Goal: Task Accomplishment & Management: Manage account settings

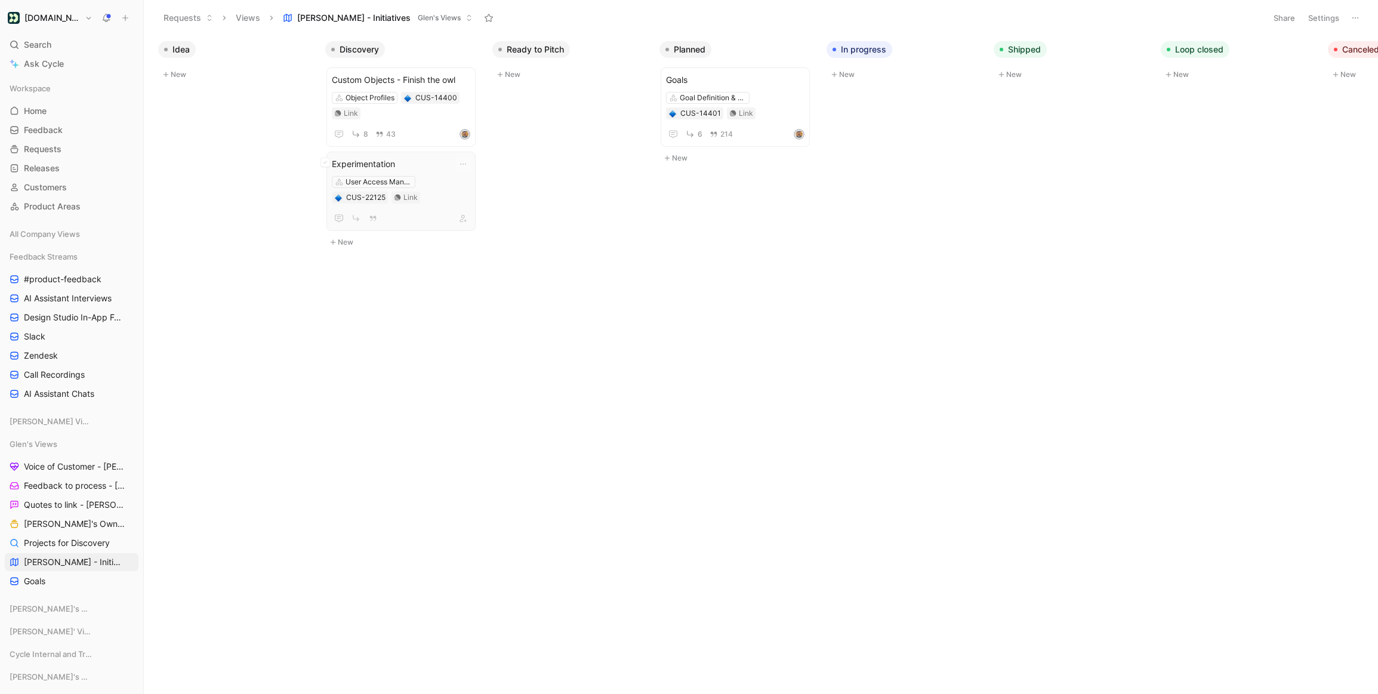
click at [411, 161] on span "Experimentation" at bounding box center [401, 164] width 138 height 14
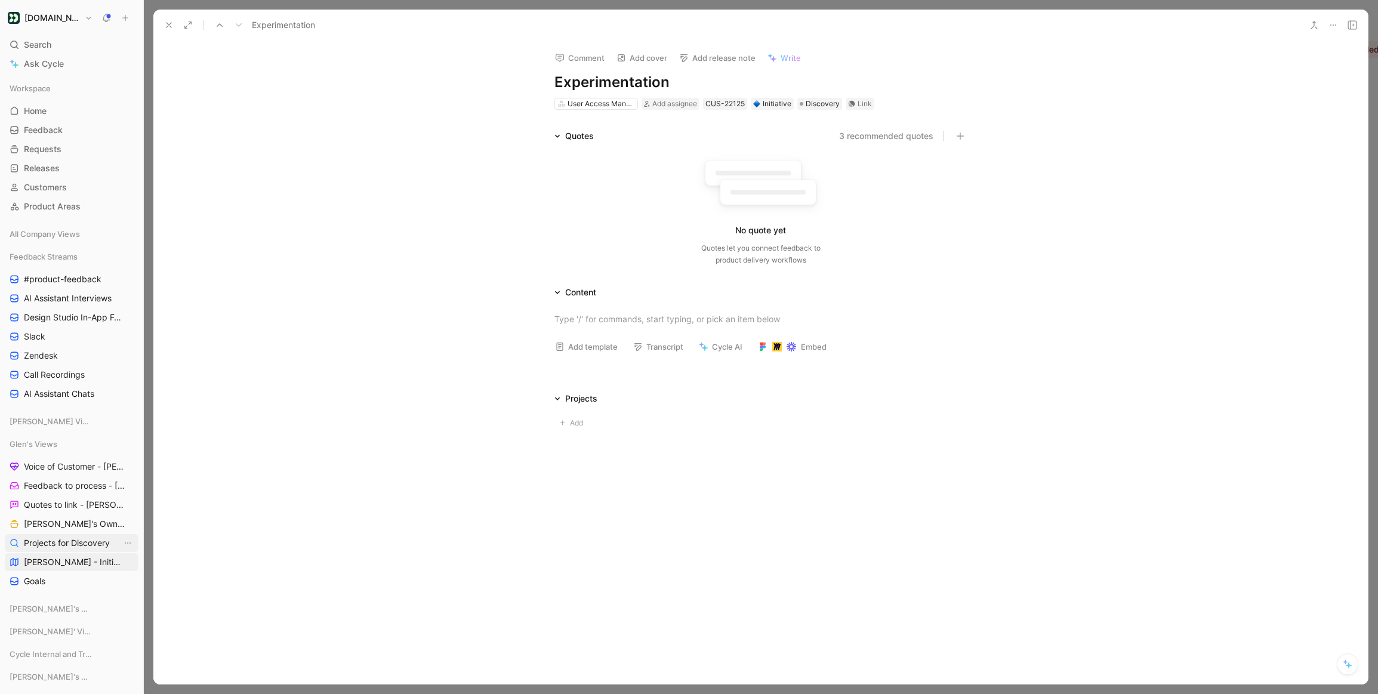
click at [69, 539] on span "Projects for Discovery" at bounding box center [67, 543] width 86 height 12
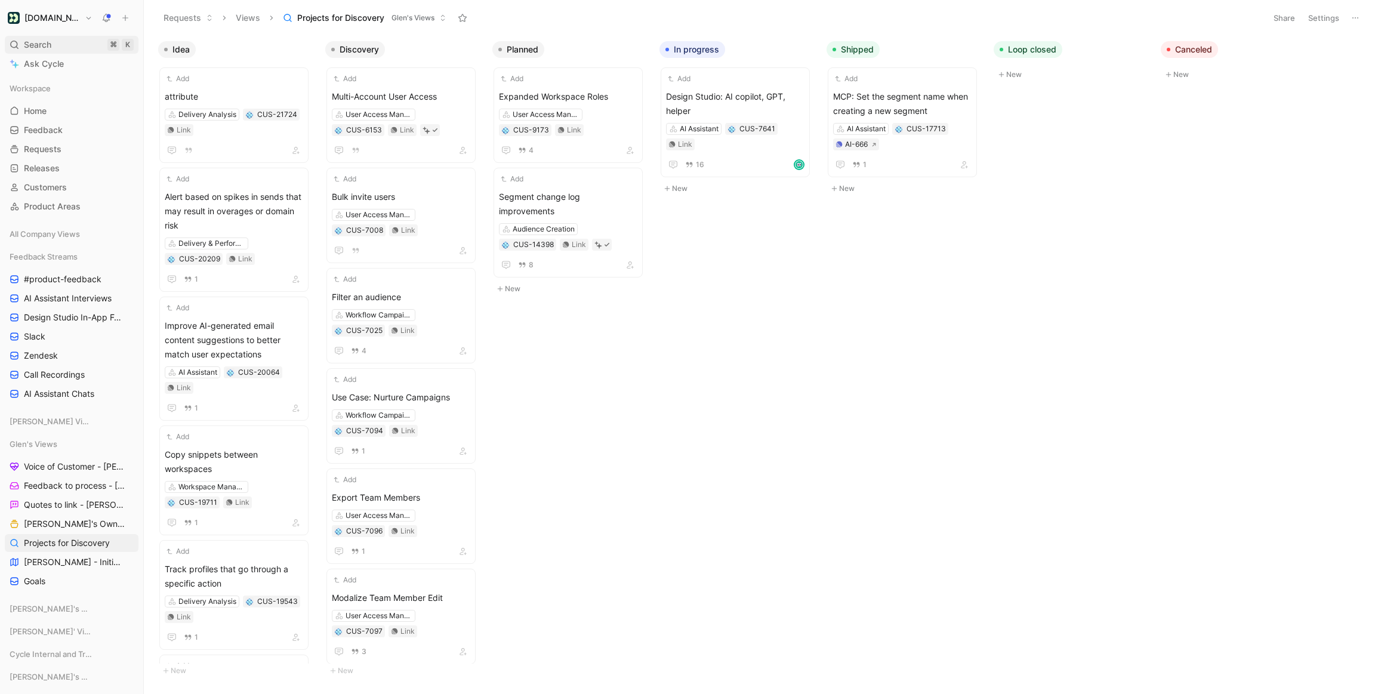
click at [30, 45] on span "Search" at bounding box center [37, 45] width 27 height 14
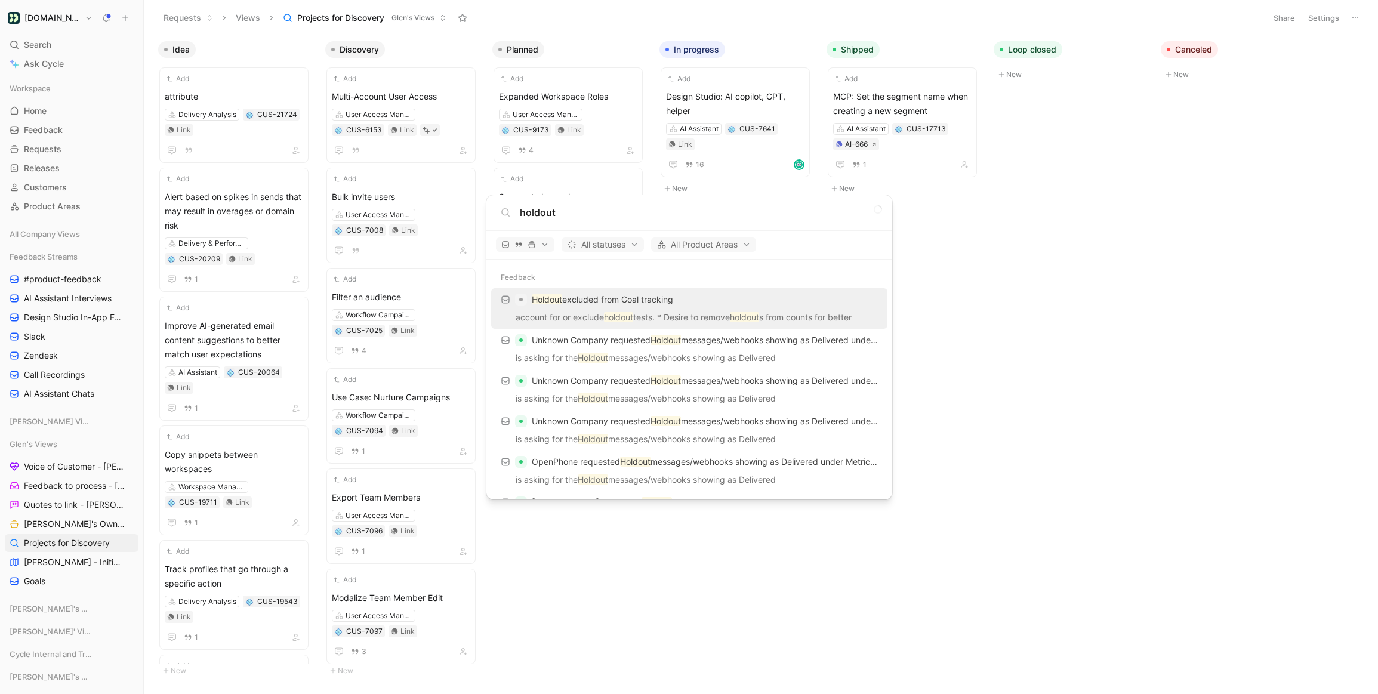
type input "holdout"
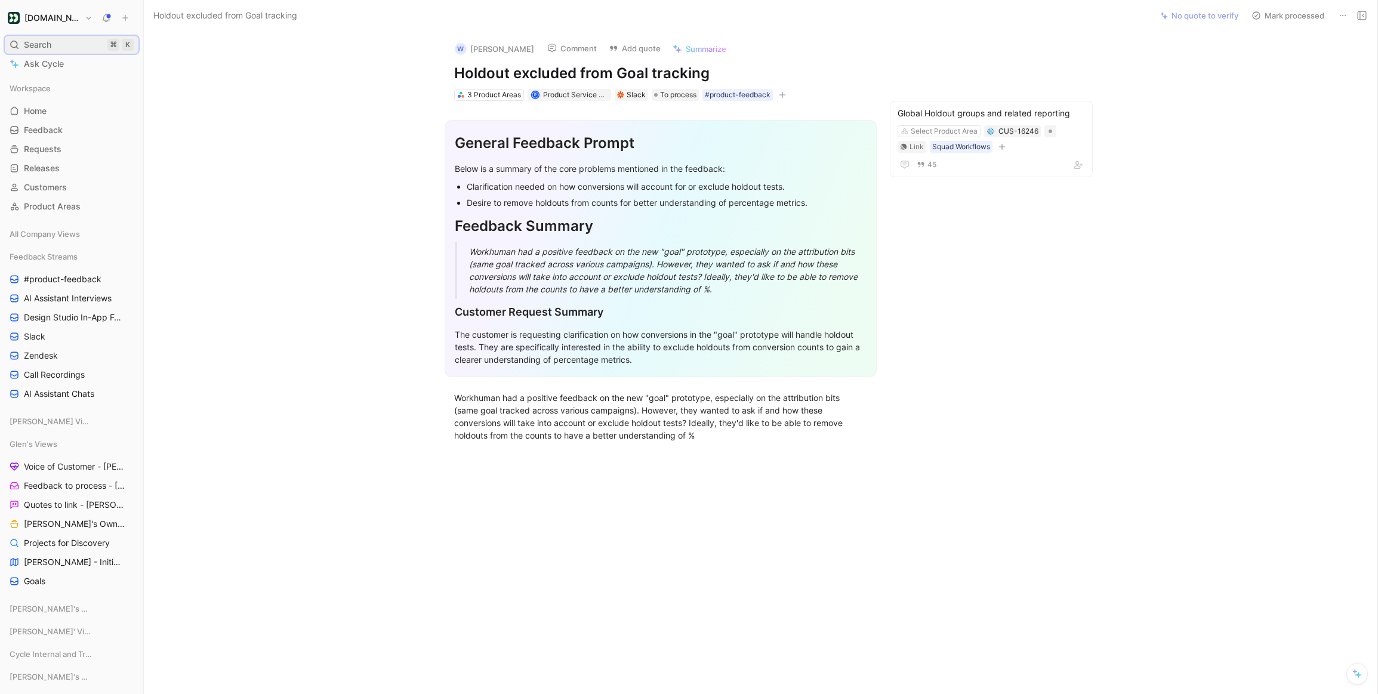
click at [43, 50] on span "Search" at bounding box center [37, 45] width 27 height 14
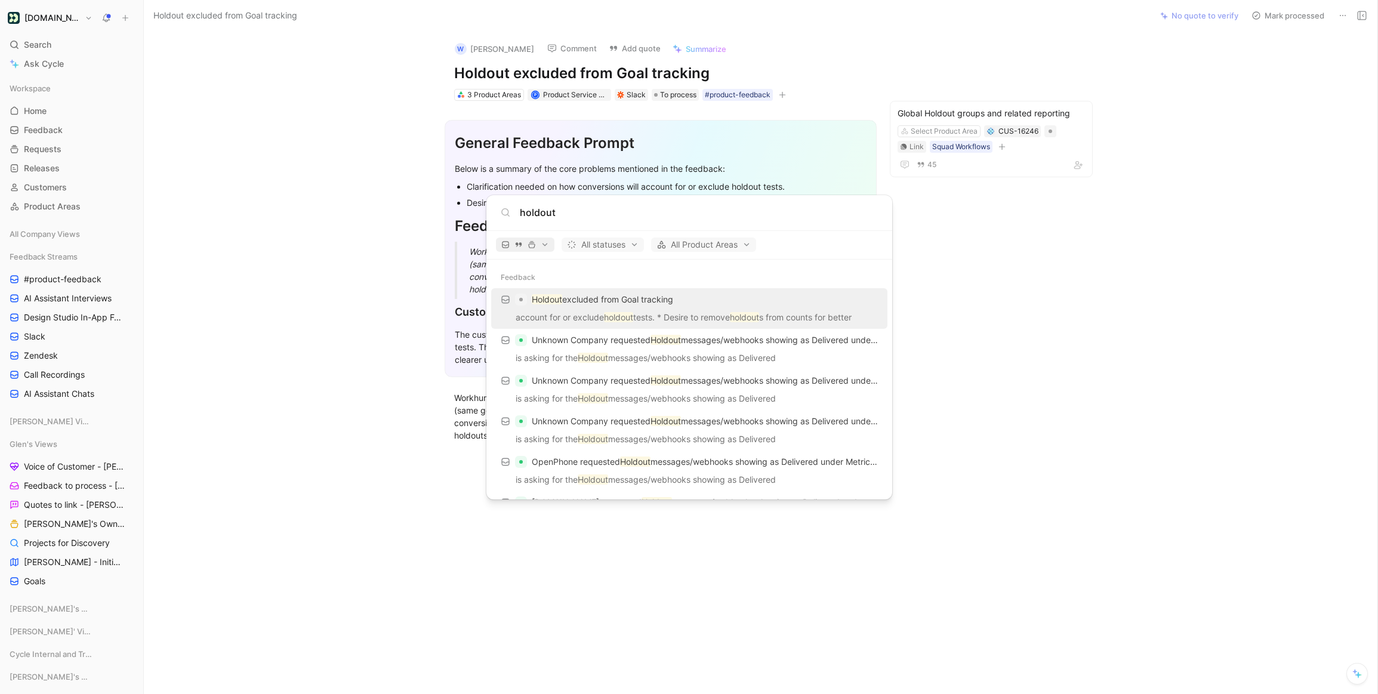
type input "holdout"
click at [548, 243] on button "button" at bounding box center [525, 244] width 58 height 14
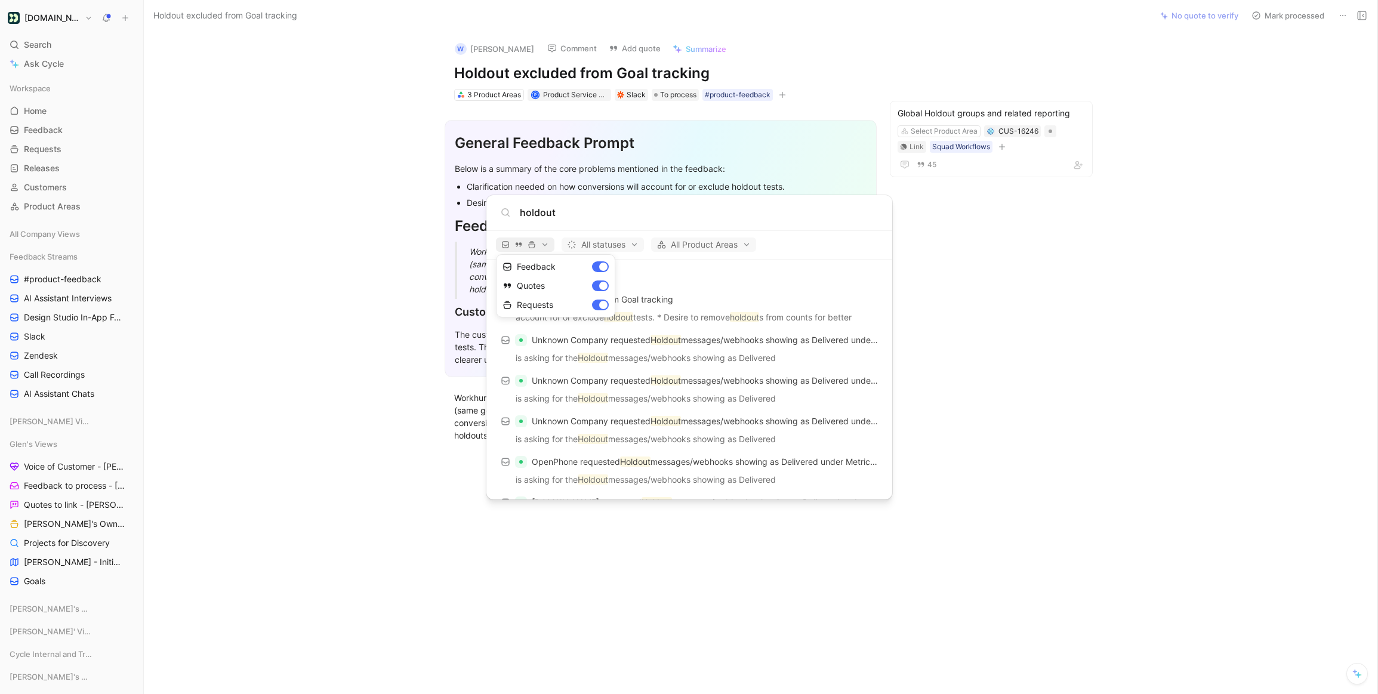
click at [548, 243] on div at bounding box center [689, 347] width 1378 height 694
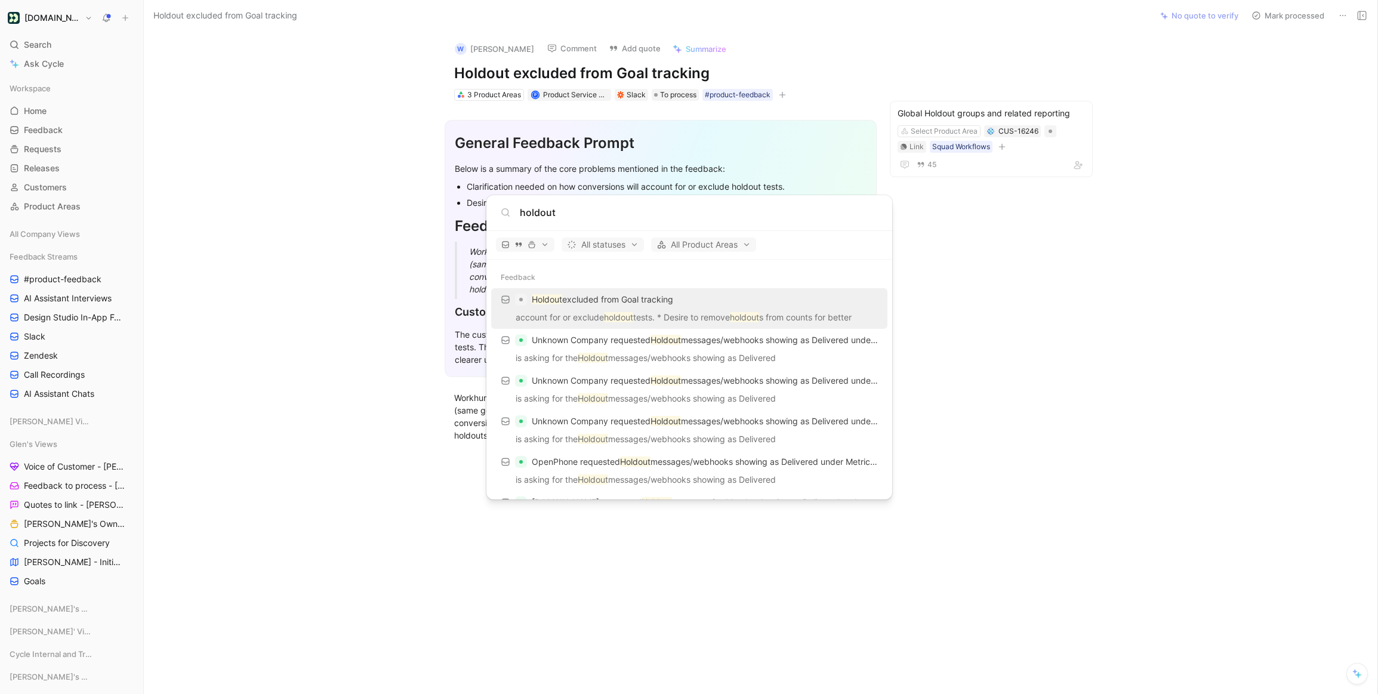
click at [346, 301] on body "Customer.io Search ⌘ K Ask Cycle Workspace Home G then H Feedback G then F Requ…" at bounding box center [689, 347] width 1378 height 694
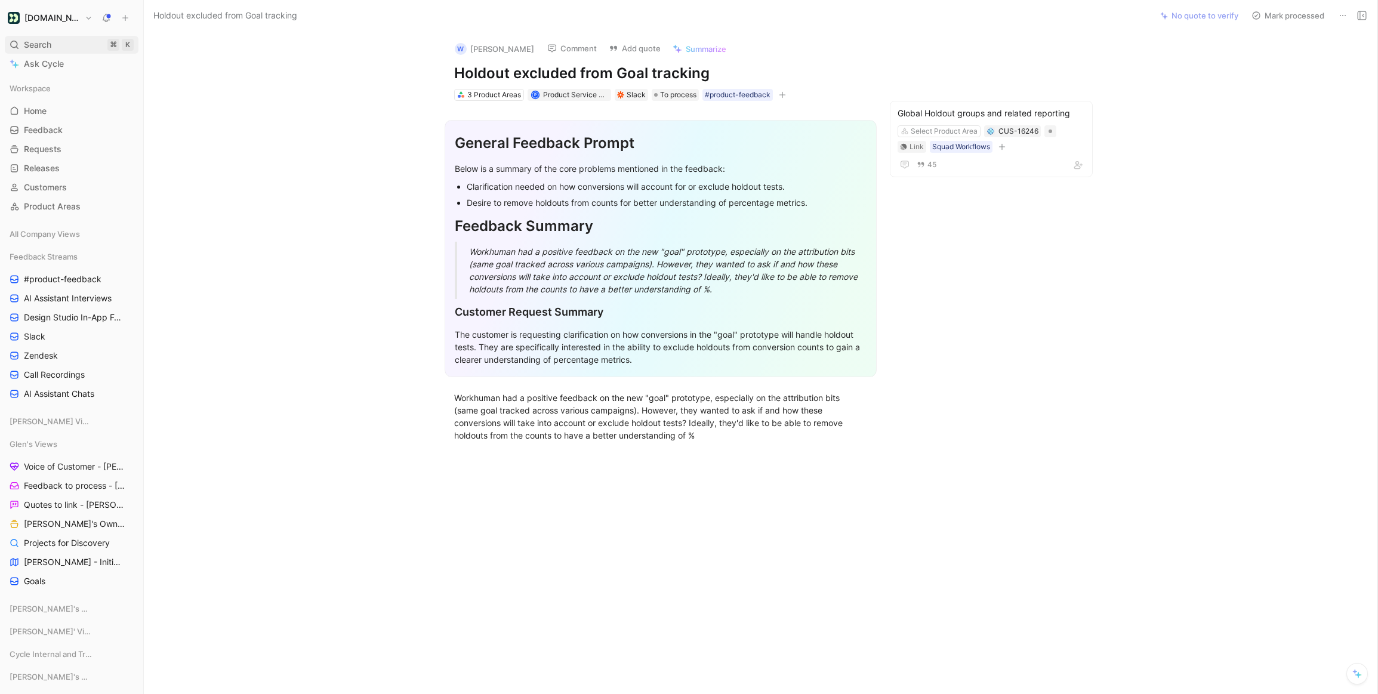
click at [47, 43] on span "Search" at bounding box center [37, 45] width 27 height 14
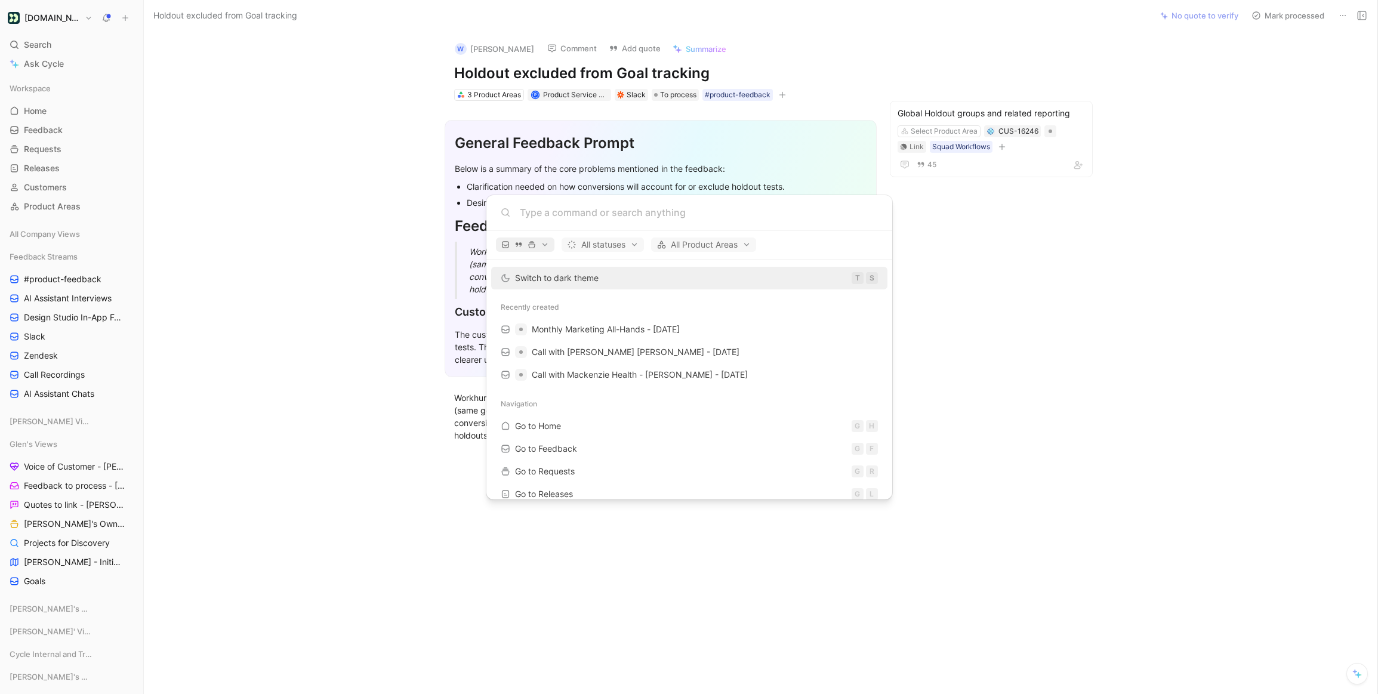
click at [543, 242] on span "button" at bounding box center [525, 244] width 48 height 8
click at [625, 242] on div at bounding box center [689, 347] width 1378 height 694
click at [632, 245] on span "All statuses" at bounding box center [603, 244] width 72 height 14
click at [632, 245] on div at bounding box center [689, 347] width 1378 height 694
click at [533, 244] on use "button" at bounding box center [531, 245] width 6 height 7
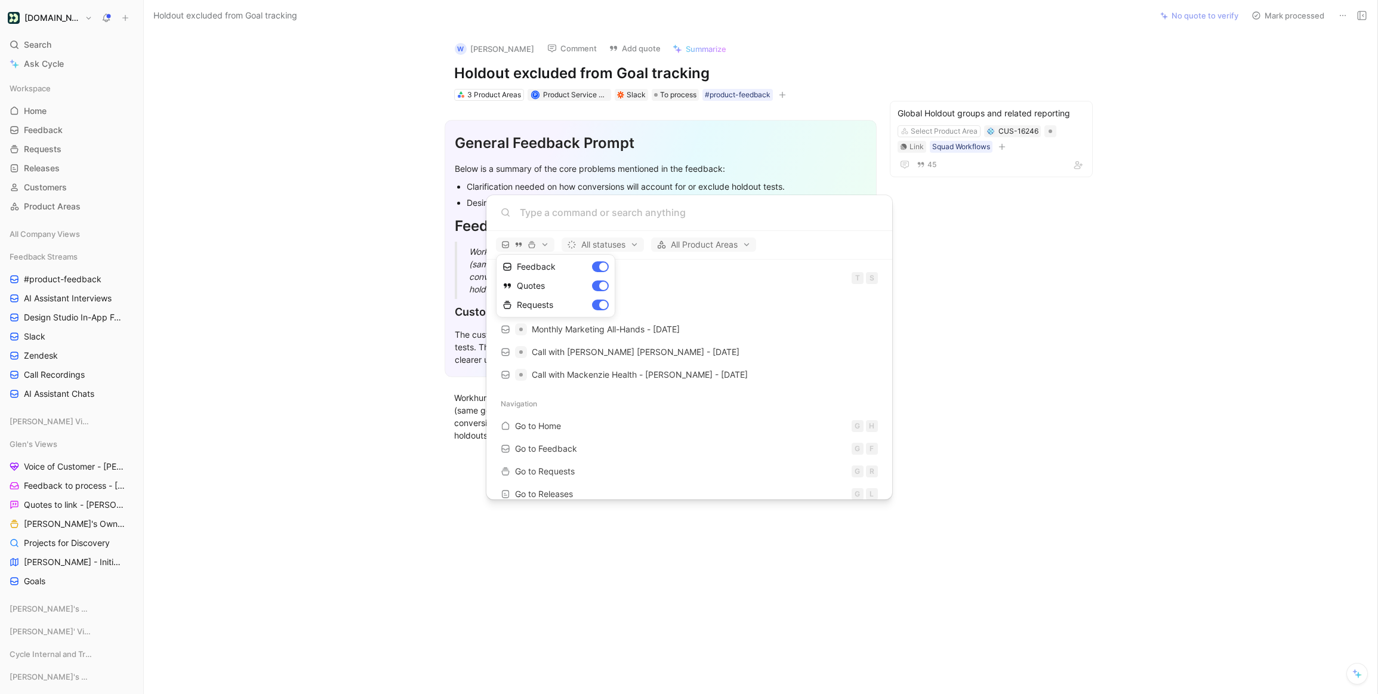
drag, startPoint x: 260, startPoint y: 521, endPoint x: 199, endPoint y: 538, distance: 63.9
click at [260, 521] on div at bounding box center [689, 347] width 1378 height 694
click at [52, 529] on body "Customer.io Search ⌘ K Ask Cycle Workspace Home G then H Feedback G then F Requ…" at bounding box center [689, 347] width 1378 height 694
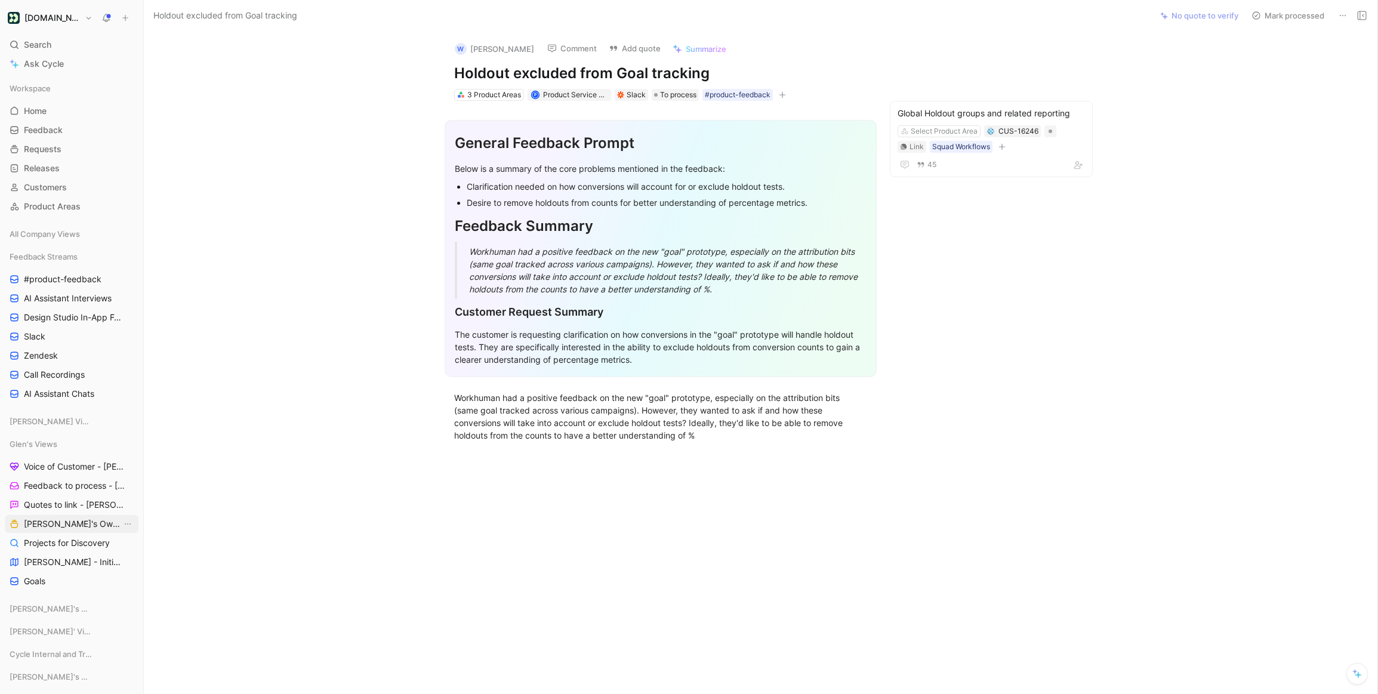
click at [72, 528] on span "[PERSON_NAME]'s Owned Projects" at bounding box center [73, 524] width 98 height 12
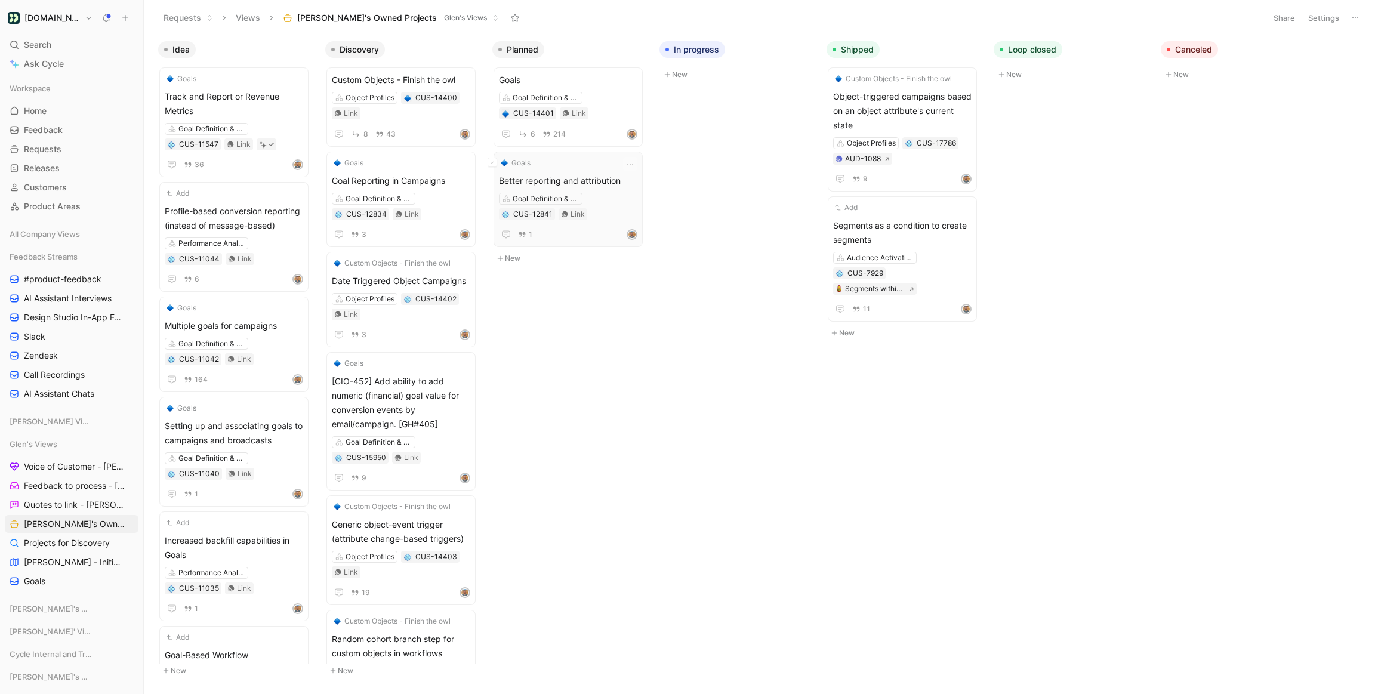
click at [542, 181] on span "Better reporting and attribution" at bounding box center [568, 181] width 138 height 14
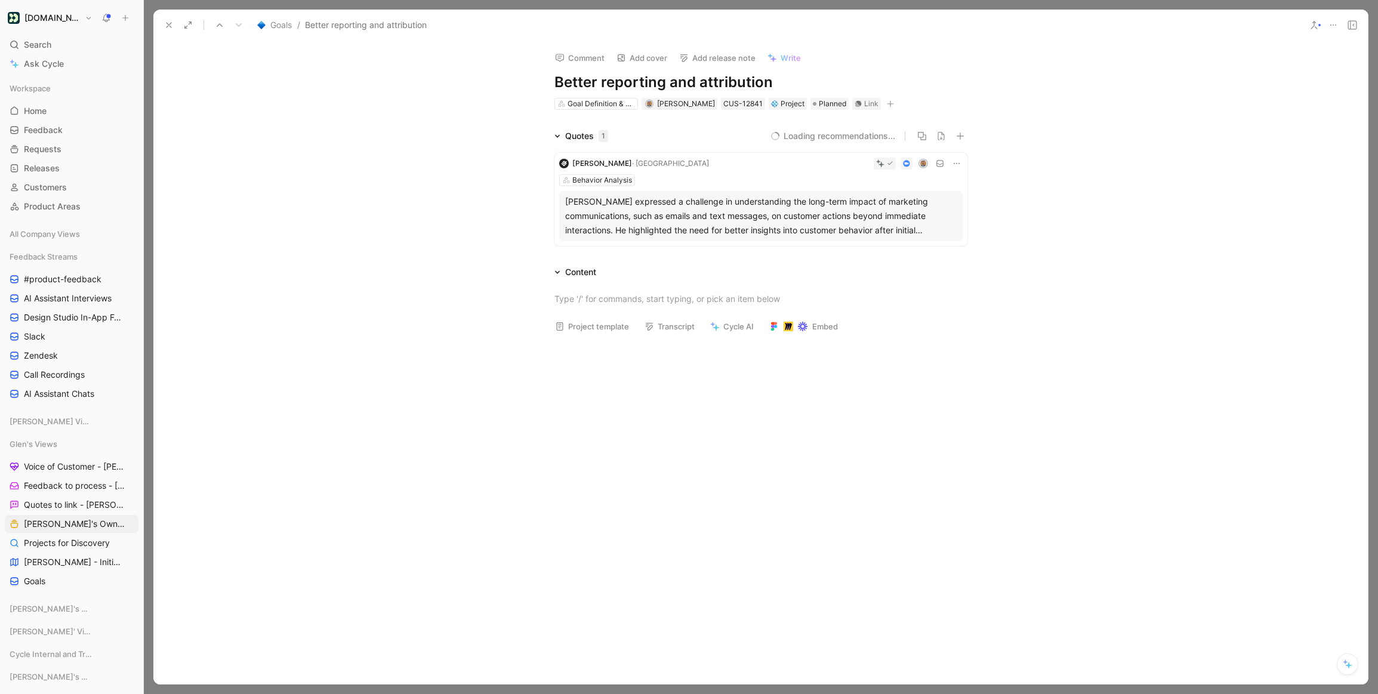
click at [165, 25] on icon at bounding box center [169, 25] width 10 height 10
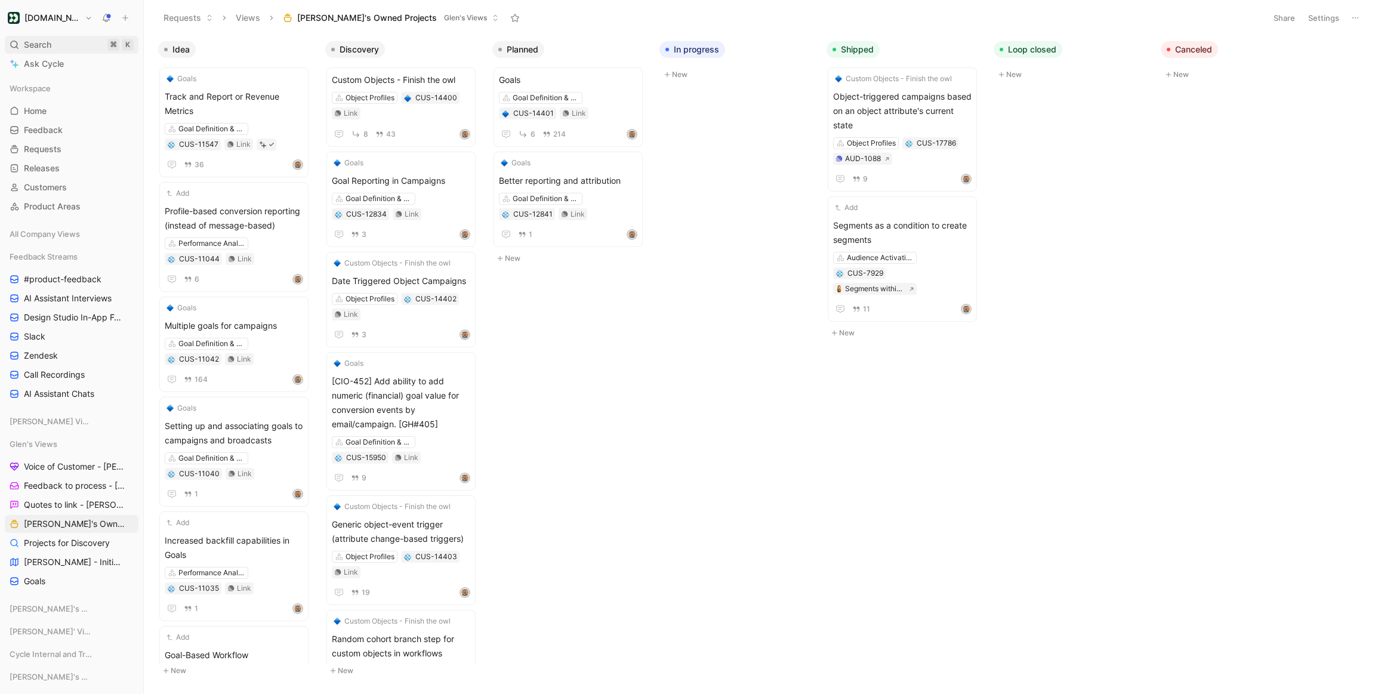
click at [57, 46] on div "Search ⌘ K" at bounding box center [72, 45] width 134 height 18
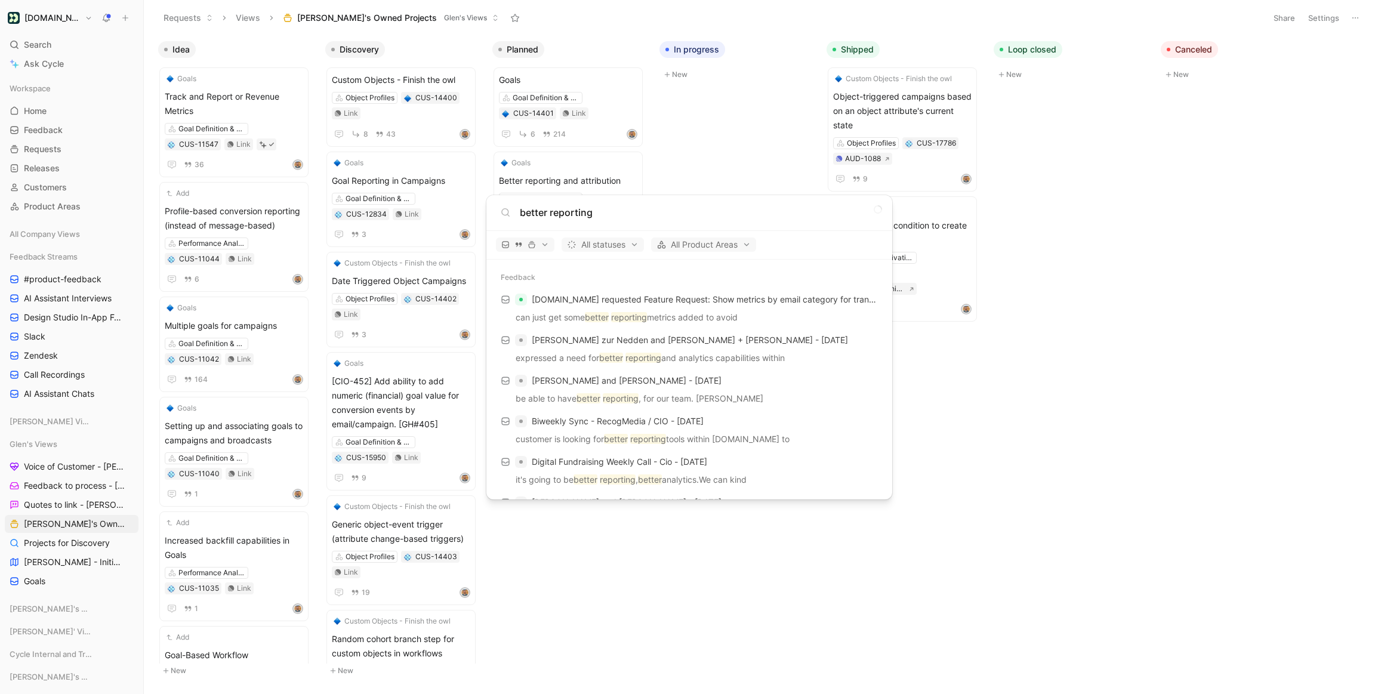
type input "better reporting"
click at [1129, 362] on body "Customer.io Search ⌘ K Ask Cycle Workspace Home G then H Feedback G then F Requ…" at bounding box center [689, 347] width 1378 height 694
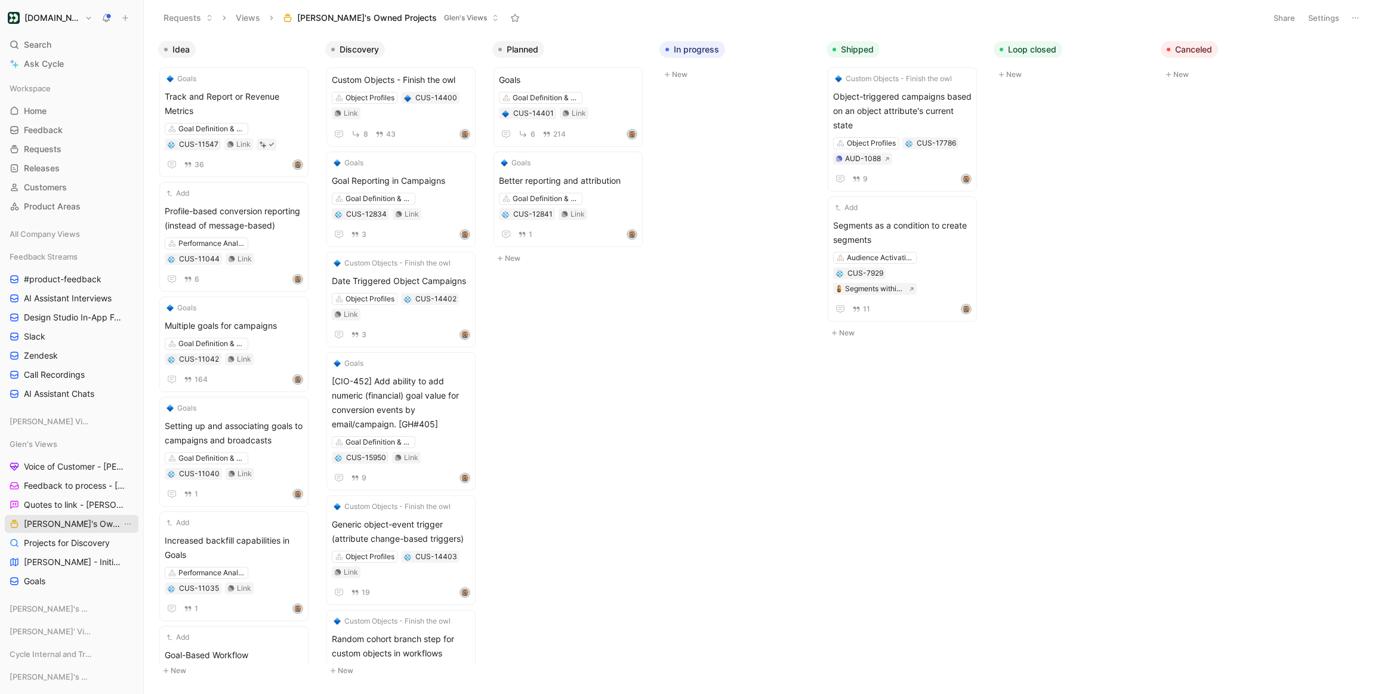
click at [61, 525] on span "[PERSON_NAME]'s Owned Projects" at bounding box center [73, 524] width 98 height 12
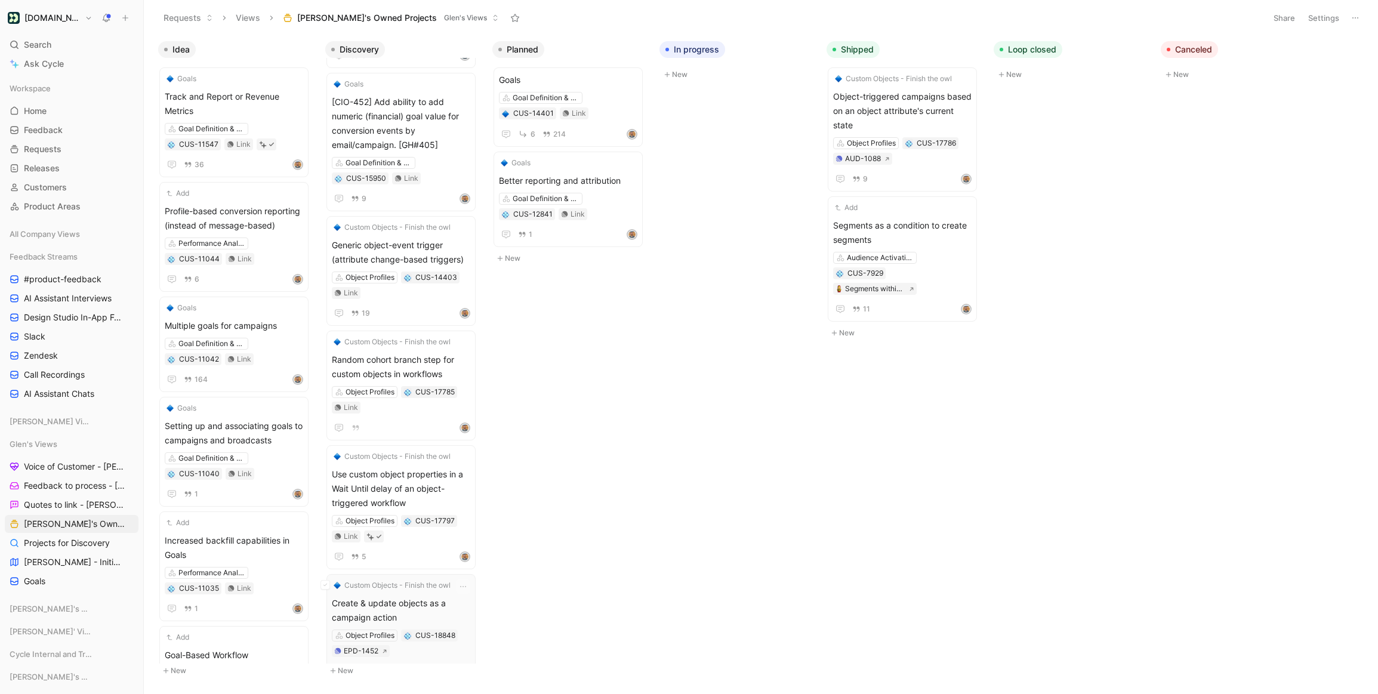
scroll to position [304, 0]
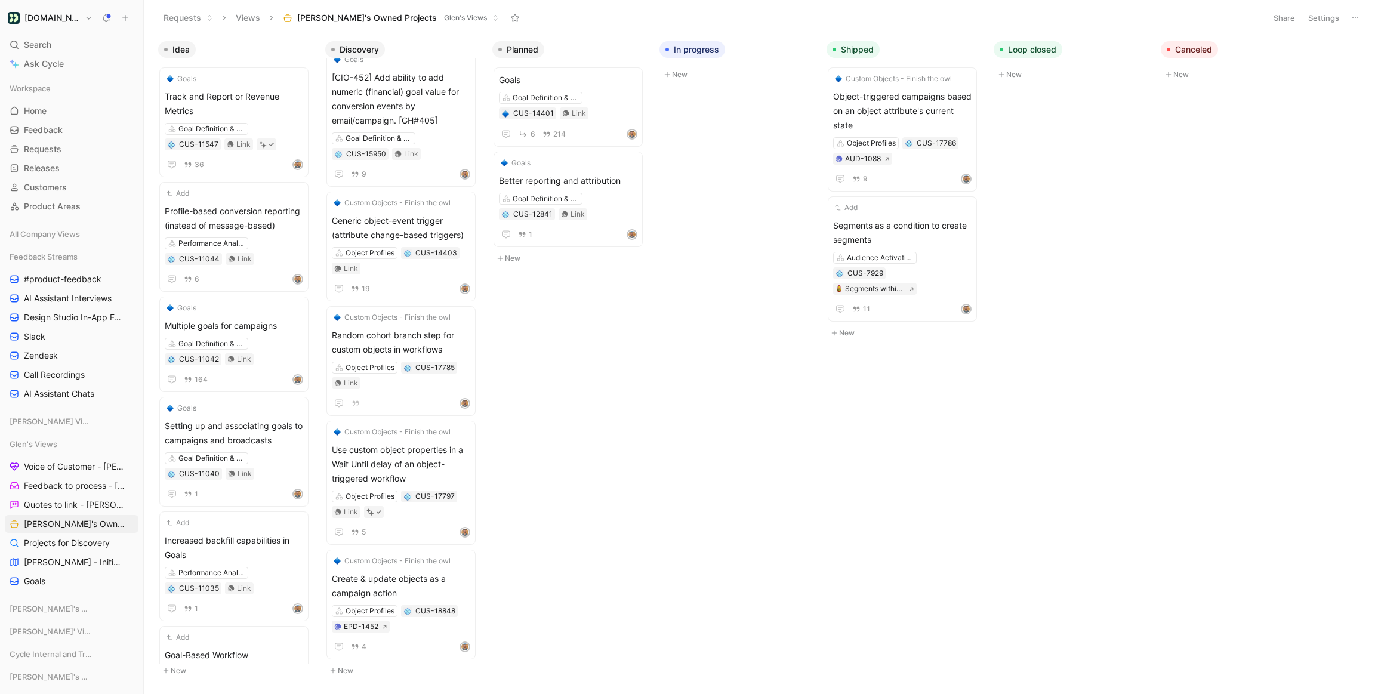
click at [344, 667] on button "New" at bounding box center [404, 671] width 158 height 14
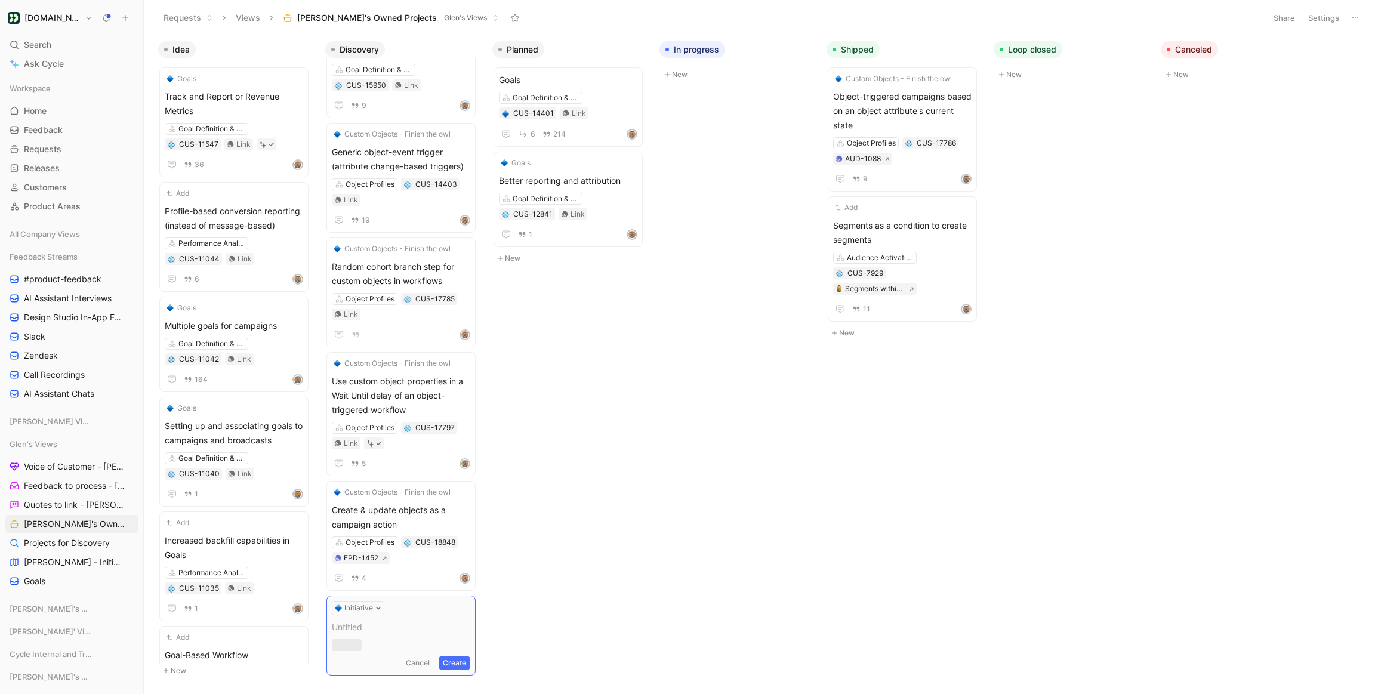
scroll to position [374, 0]
click at [846, 592] on body "Customer.io Search ⌘ K Ask Cycle Workspace Home G then H Feedback G then F Requ…" at bounding box center [689, 347] width 1378 height 694
click at [690, 453] on div "Idea Goals Track and Report or Revenue Metrics Goal Definition & Attribution CU…" at bounding box center [761, 364] width 1234 height 658
click at [467, 669] on button "Create" at bounding box center [455, 676] width 32 height 14
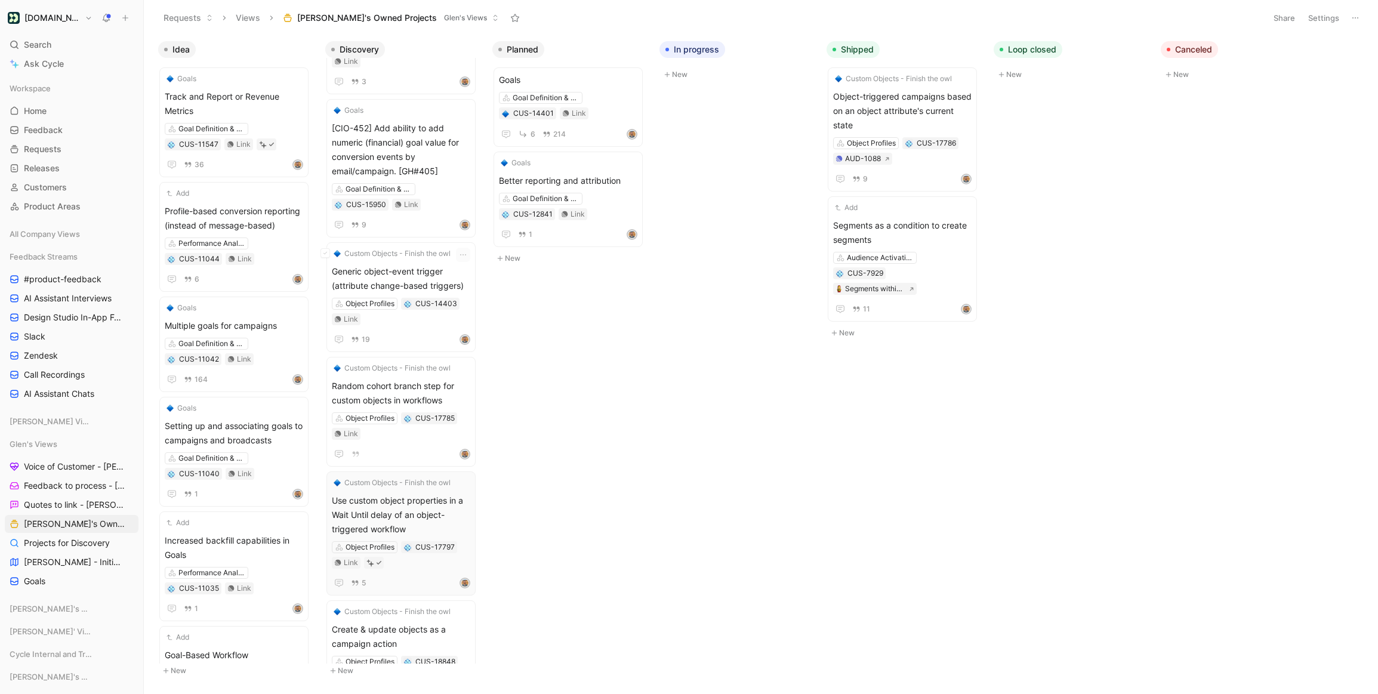
scroll to position [388, 0]
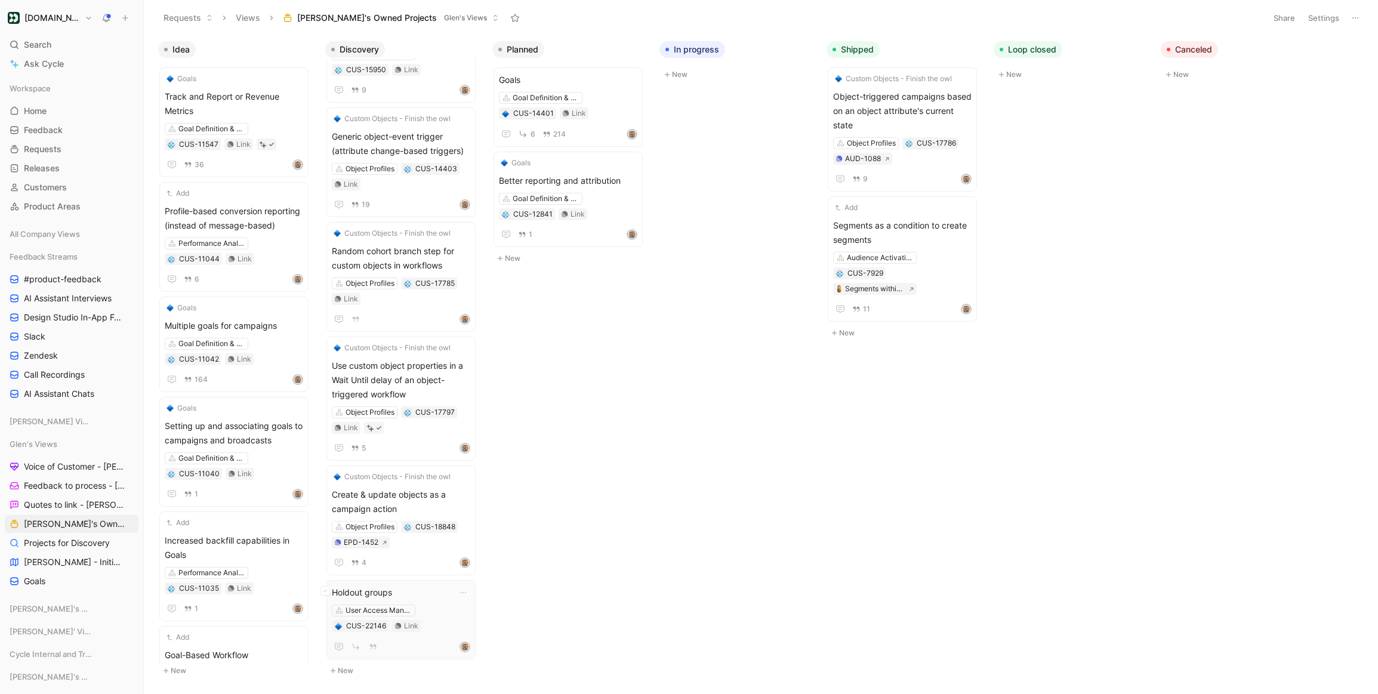
click at [380, 591] on span "Holdout groups" at bounding box center [401, 592] width 138 height 14
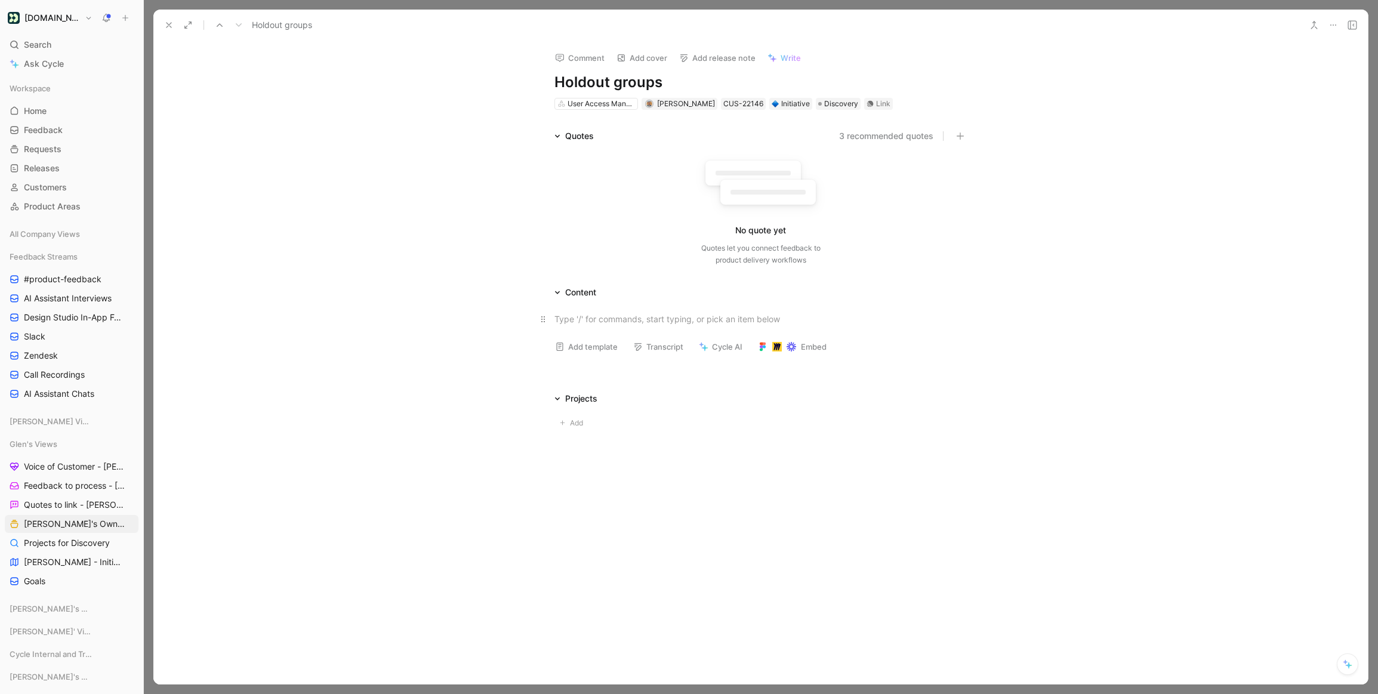
click at [582, 323] on div at bounding box center [760, 319] width 413 height 13
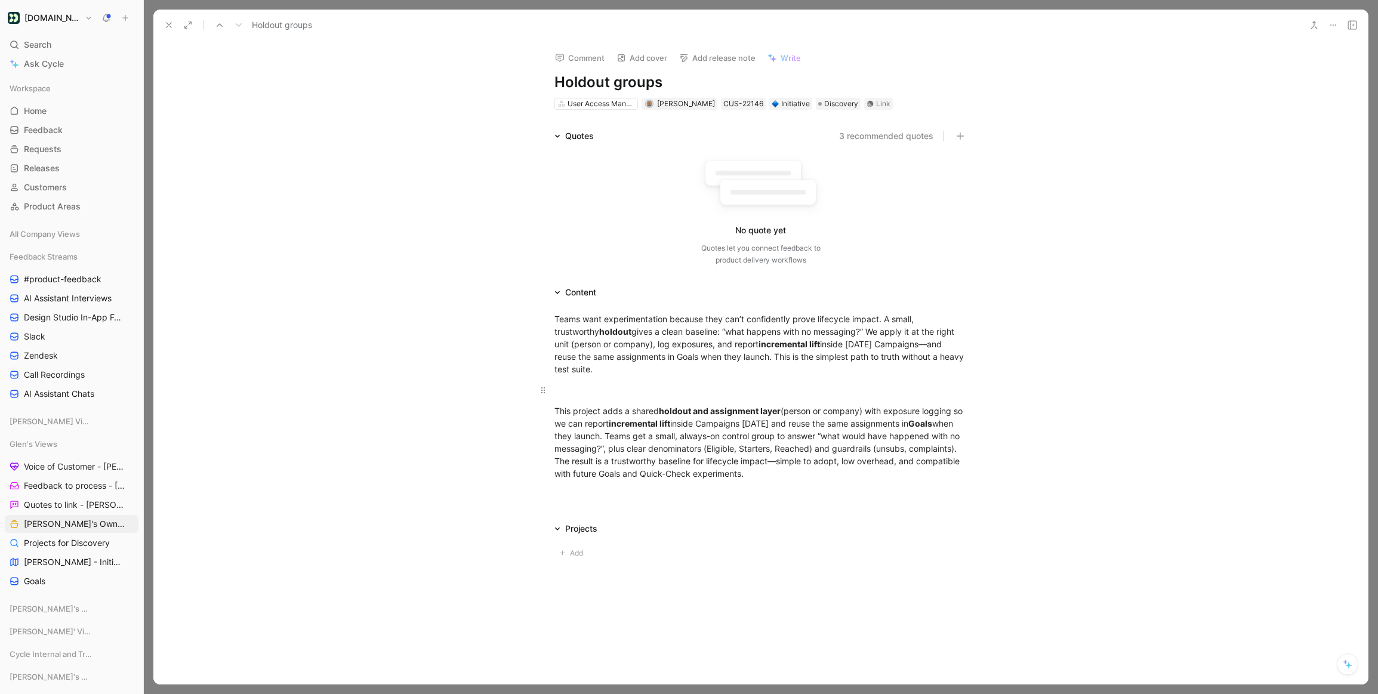
click at [730, 380] on p at bounding box center [761, 390] width 458 height 20
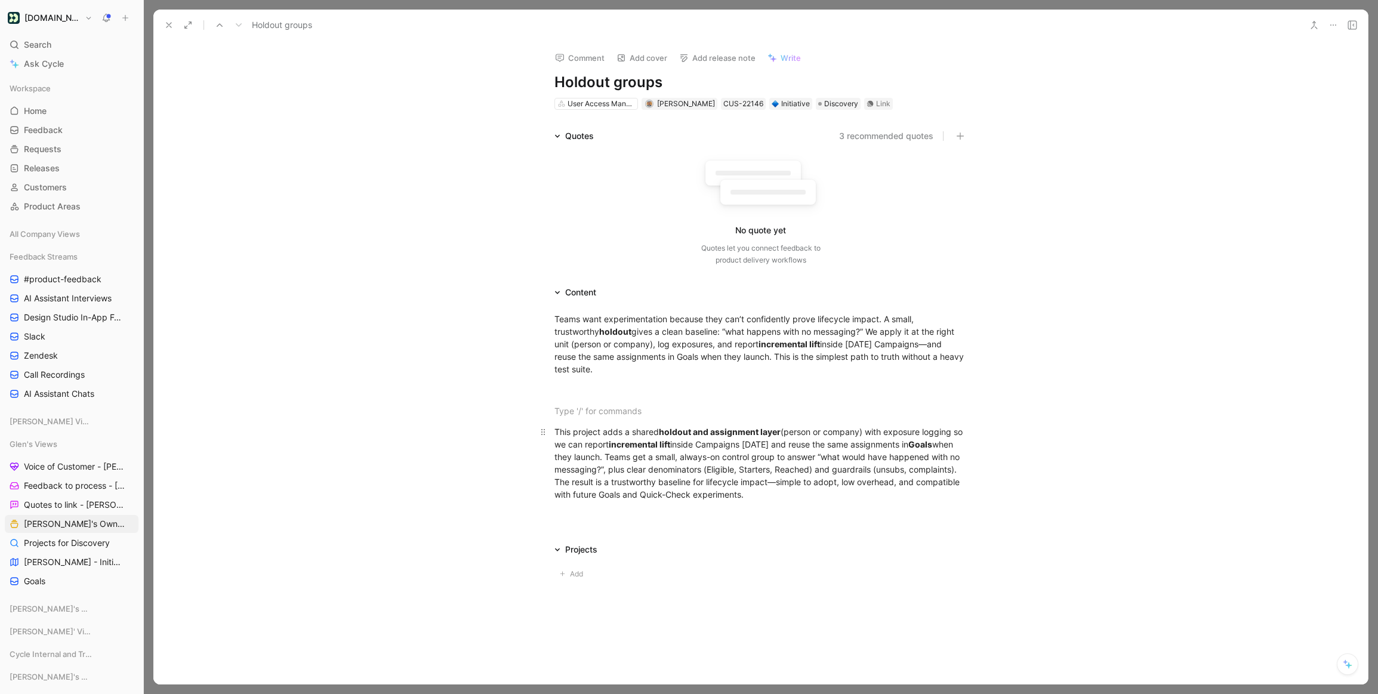
click at [922, 432] on div "This project adds a shared holdout and assignment layer (person or company) wit…" at bounding box center [760, 462] width 413 height 75
click at [625, 445] on div "This project adds a shared holdout and assignment layer (person or company) wit…" at bounding box center [760, 462] width 413 height 75
drag, startPoint x: 604, startPoint y: 443, endPoint x: 667, endPoint y: 442, distance: 62.7
click at [667, 442] on div "This project adds a shared holdout and assignment layer (person or company) wit…" at bounding box center [760, 462] width 413 height 75
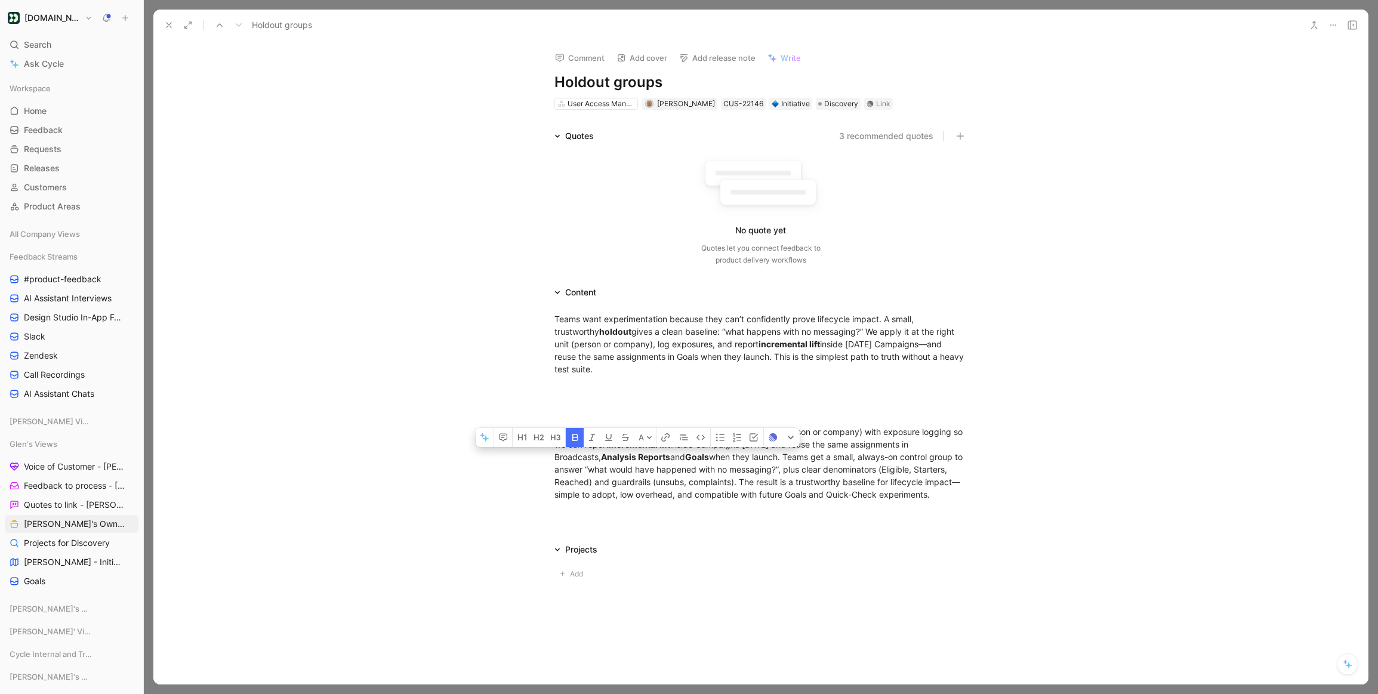
click at [611, 473] on div "This project adds a shared holdout and assignment layer (person or company) wit…" at bounding box center [760, 462] width 413 height 75
click at [578, 449] on div "This project adds a shared holdout and assignment layer (person or company) wit…" at bounding box center [760, 462] width 413 height 75
click at [747, 464] on div "This project adds a shared holdout and assignment layer (person or company) wit…" at bounding box center [760, 462] width 413 height 75
click at [742, 430] on div "This project adds a shared holdout and assignment layer (person or company) wit…" at bounding box center [760, 462] width 413 height 75
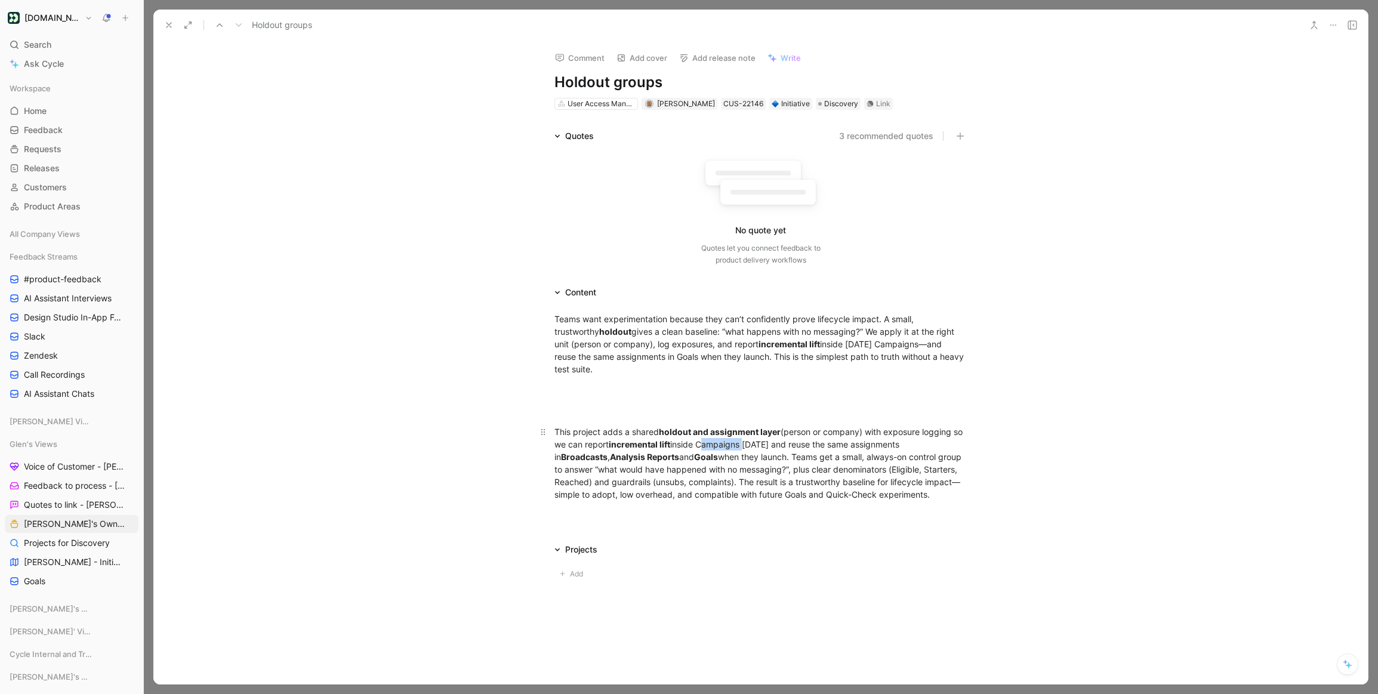
click at [742, 430] on div "This project adds a shared holdout and assignment layer (person or company) wit…" at bounding box center [760, 462] width 413 height 75
click at [787, 476] on div "This project adds a shared holdout and assignment layer (person or company) wit…" at bounding box center [760, 462] width 413 height 75
click at [741, 436] on div "This project adds a shared holdout and assignment layer (person or company) wit…" at bounding box center [760, 462] width 413 height 75
click at [755, 464] on div "This project adds a shared holdout and assignment layer (person or company) wit…" at bounding box center [760, 462] width 413 height 75
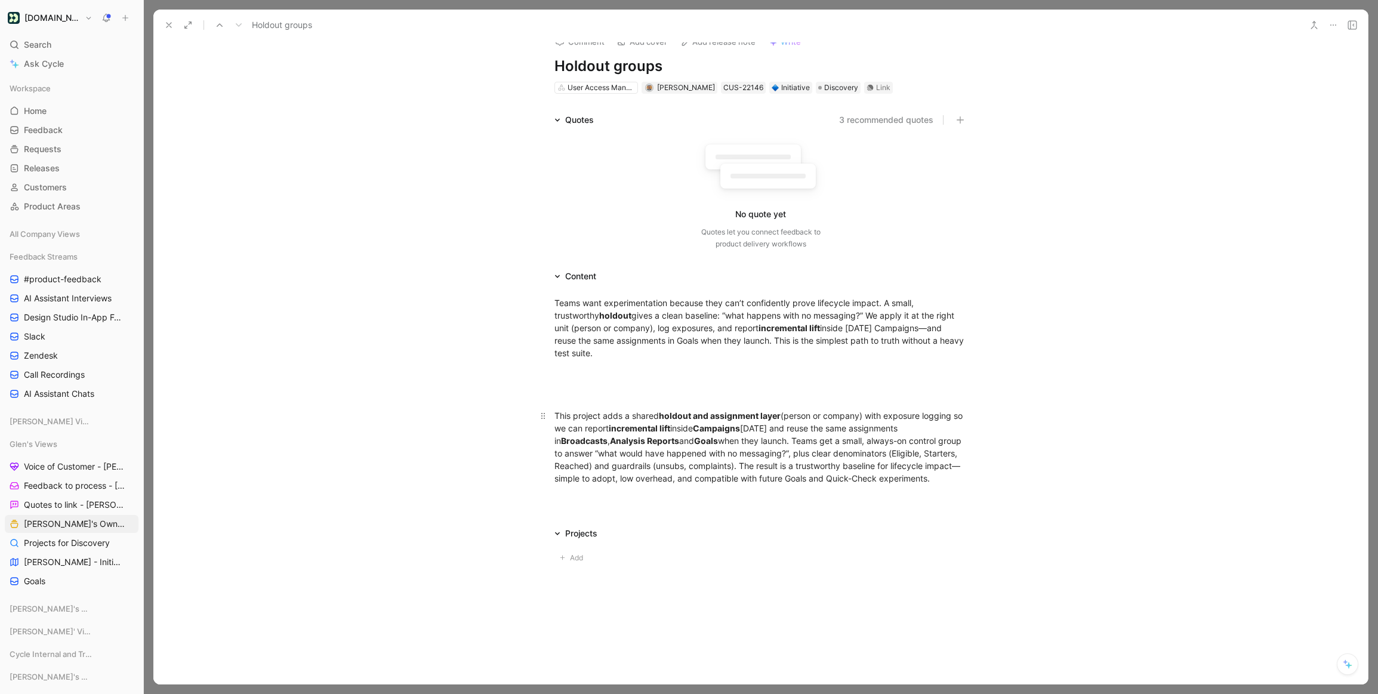
scroll to position [17, 0]
click at [722, 474] on div "This project adds a shared holdout and assignment layer (person or company) wit…" at bounding box center [760, 446] width 413 height 75
click at [627, 388] on div at bounding box center [760, 394] width 413 height 13
click at [624, 384] on p at bounding box center [761, 394] width 458 height 20
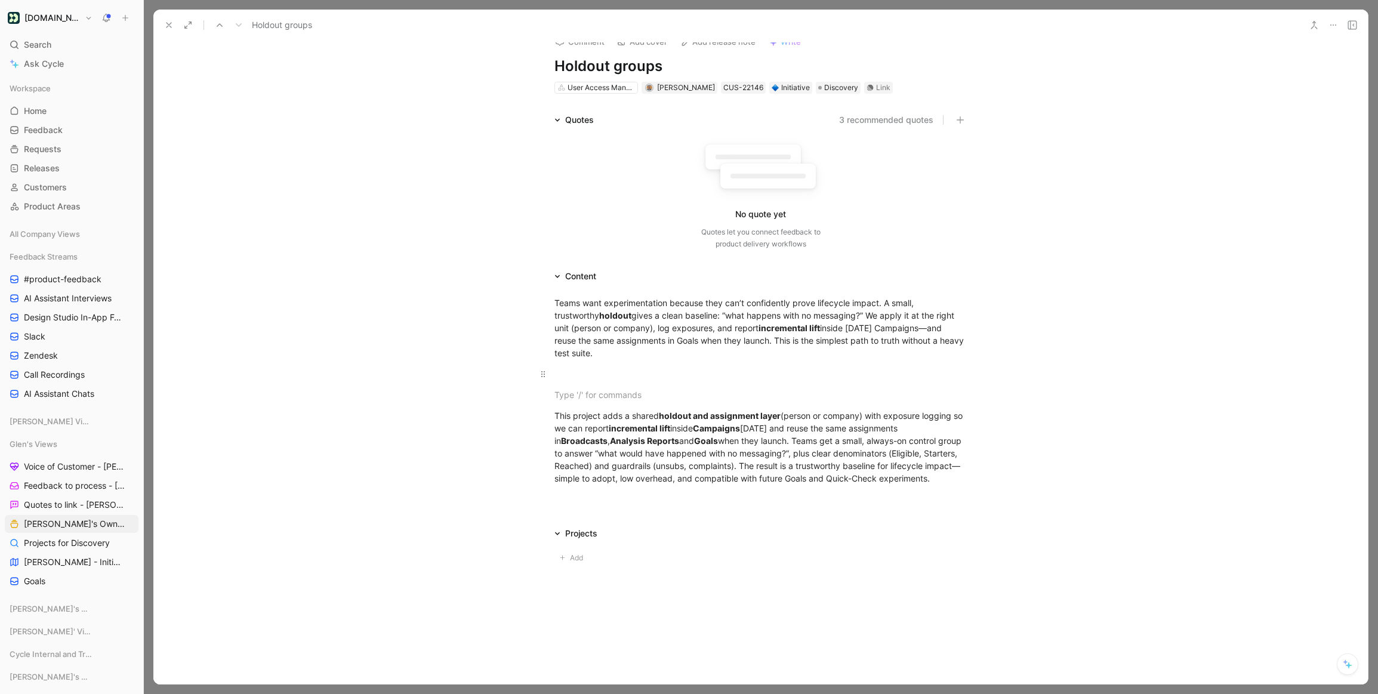
click at [691, 369] on p at bounding box center [761, 374] width 458 height 20
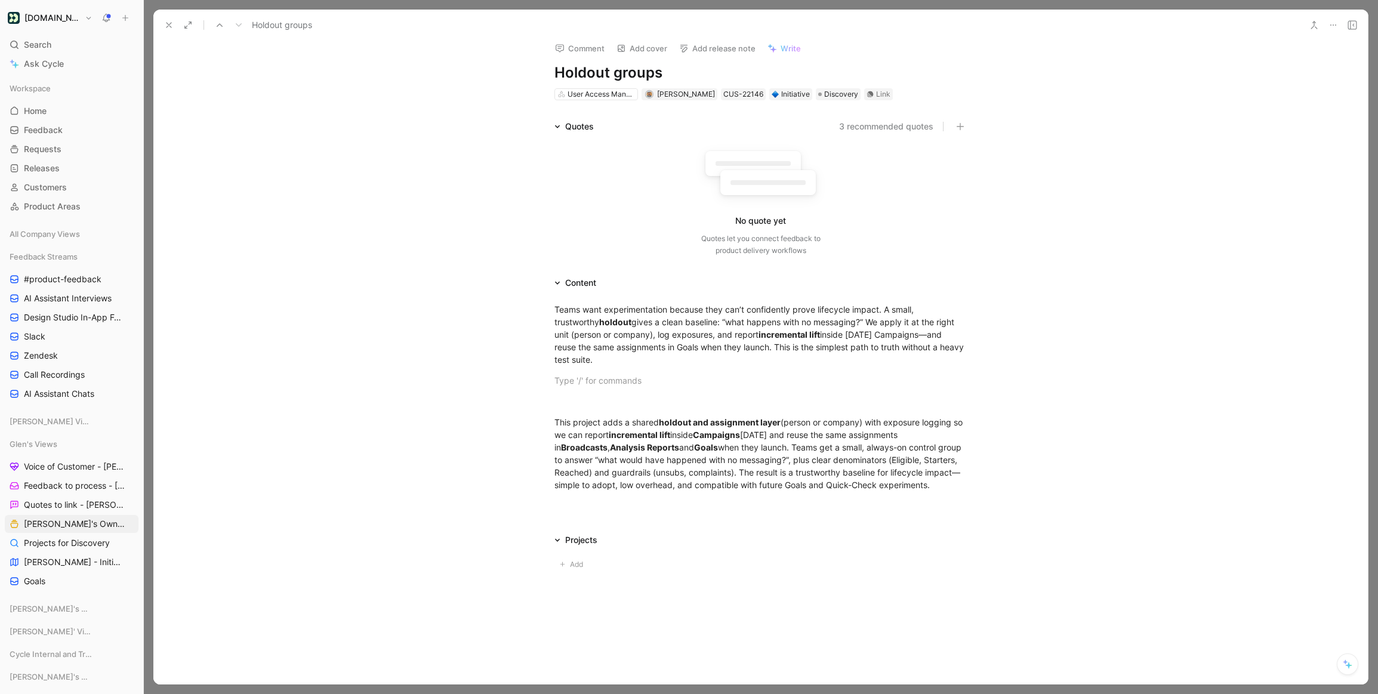
scroll to position [8, 0]
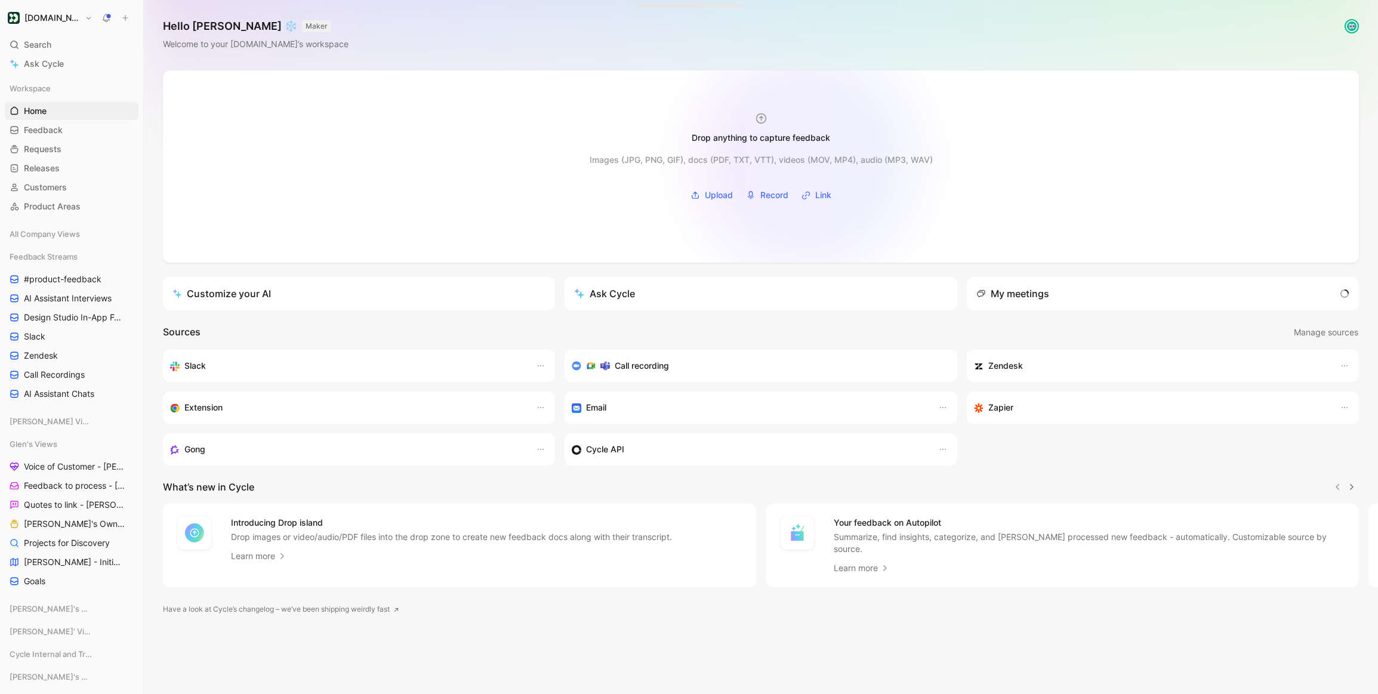
click at [805, 160] on div "Images (JPG, PNG, GIF), docs (PDF, TXT, VTT), videos (MOV, MP4), audio (MP3, WA…" at bounding box center [761, 160] width 343 height 14
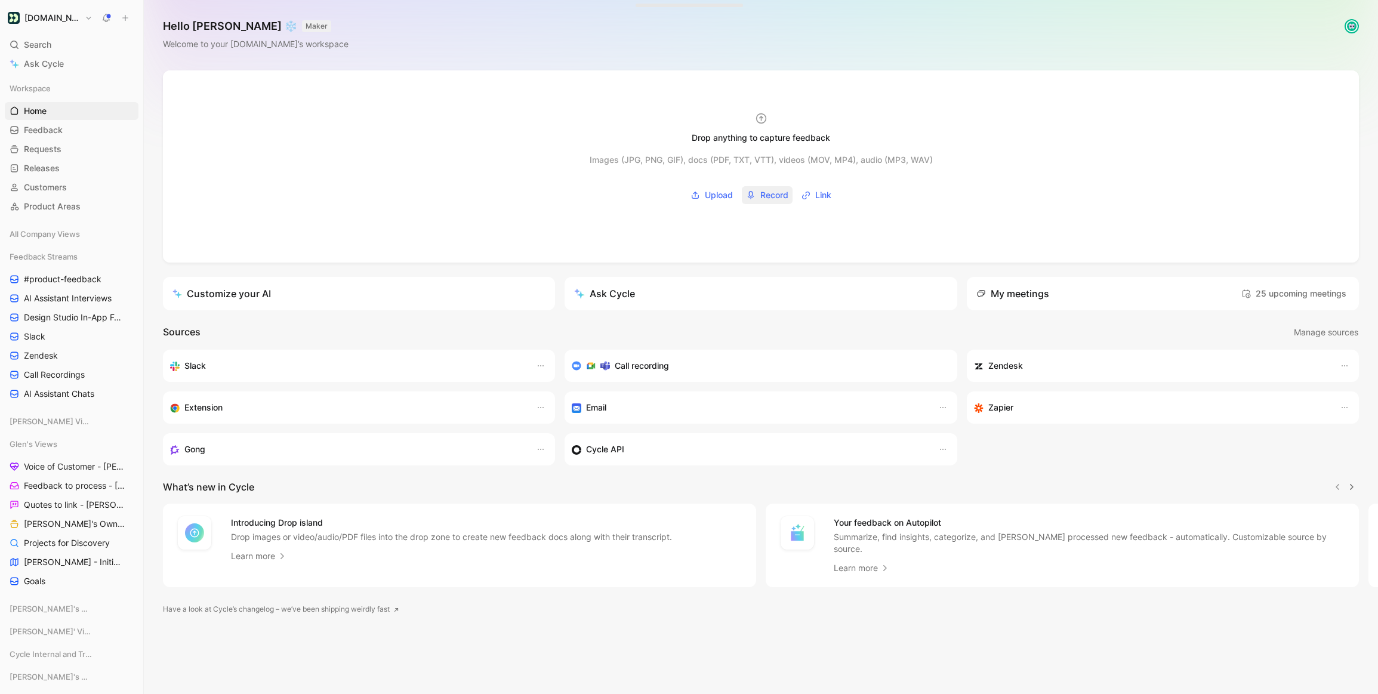
click at [771, 197] on span "Record" at bounding box center [774, 195] width 28 height 14
click at [719, 147] on h6 "New recording" at bounding box center [699, 143] width 79 height 14
click at [860, 151] on icon "button" at bounding box center [862, 152] width 7 height 4
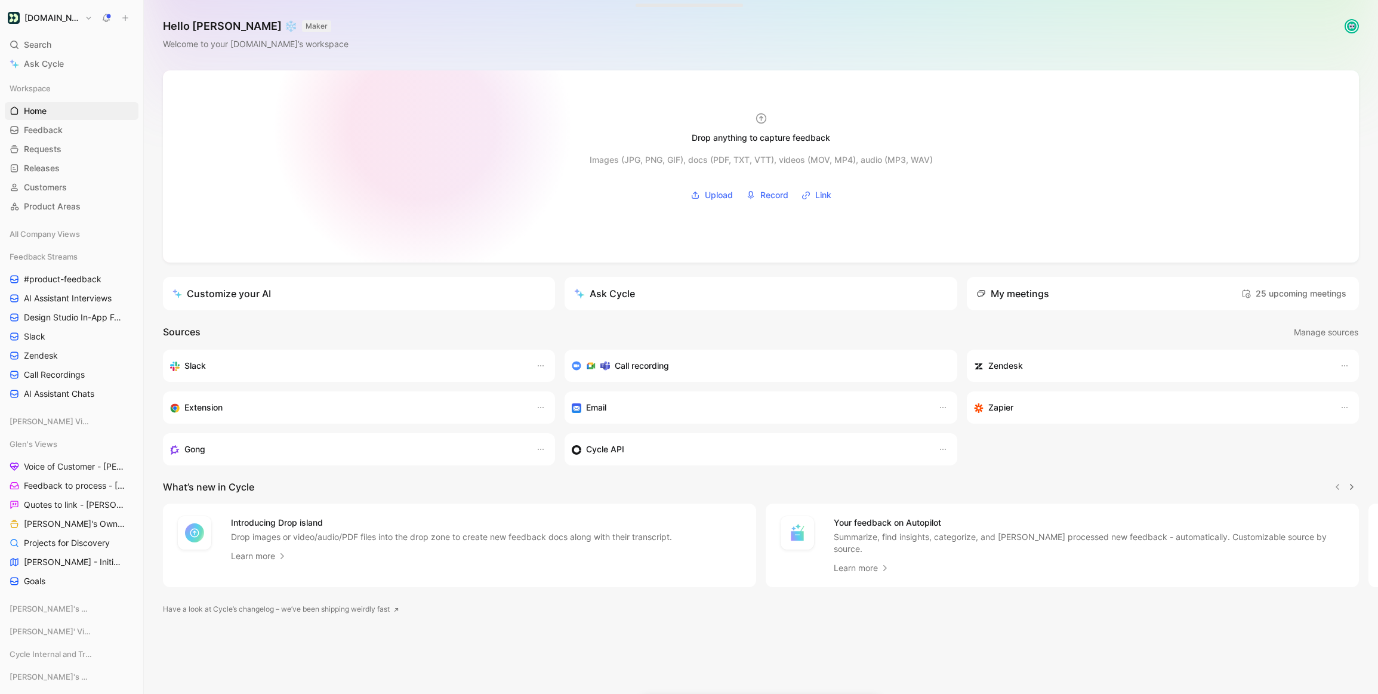
click at [422, 127] on div at bounding box center [761, 166] width 1196 height 192
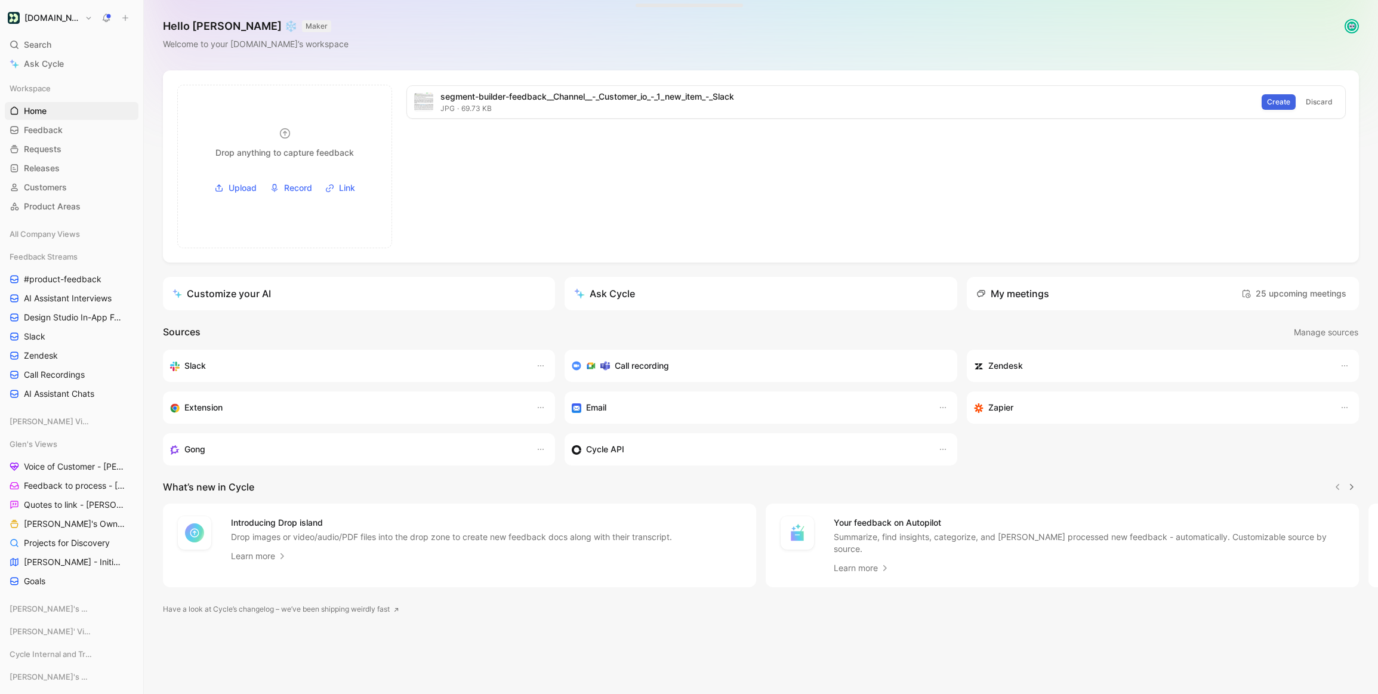
click at [1281, 101] on span "Create" at bounding box center [1278, 102] width 23 height 12
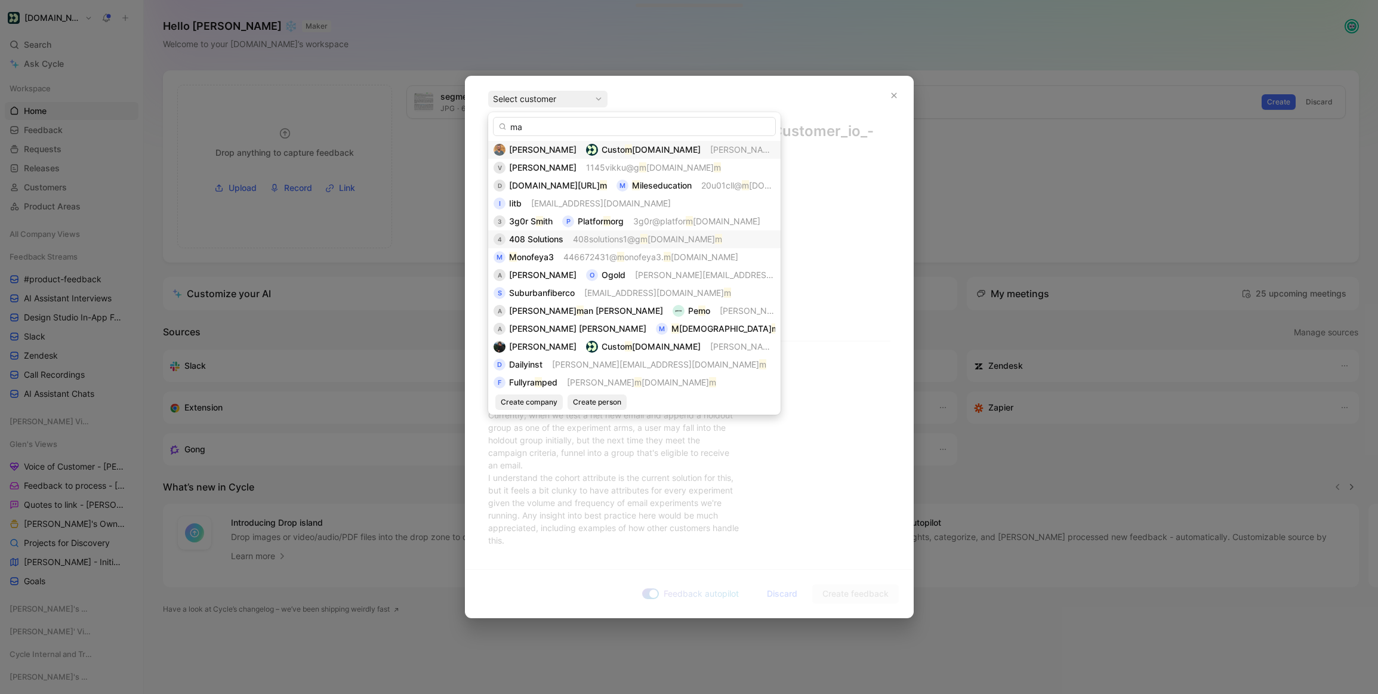
type input "m"
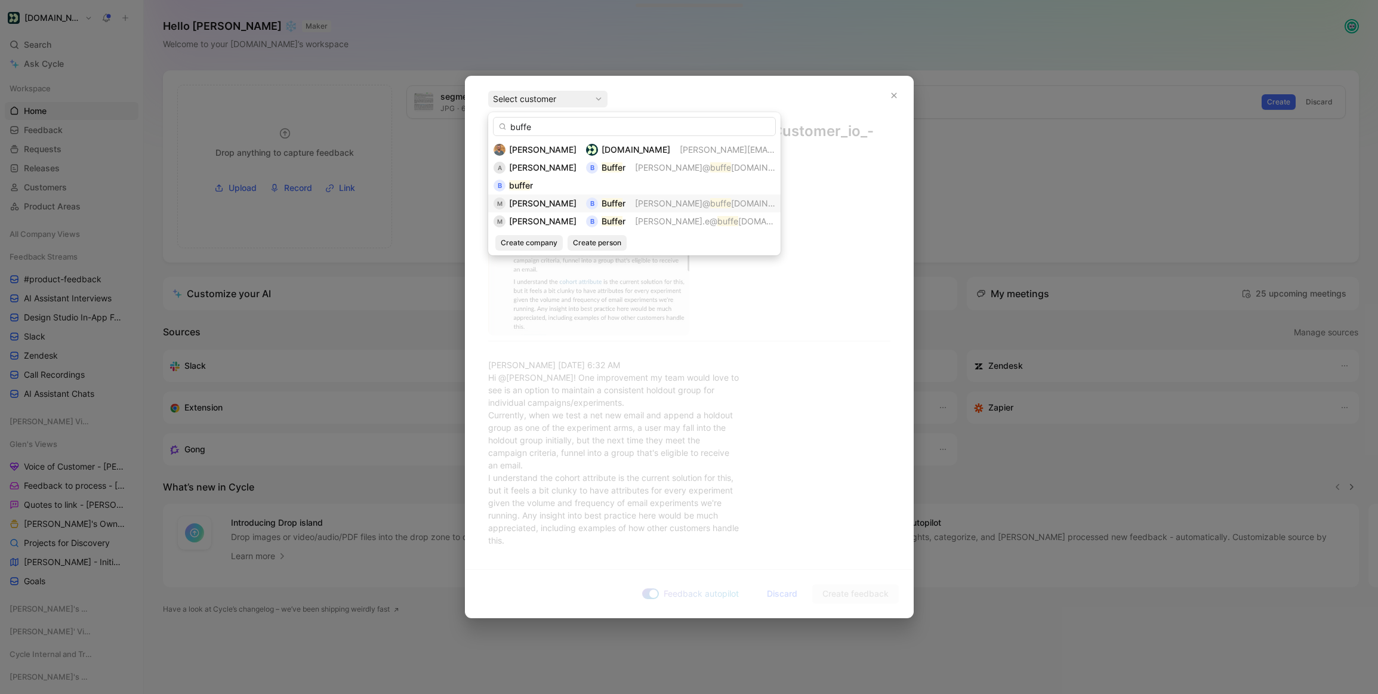
type input "buffe"
click at [548, 197] on div "[PERSON_NAME]" at bounding box center [542, 203] width 67 height 14
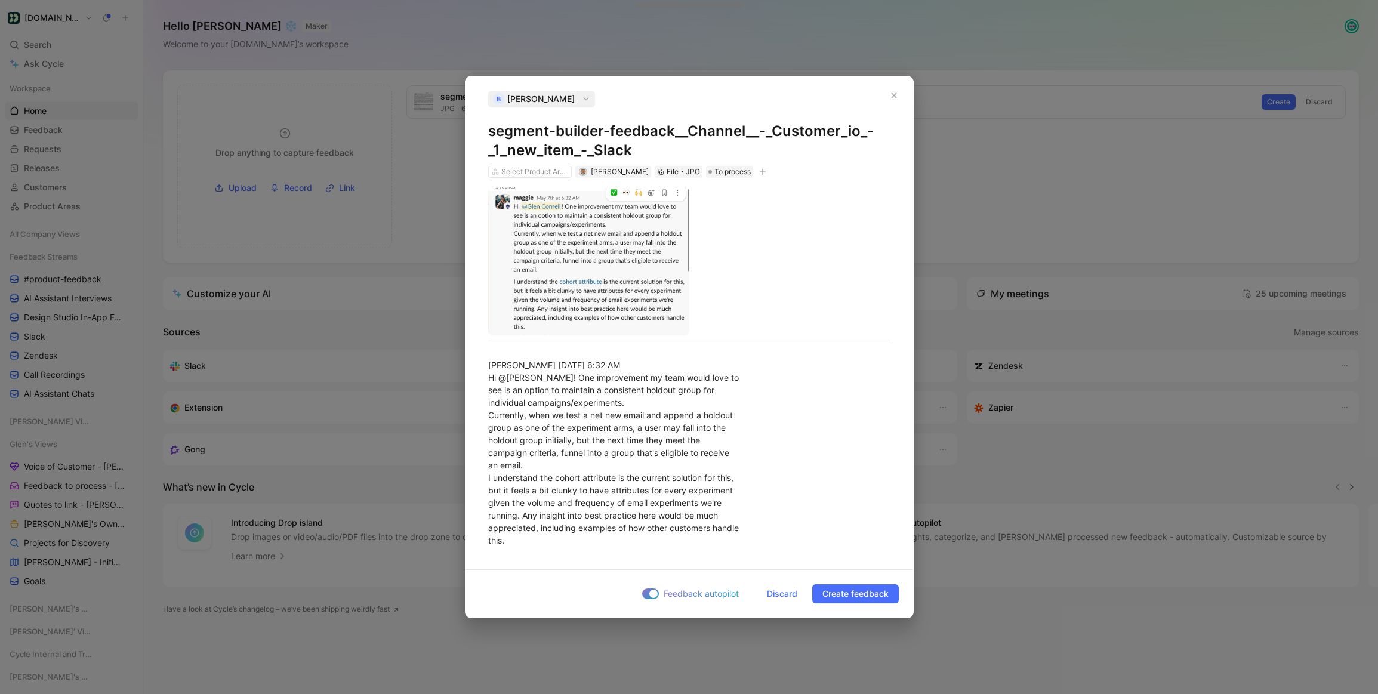
click at [621, 141] on h1 "segment-builder-feedback__Channel__-_Customer_io_-_1_new_item_-_Slack" at bounding box center [689, 141] width 402 height 38
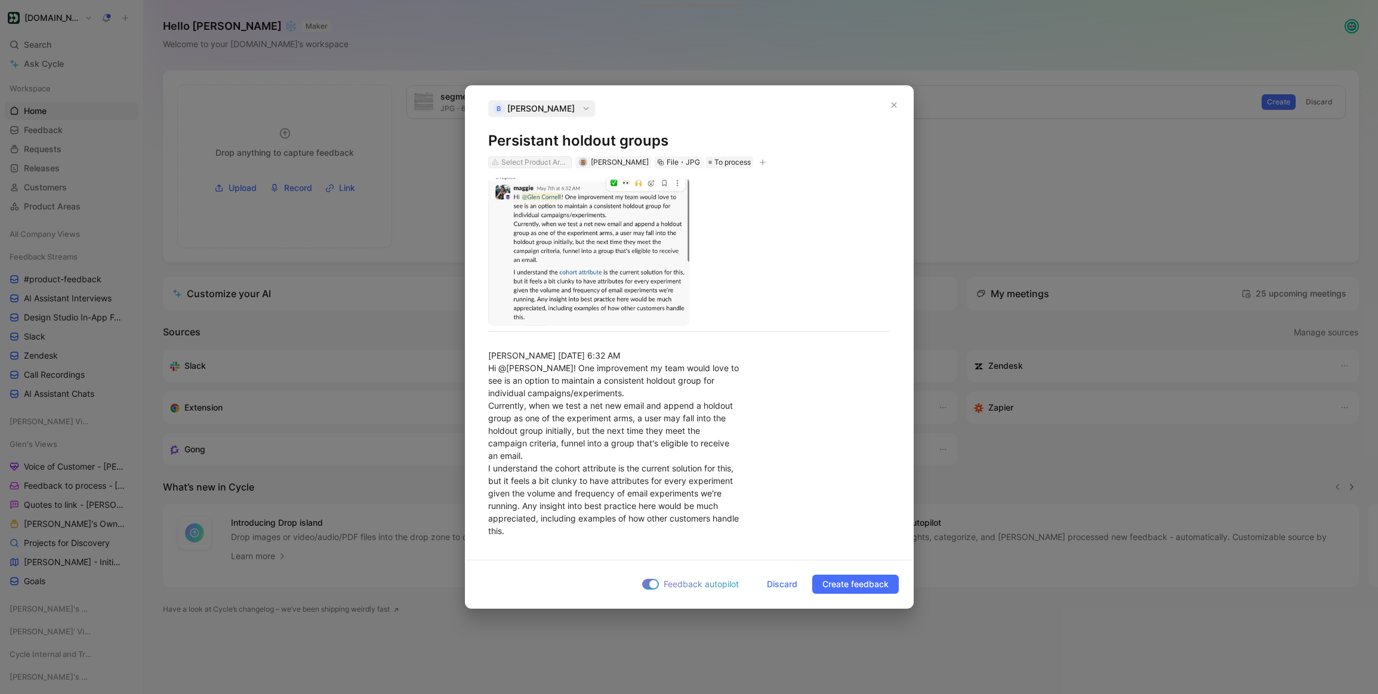
click at [563, 164] on div "Select Product Areas" at bounding box center [534, 162] width 67 height 12
type input "e"
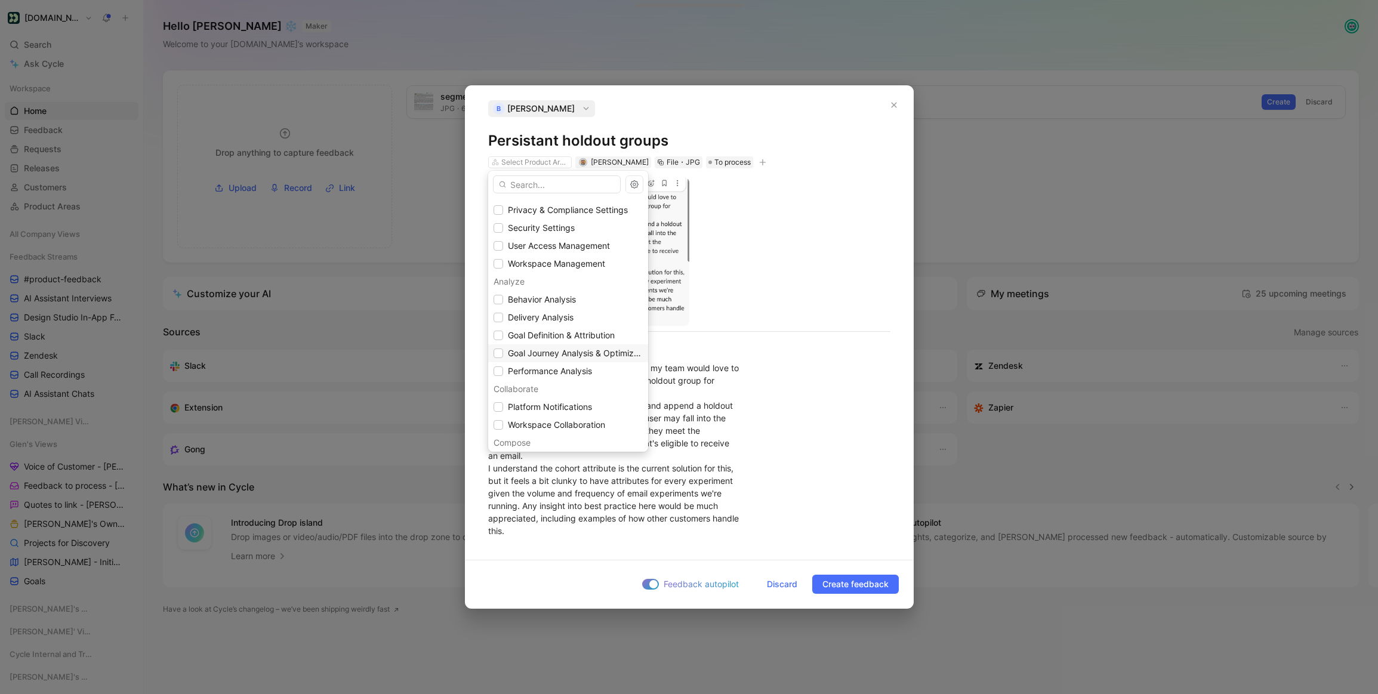
scroll to position [52, 0]
click at [573, 368] on span "Performance Analysis" at bounding box center [550, 370] width 84 height 10
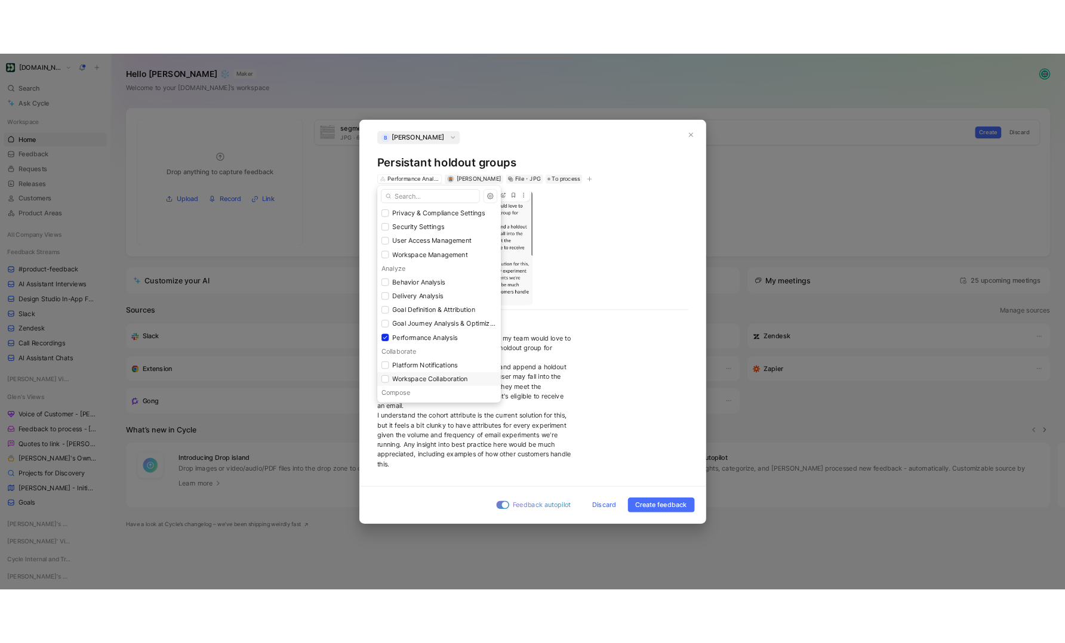
scroll to position [53, 0]
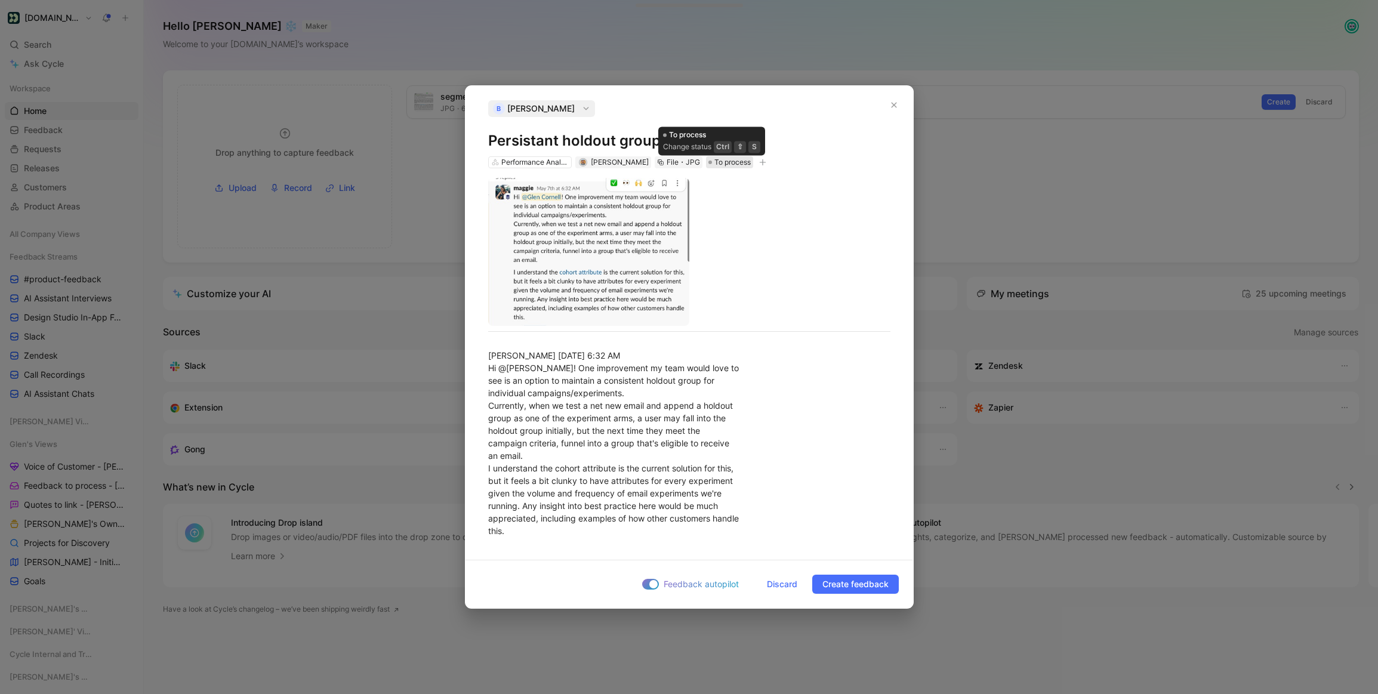
click at [714, 163] on span "To process" at bounding box center [732, 162] width 36 height 12
click at [714, 157] on span "To process" at bounding box center [732, 162] width 36 height 12
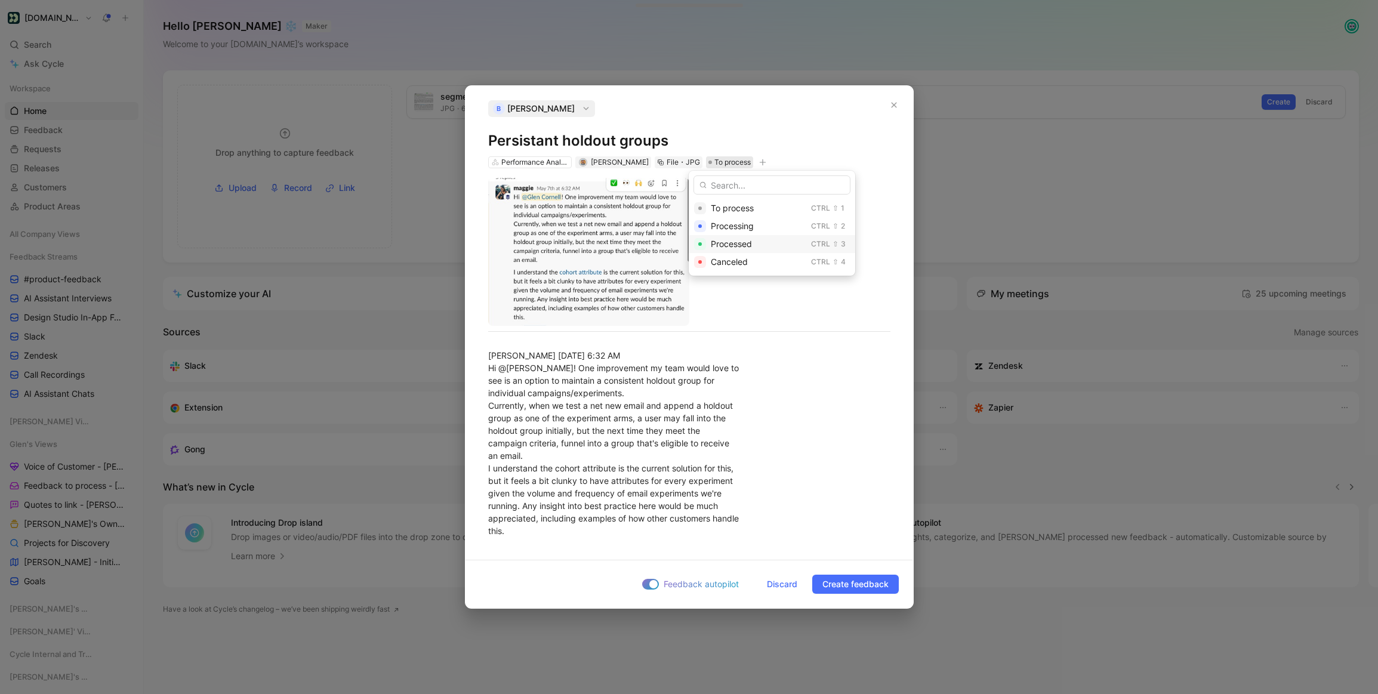
click at [720, 243] on span "Processed" at bounding box center [731, 244] width 41 height 10
click at [758, 159] on icon "button" at bounding box center [761, 162] width 7 height 7
click at [845, 587] on span "Create feedback" at bounding box center [855, 584] width 66 height 14
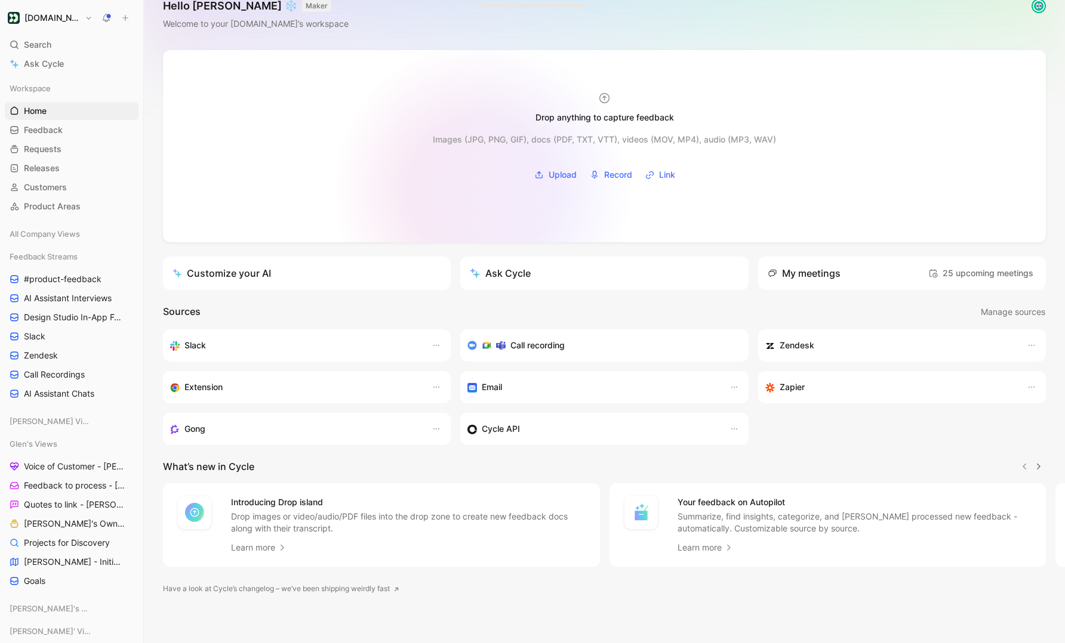
scroll to position [0, 0]
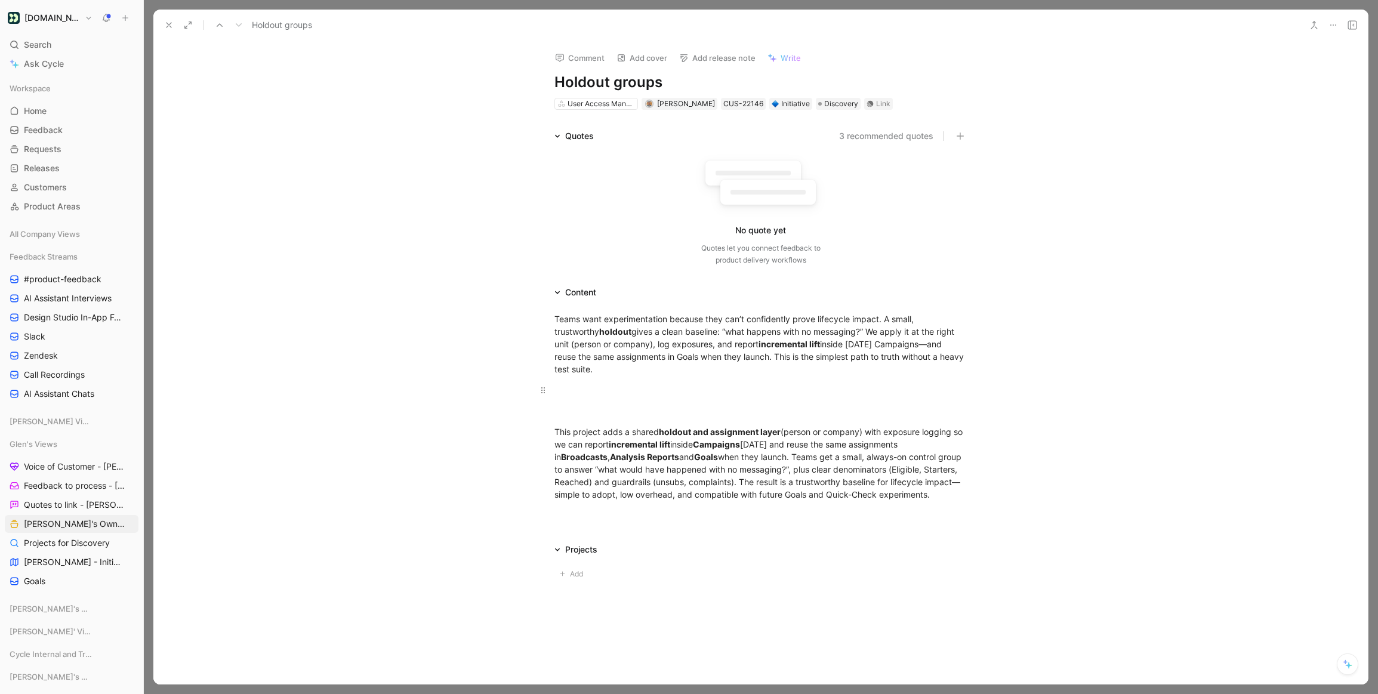
click at [762, 384] on div at bounding box center [760, 390] width 413 height 13
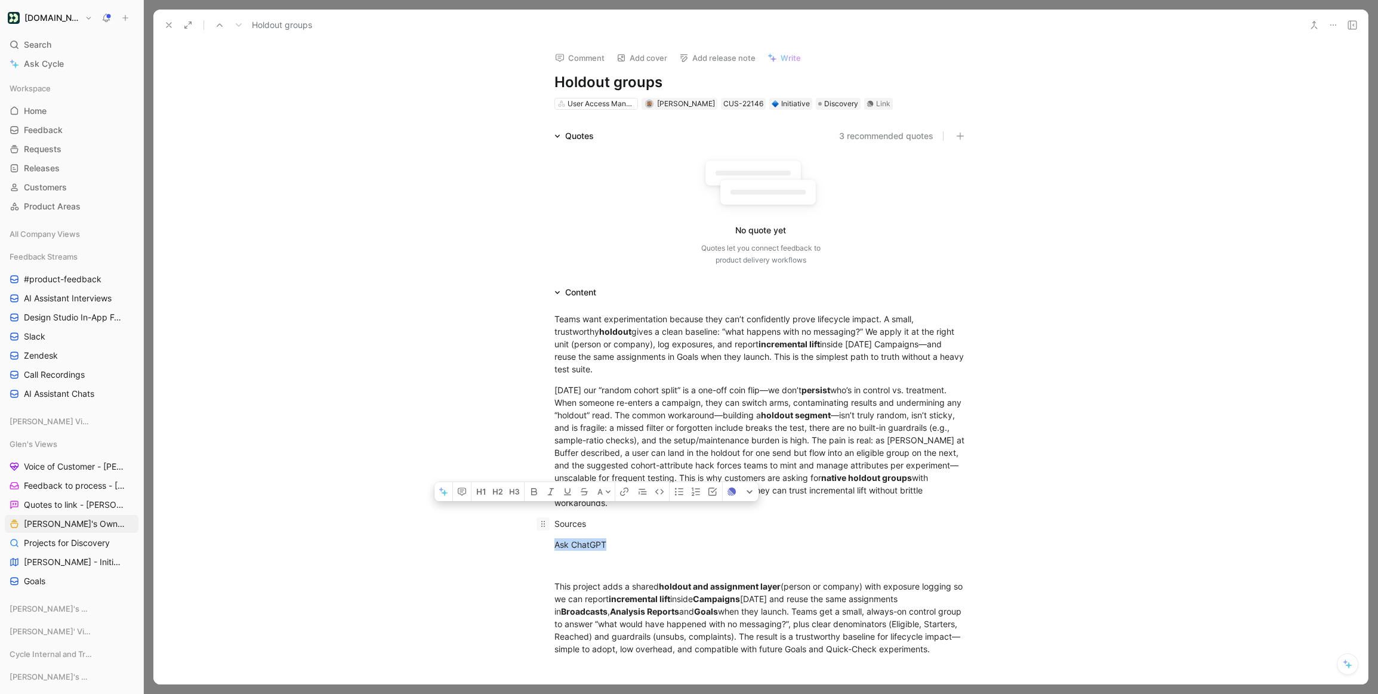
drag, startPoint x: 575, startPoint y: 525, endPoint x: 547, endPoint y: 513, distance: 31.0
click at [547, 516] on div "Teams want experimentation because they can’t confidently prove lifecycle impac…" at bounding box center [760, 484] width 1214 height 369
drag, startPoint x: 545, startPoint y: 510, endPoint x: 559, endPoint y: 517, distance: 14.7
click at [545, 519] on icon at bounding box center [543, 524] width 10 height 10
drag, startPoint x: 626, startPoint y: 528, endPoint x: 544, endPoint y: 516, distance: 83.2
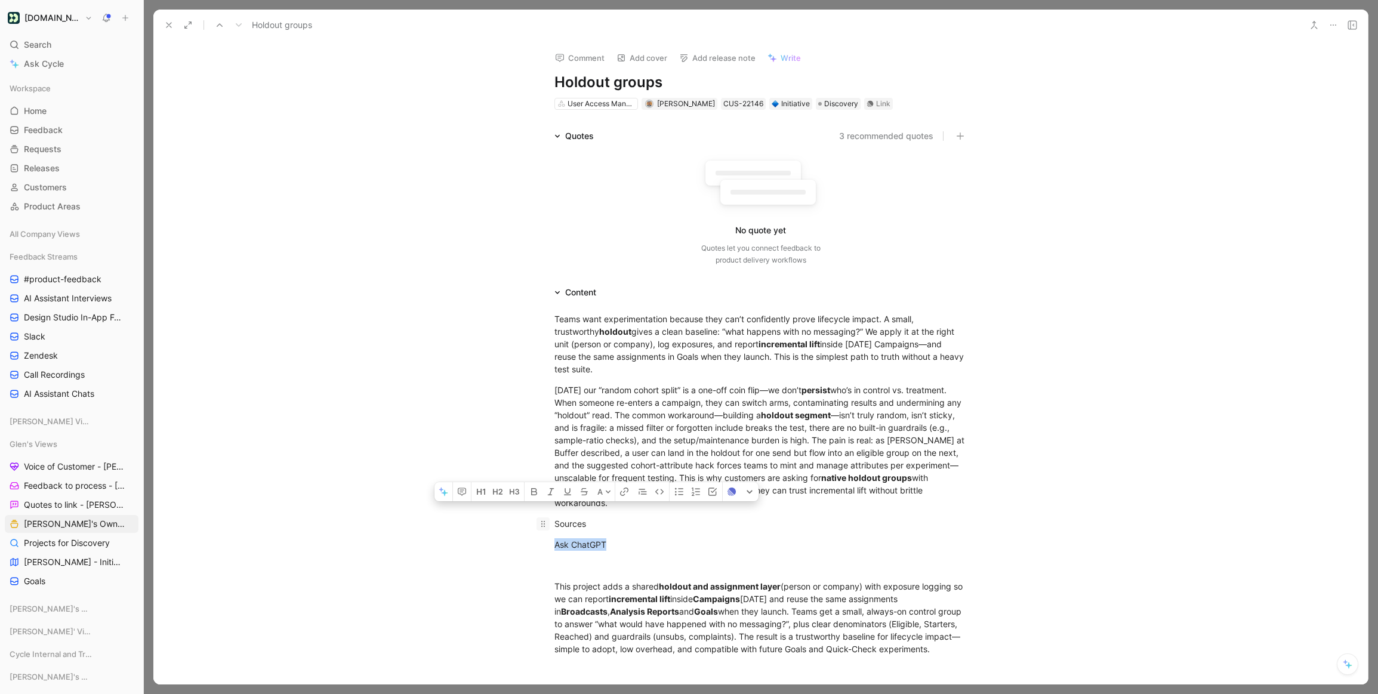
click at [544, 518] on div "Teams want experimentation because they can’t confidently prove lifecycle impac…" at bounding box center [760, 484] width 1214 height 369
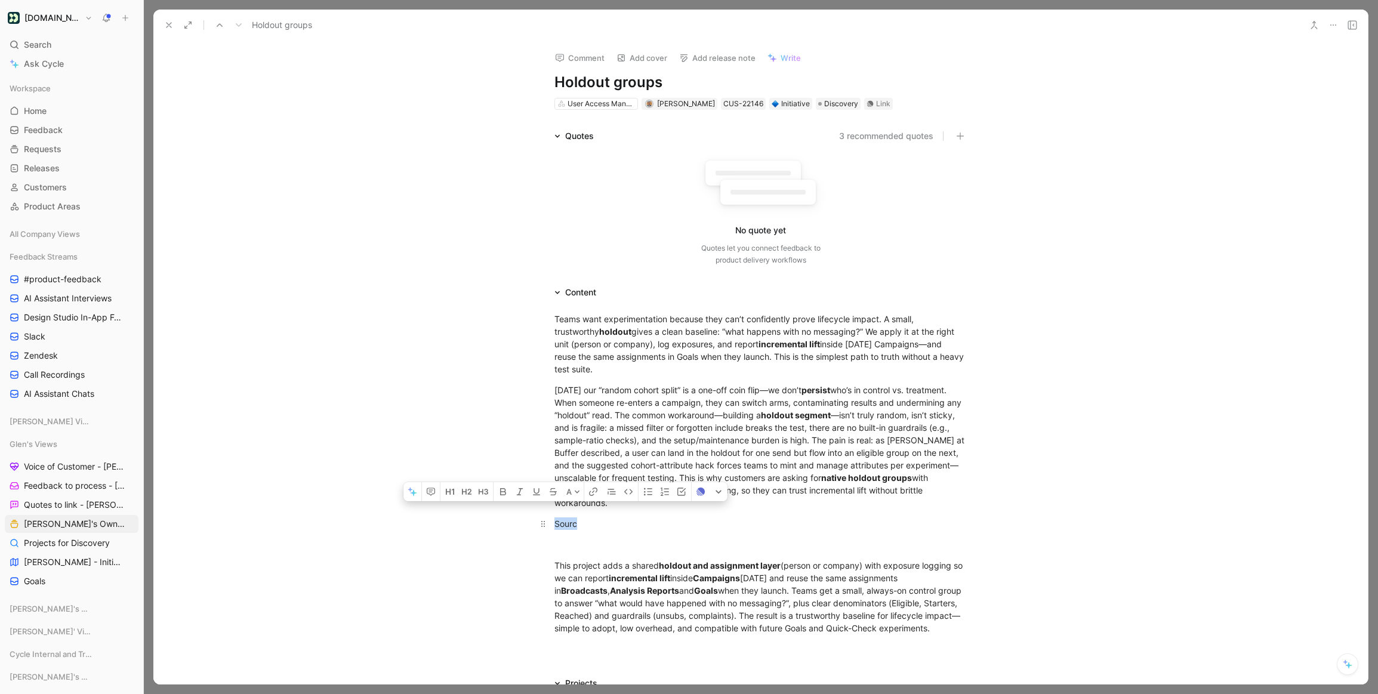
drag, startPoint x: 543, startPoint y: 511, endPoint x: 534, endPoint y: 512, distance: 9.0
click at [534, 514] on p "Sourc" at bounding box center [761, 524] width 458 height 20
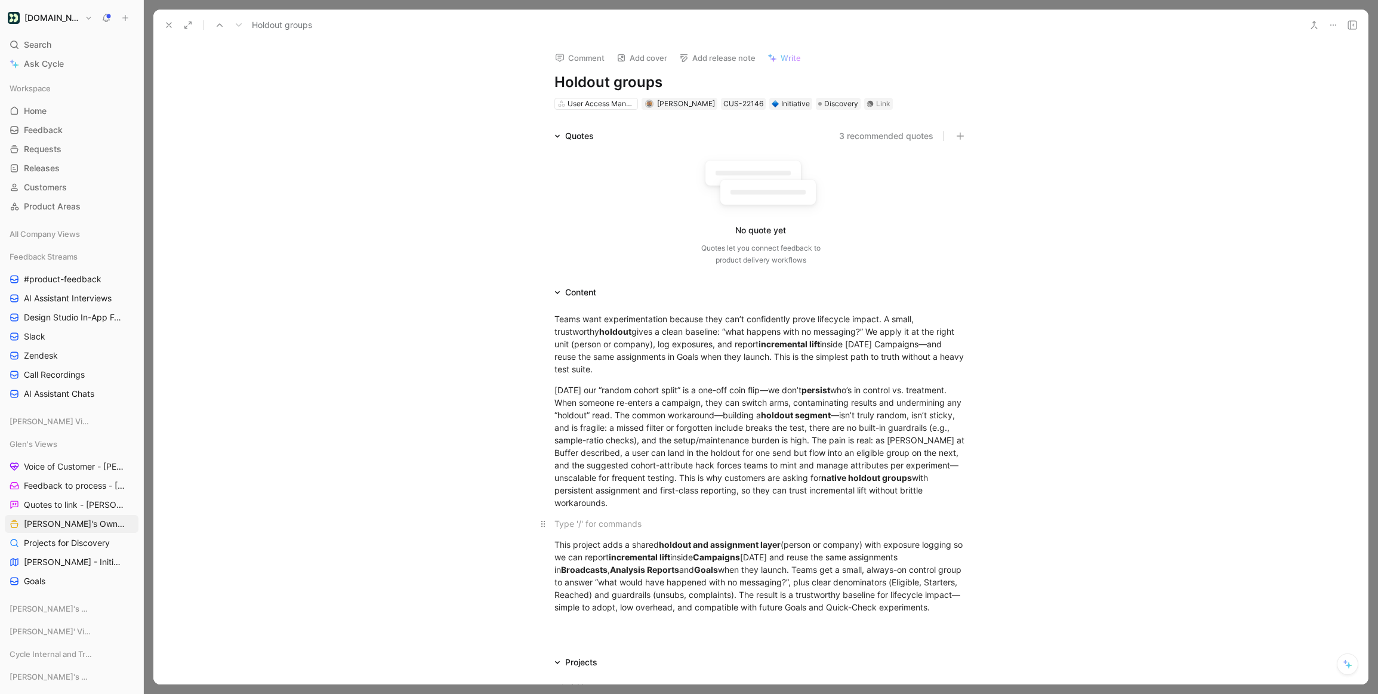
click at [590, 517] on div at bounding box center [760, 523] width 413 height 13
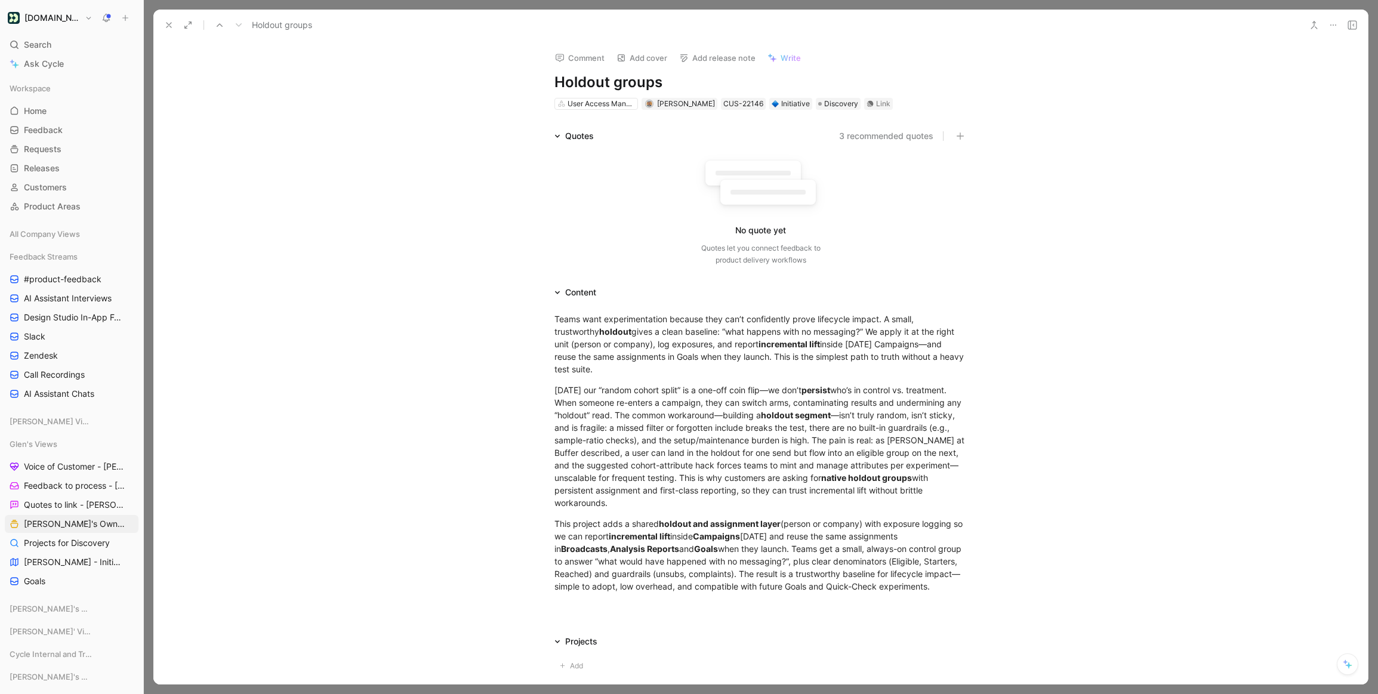
click at [879, 141] on button "3 recommended quotes" at bounding box center [886, 136] width 94 height 14
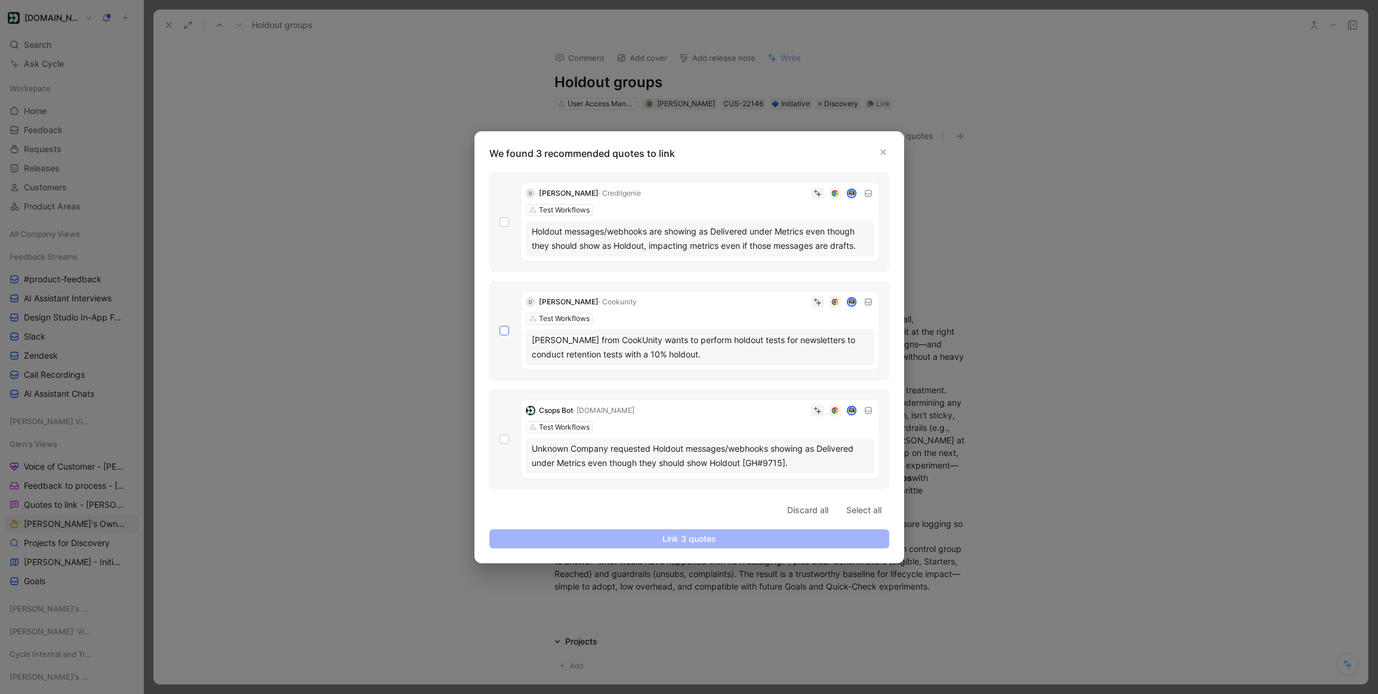
click at [501, 330] on icon at bounding box center [504, 330] width 7 height 7
click at [499, 326] on input "checkbox" at bounding box center [499, 326] width 0 height 0
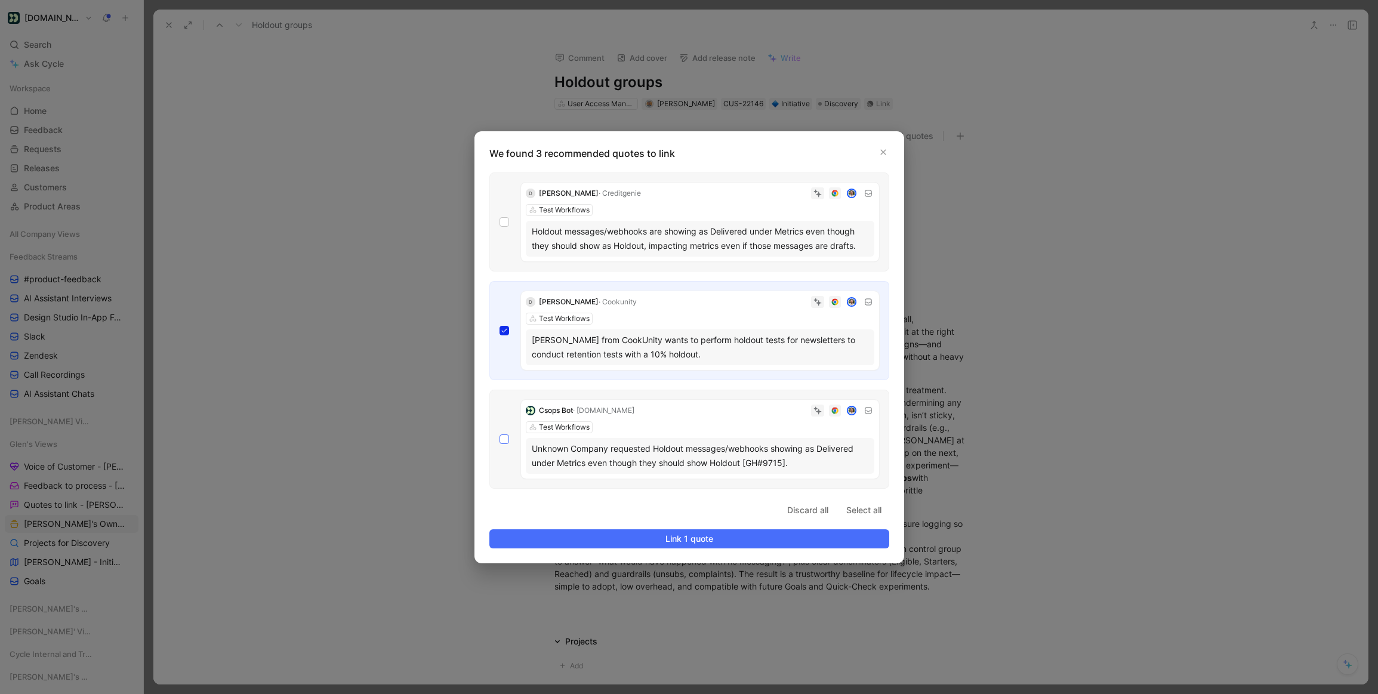
click at [506, 438] on icon at bounding box center [504, 439] width 7 height 7
click at [499, 434] on input "checkbox" at bounding box center [499, 434] width 0 height 0
click at [646, 539] on span "Link 2 quotes" at bounding box center [689, 539] width 380 height 14
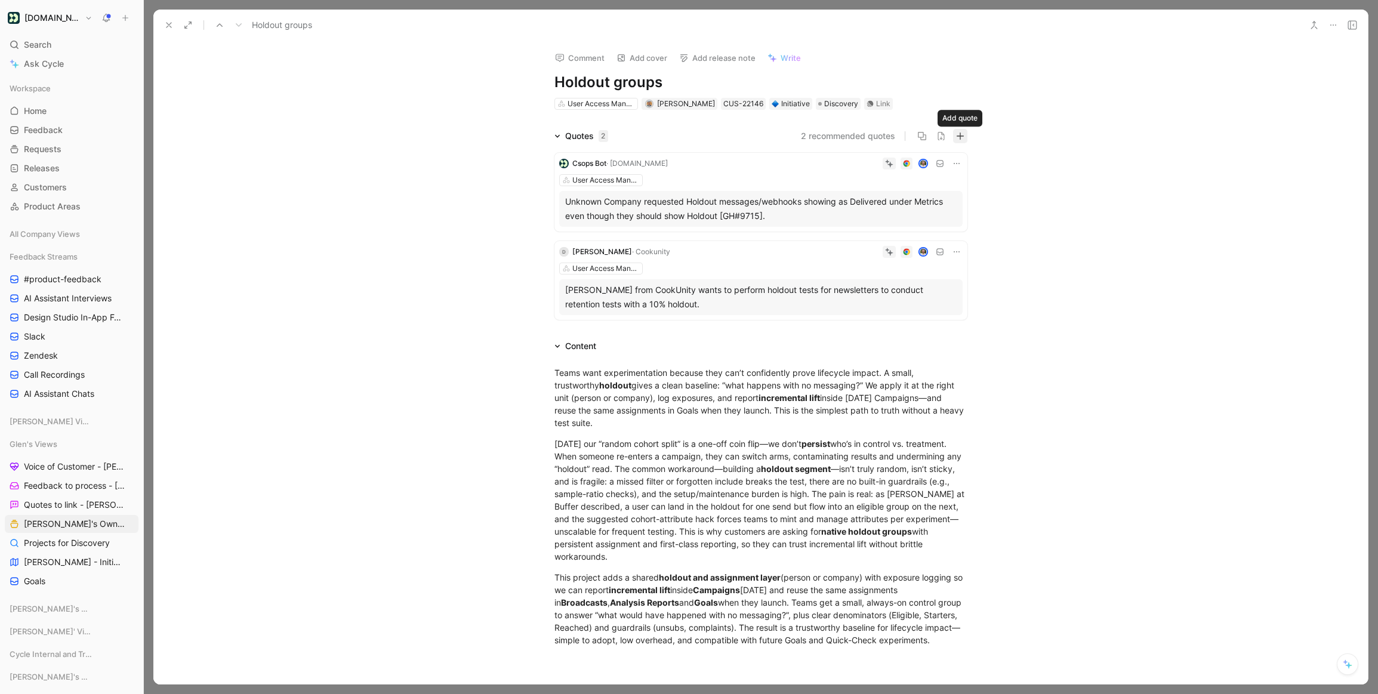
click at [956, 137] on icon "button" at bounding box center [960, 136] width 8 height 8
type input "m"
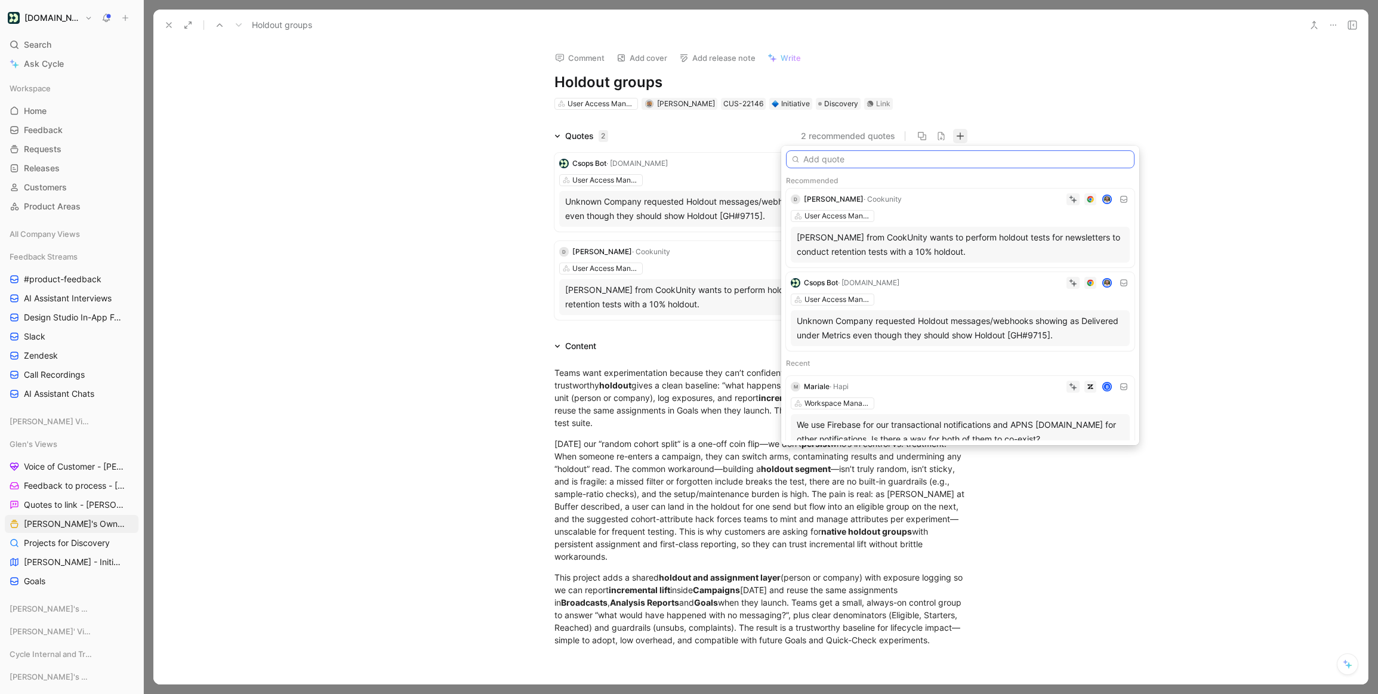
click at [823, 160] on input "text" at bounding box center [960, 159] width 348 height 18
paste input "One improvement my team would love to see is an option to maintain a consistent…"
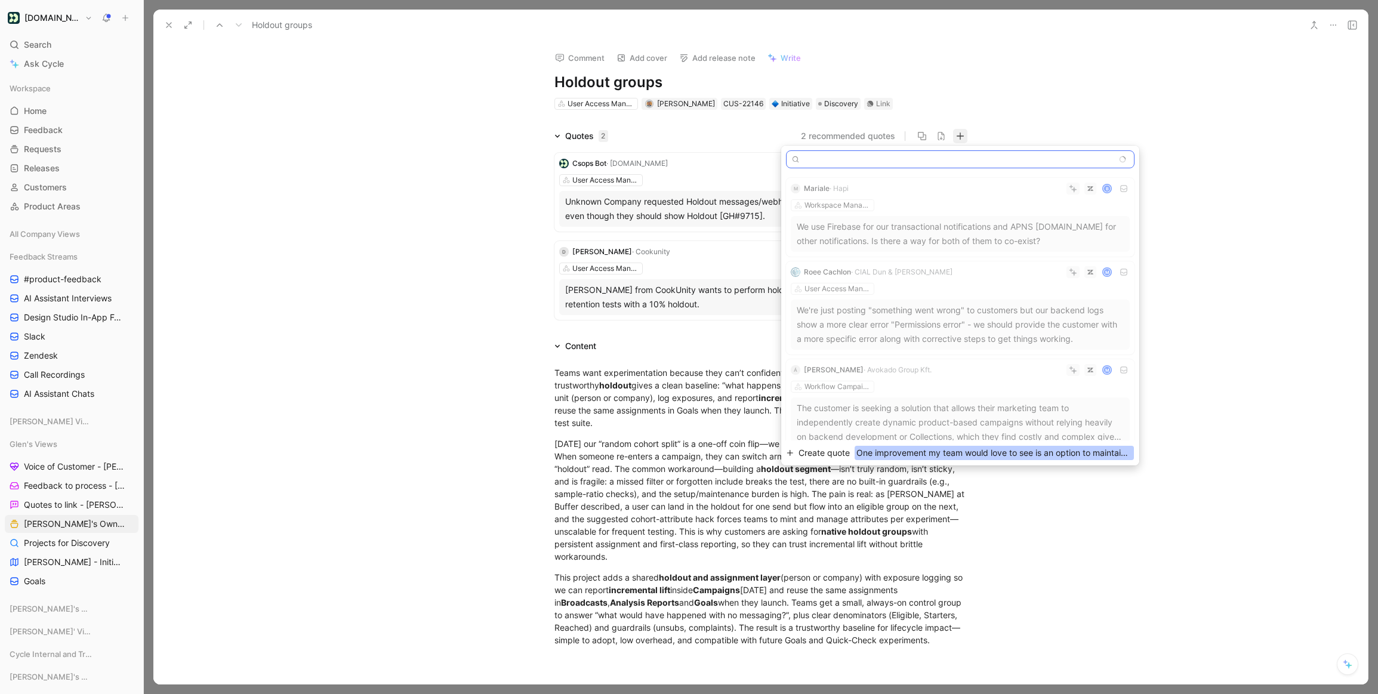
type input "One improvement my team would love to see is an option to maintain a consistent…"
click at [818, 456] on span "Create quote" at bounding box center [823, 453] width 51 height 14
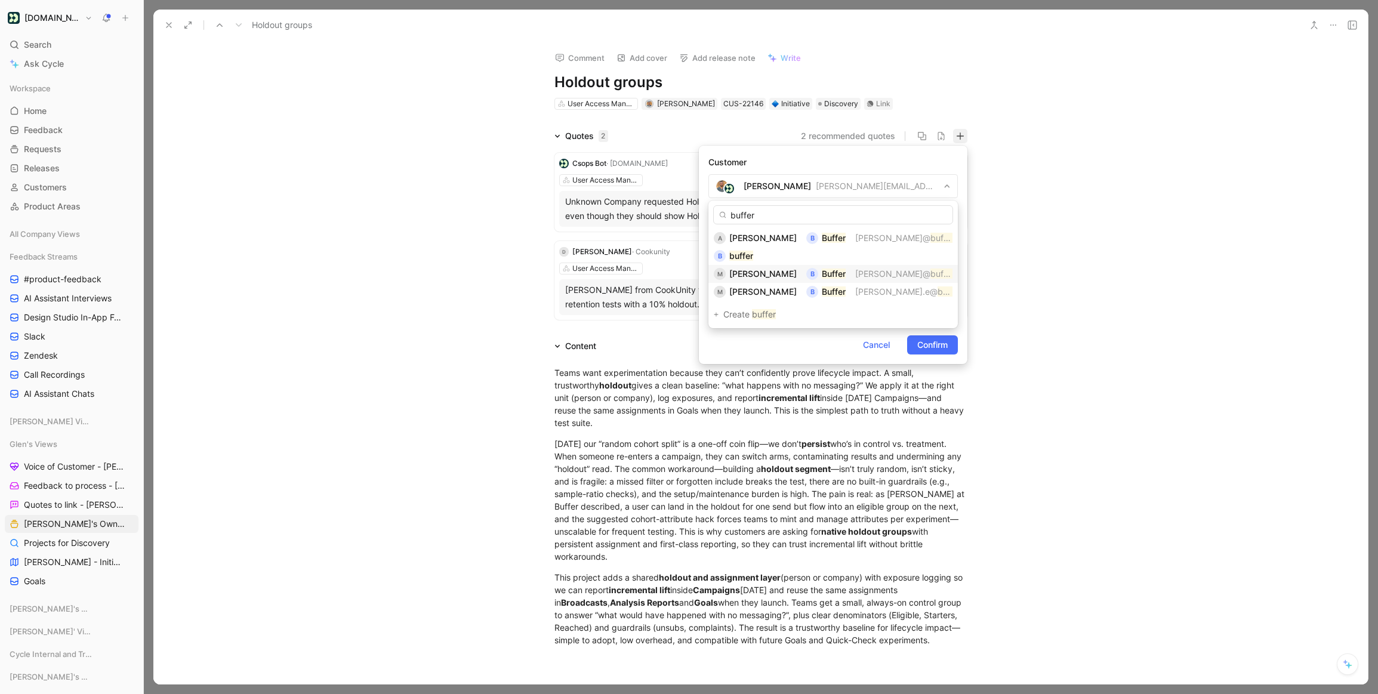
type input "buffer"
click at [783, 270] on span "Maggie Glascott" at bounding box center [762, 274] width 67 height 10
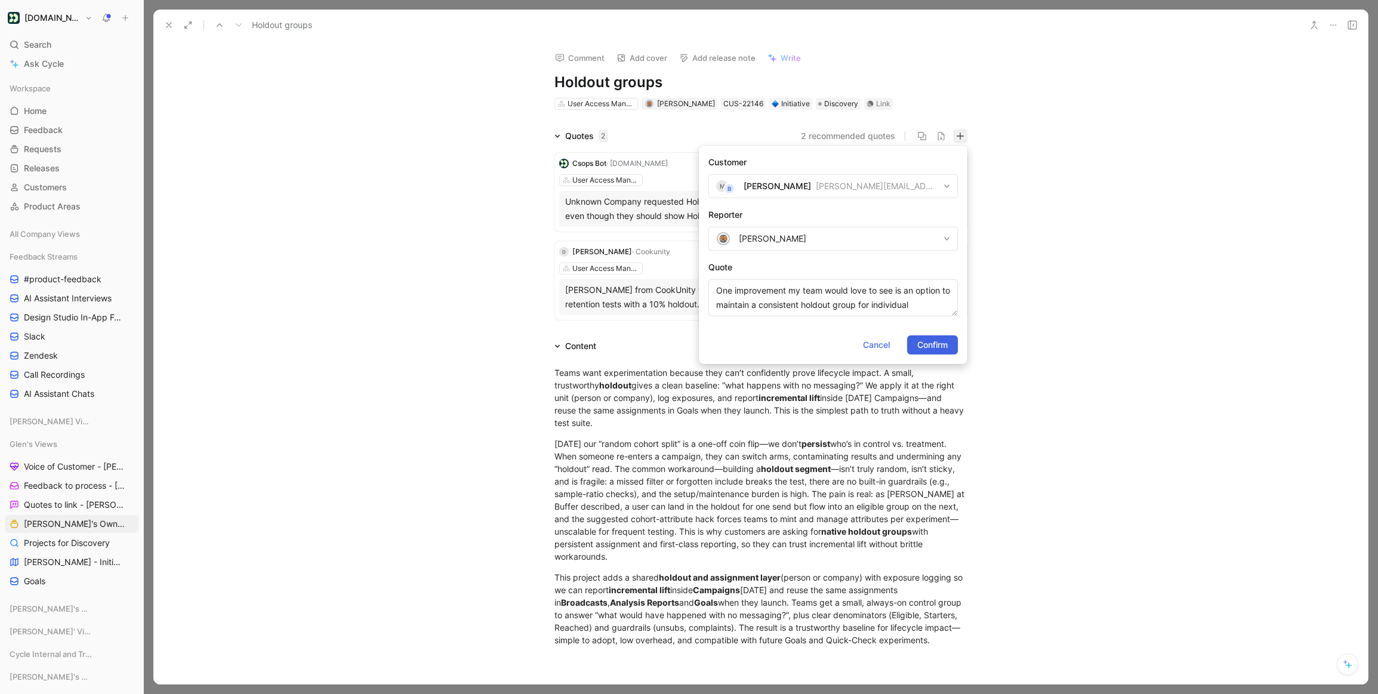
click at [947, 342] on span "Confirm" at bounding box center [932, 345] width 30 height 14
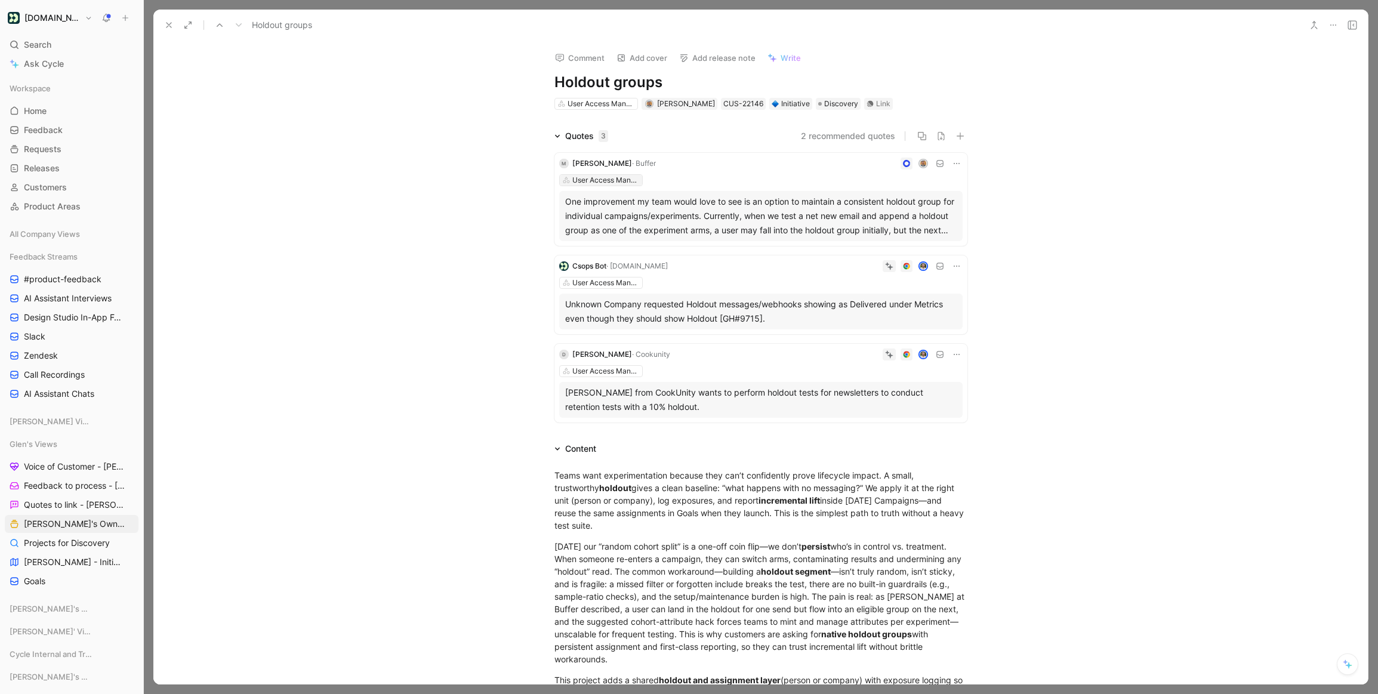
click at [613, 179] on div "User Access Management" at bounding box center [605, 180] width 67 height 12
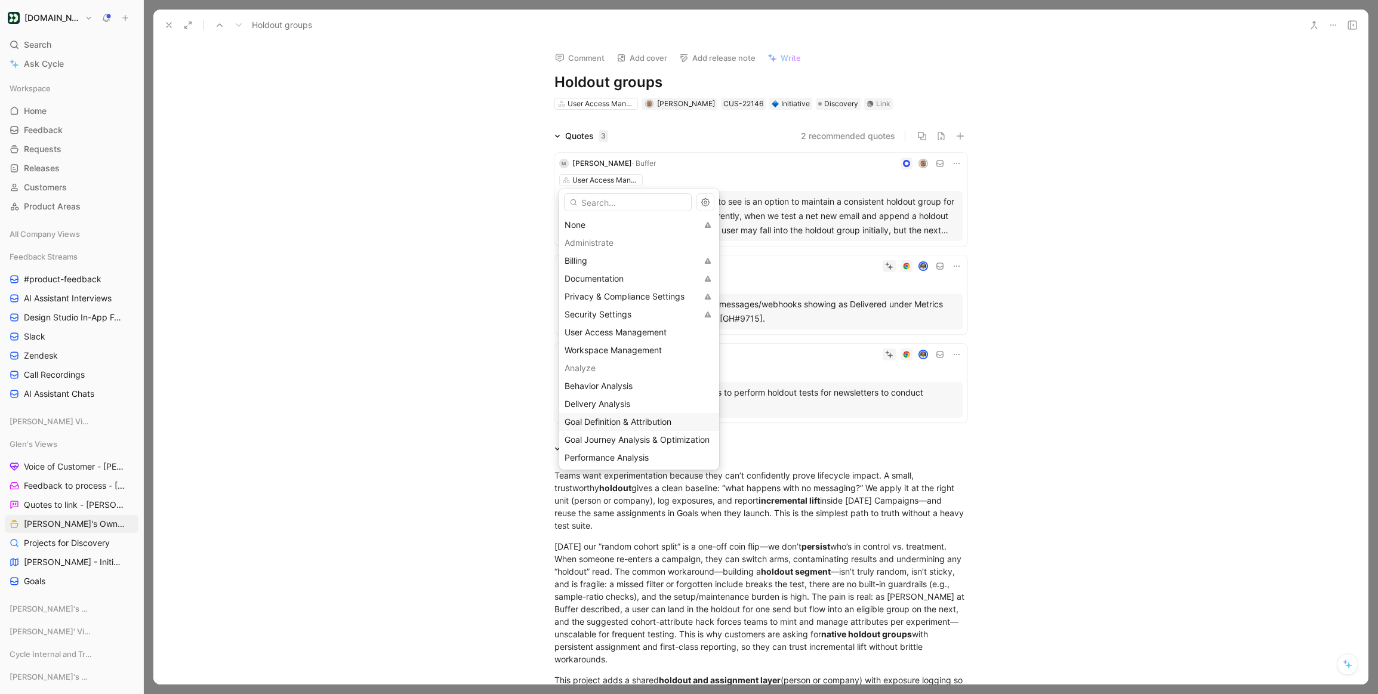
scroll to position [10, 0]
click at [616, 448] on span "Performance Analysis" at bounding box center [607, 448] width 84 height 10
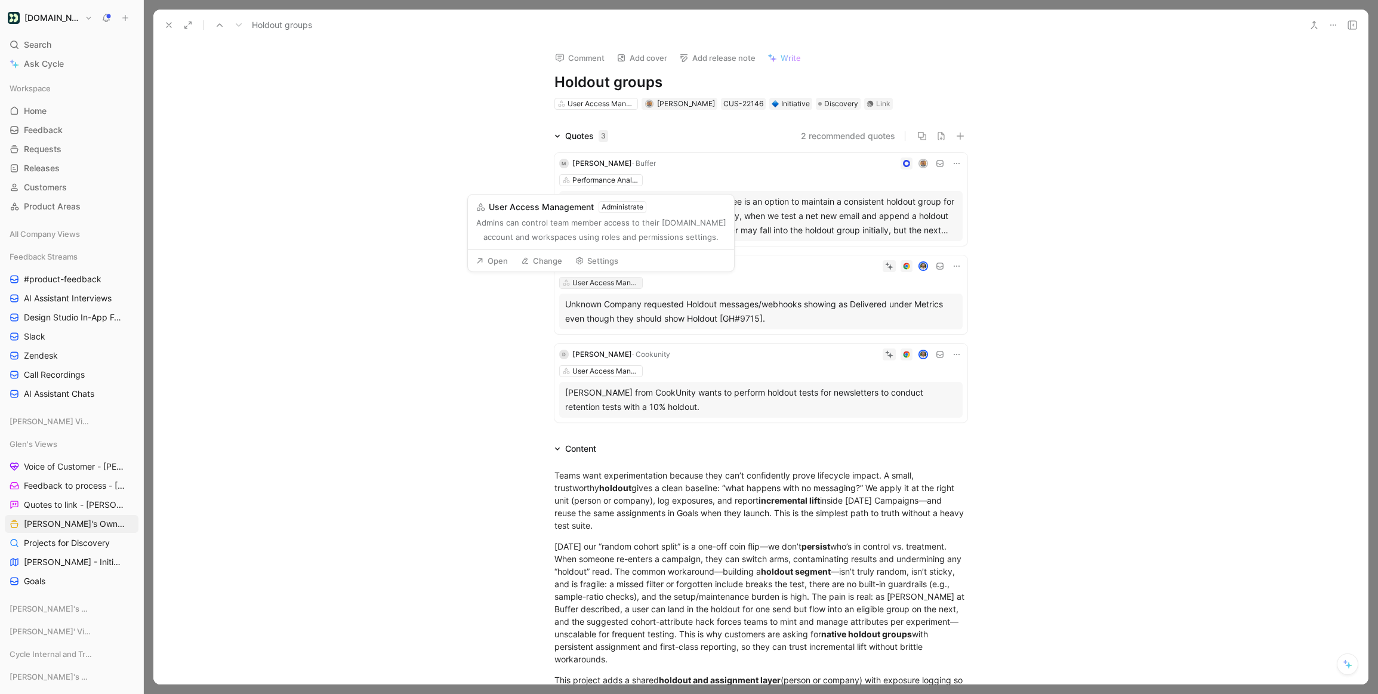
click at [597, 278] on div "User Access Management" at bounding box center [605, 283] width 67 height 12
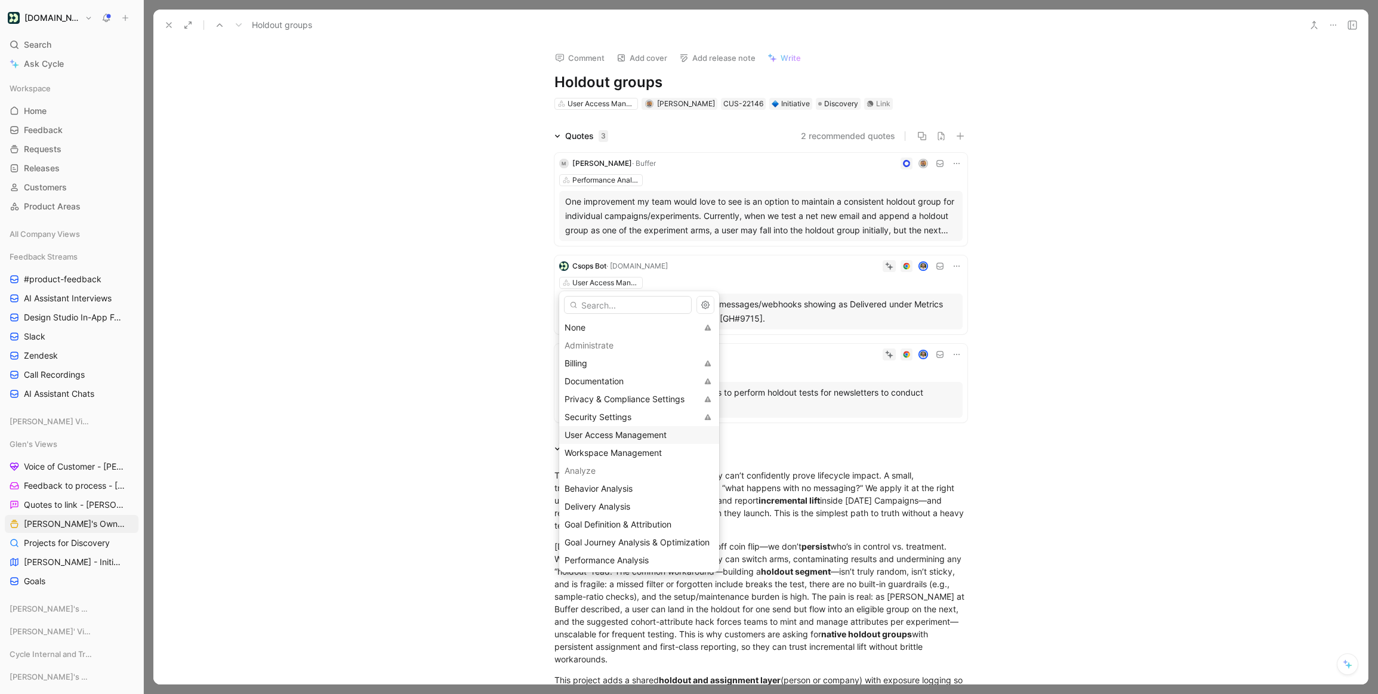
scroll to position [33, 0]
click at [616, 525] on span "Performance Analysis" at bounding box center [607, 527] width 84 height 10
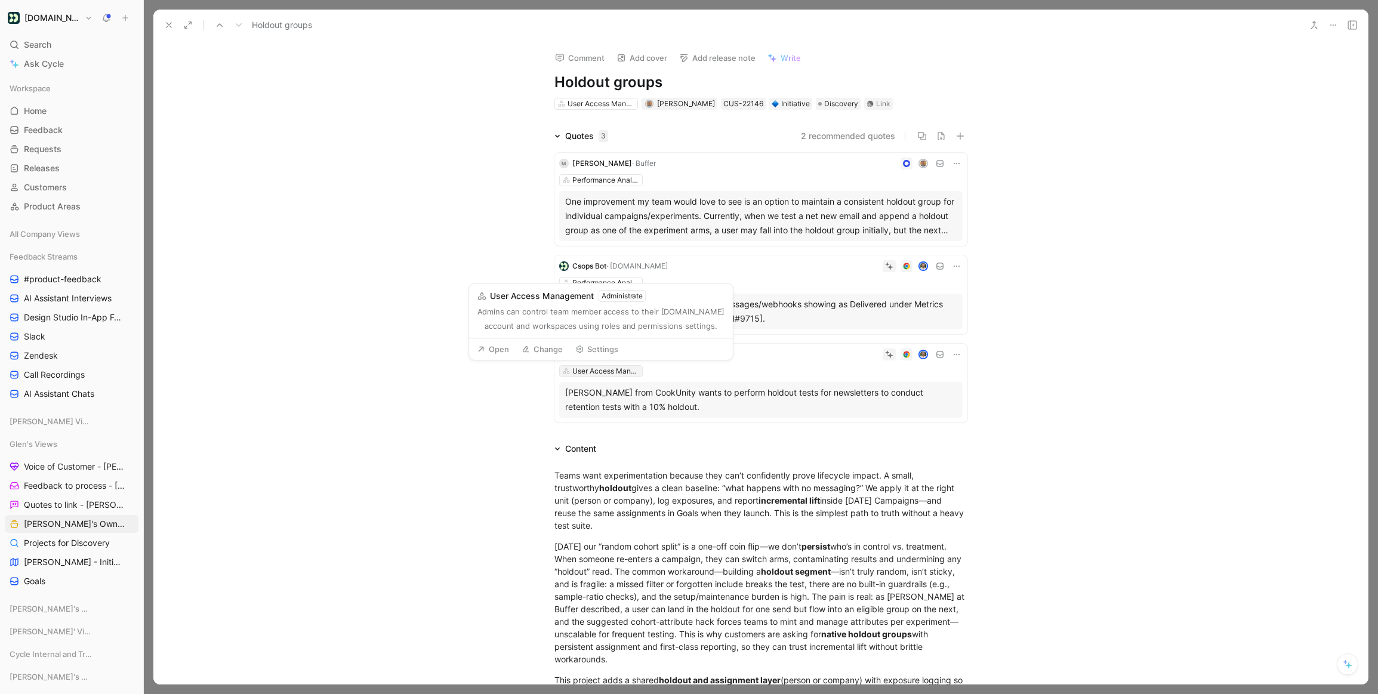
click at [600, 374] on div "User Access Management" at bounding box center [605, 371] width 67 height 12
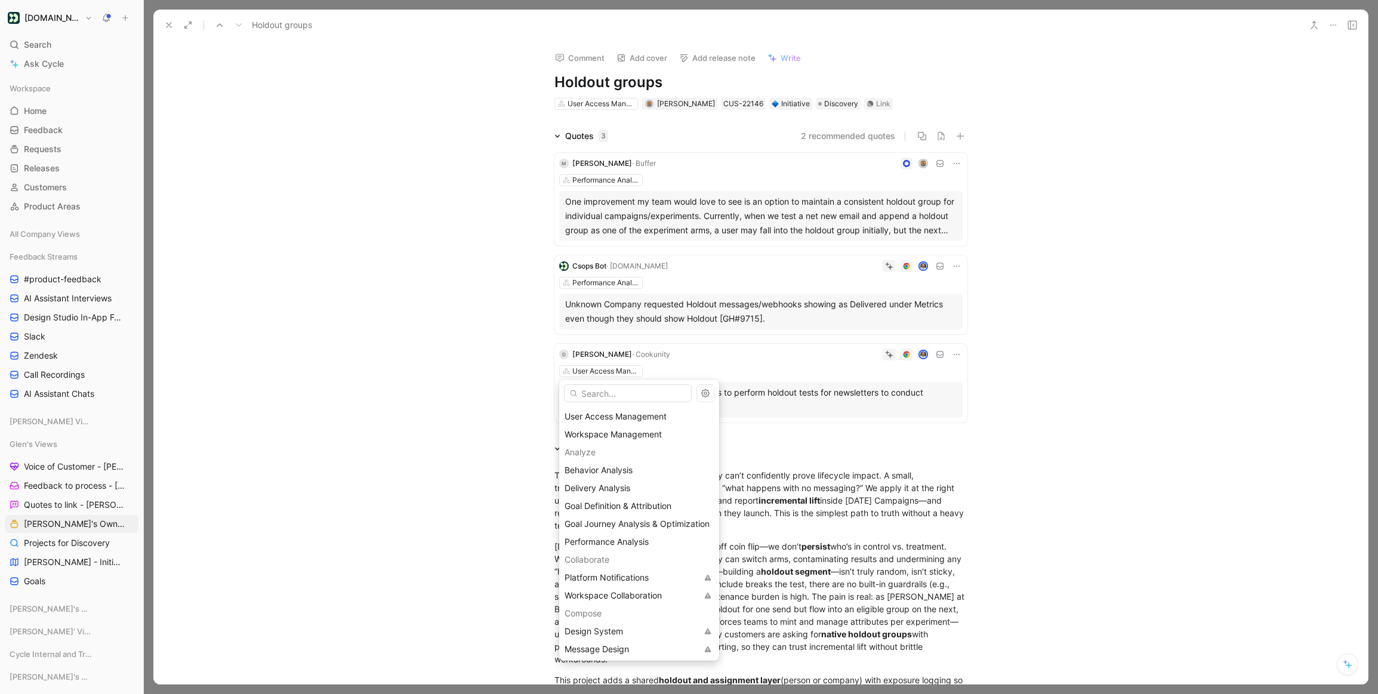
scroll to position [111, 0]
click at [604, 532] on span "Performance Analysis" at bounding box center [607, 537] width 84 height 10
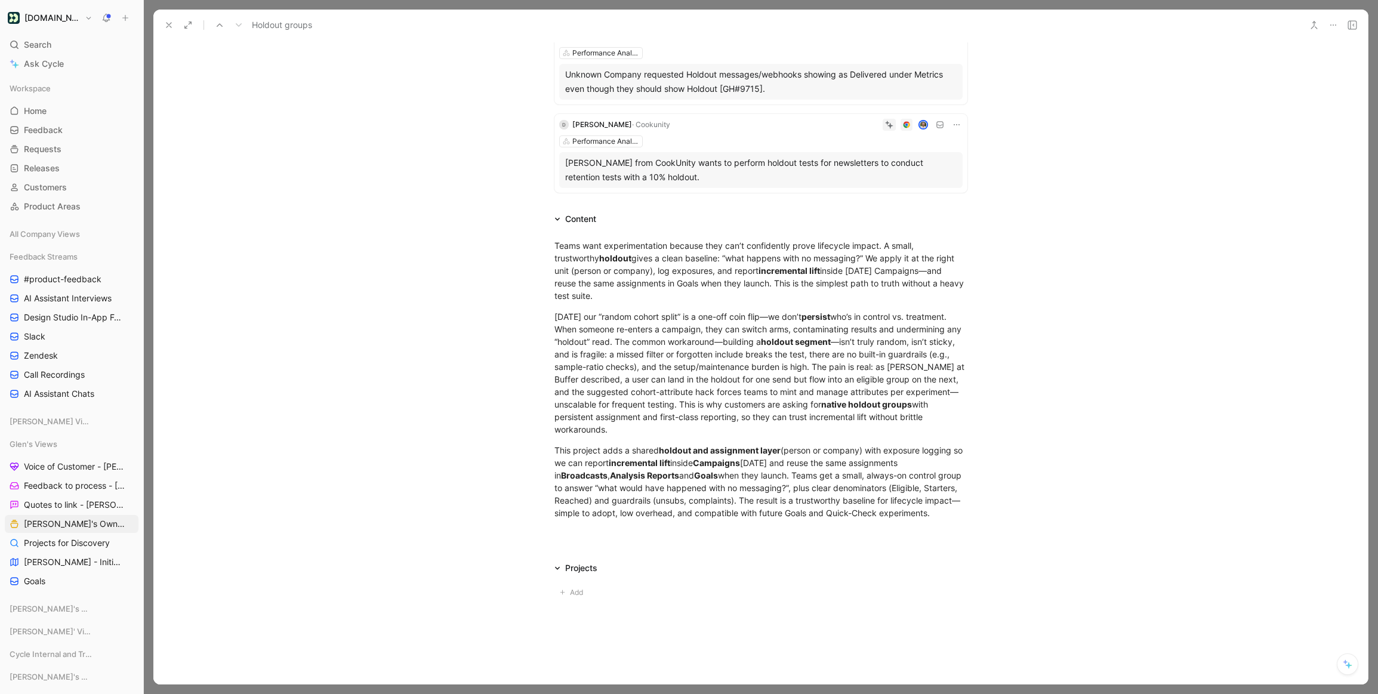
scroll to position [265, 0]
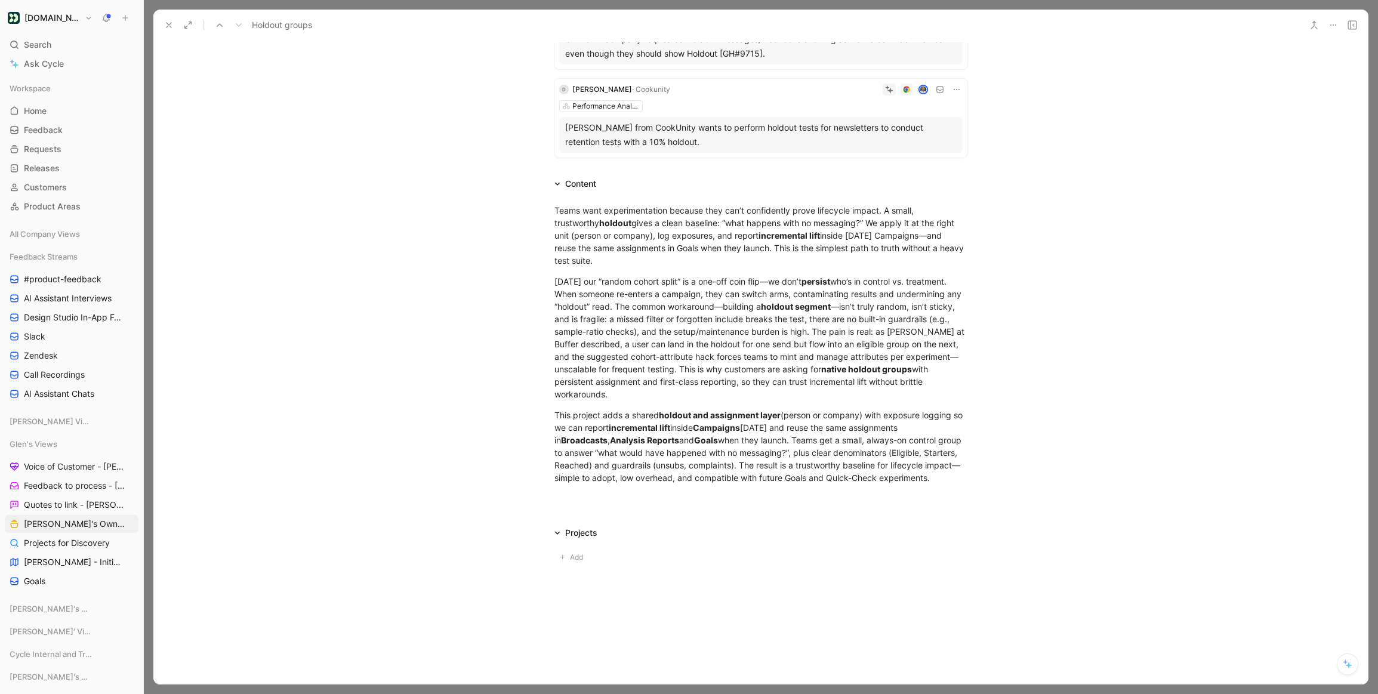
click at [1082, 498] on div at bounding box center [760, 504] width 1214 height 14
click at [578, 535] on div "Projects" at bounding box center [581, 533] width 32 height 14
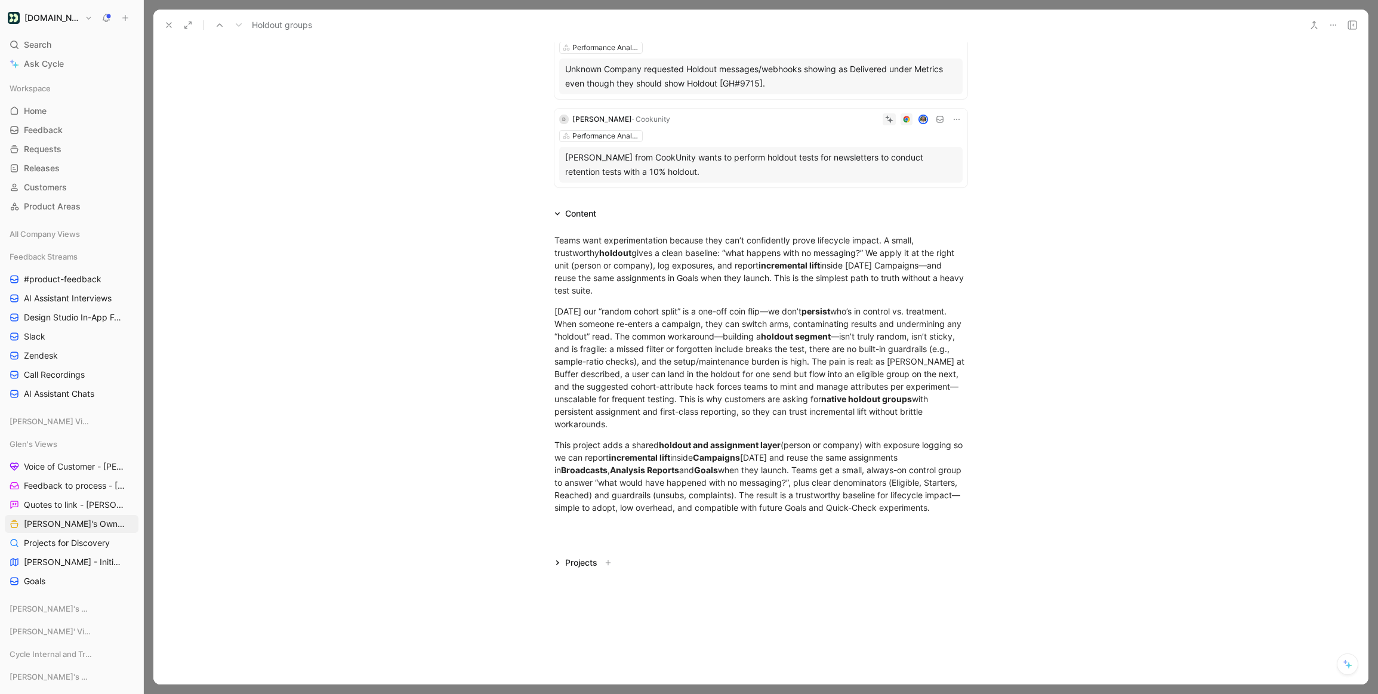
click at [571, 559] on div "Projects" at bounding box center [581, 563] width 32 height 14
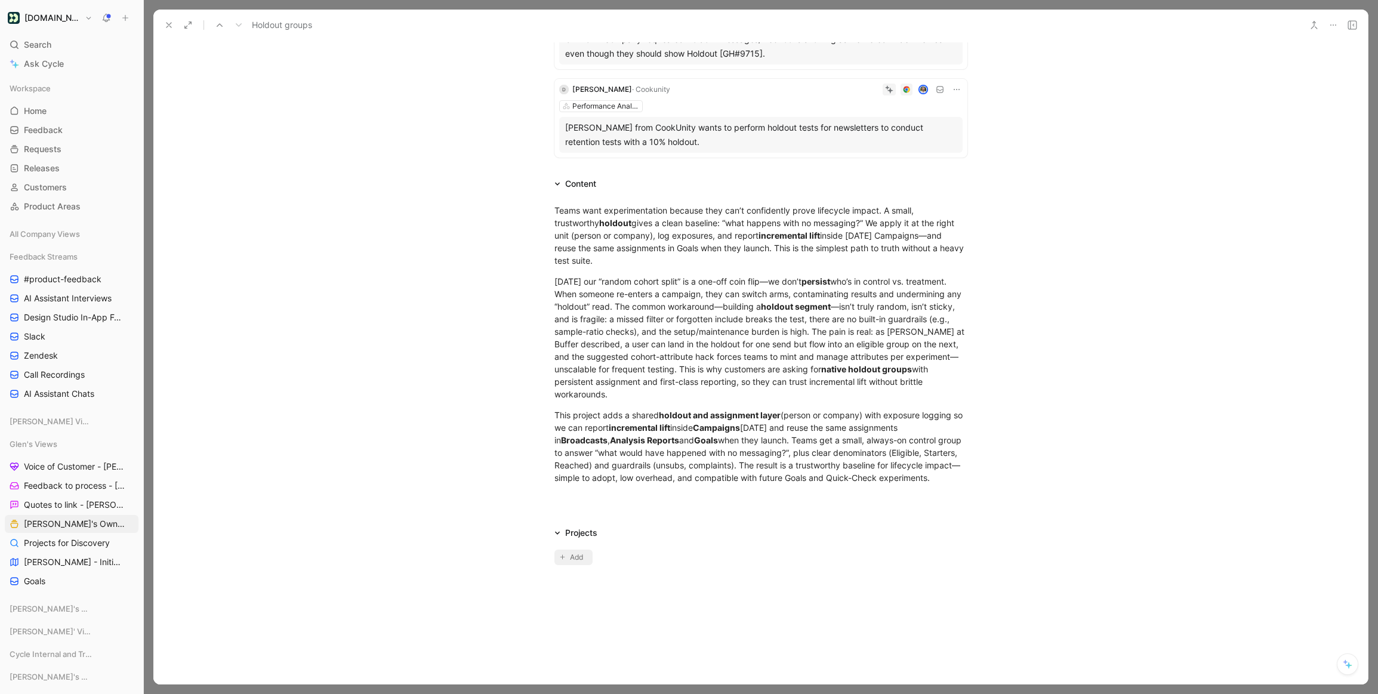
scroll to position [0, 0]
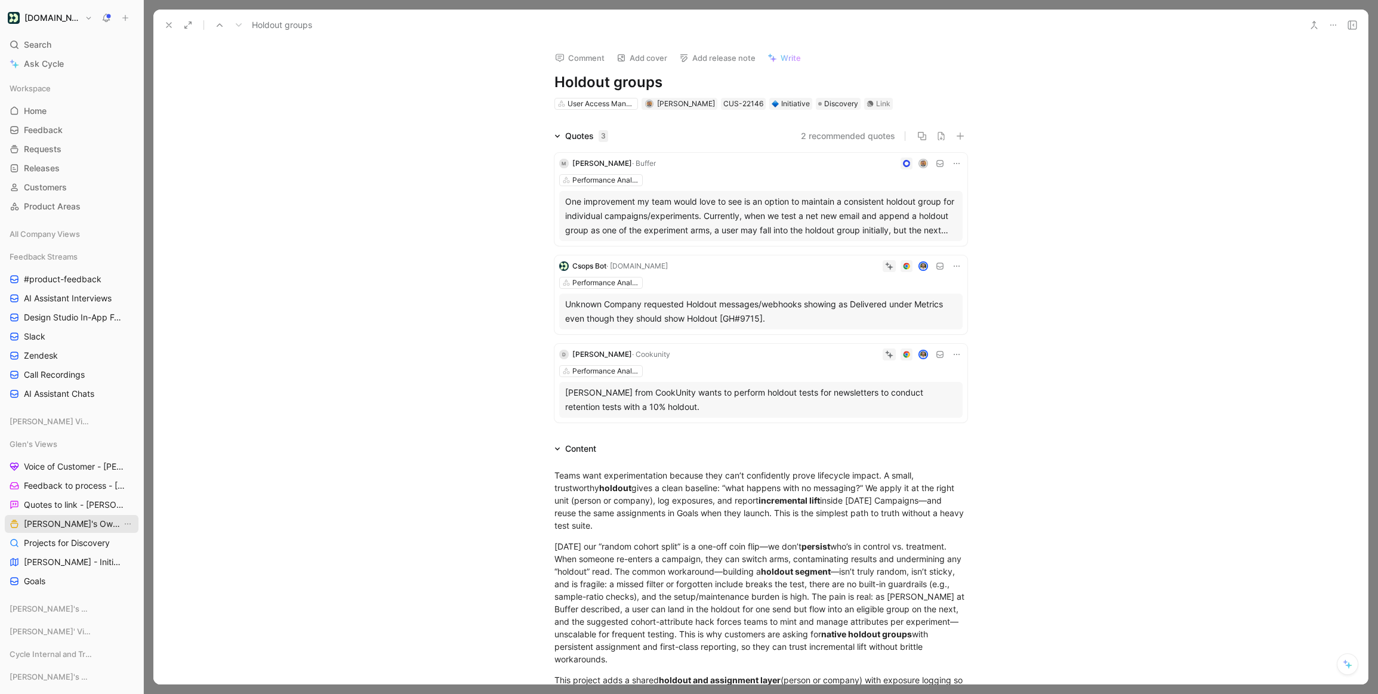
click at [57, 519] on span "[PERSON_NAME]'s Owned Projects" at bounding box center [73, 524] width 98 height 12
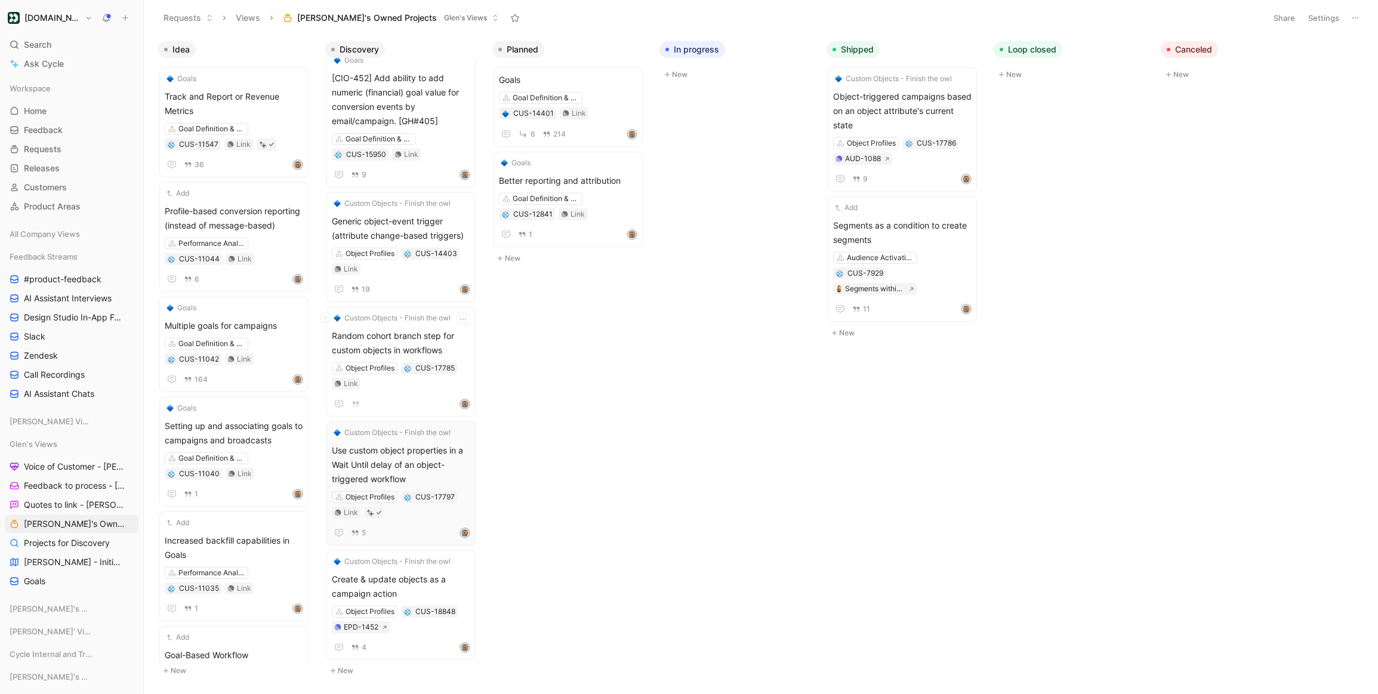
scroll to position [388, 0]
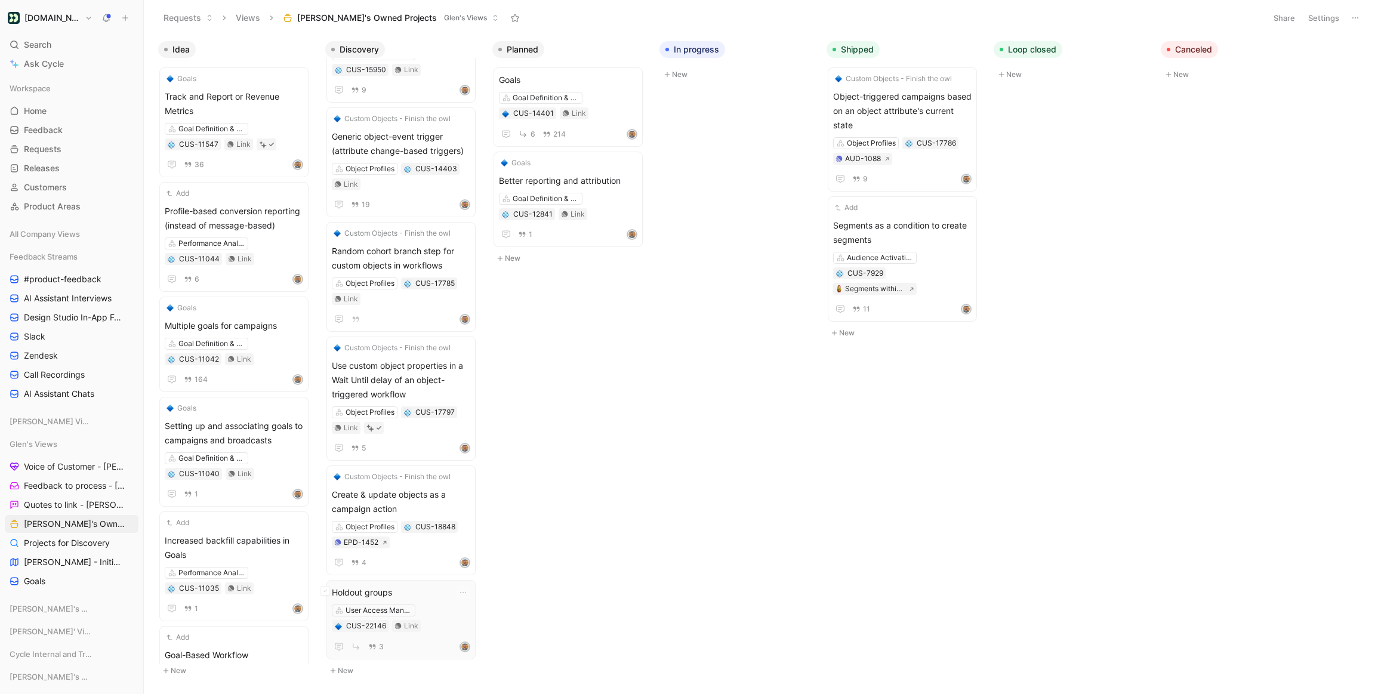
click at [366, 588] on span "Holdout groups" at bounding box center [401, 592] width 138 height 14
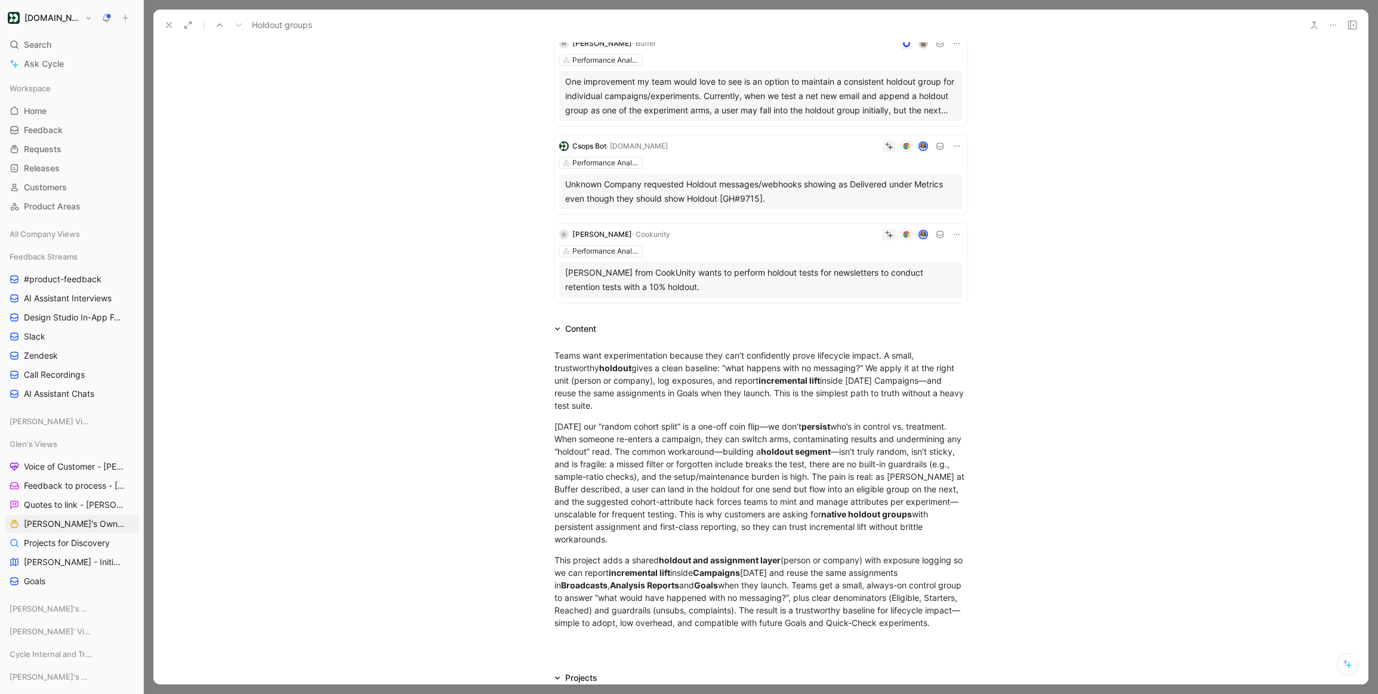
scroll to position [123, 0]
drag, startPoint x: 873, startPoint y: 627, endPoint x: 546, endPoint y: 357, distance: 423.9
click at [542, 354] on div "Teams want experimentation because they can’t confidently prove lifecycle impac…" at bounding box center [760, 486] width 1214 height 306
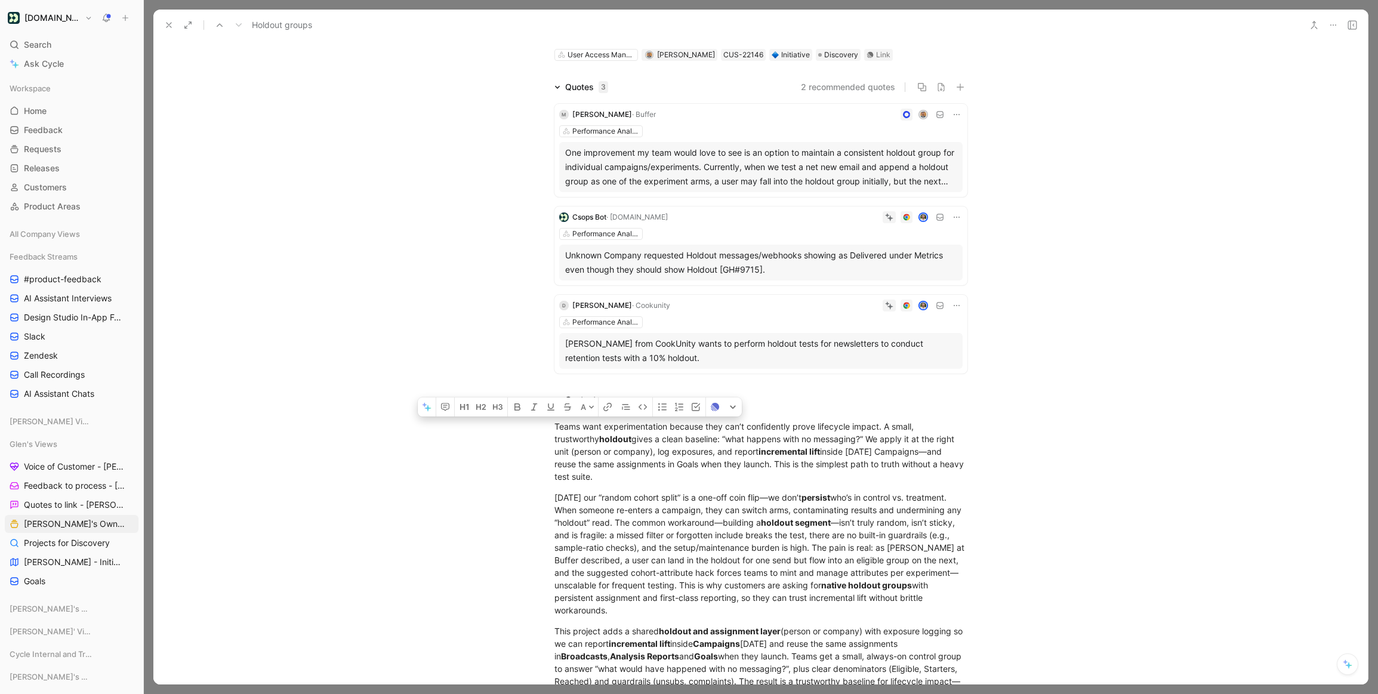
copy div "Teams want experimentation because they can’t confidently prove lifecycle impac…"
click at [85, 520] on span "[PERSON_NAME]'s Owned Projects" at bounding box center [73, 524] width 98 height 12
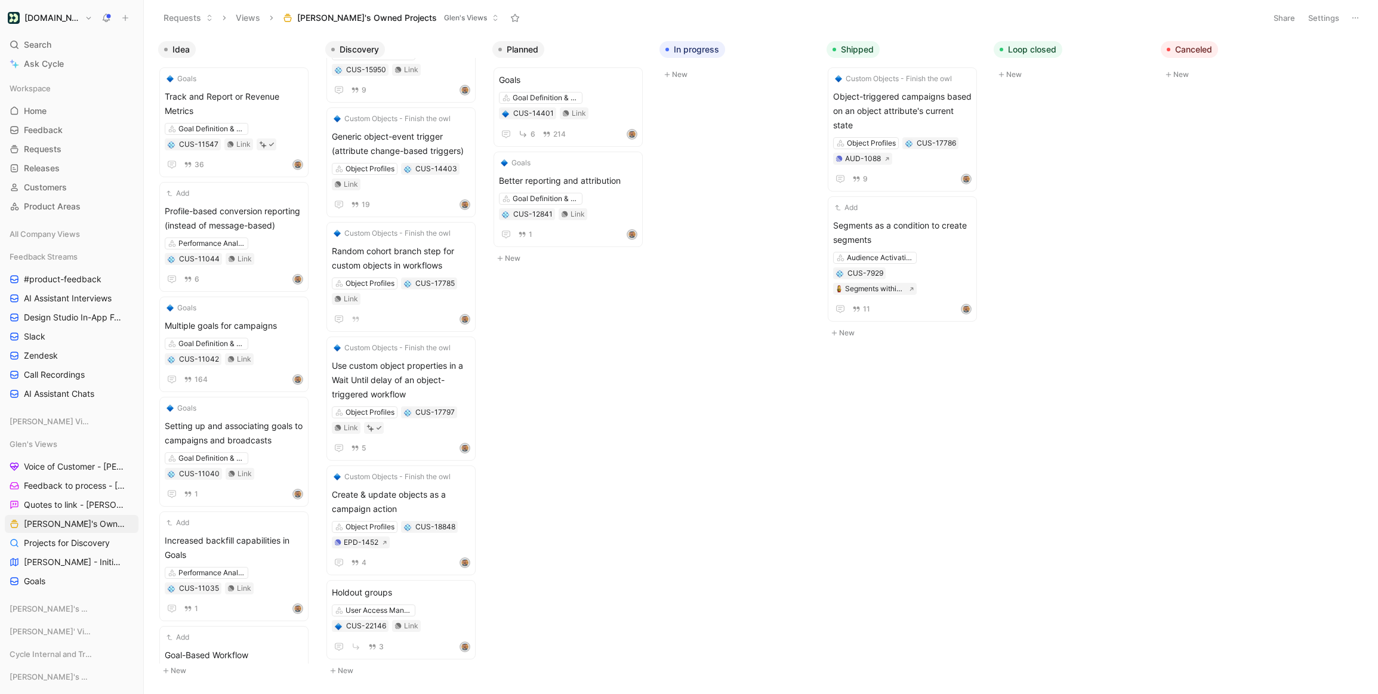
click at [360, 669] on button "New" at bounding box center [404, 671] width 158 height 14
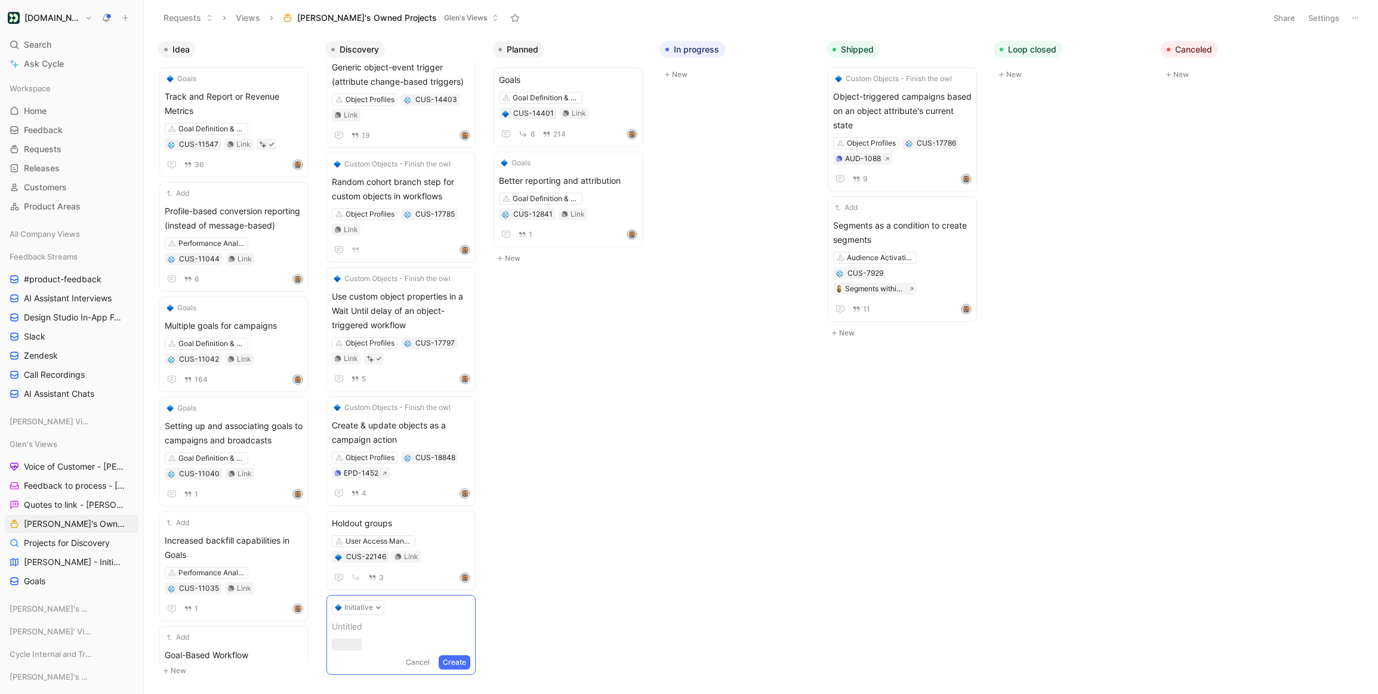
scroll to position [458, 0]
click at [433, 669] on button "Cancel" at bounding box center [418, 676] width 32 height 14
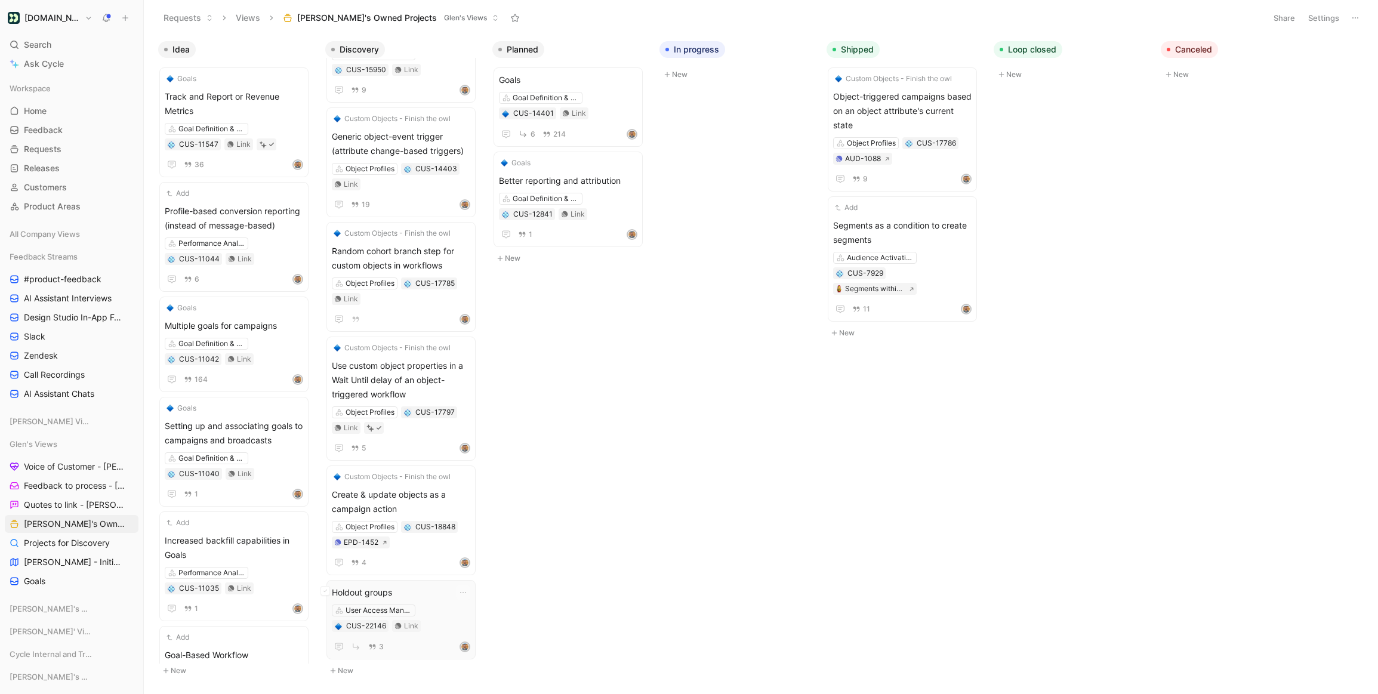
scroll to position [388, 0]
click at [377, 594] on span "Holdout groups" at bounding box center [401, 592] width 138 height 14
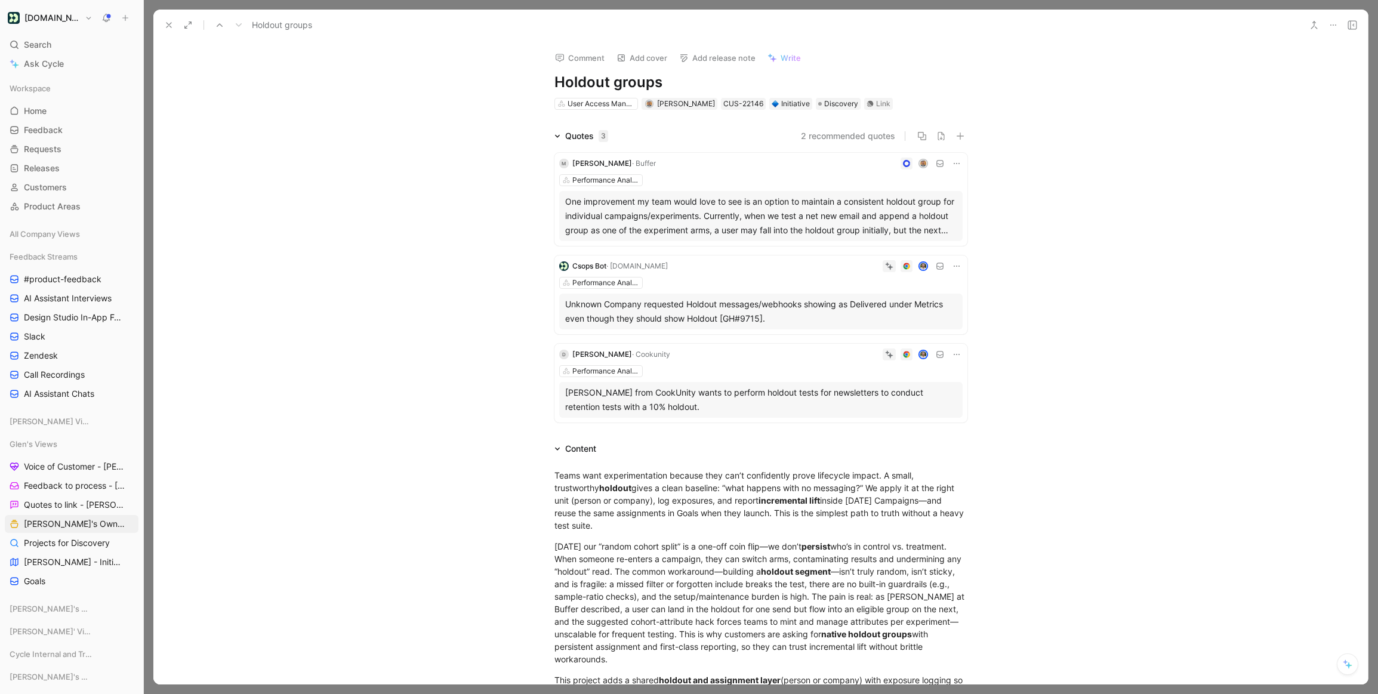
click at [852, 138] on button "2 recommended quotes" at bounding box center [848, 136] width 94 height 14
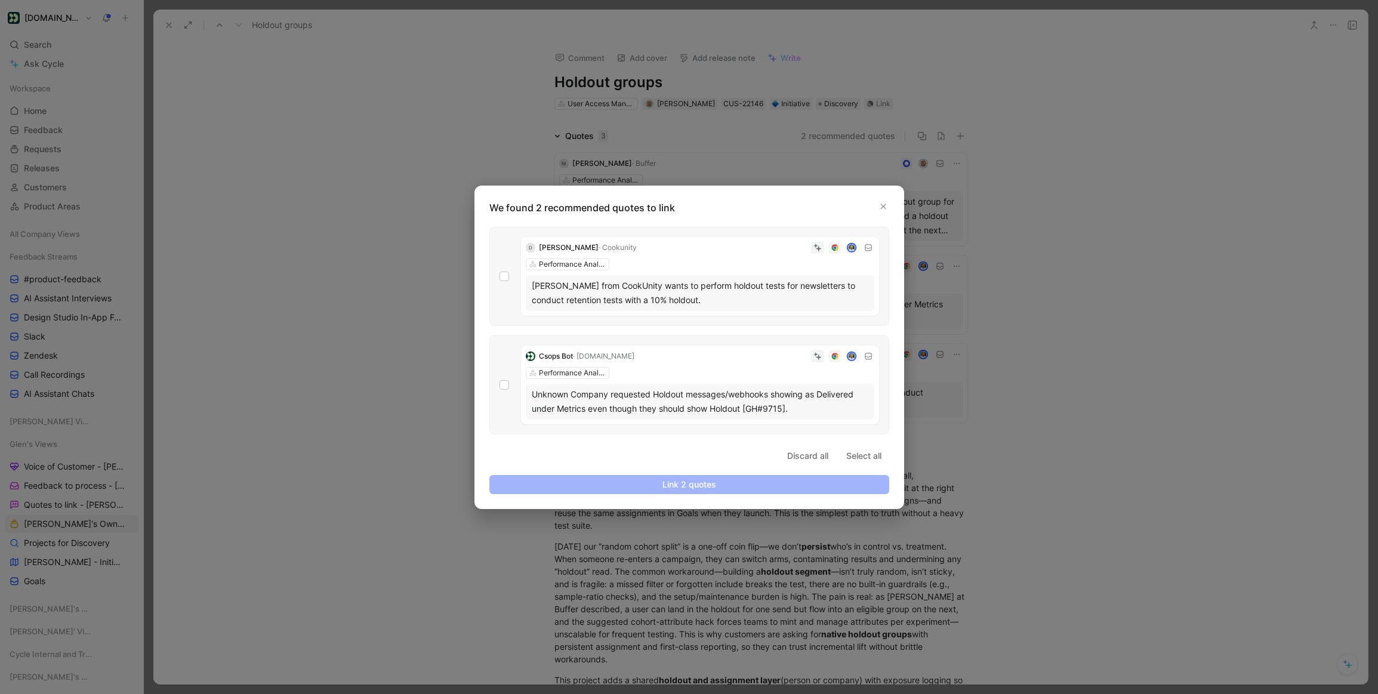
click at [328, 256] on div at bounding box center [689, 347] width 1378 height 694
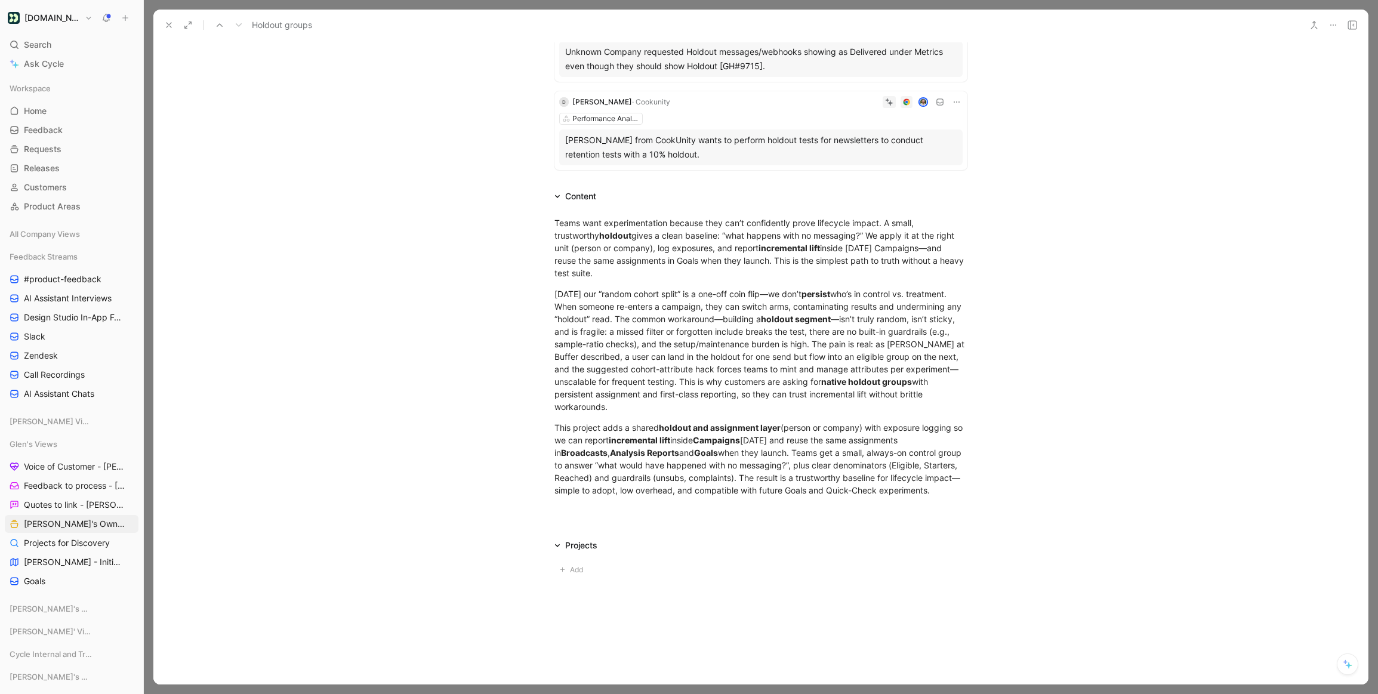
scroll to position [265, 0]
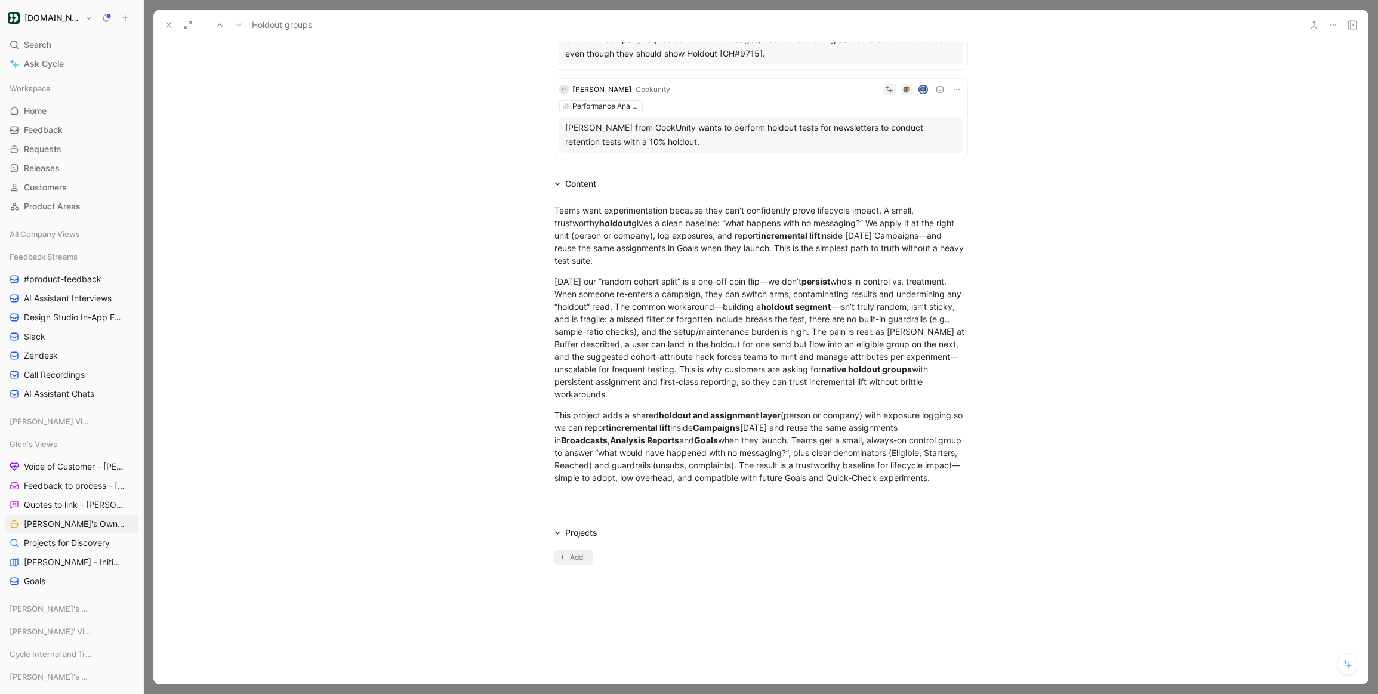
click at [565, 563] on button "Add" at bounding box center [573, 558] width 38 height 16
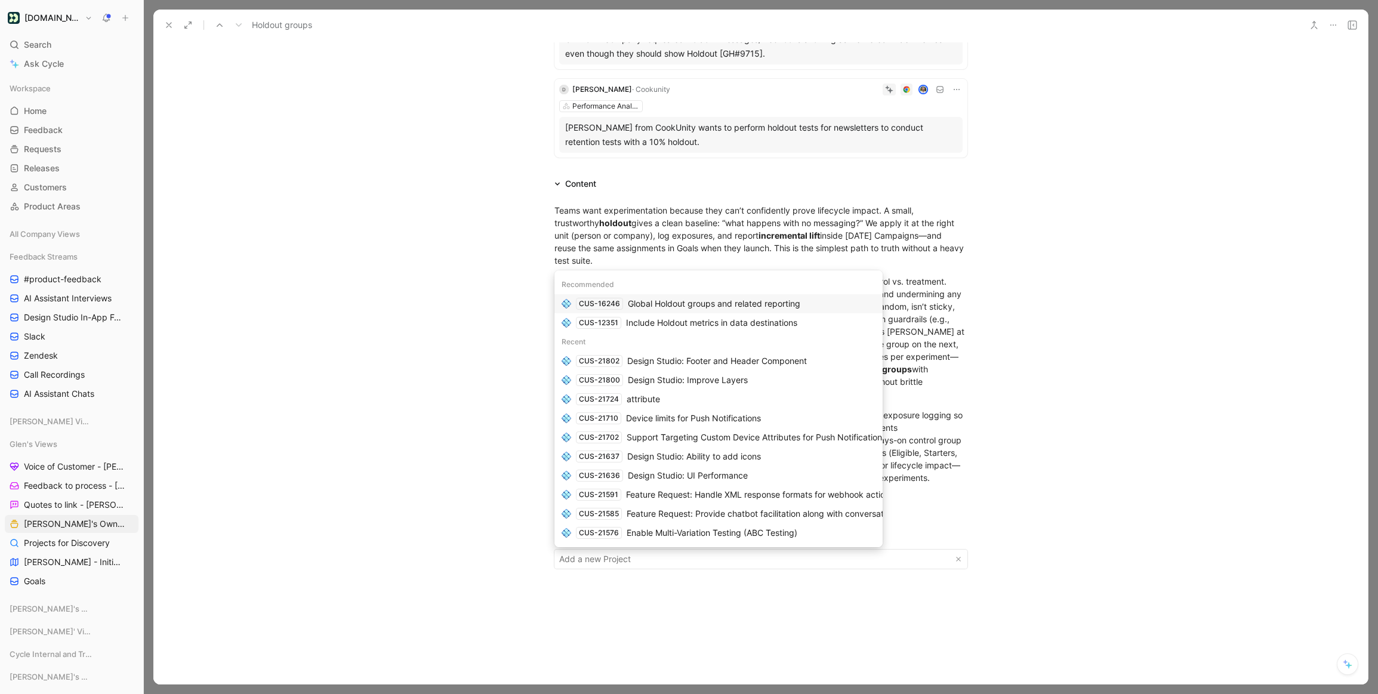
click at [672, 307] on div "Global Holdout groups and related reporting" at bounding box center [714, 304] width 172 height 14
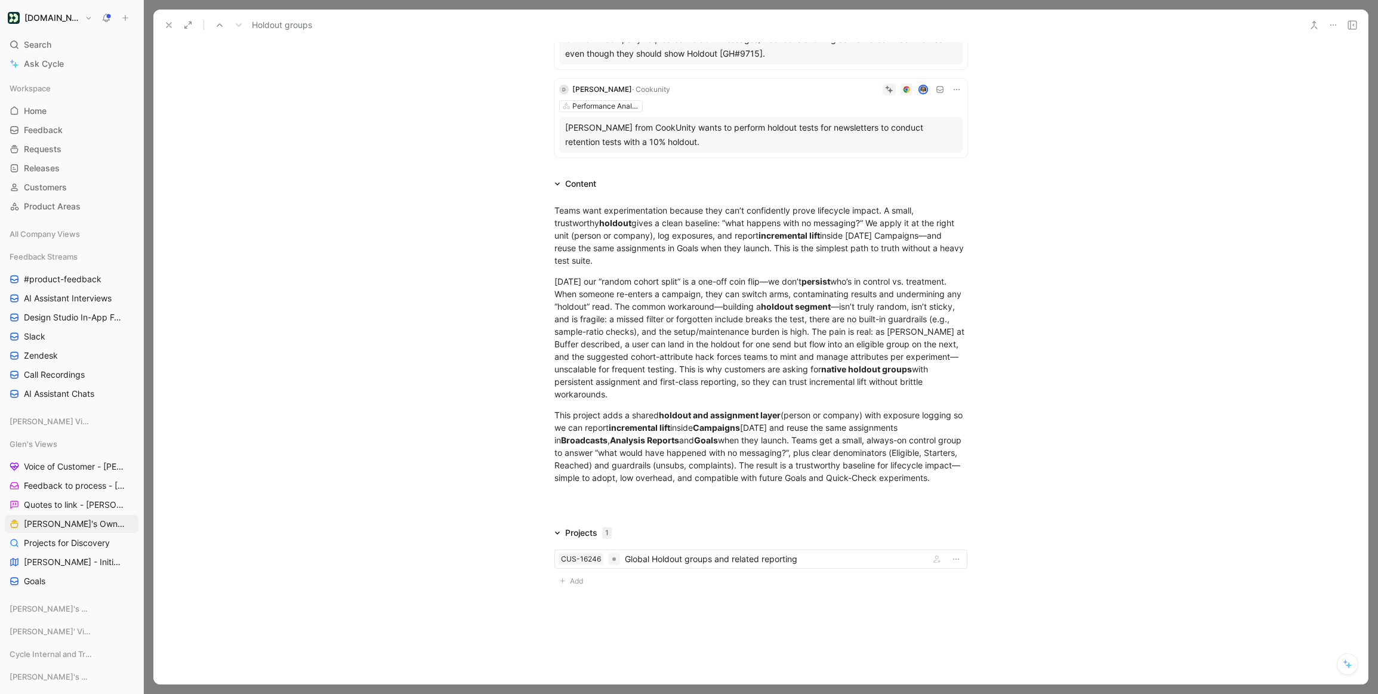
click at [1131, 436] on div "Teams want experimentation because they can’t confidently prove lifecycle impac…" at bounding box center [760, 344] width 1214 height 306
click at [782, 561] on div "Global Holdout groups and related reporting" at bounding box center [775, 559] width 300 height 14
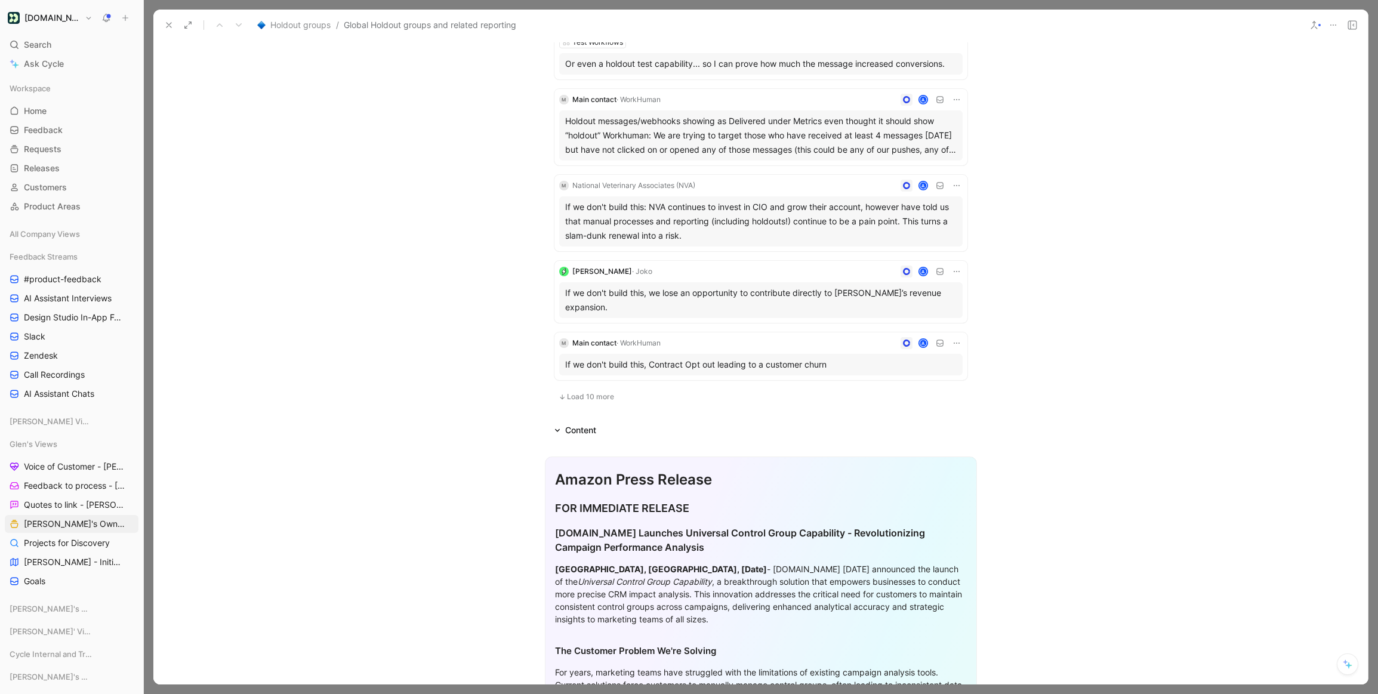
scroll to position [695, 0]
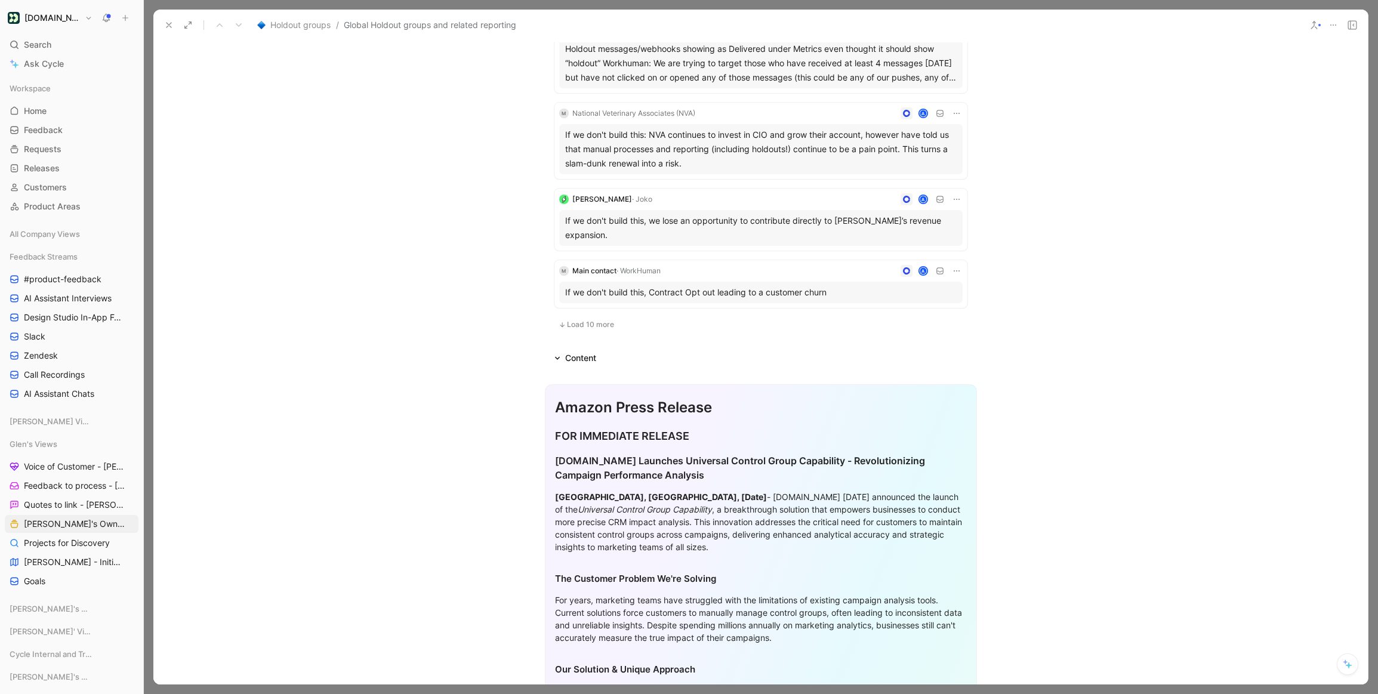
click at [590, 320] on span "Load 10 more" at bounding box center [590, 325] width 47 height 10
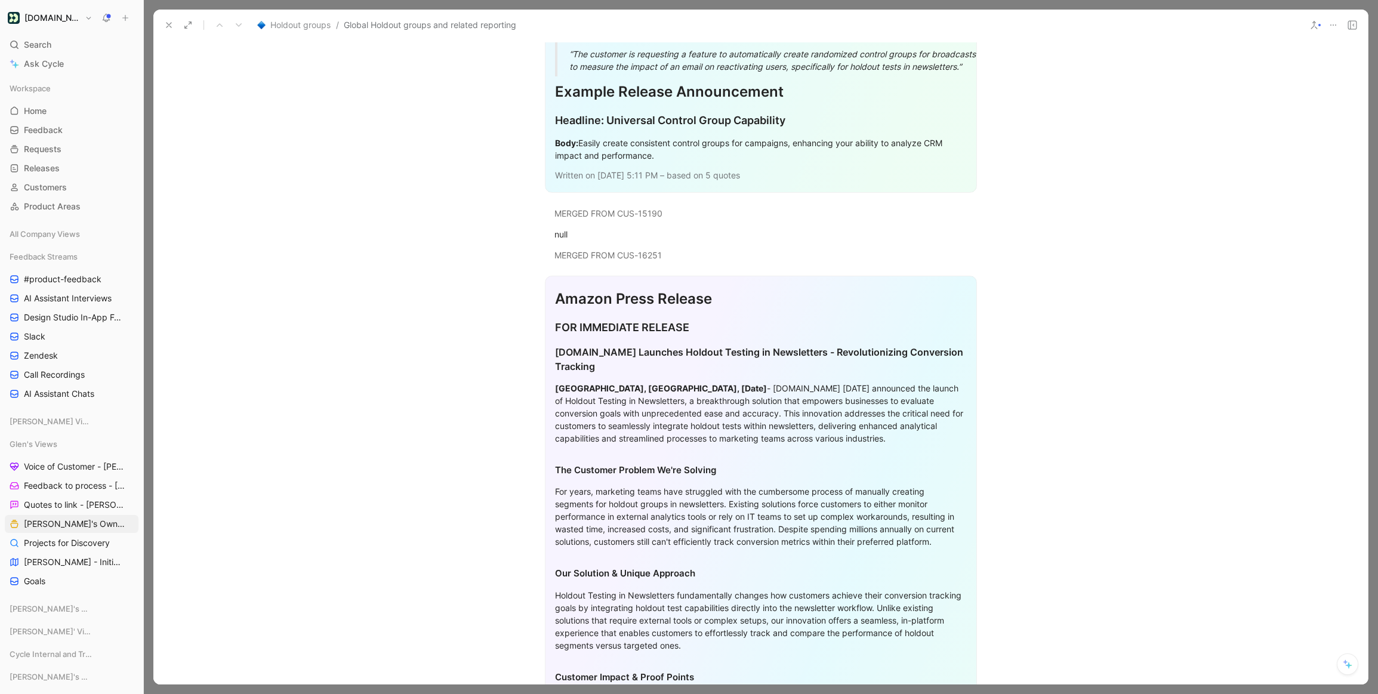
scroll to position [2725, 0]
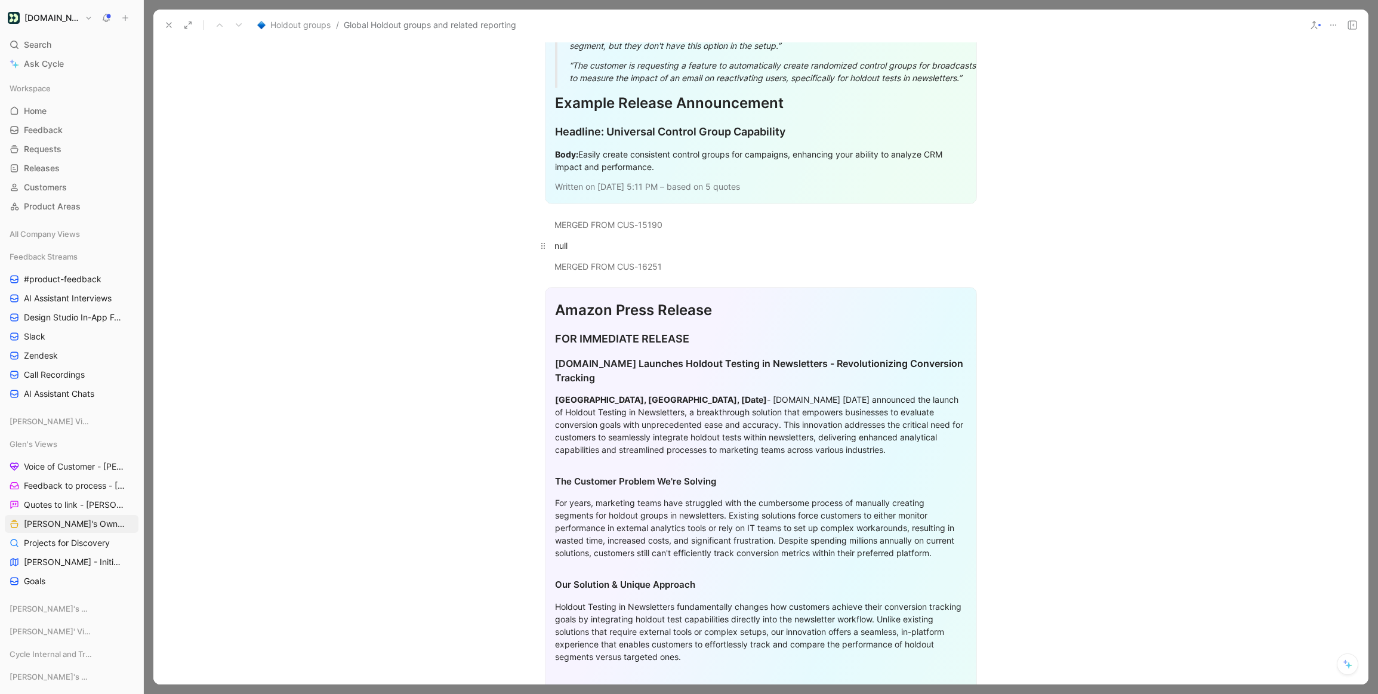
click at [564, 252] on p "null" at bounding box center [761, 246] width 458 height 20
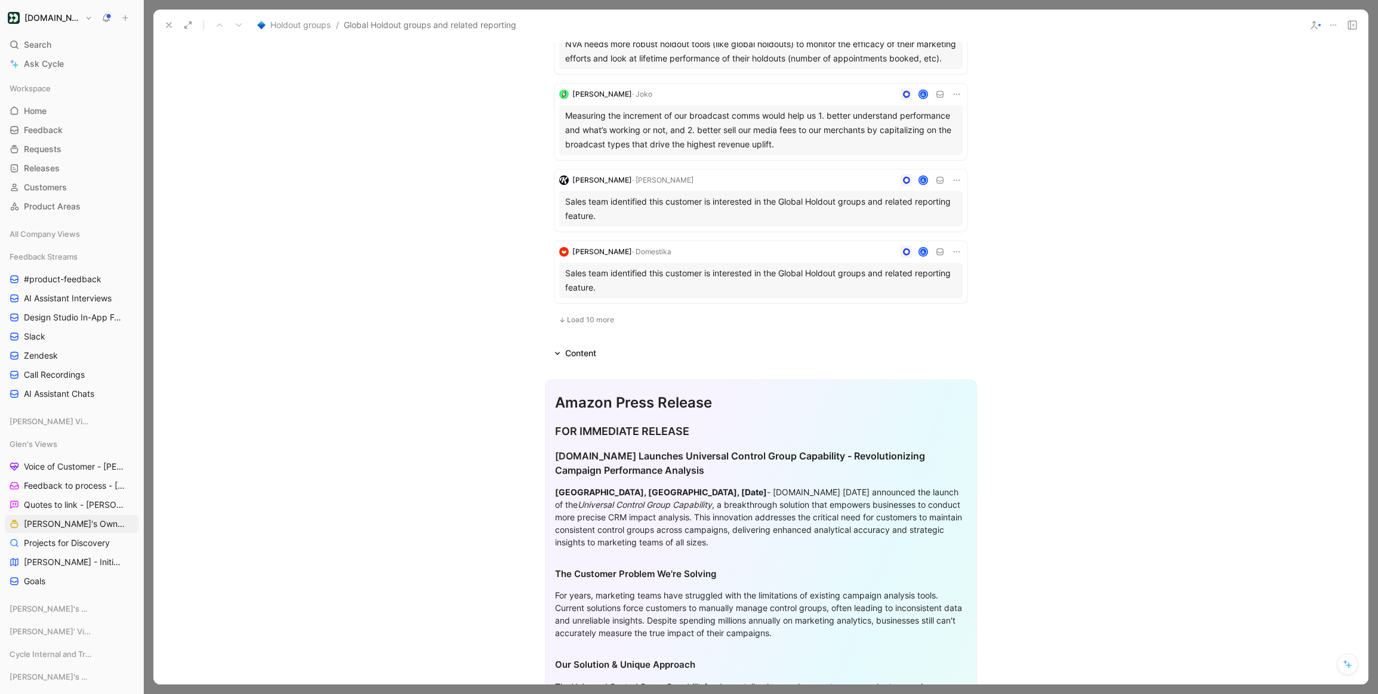
scroll to position [1517, 0]
click at [612, 352] on div "Content" at bounding box center [761, 351] width 458 height 14
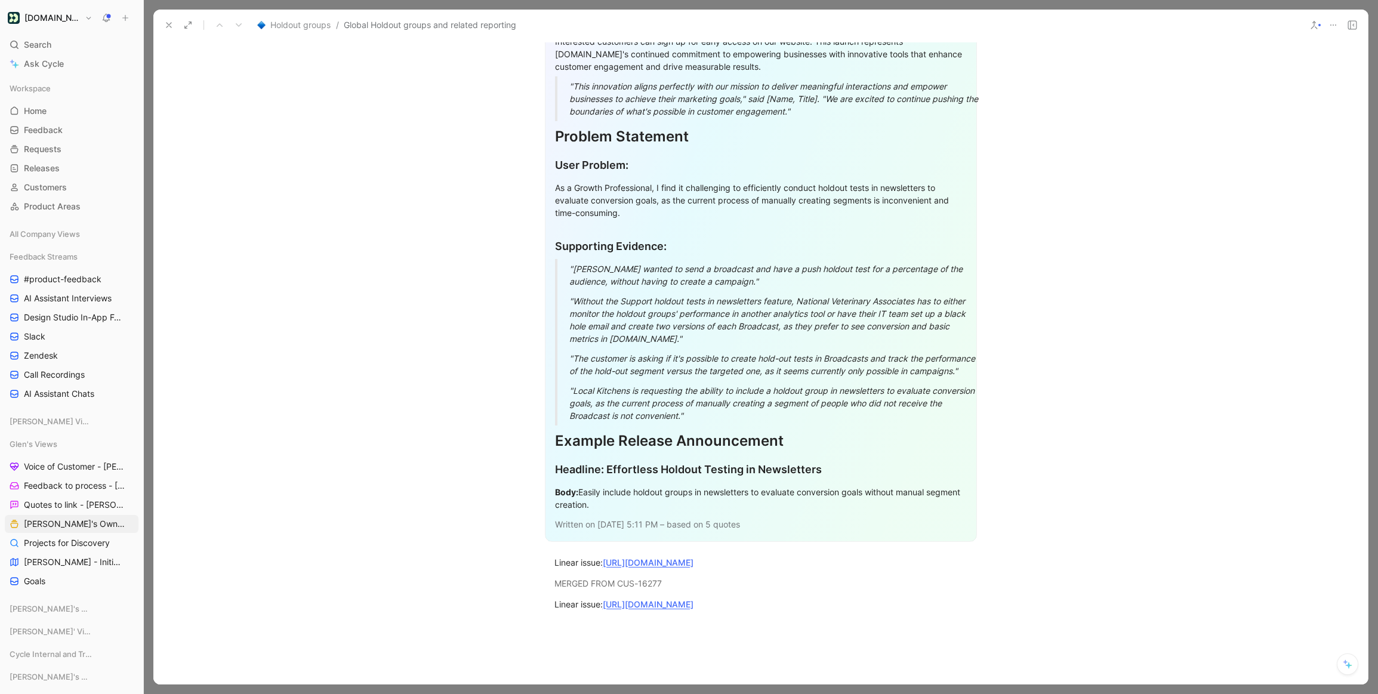
scroll to position [3842, 0]
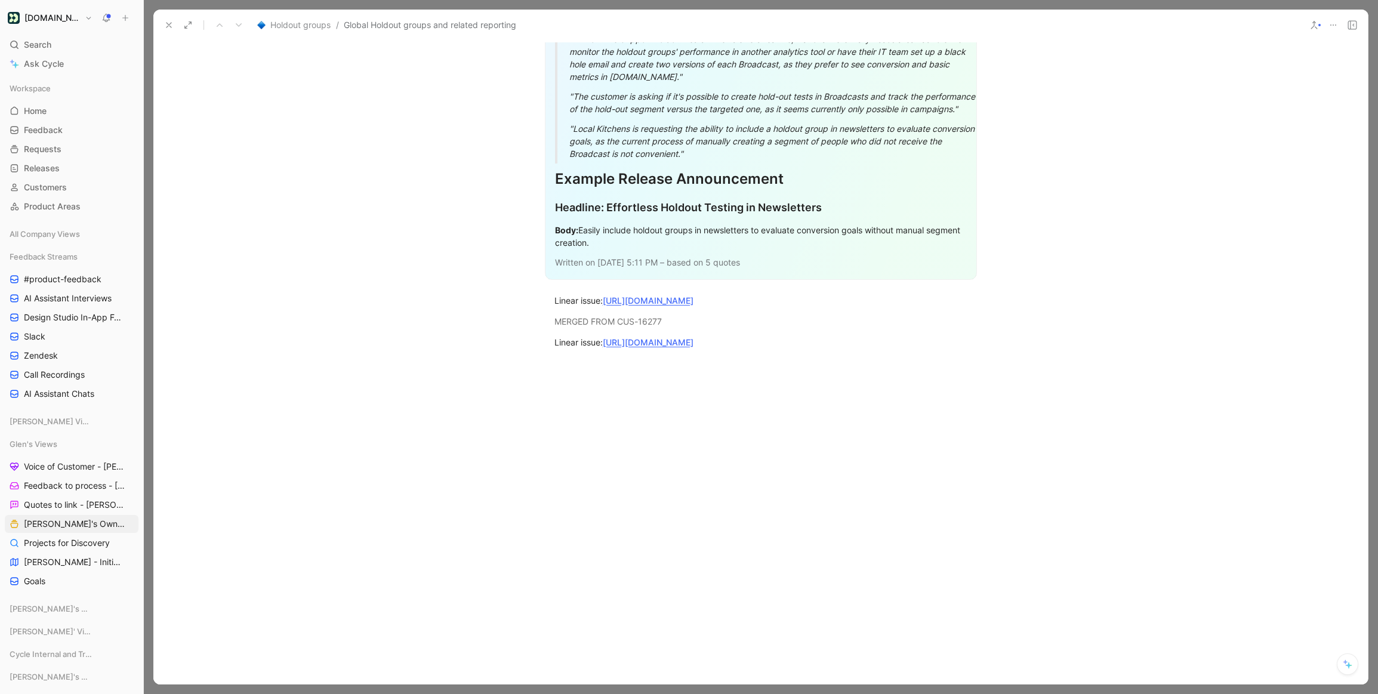
drag, startPoint x: 644, startPoint y: 441, endPoint x: 619, endPoint y: 393, distance: 54.2
click at [644, 441] on div at bounding box center [760, 466] width 1214 height 208
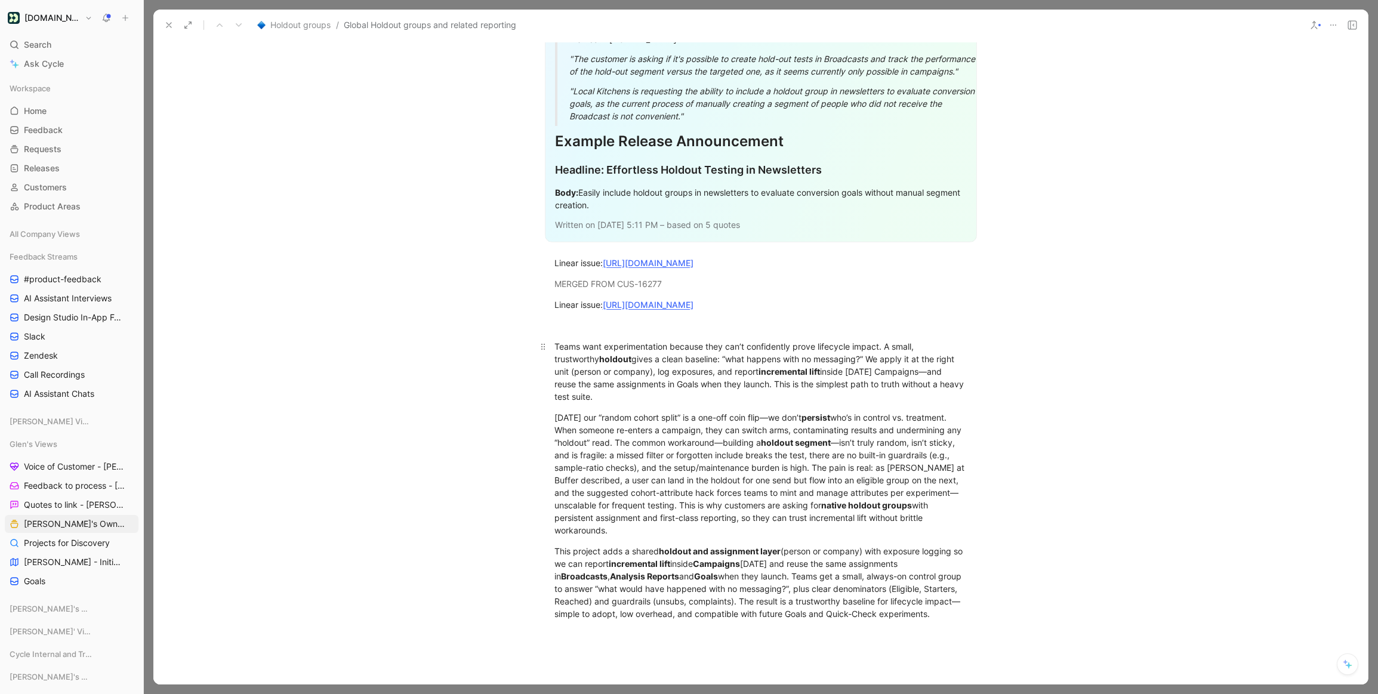
scroll to position [3931, 0]
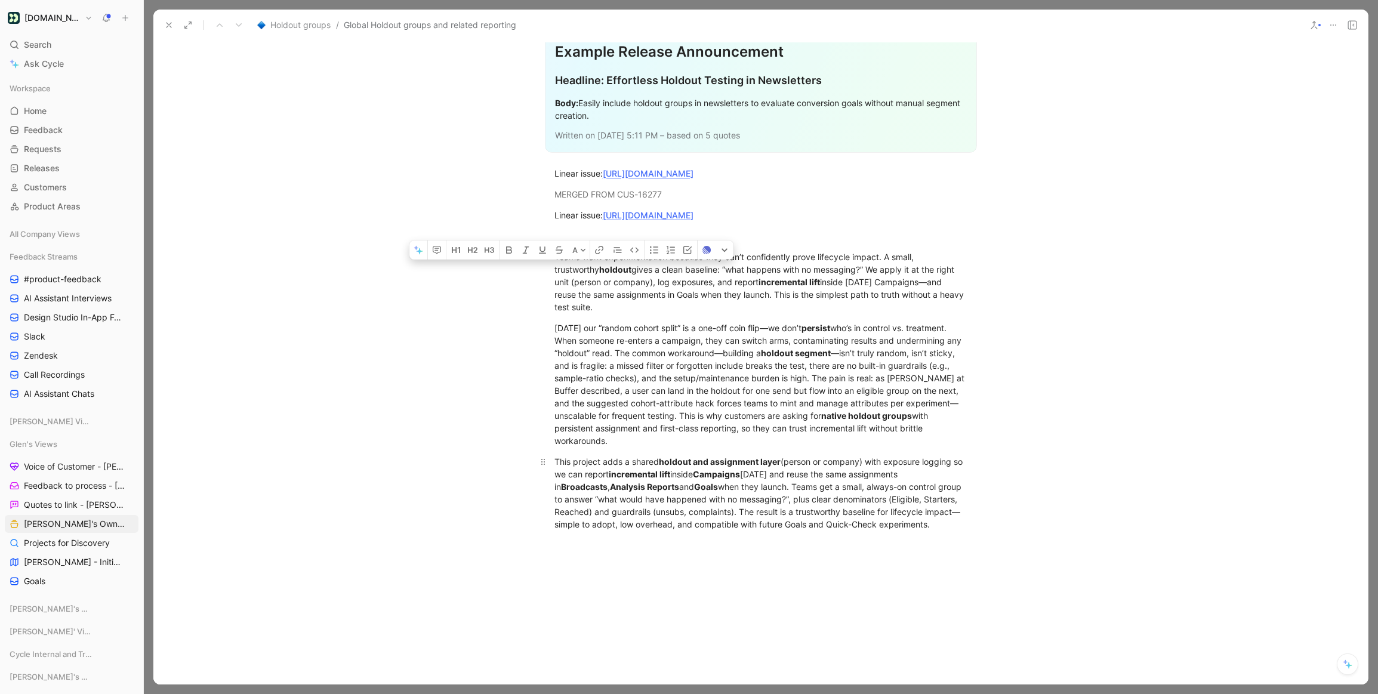
drag, startPoint x: 707, startPoint y: 606, endPoint x: 596, endPoint y: 491, distance: 159.5
drag, startPoint x: 635, startPoint y: 566, endPoint x: 634, endPoint y: 572, distance: 6.1
click at [635, 530] on div "This project adds a shared holdout and assignment layer (person or company) wit…" at bounding box center [760, 492] width 413 height 75
drag, startPoint x: 634, startPoint y: 572, endPoint x: 544, endPoint y: 301, distance: 284.9
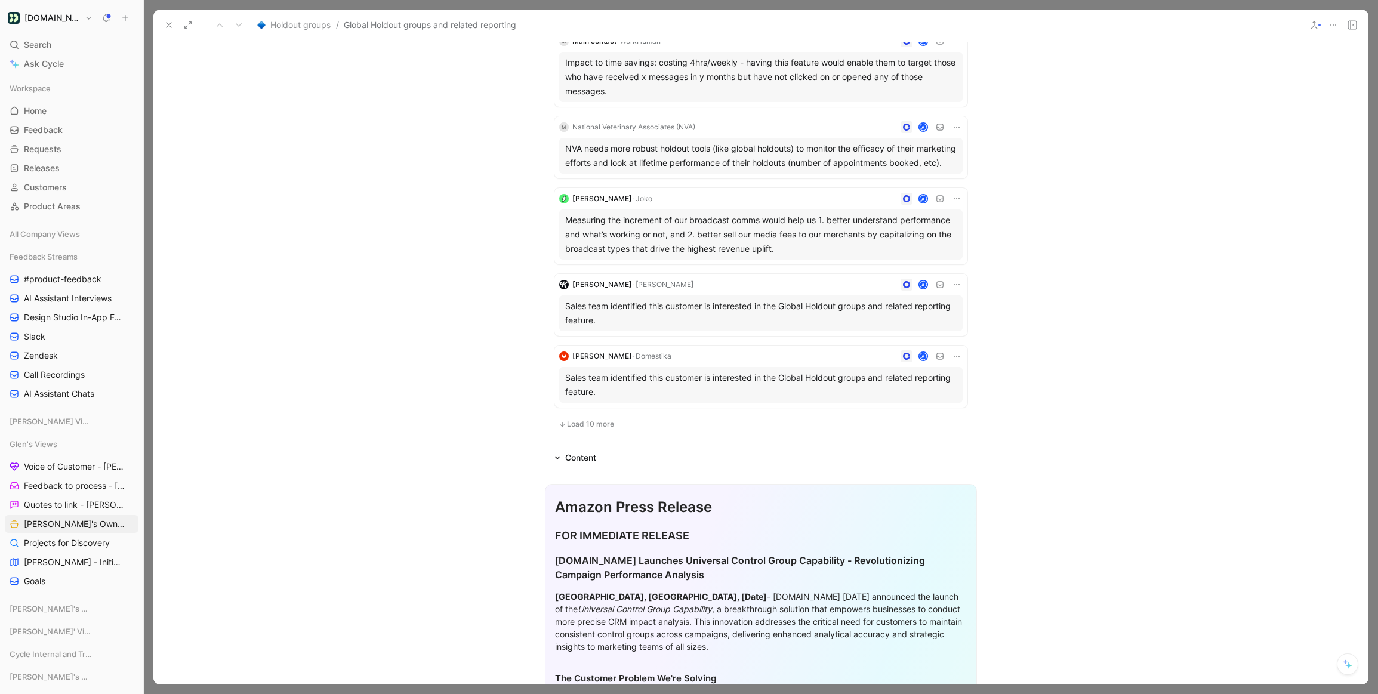
scroll to position [1403, 0]
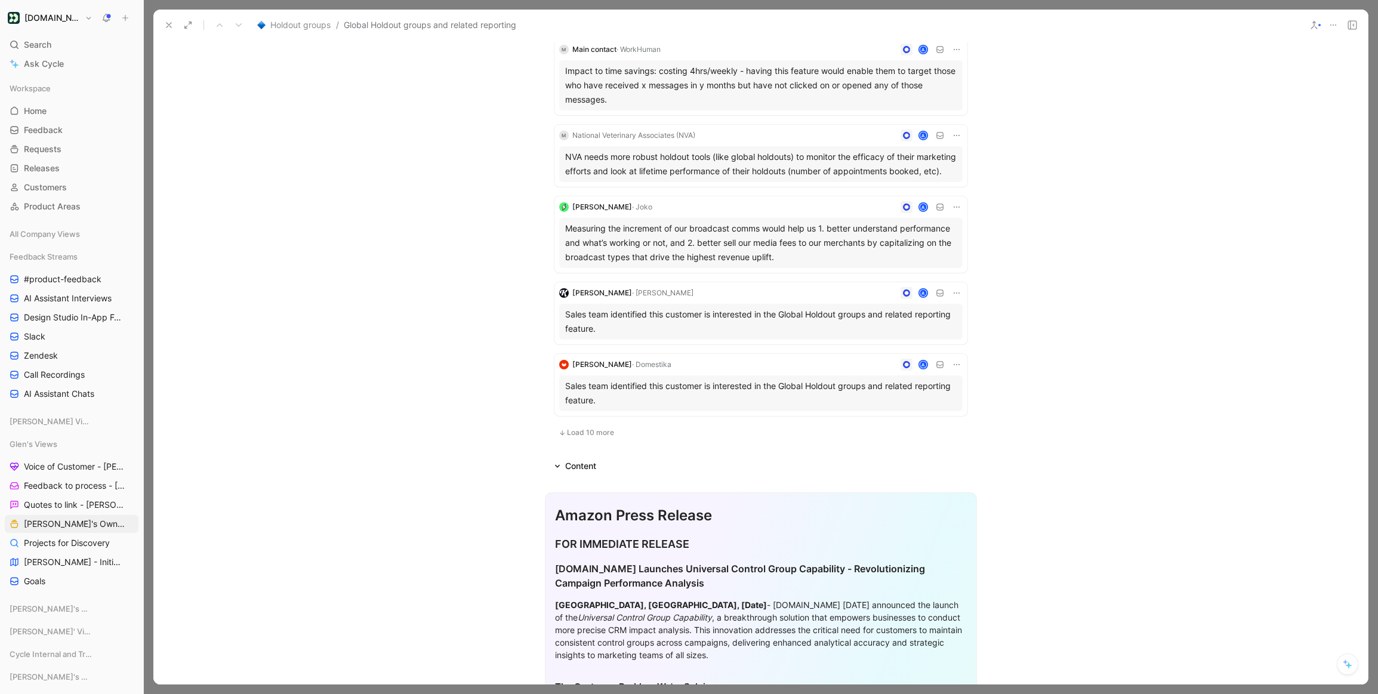
drag, startPoint x: 605, startPoint y: 475, endPoint x: 587, endPoint y: 480, distance: 18.7
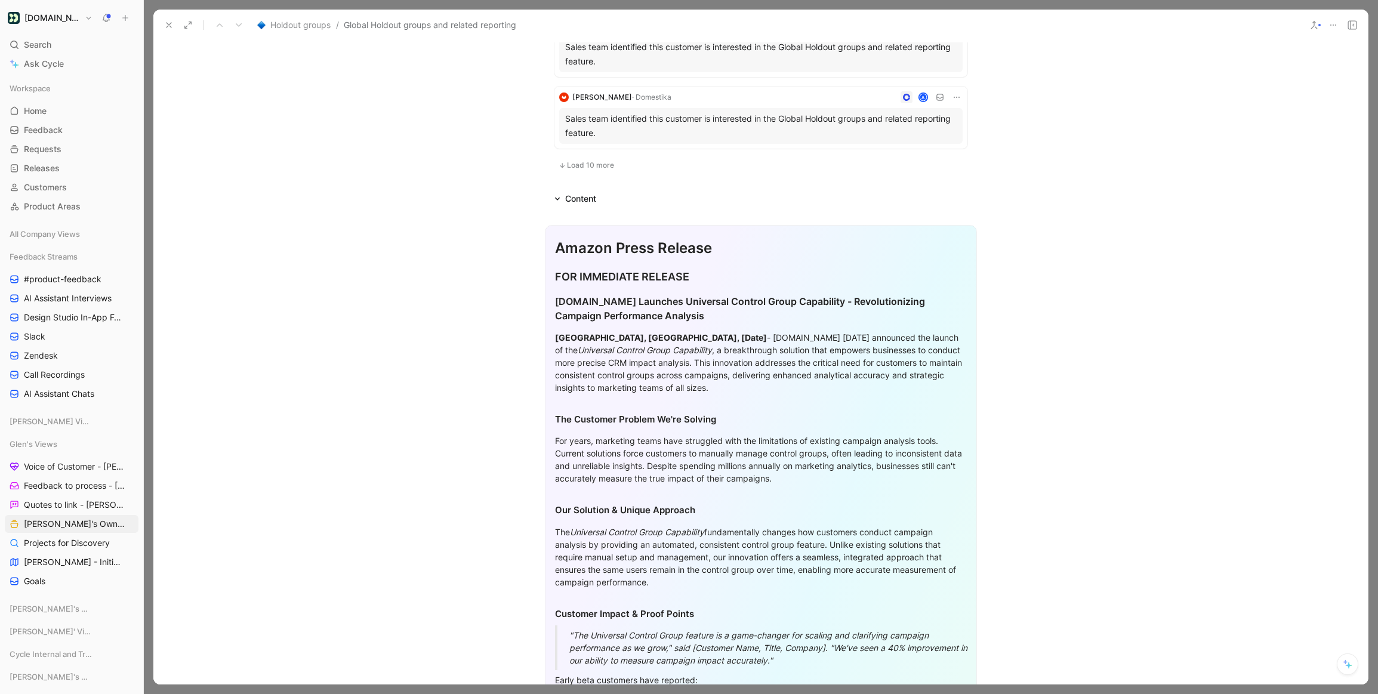
scroll to position [1671, 0]
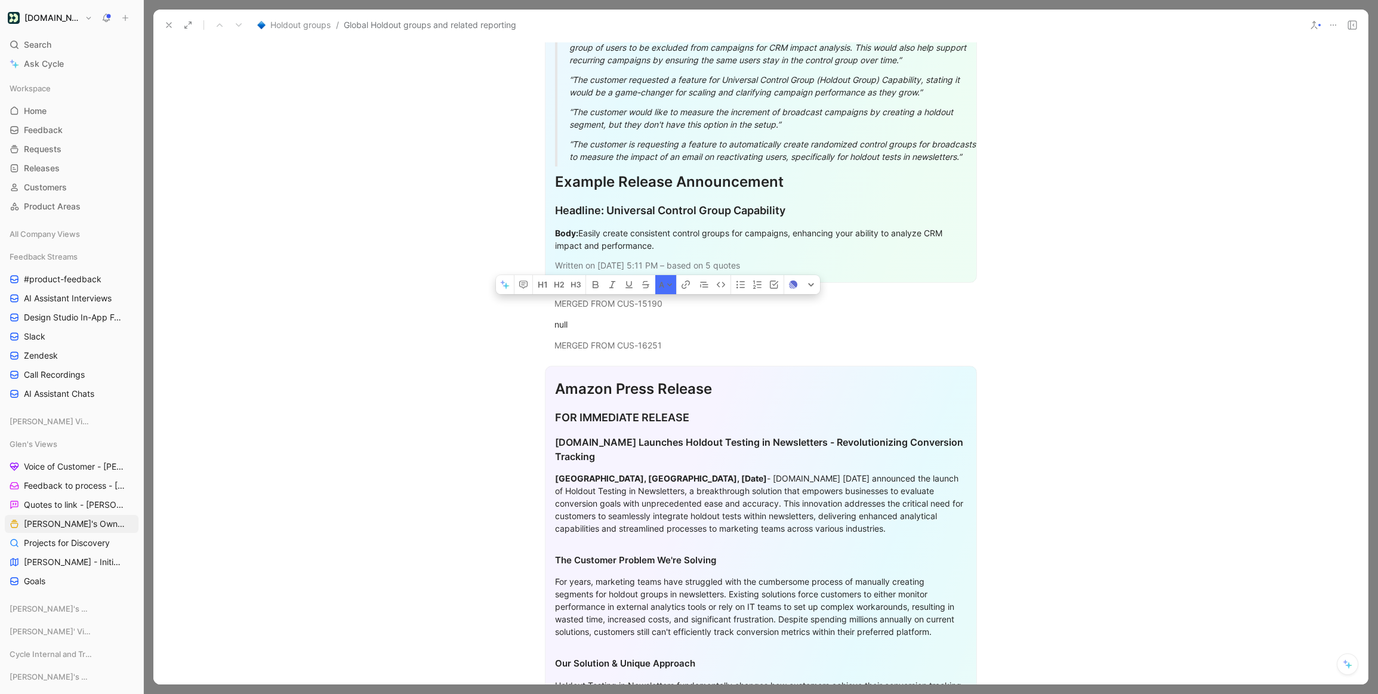
drag, startPoint x: 555, startPoint y: 246, endPoint x: 804, endPoint y: 265, distance: 250.1
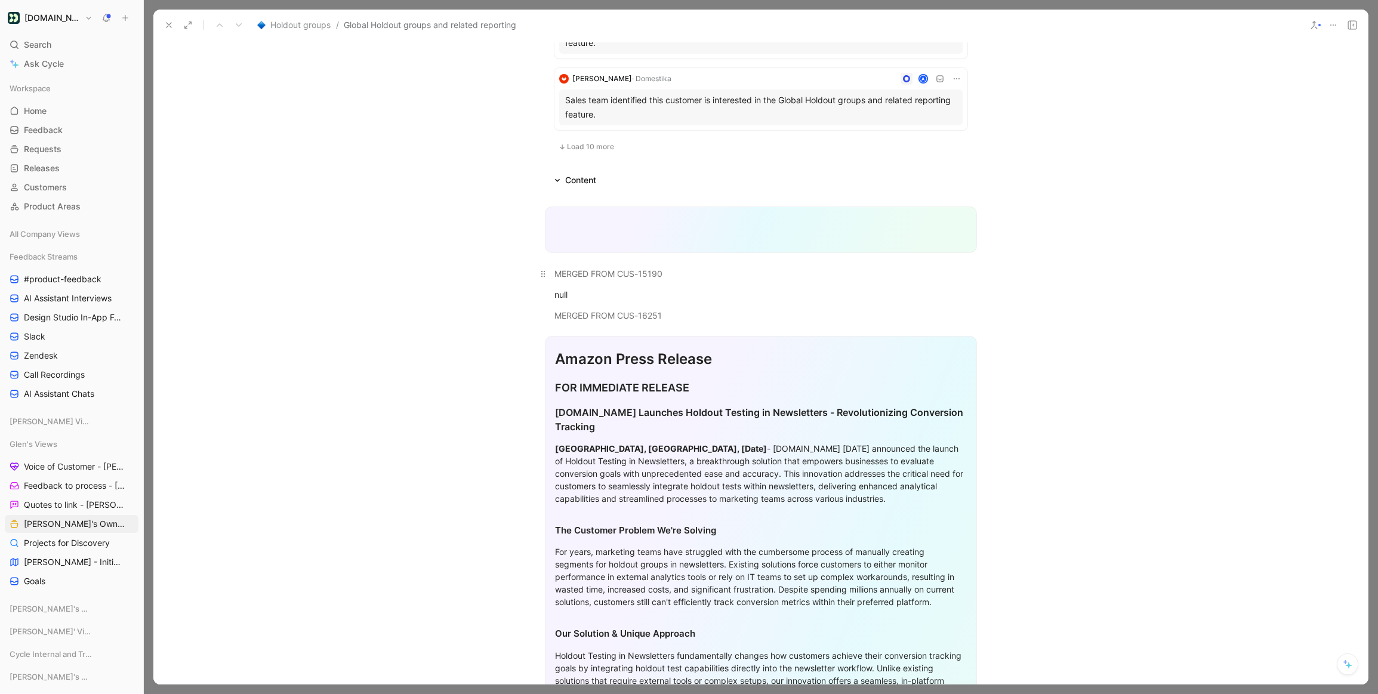
scroll to position [1684, 0]
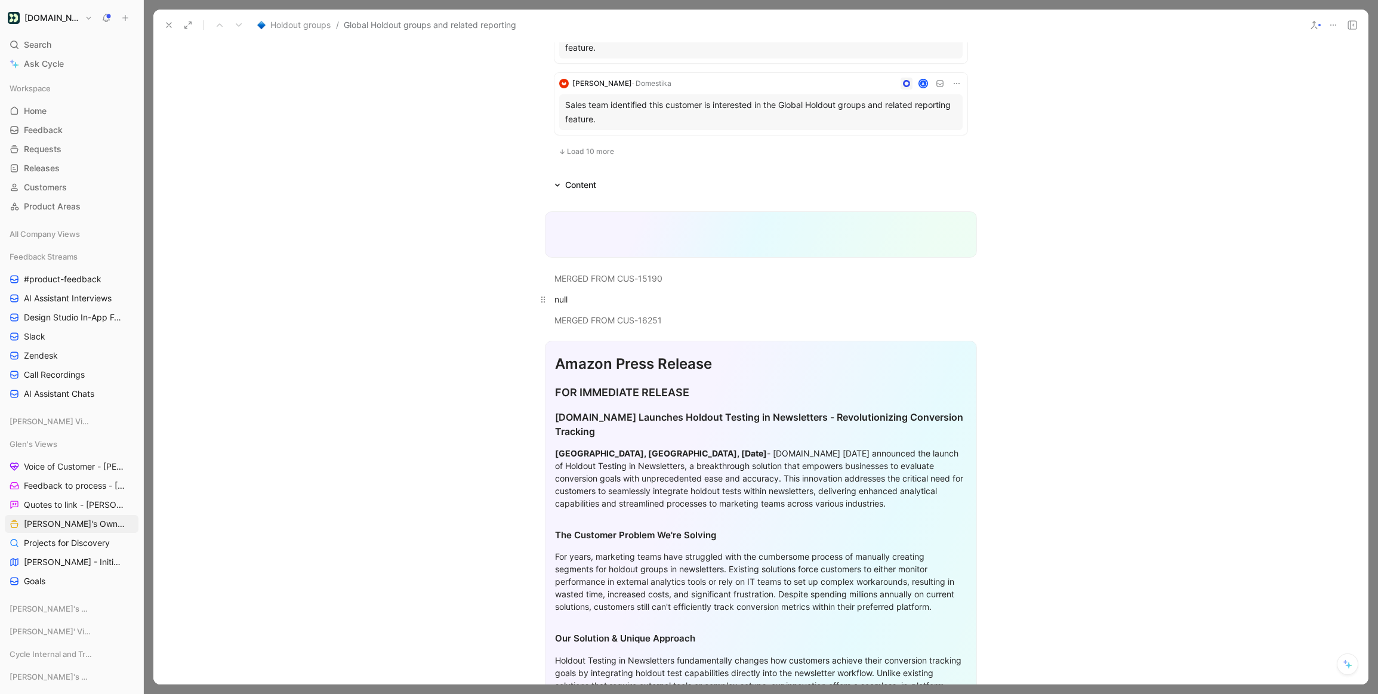
click at [686, 305] on div "null" at bounding box center [760, 299] width 413 height 13
drag, startPoint x: 671, startPoint y: 311, endPoint x: 547, endPoint y: 267, distance: 131.5
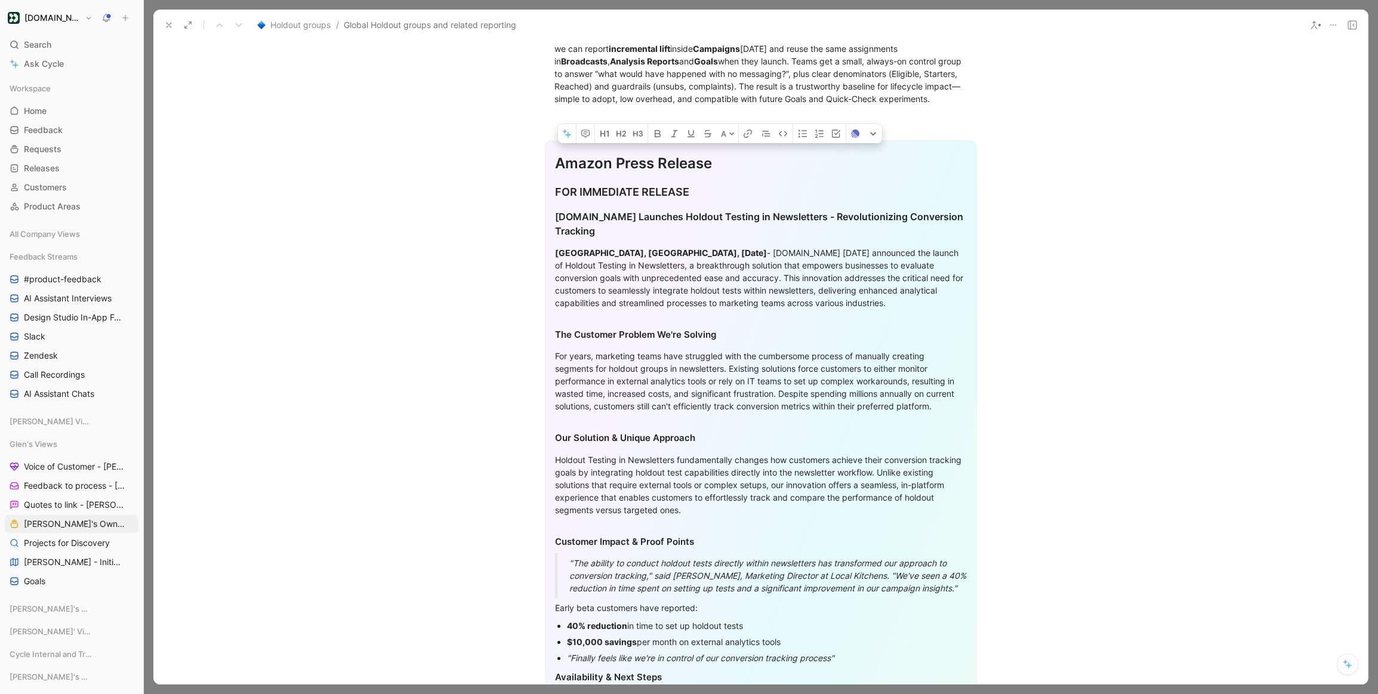
scroll to position [2043, 0]
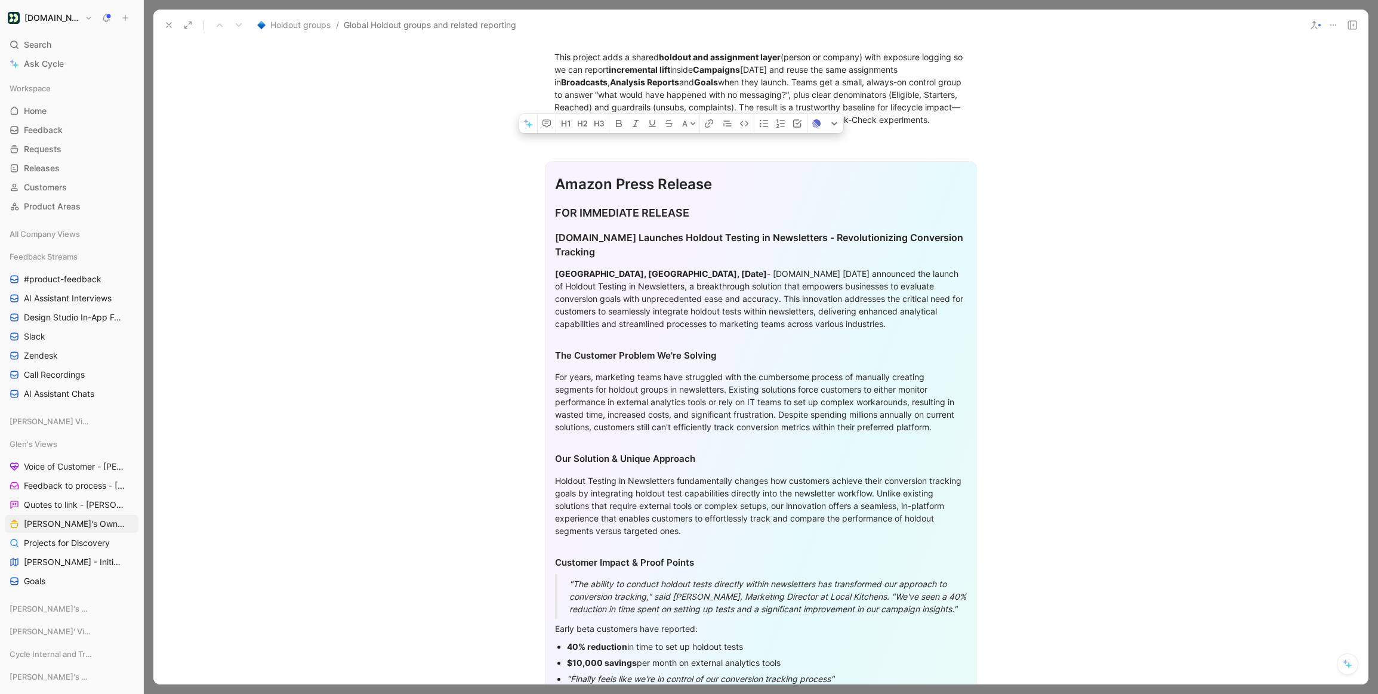
drag, startPoint x: 816, startPoint y: 255, endPoint x: 558, endPoint y: 189, distance: 266.9
click at [557, 189] on div "Amazon Press Release FOR IMMEDIATE RELEASE Customer.io Launches Holdout Testing…" at bounding box center [761, 697] width 432 height 1072
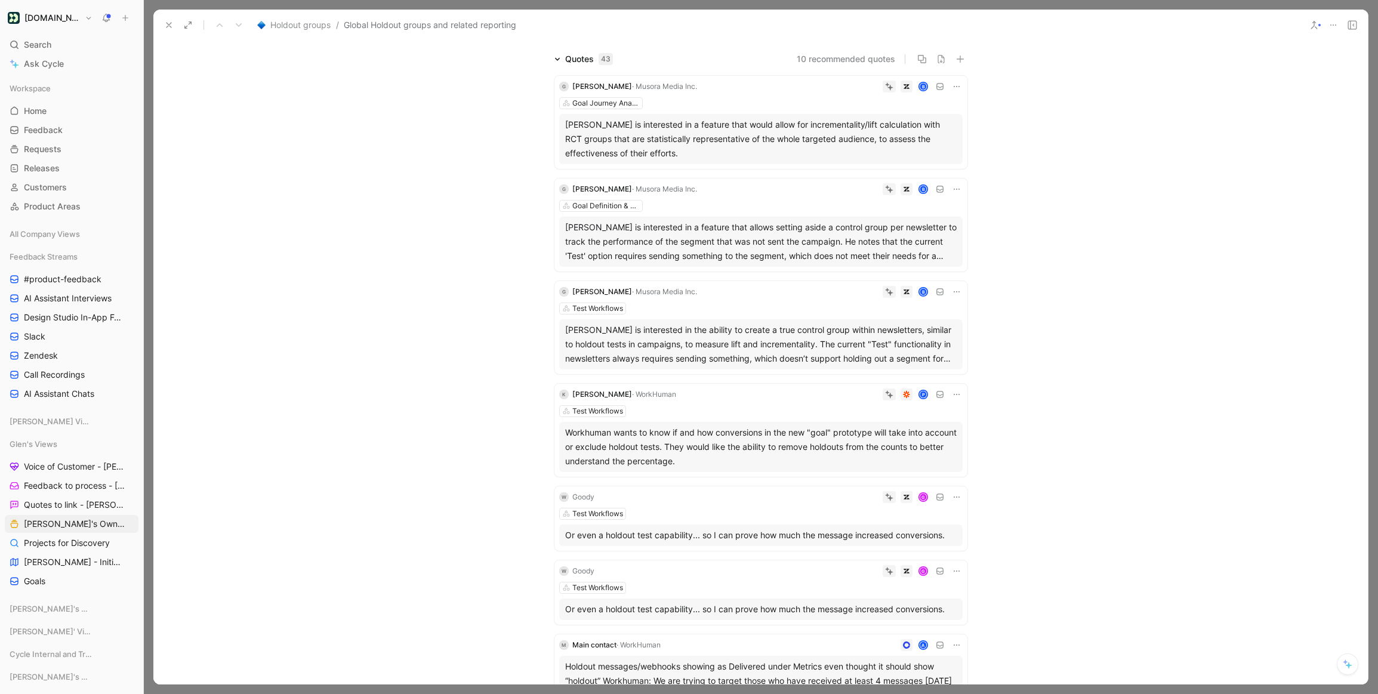
scroll to position [0, 0]
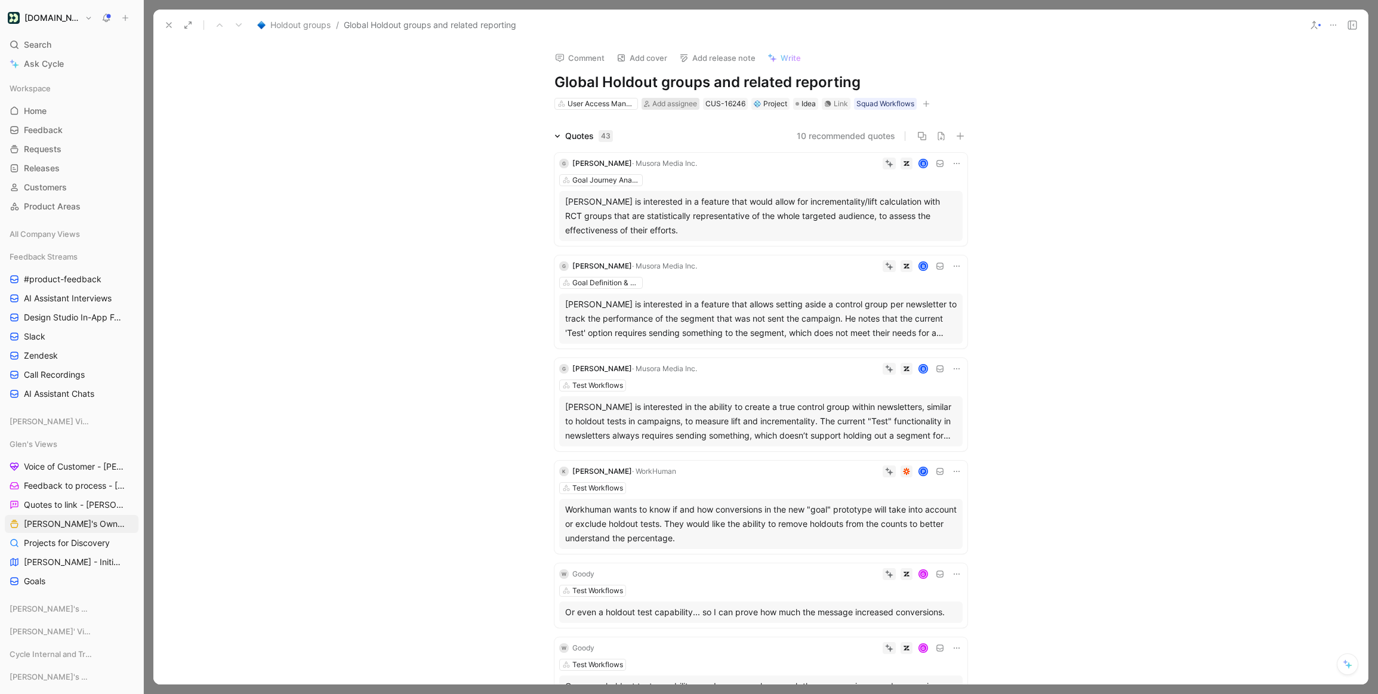
click at [673, 100] on span "Add assignee" at bounding box center [674, 103] width 45 height 9
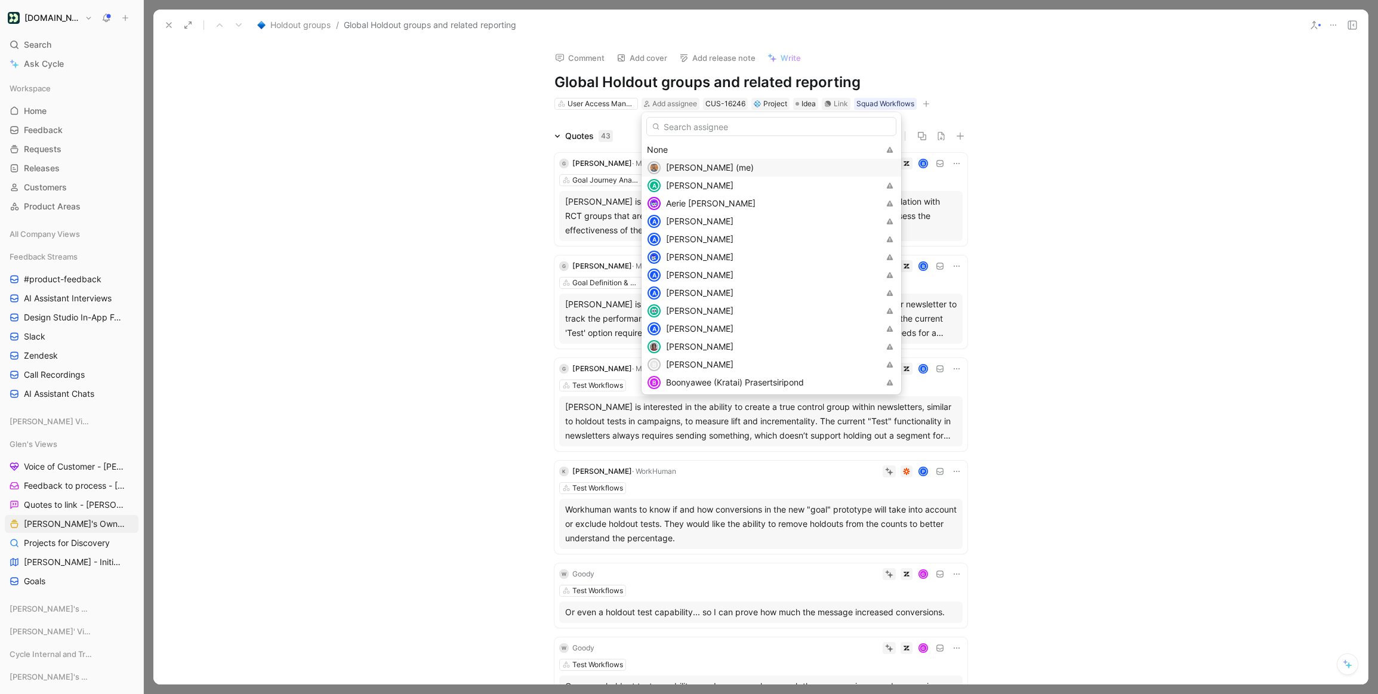
click at [686, 166] on span "[PERSON_NAME] (me)" at bounding box center [710, 167] width 88 height 10
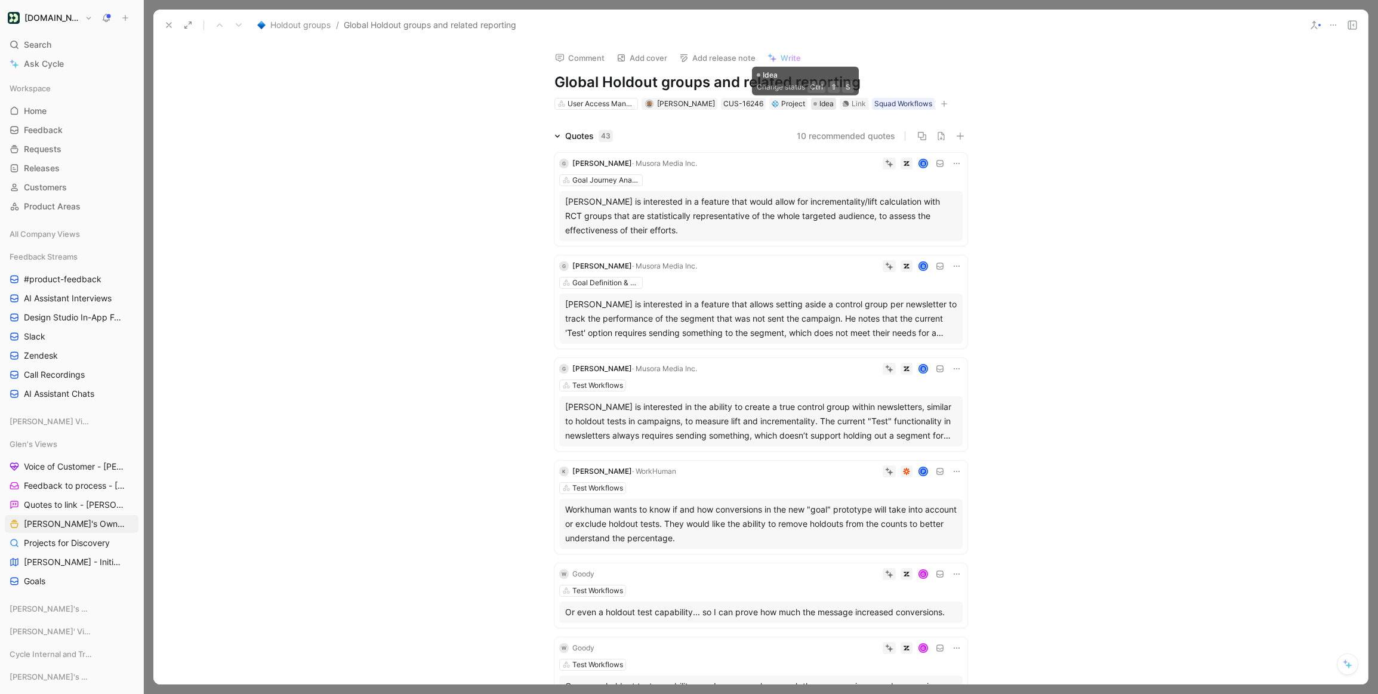
click at [819, 105] on span "Idea" at bounding box center [826, 104] width 14 height 12
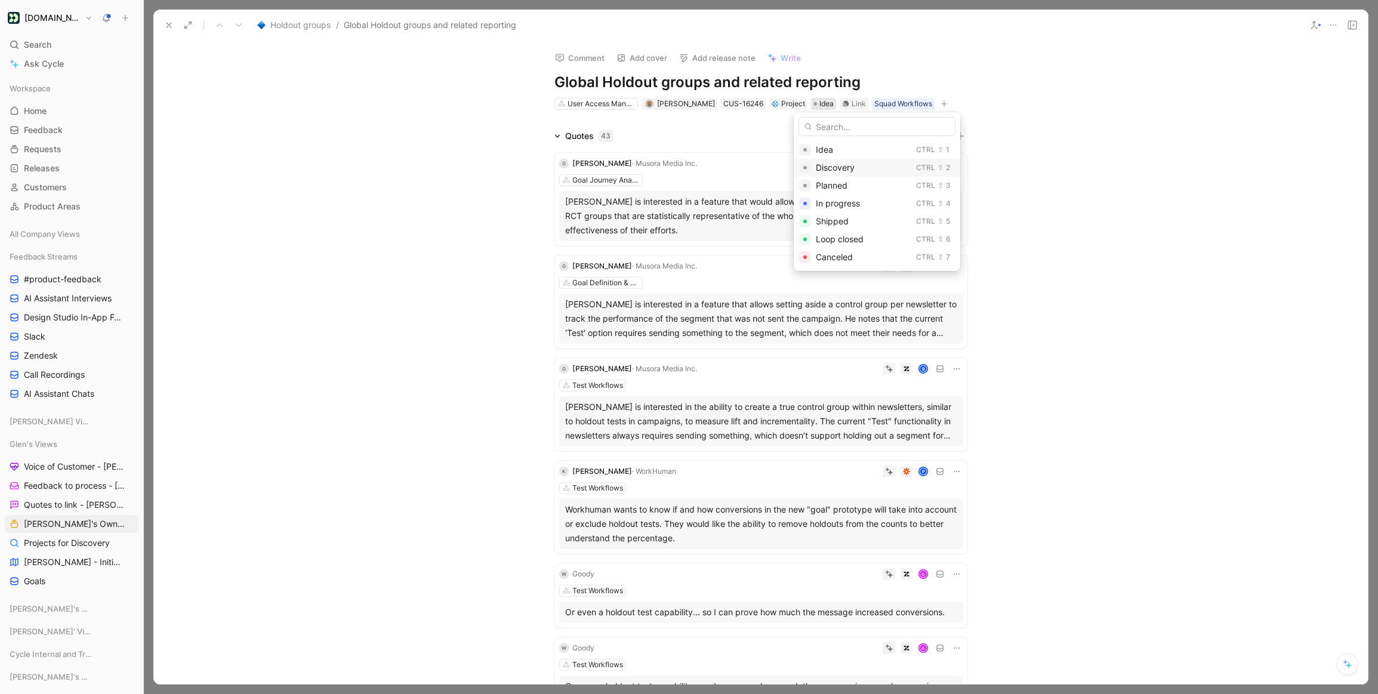
click at [850, 165] on span "Discovery" at bounding box center [835, 167] width 39 height 10
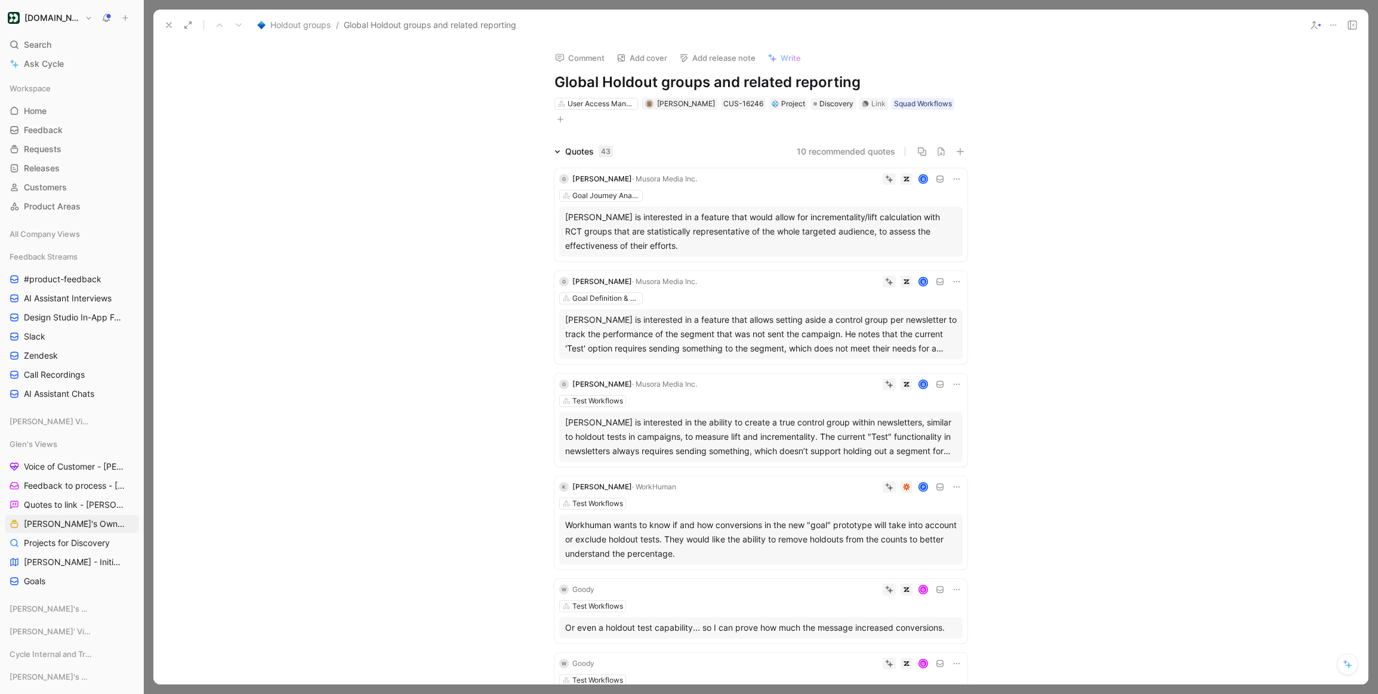
click at [618, 106] on div "User Access Management" at bounding box center [600, 104] width 67 height 12
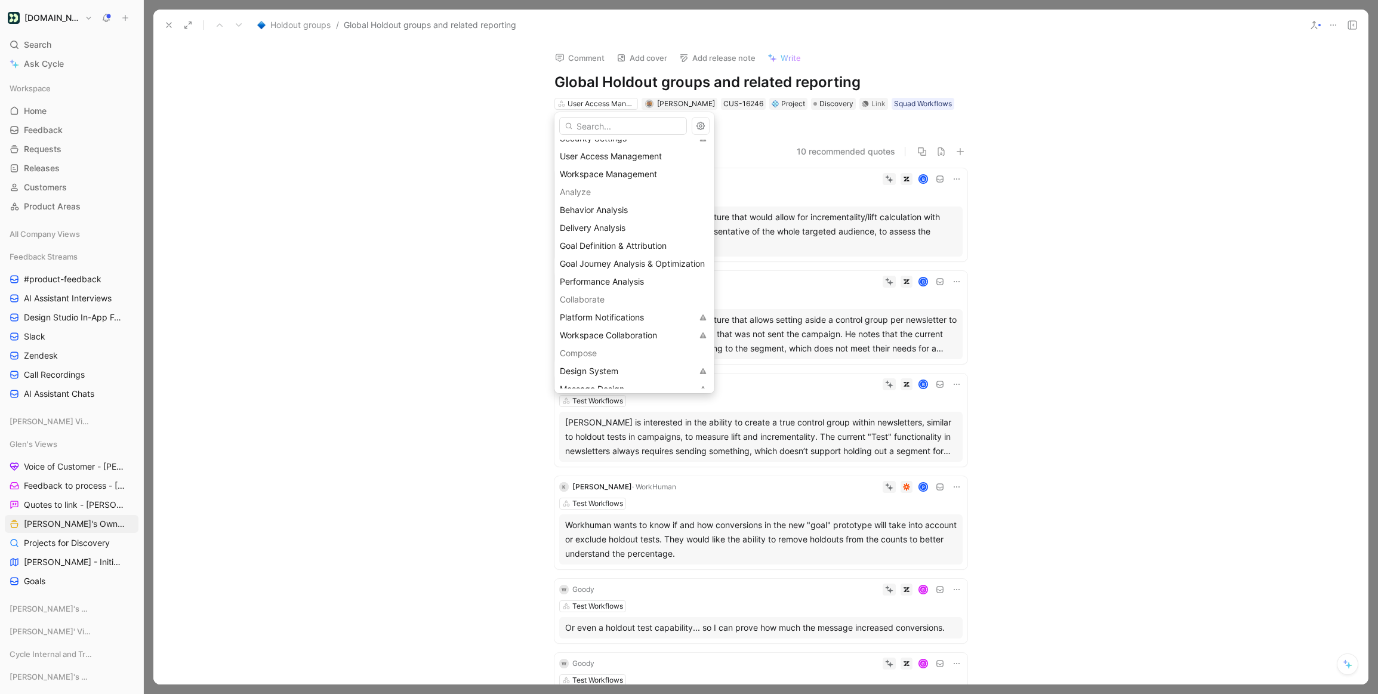
scroll to position [103, 0]
click at [640, 274] on span "Performance Analysis" at bounding box center [602, 278] width 84 height 10
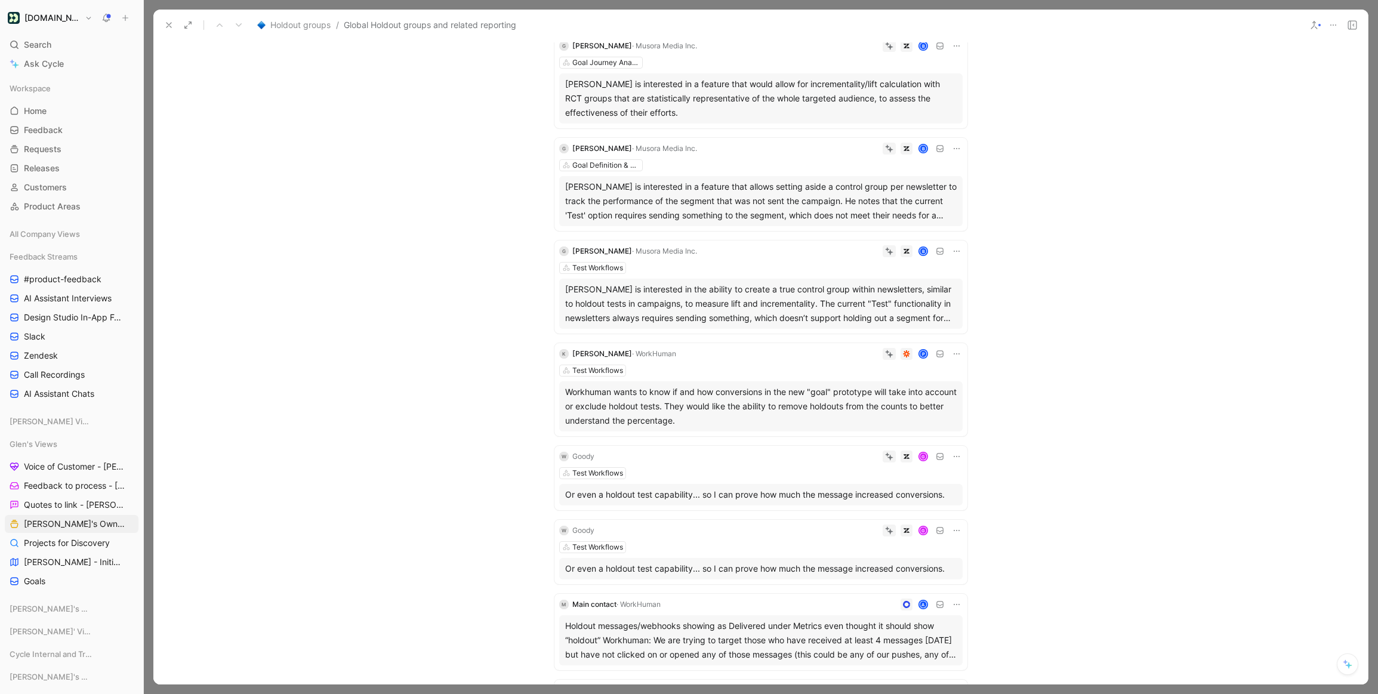
scroll to position [0, 0]
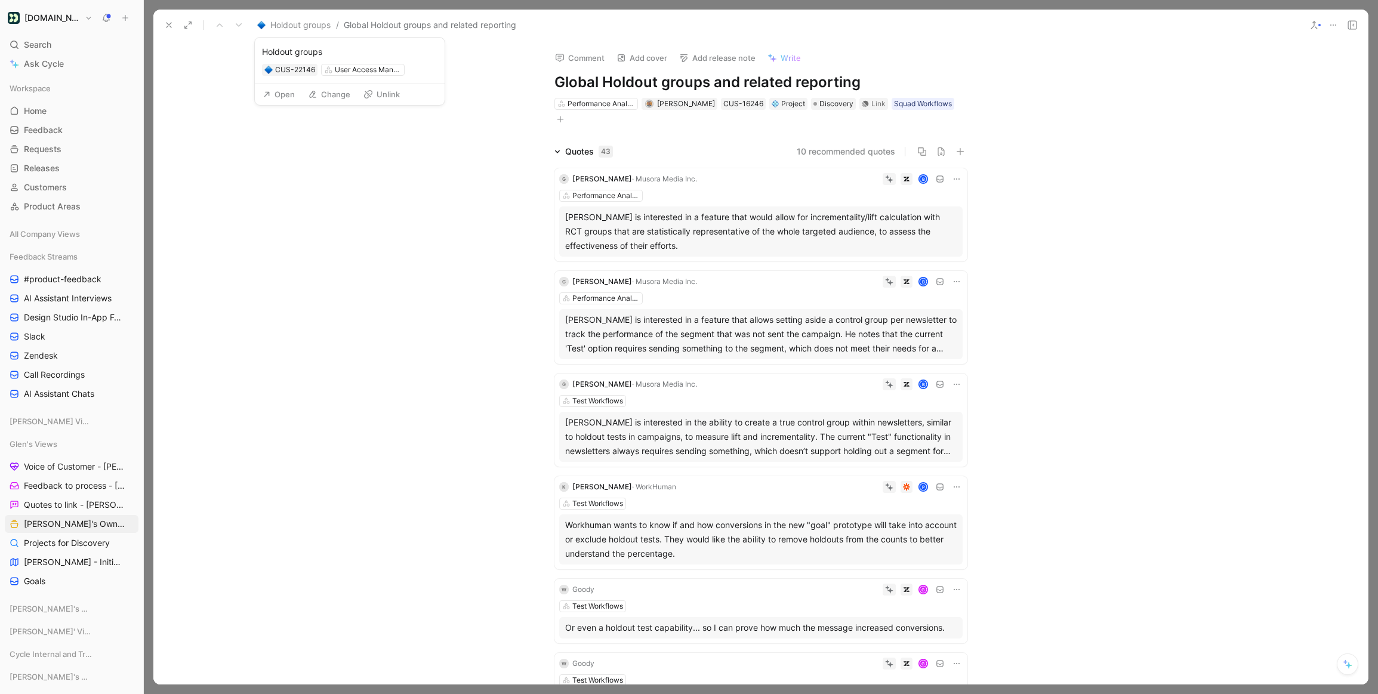
click at [318, 26] on span "Holdout groups" at bounding box center [300, 25] width 60 height 14
click at [272, 26] on span "Holdout groups" at bounding box center [300, 25] width 60 height 14
click at [169, 23] on icon at bounding box center [169, 25] width 10 height 10
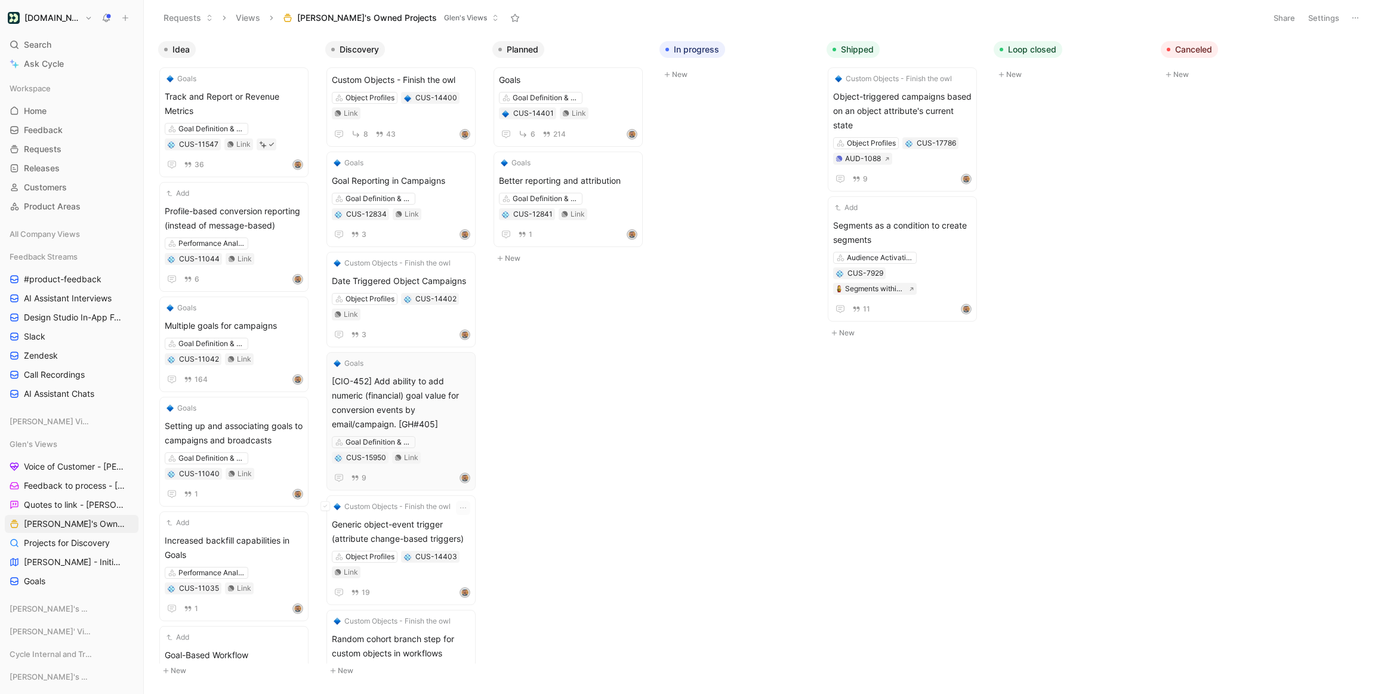
scroll to position [388, 0]
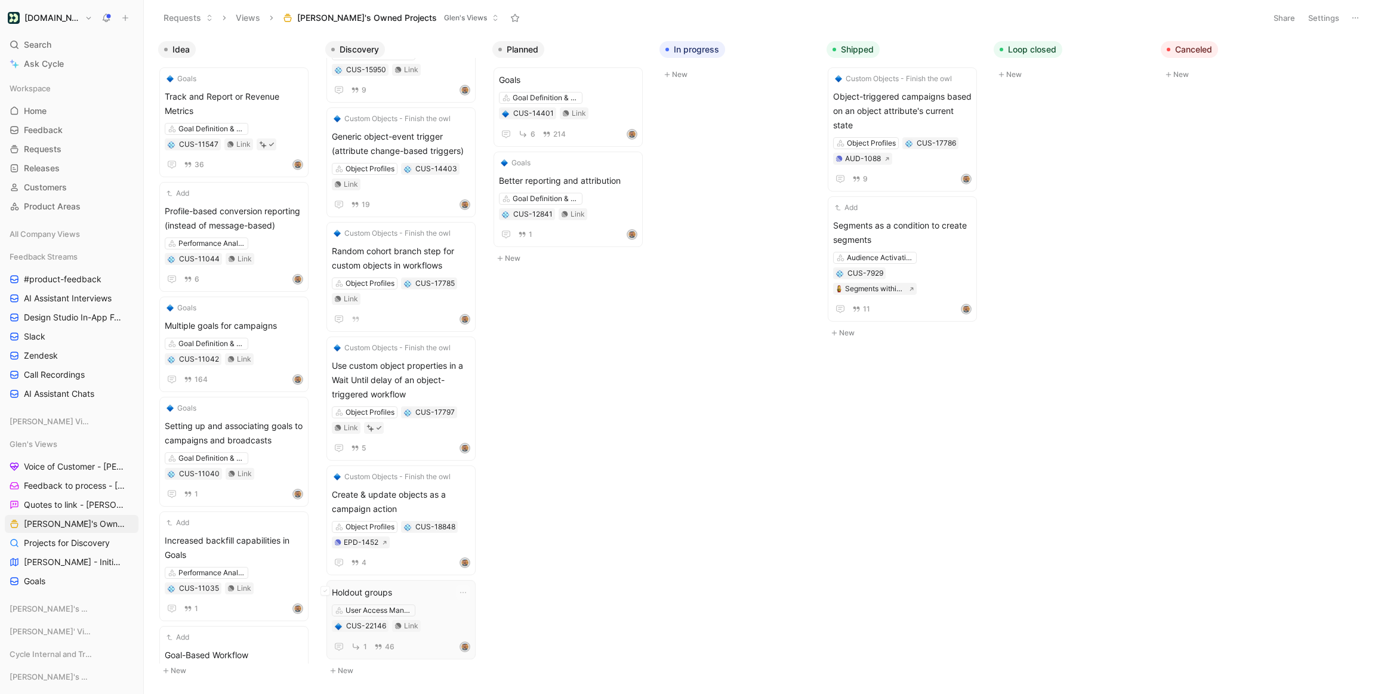
click at [412, 640] on div "1 46" at bounding box center [401, 646] width 138 height 15
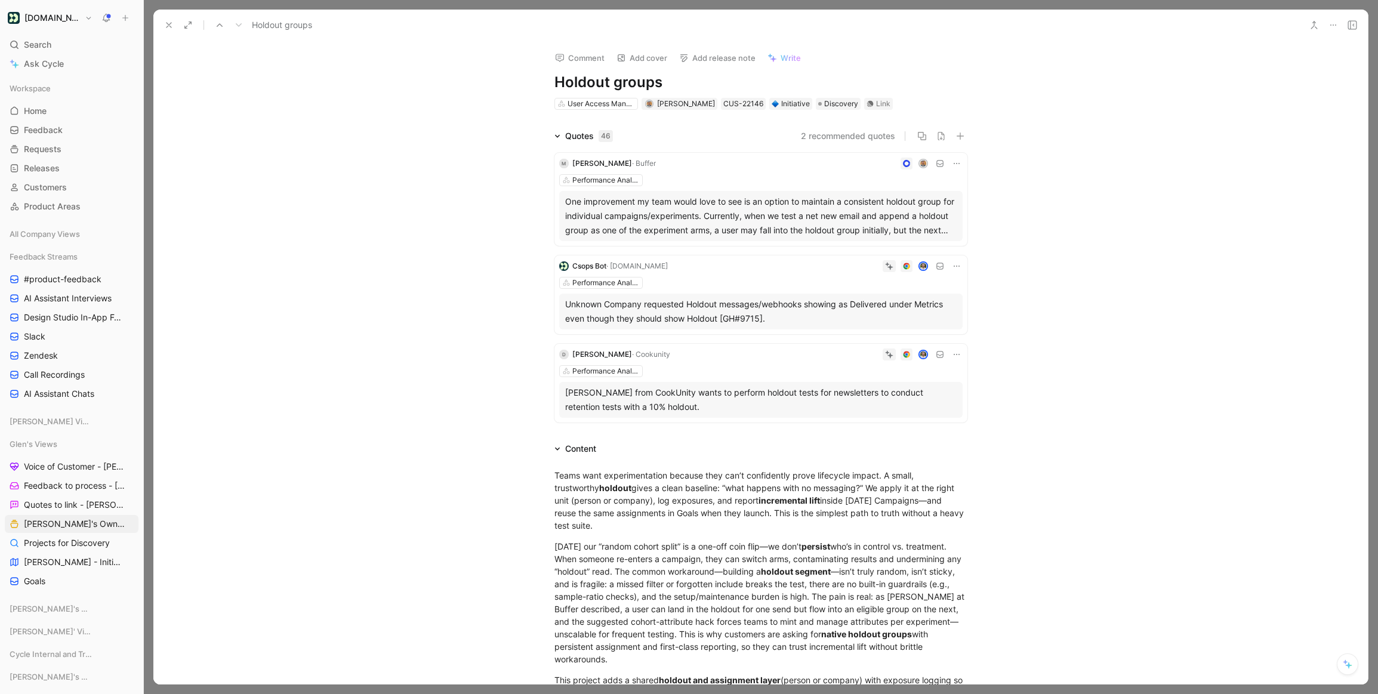
click at [560, 138] on div "Quotes 46" at bounding box center [584, 136] width 68 height 14
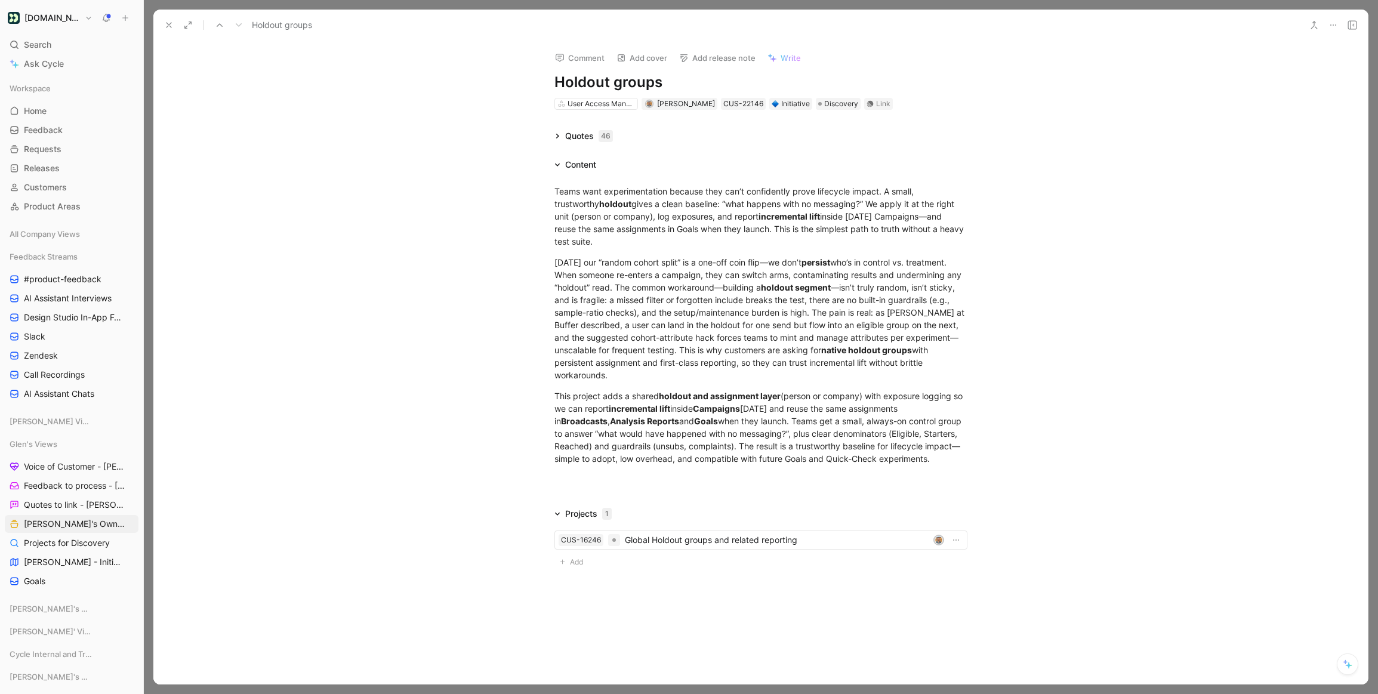
click at [559, 135] on icon at bounding box center [557, 136] width 6 height 6
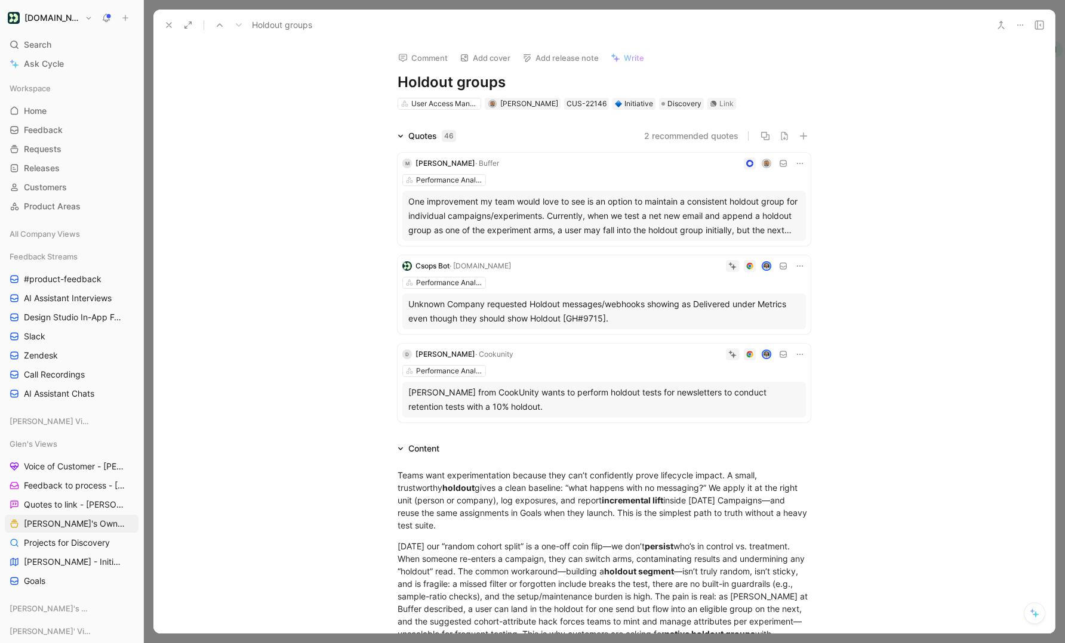
click at [448, 133] on div "46" at bounding box center [449, 136] width 14 height 12
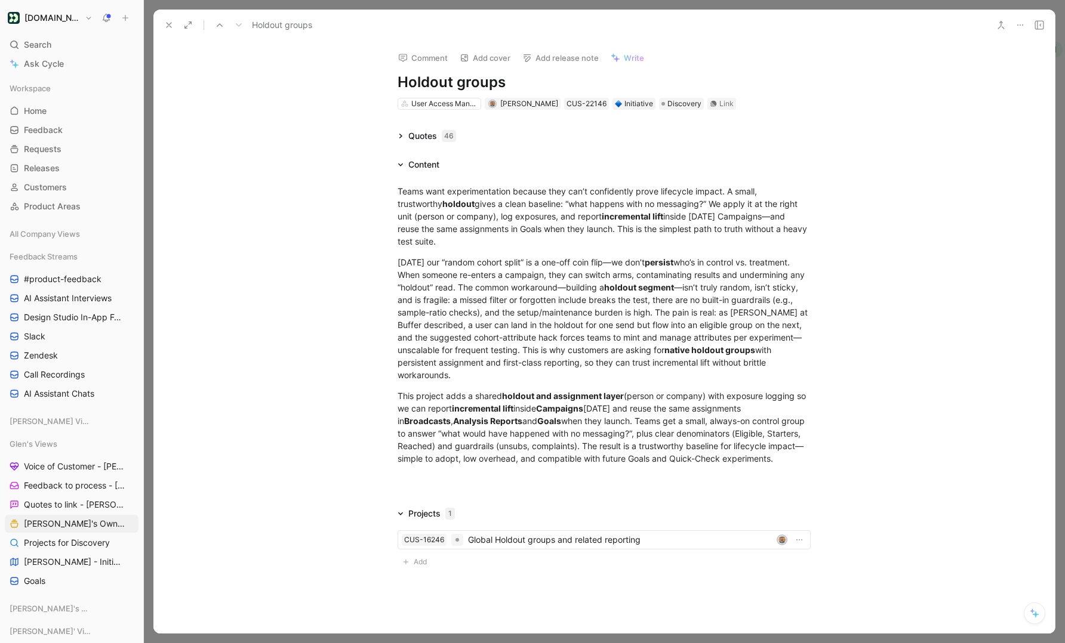
click at [450, 137] on div "46" at bounding box center [449, 136] width 14 height 12
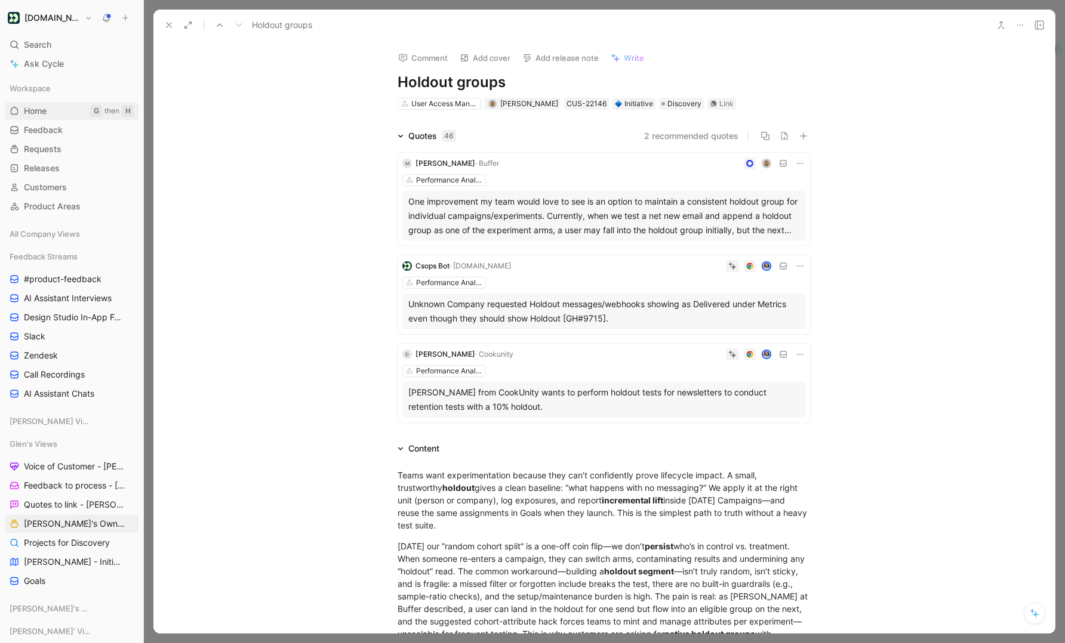
click at [37, 112] on span "Home" at bounding box center [35, 111] width 23 height 12
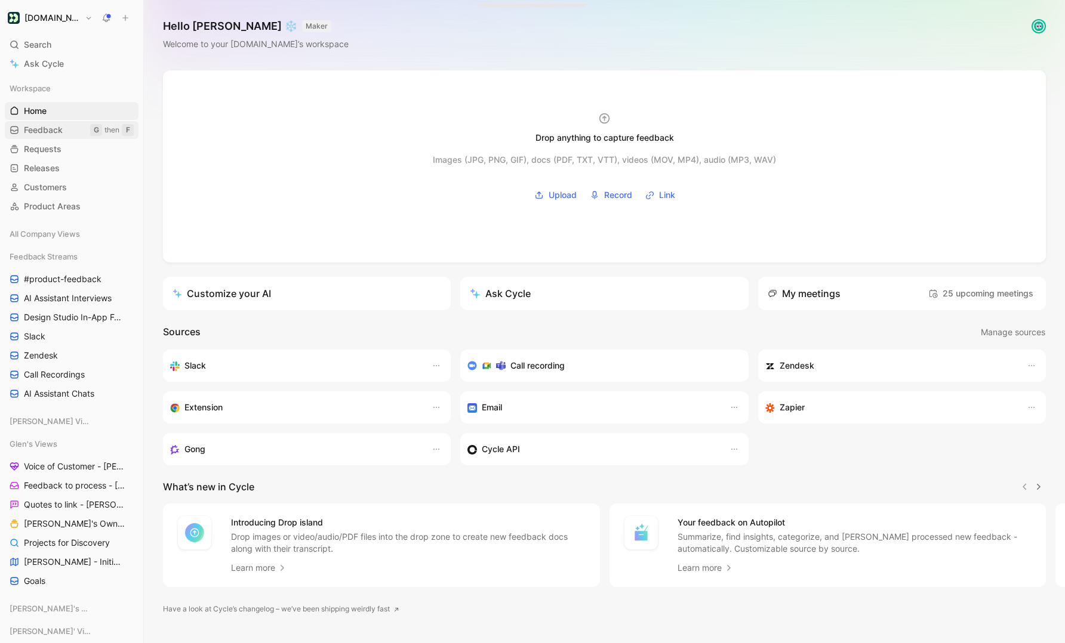
click at [50, 135] on span "Feedback" at bounding box center [43, 130] width 39 height 12
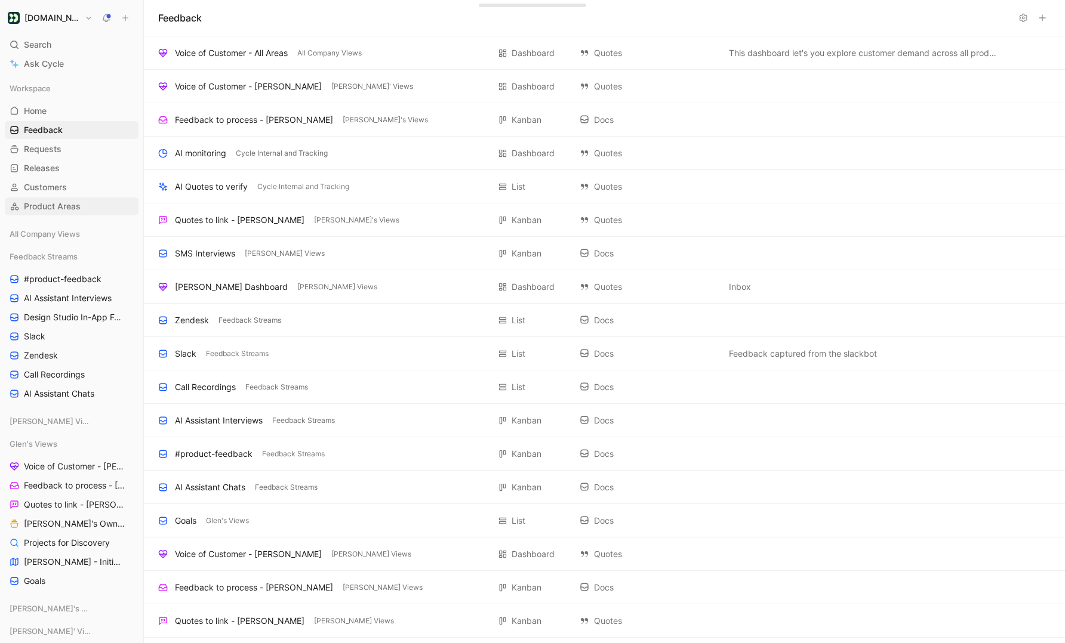
click at [56, 206] on span "Product Areas" at bounding box center [52, 207] width 57 height 12
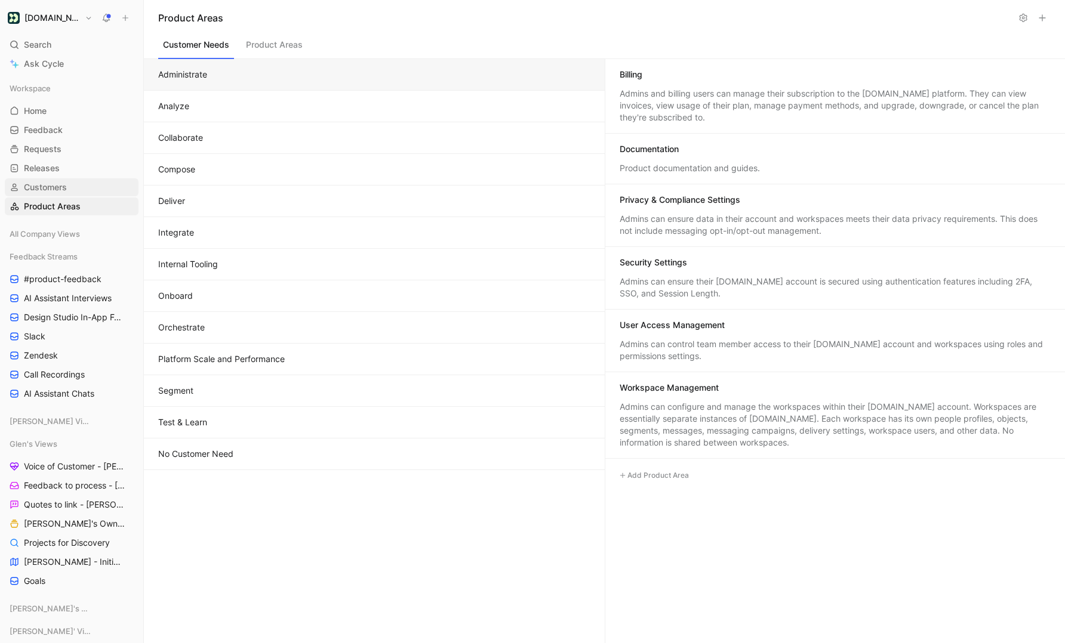
click at [55, 184] on span "Customers" at bounding box center [45, 187] width 43 height 12
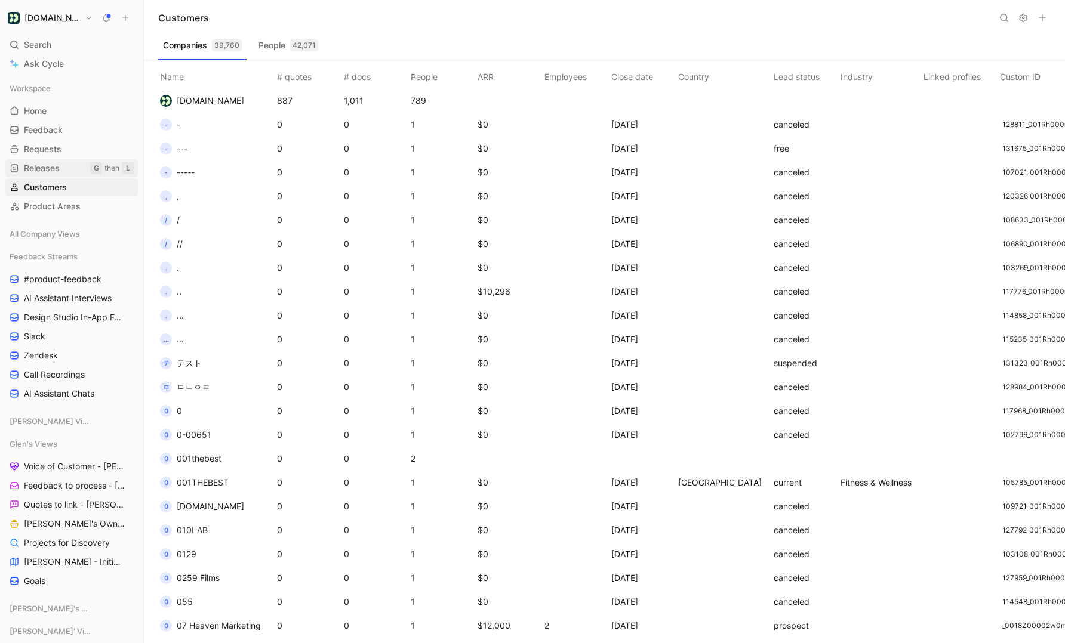
click at [49, 175] on link "Releases G then L" at bounding box center [72, 168] width 134 height 18
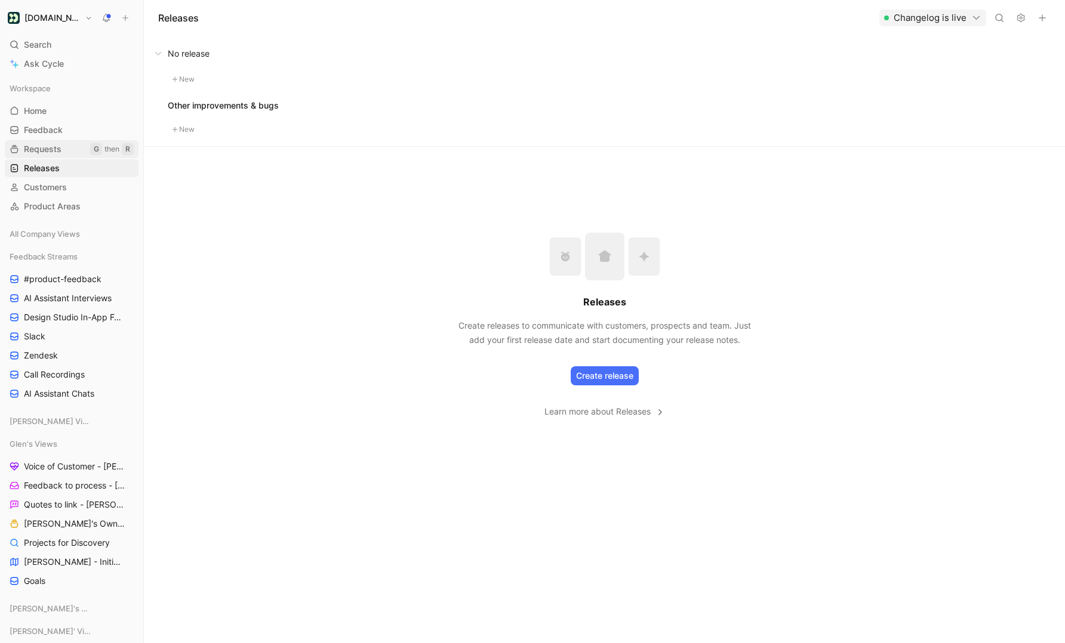
click at [60, 143] on span "Requests" at bounding box center [43, 149] width 38 height 12
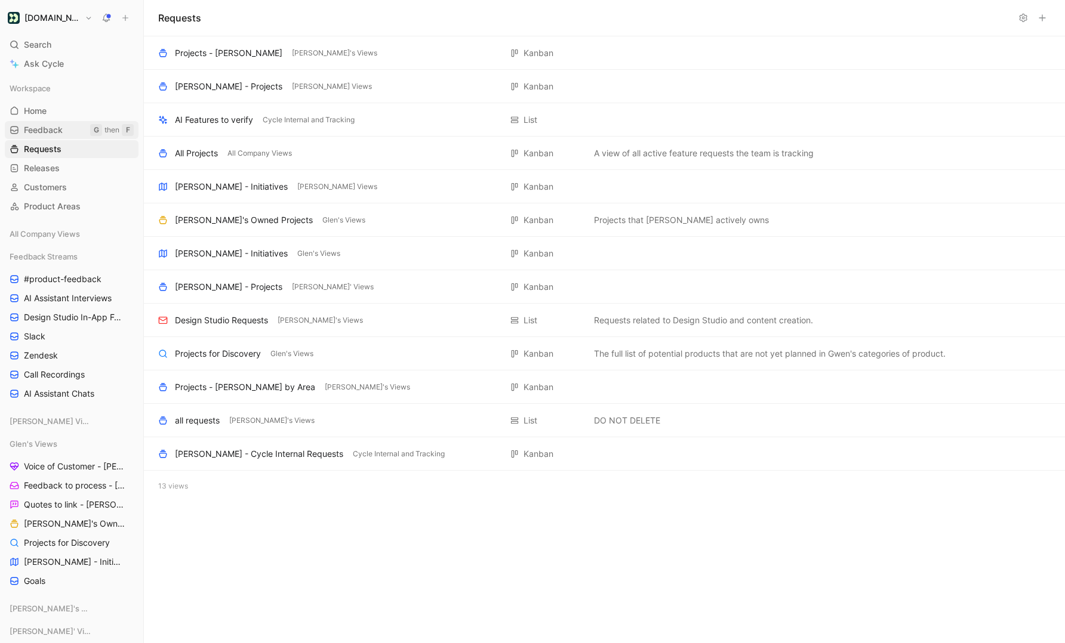
click at [54, 128] on span "Feedback" at bounding box center [43, 130] width 39 height 12
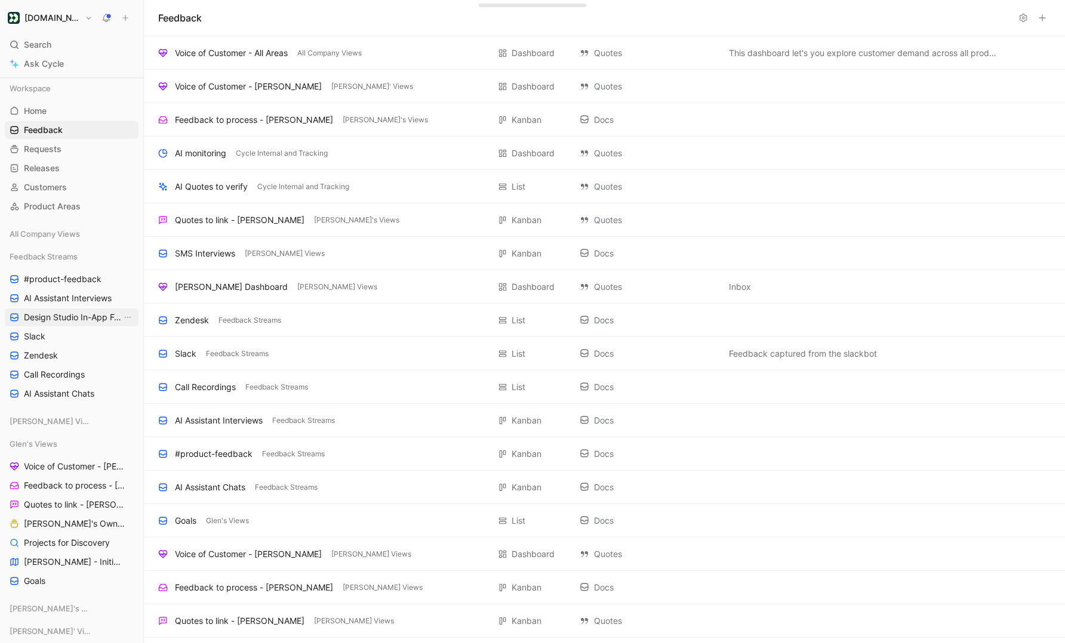
scroll to position [2, 0]
click at [61, 274] on span "#product-feedback" at bounding box center [63, 278] width 78 height 12
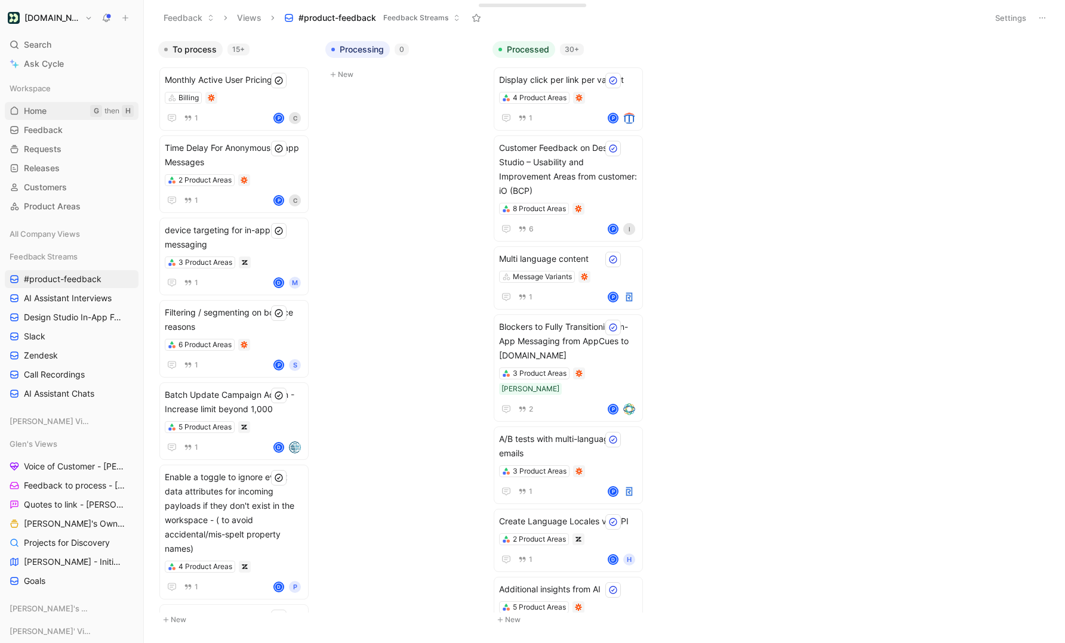
click at [53, 112] on link "Home G then H" at bounding box center [72, 111] width 134 height 18
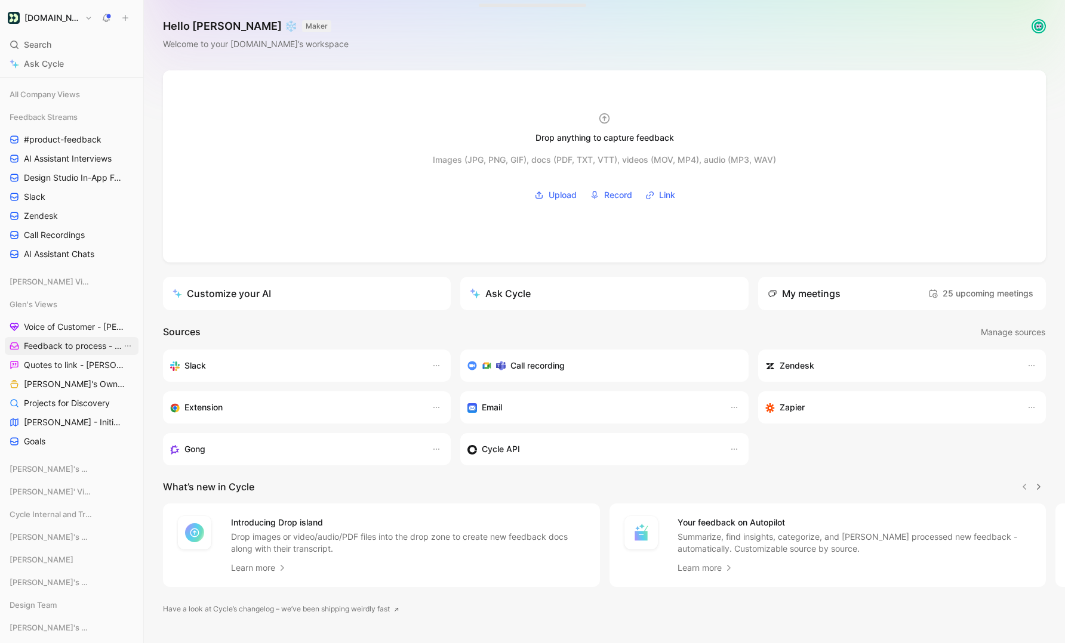
scroll to position [142, 0]
click at [81, 314] on div "Glen's Views Voice of Customer - Glen Feedback to process - Glen Quotes to link…" at bounding box center [72, 370] width 134 height 155
click at [78, 319] on span "Voice of Customer - [PERSON_NAME]" at bounding box center [73, 325] width 98 height 12
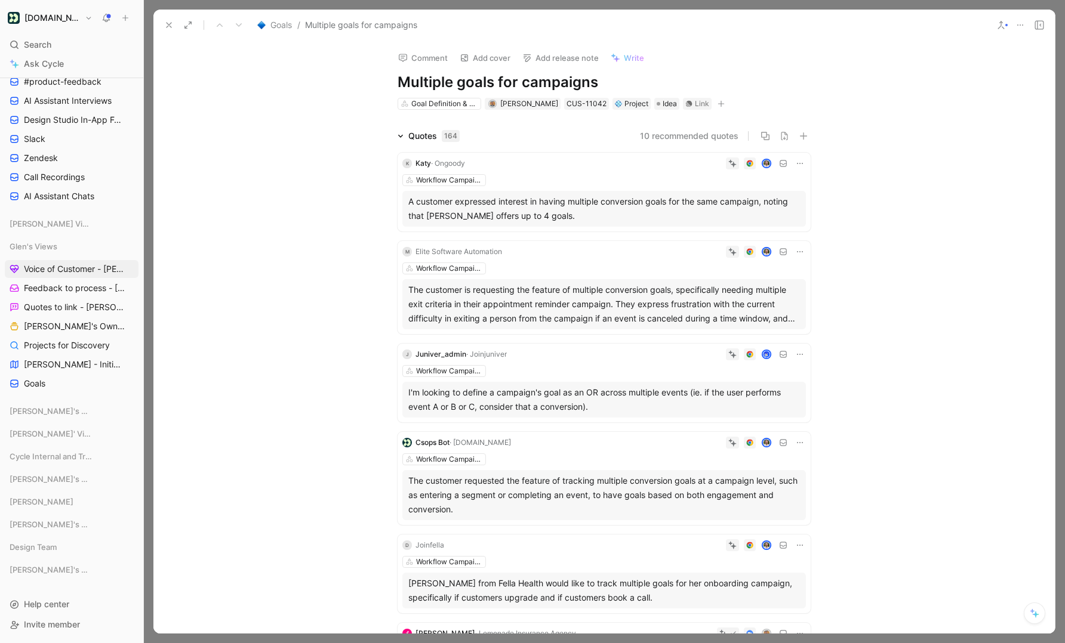
click at [168, 27] on icon at bounding box center [169, 25] width 10 height 10
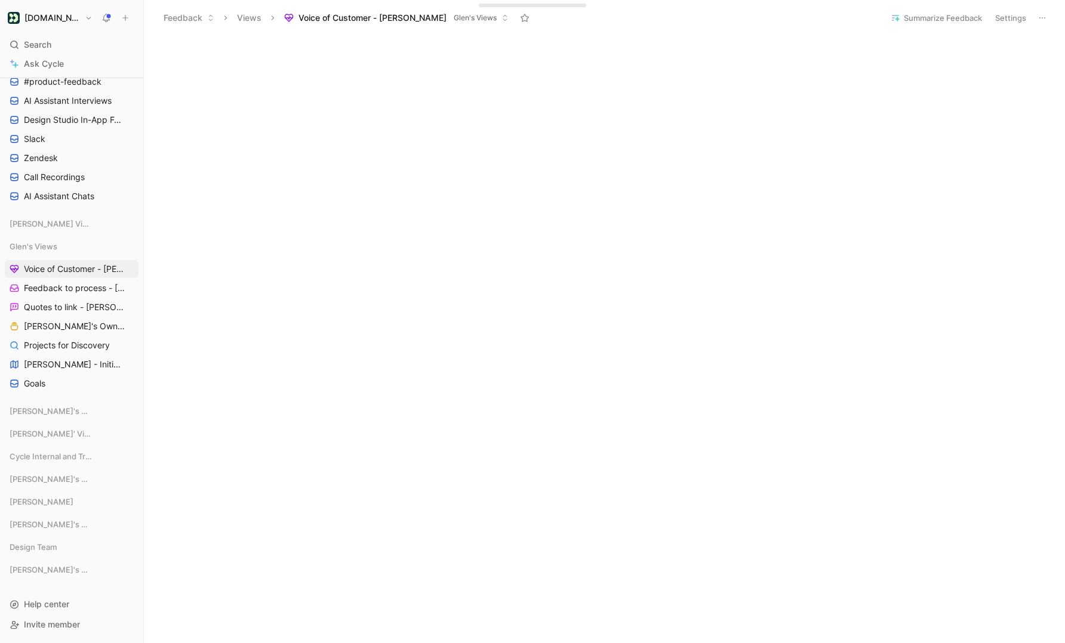
scroll to position [184, 0]
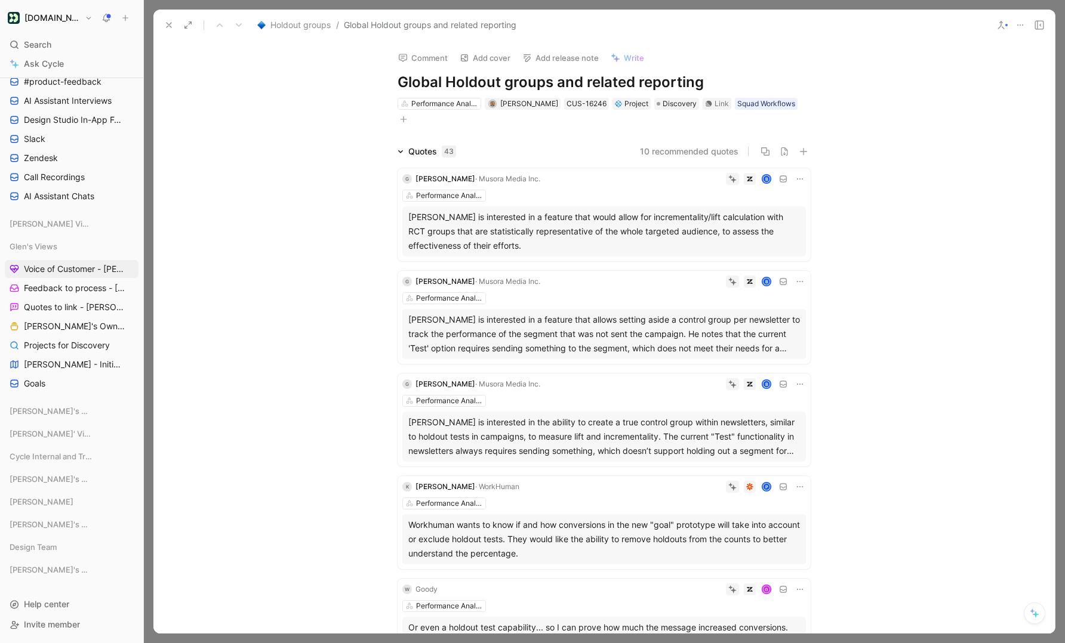
click at [169, 23] on use at bounding box center [168, 25] width 5 height 5
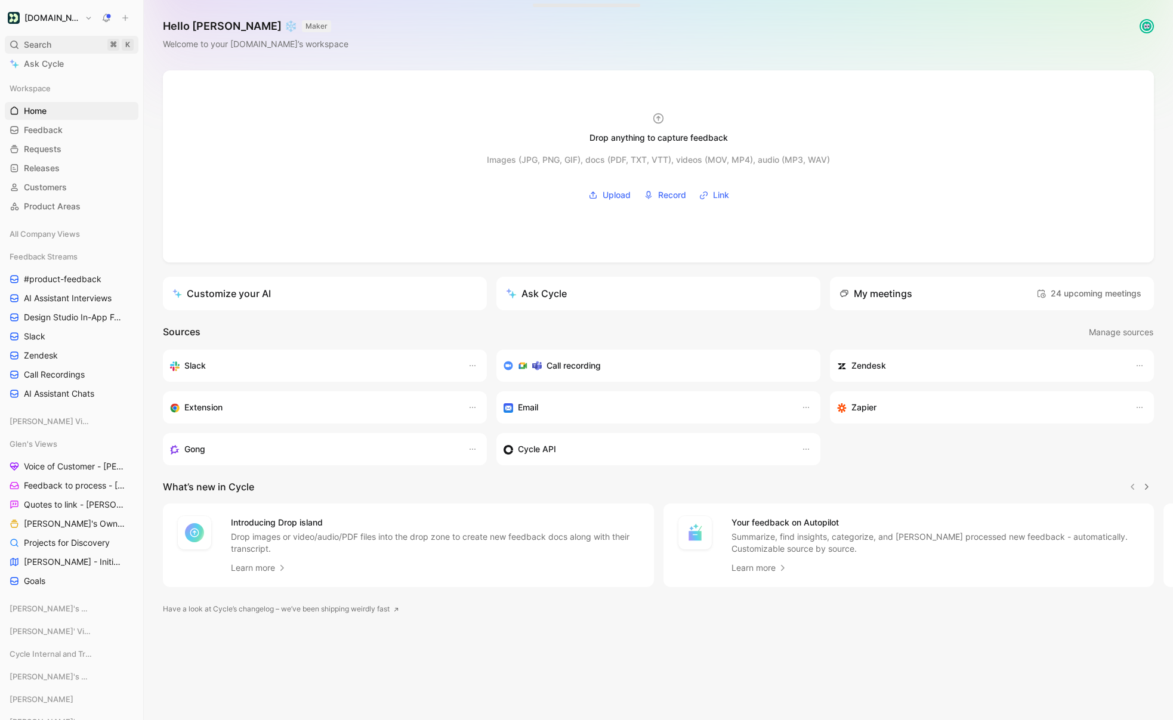
click at [50, 41] on span "Search" at bounding box center [37, 45] width 27 height 14
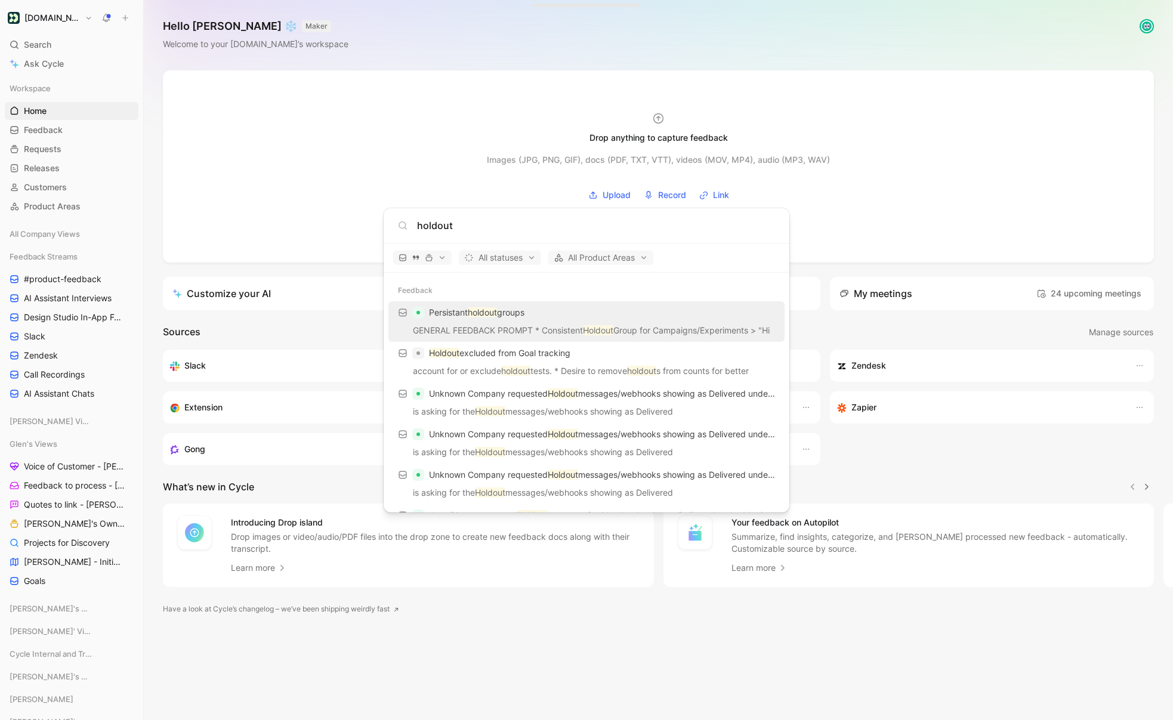
type input "holdout"
click at [303, 628] on body "Customer.io Search ⌘ K Ask Cycle Workspace Home G then H Feedback G then F Requ…" at bounding box center [586, 360] width 1173 height 720
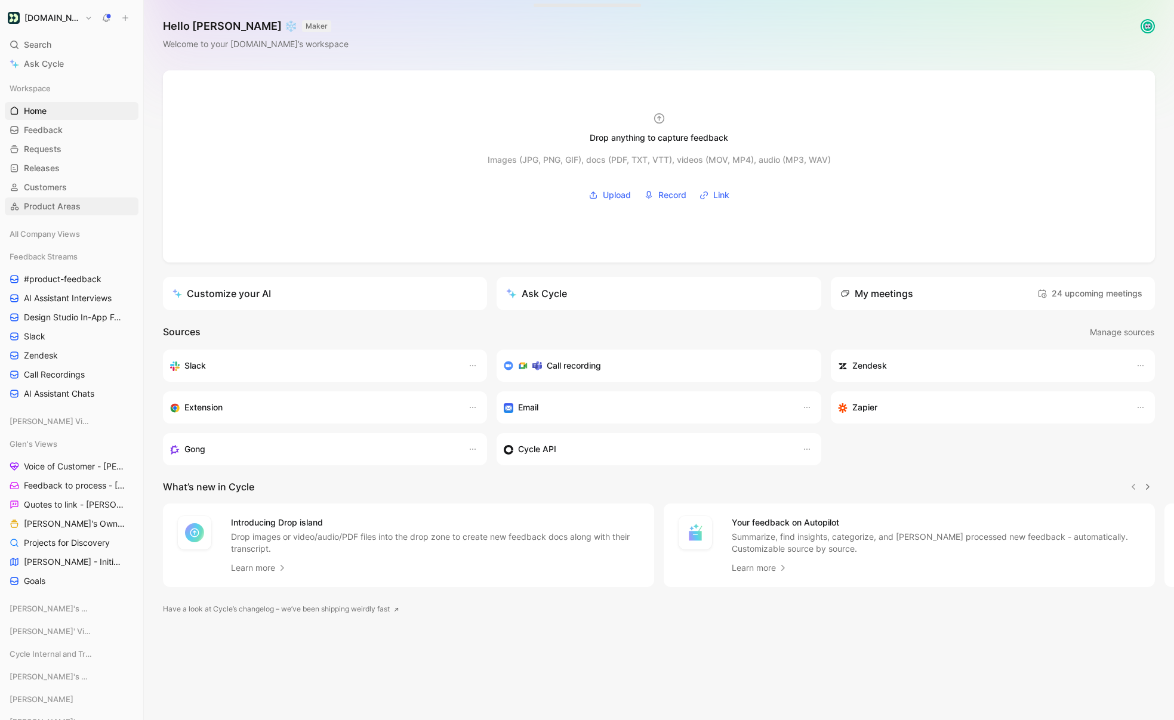
click at [54, 202] on span "Product Areas" at bounding box center [52, 207] width 57 height 12
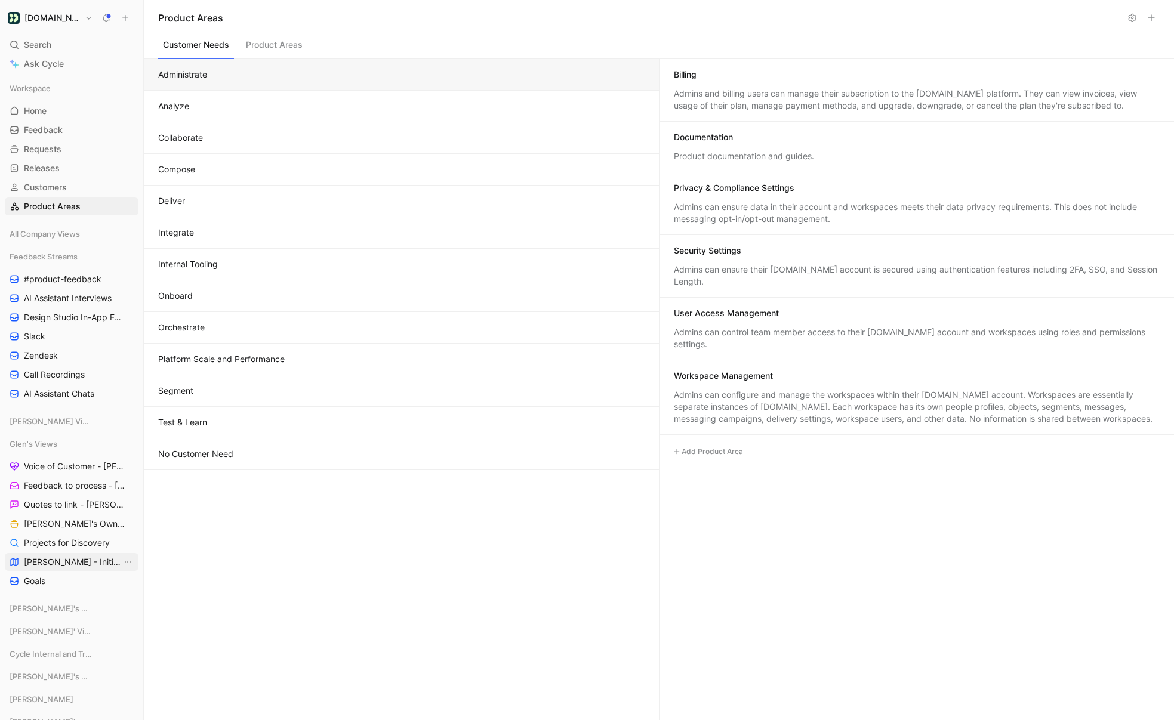
click at [75, 562] on span "[PERSON_NAME] - Initiatives" at bounding box center [73, 562] width 98 height 12
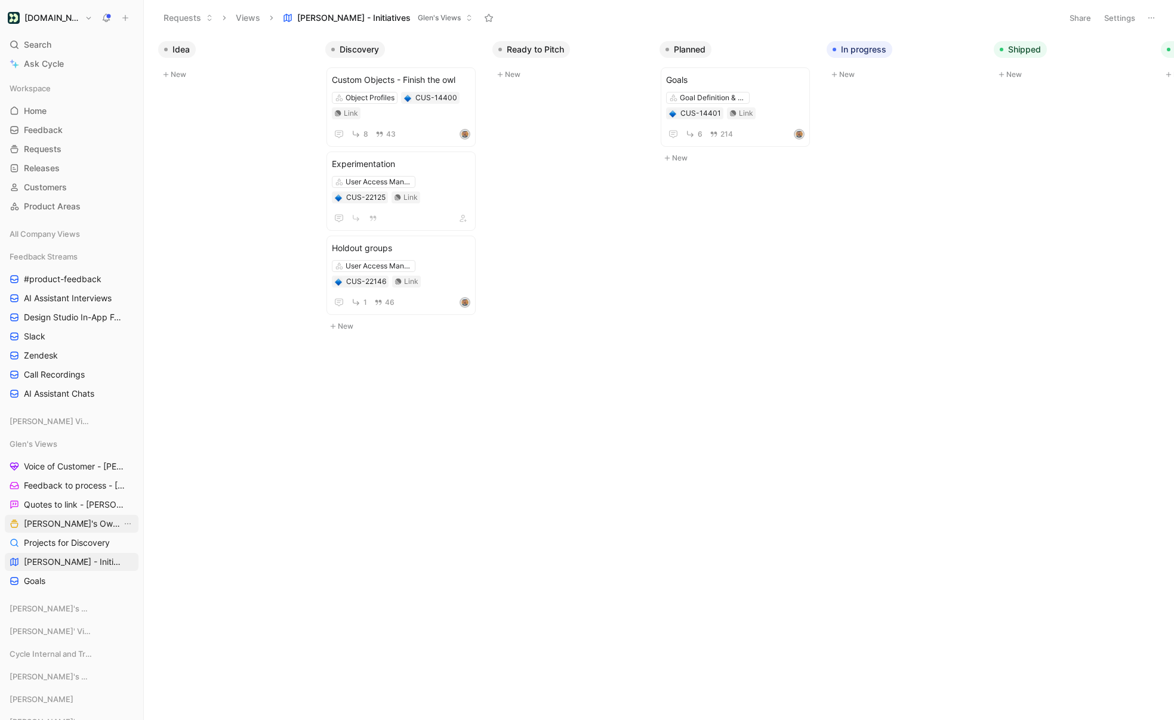
click at [87, 525] on span "[PERSON_NAME]'s Owned Projects" at bounding box center [73, 524] width 98 height 12
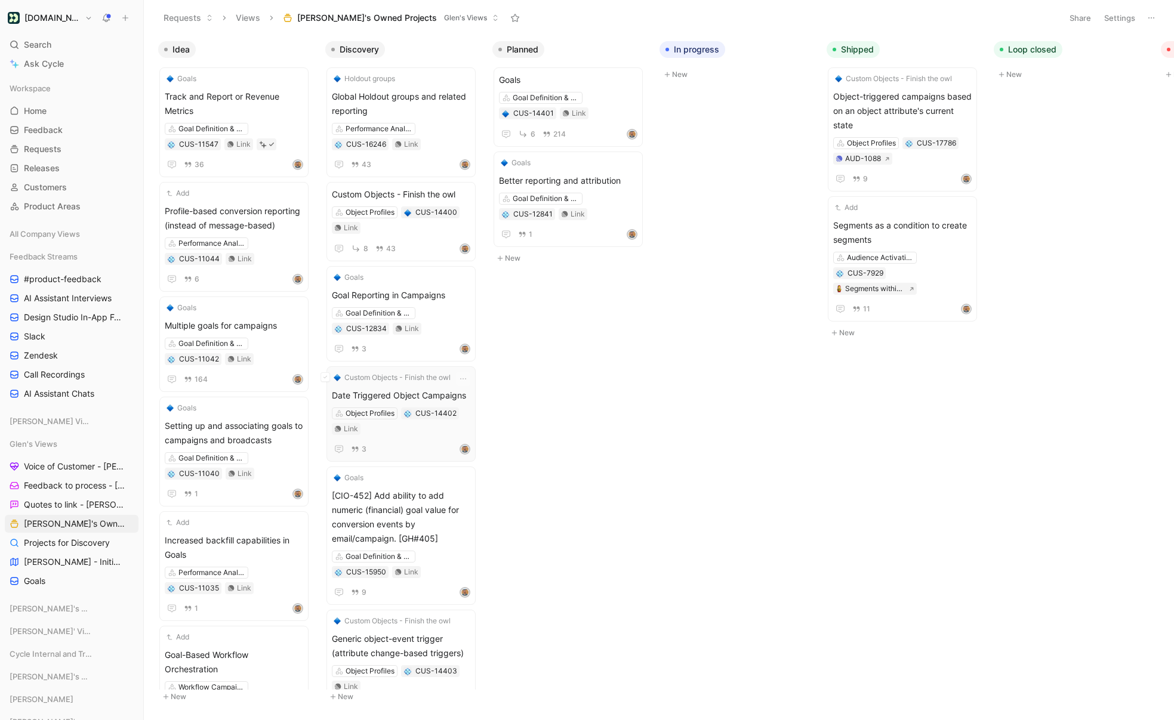
scroll to position [476, 0]
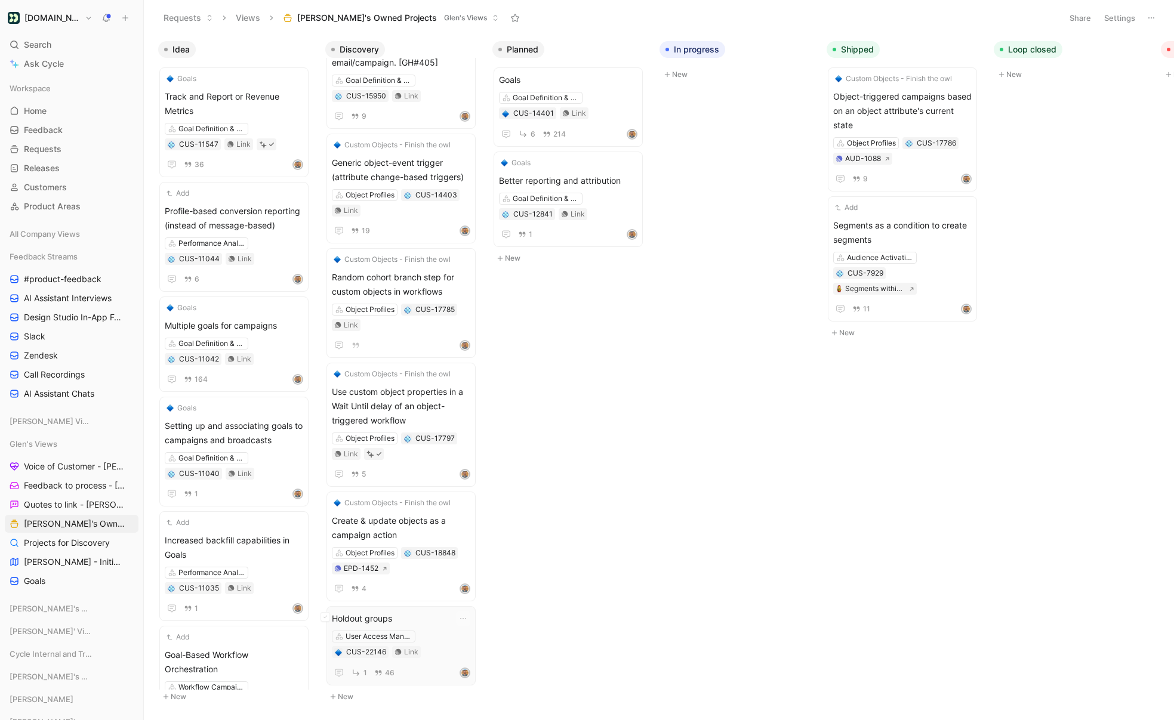
click at [382, 613] on span "Holdout groups" at bounding box center [401, 619] width 138 height 14
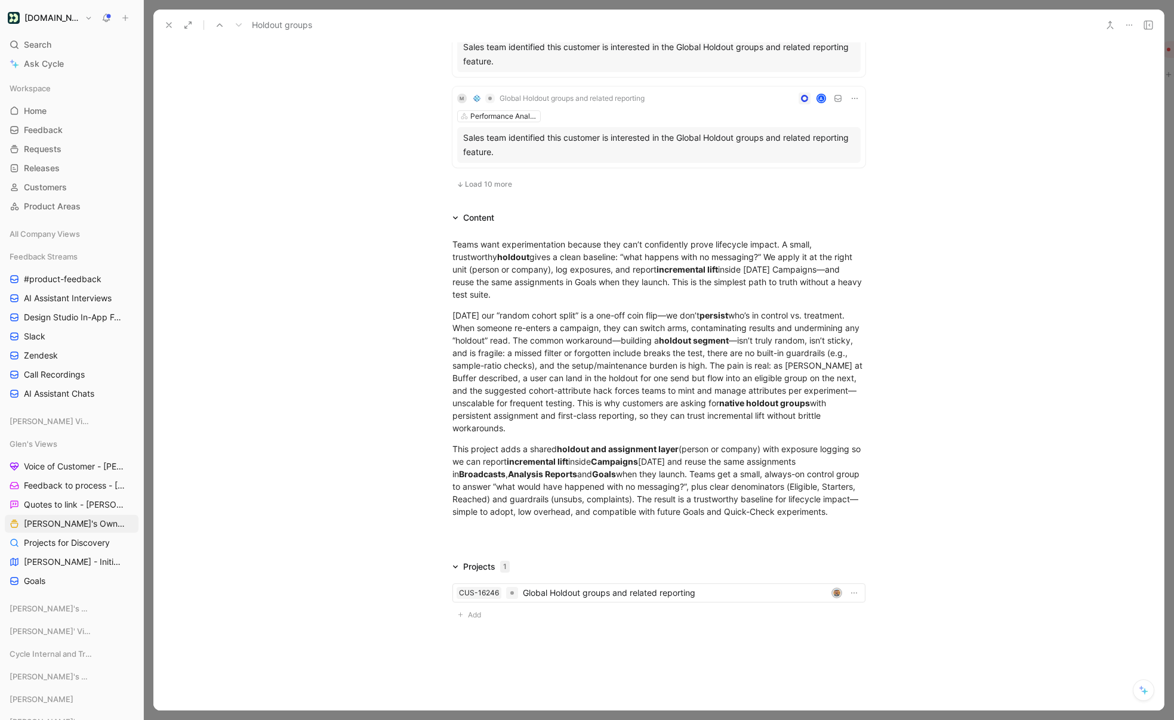
scroll to position [900, 0]
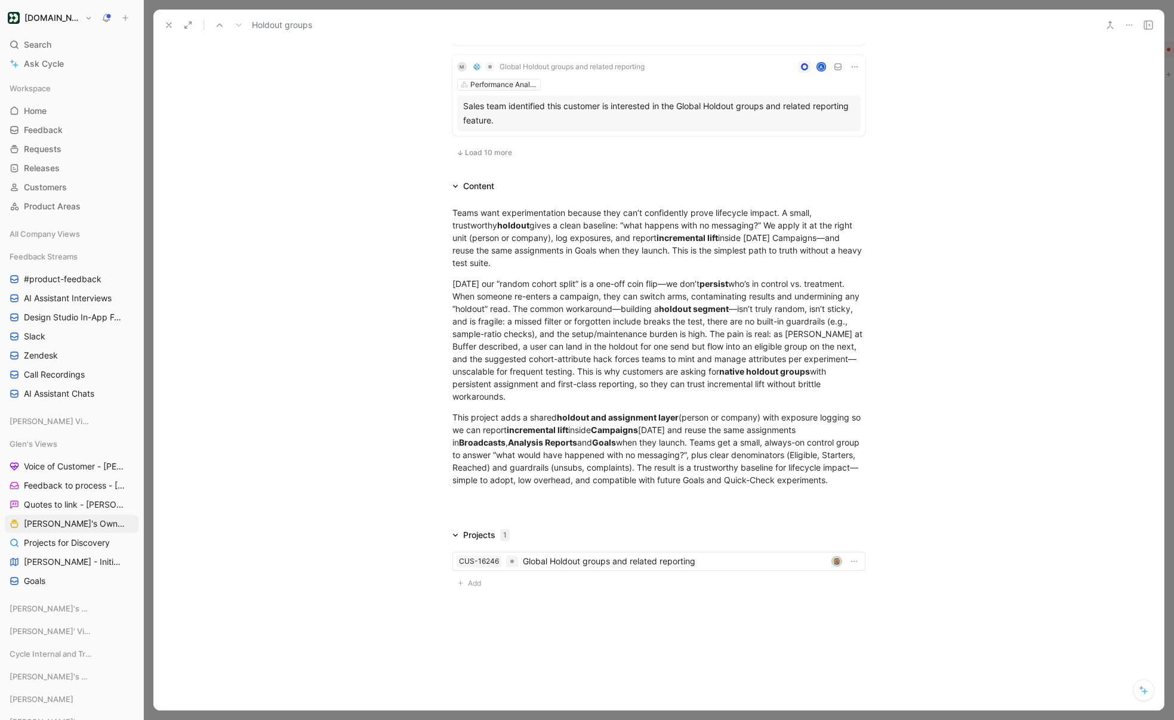
click at [496, 581] on div "CUS-16246 Global Holdout groups and related reporting Add" at bounding box center [658, 571] width 413 height 39
click at [475, 582] on span "Add" at bounding box center [476, 584] width 17 height 12
click at [487, 645] on div "Comment Add cover Add release note Write Holdout groups User Access Management …" at bounding box center [658, 376] width 1010 height 670
click at [860, 588] on button "button" at bounding box center [856, 585] width 11 height 11
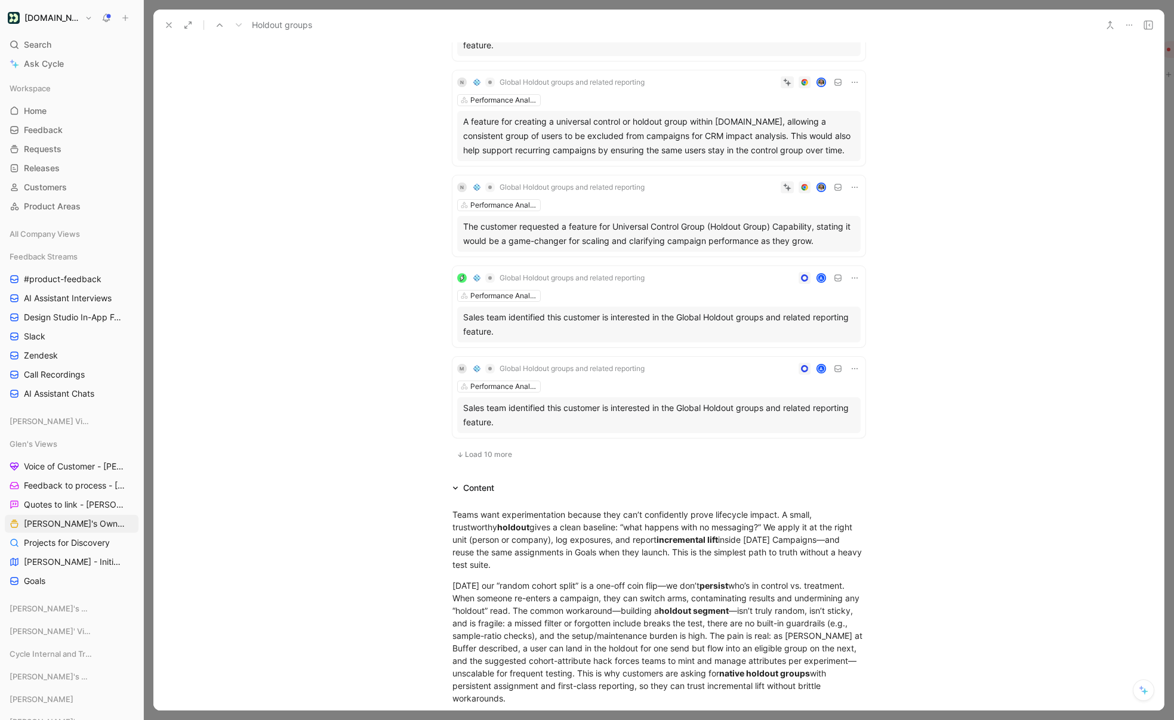
scroll to position [0, 0]
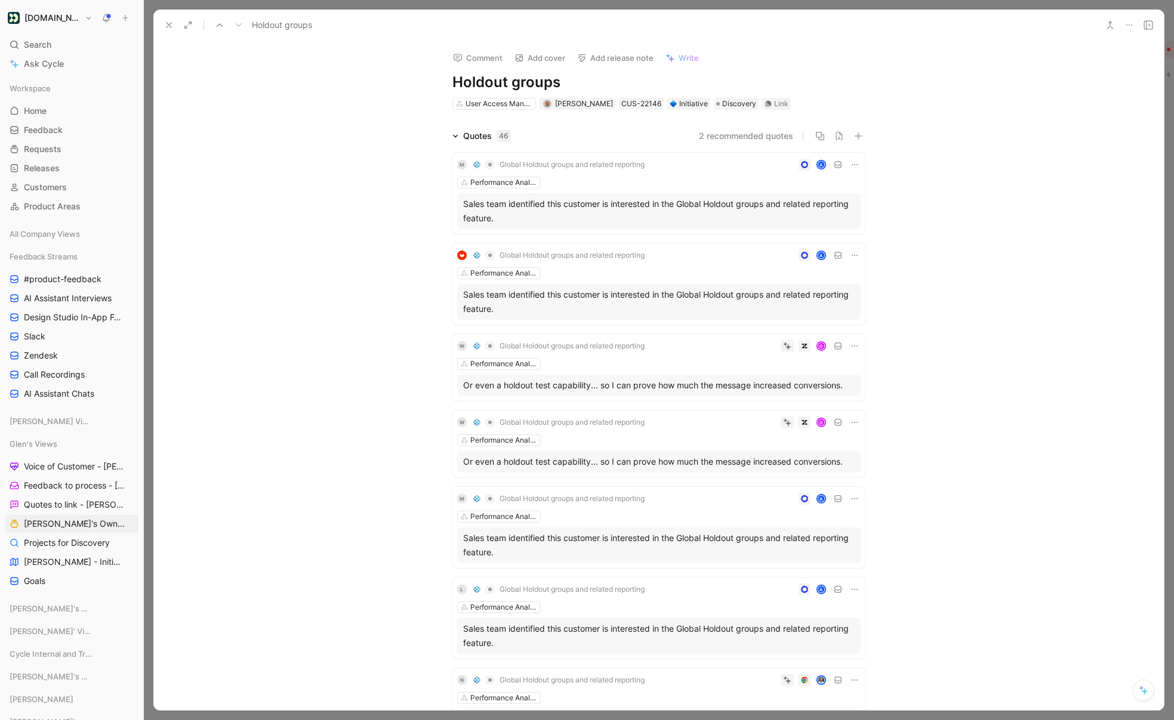
click at [166, 23] on icon at bounding box center [169, 25] width 10 height 10
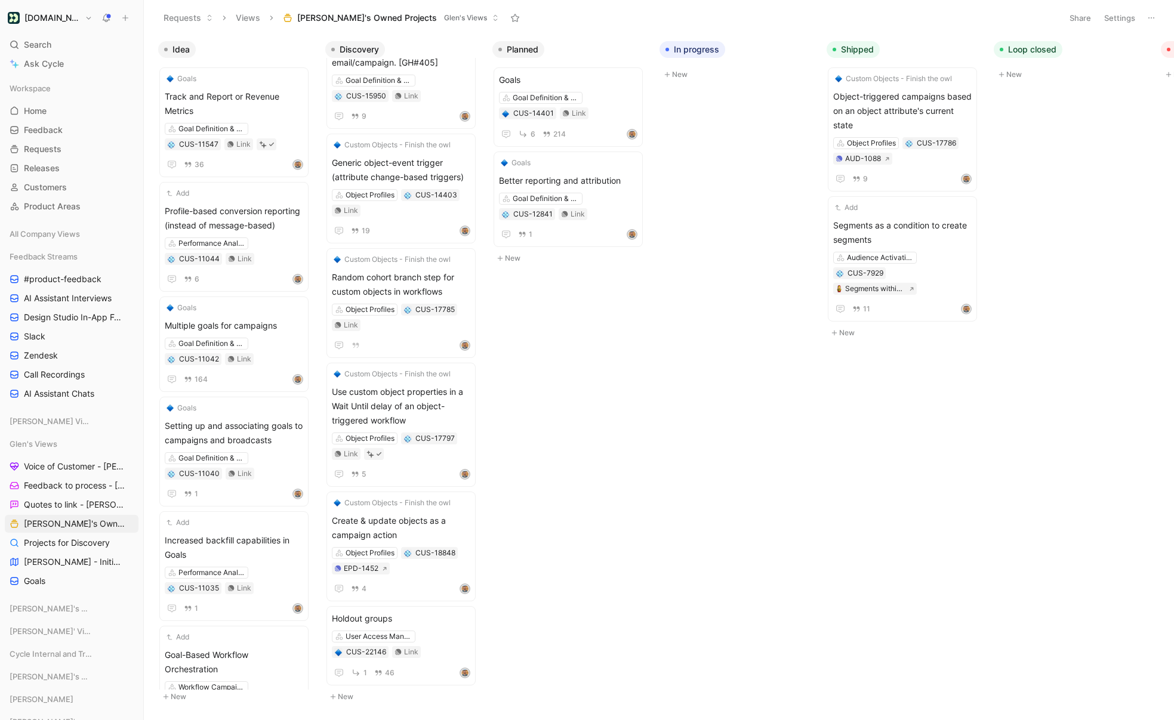
click at [342, 692] on button "New" at bounding box center [404, 697] width 158 height 14
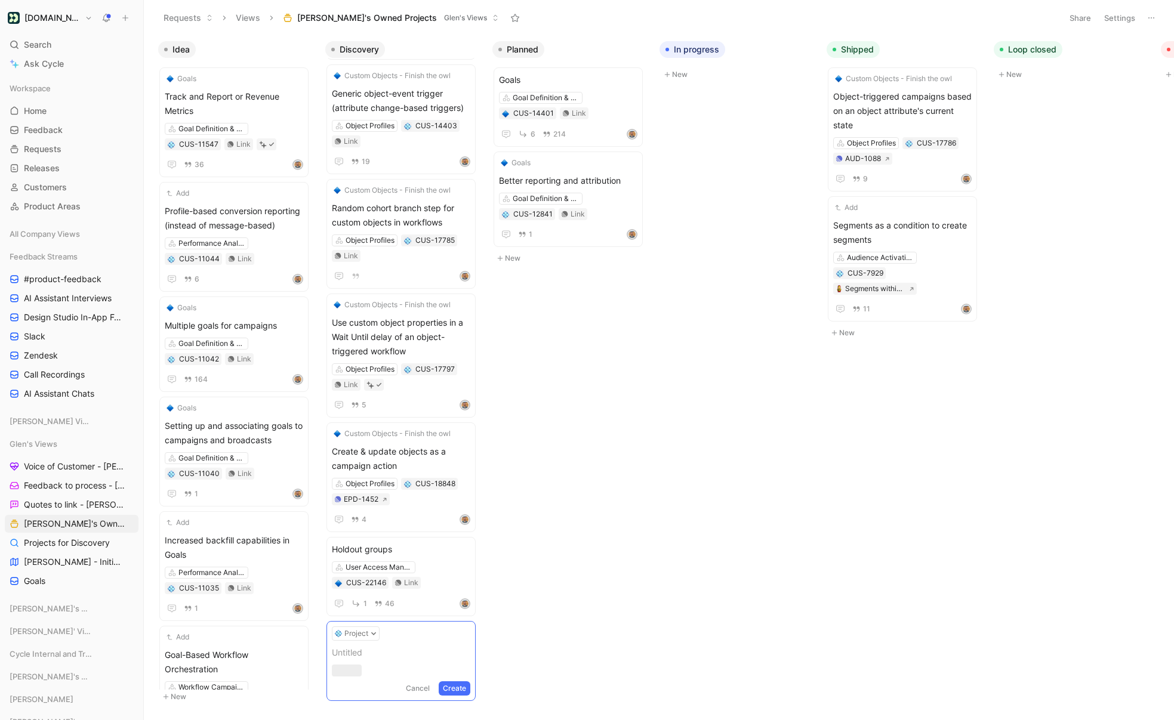
scroll to position [546, 0]
click at [423, 700] on button "Cancel" at bounding box center [418, 702] width 32 height 14
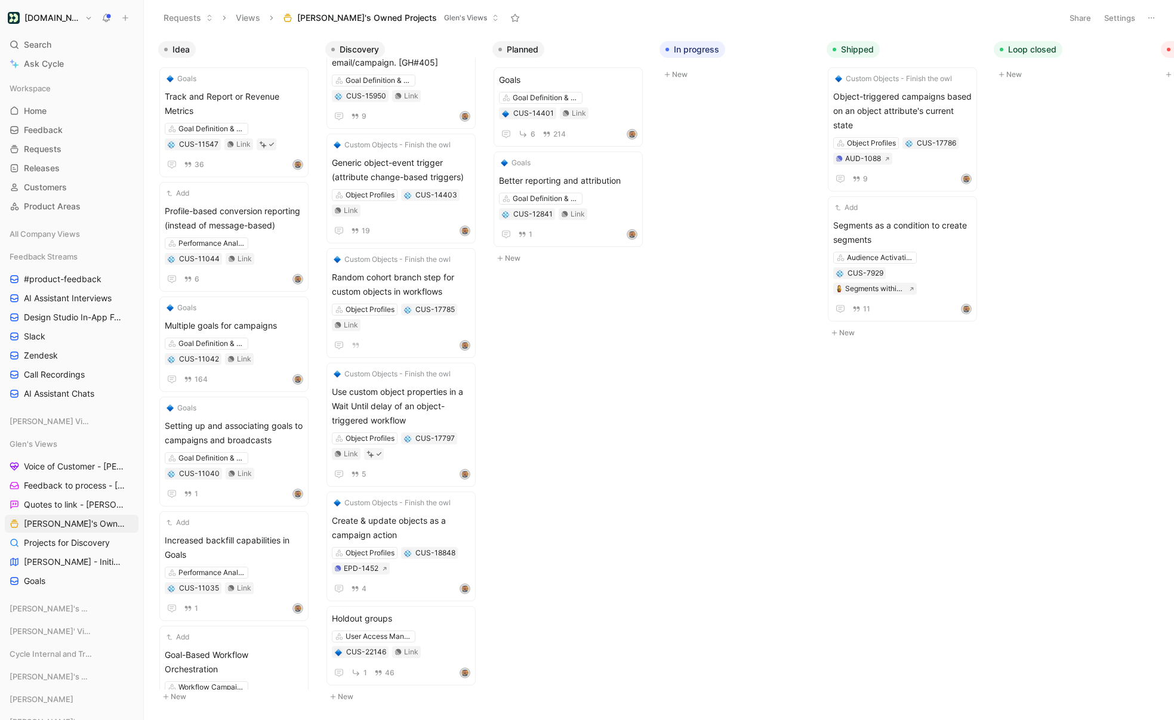
scroll to position [476, 0]
click at [72, 541] on span "Projects for Discovery" at bounding box center [67, 543] width 86 height 12
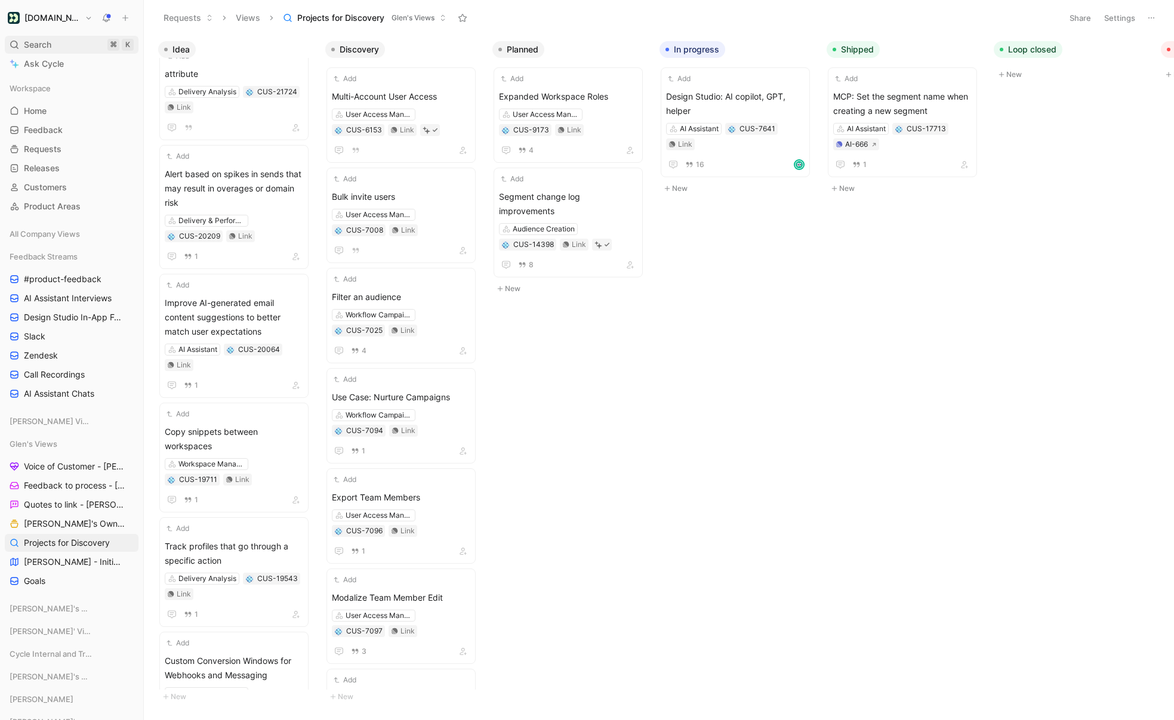
click at [59, 42] on div "Search ⌘ K" at bounding box center [72, 45] width 134 height 18
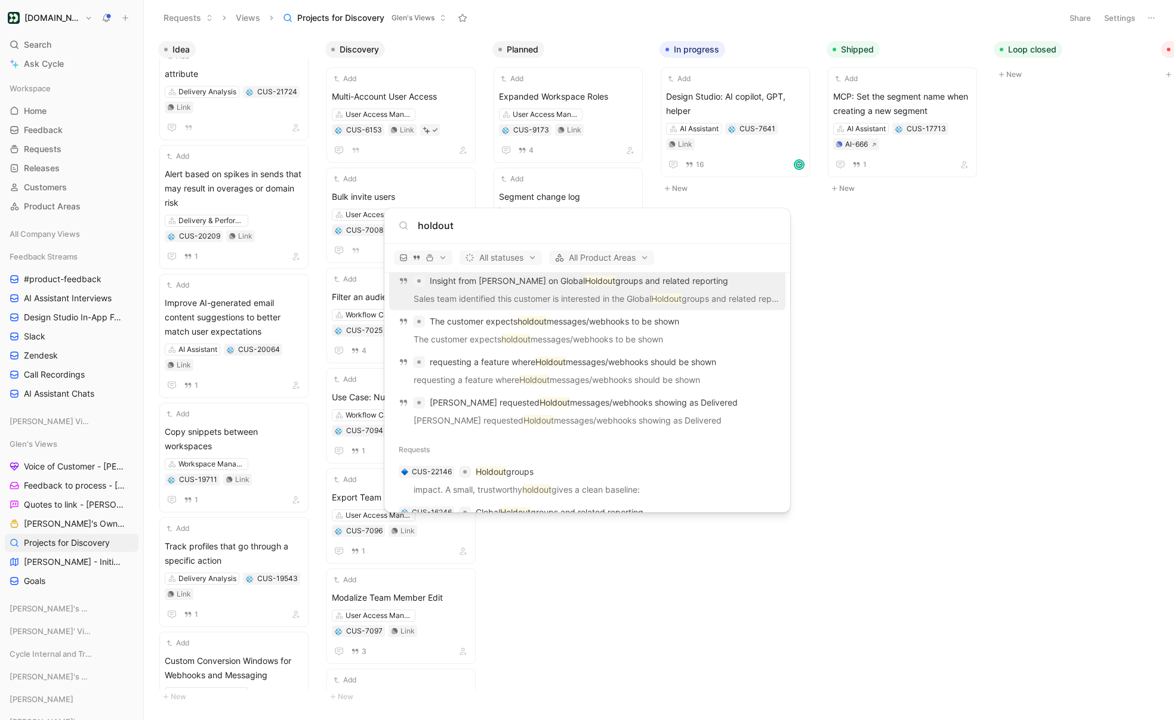
scroll to position [1640, 0]
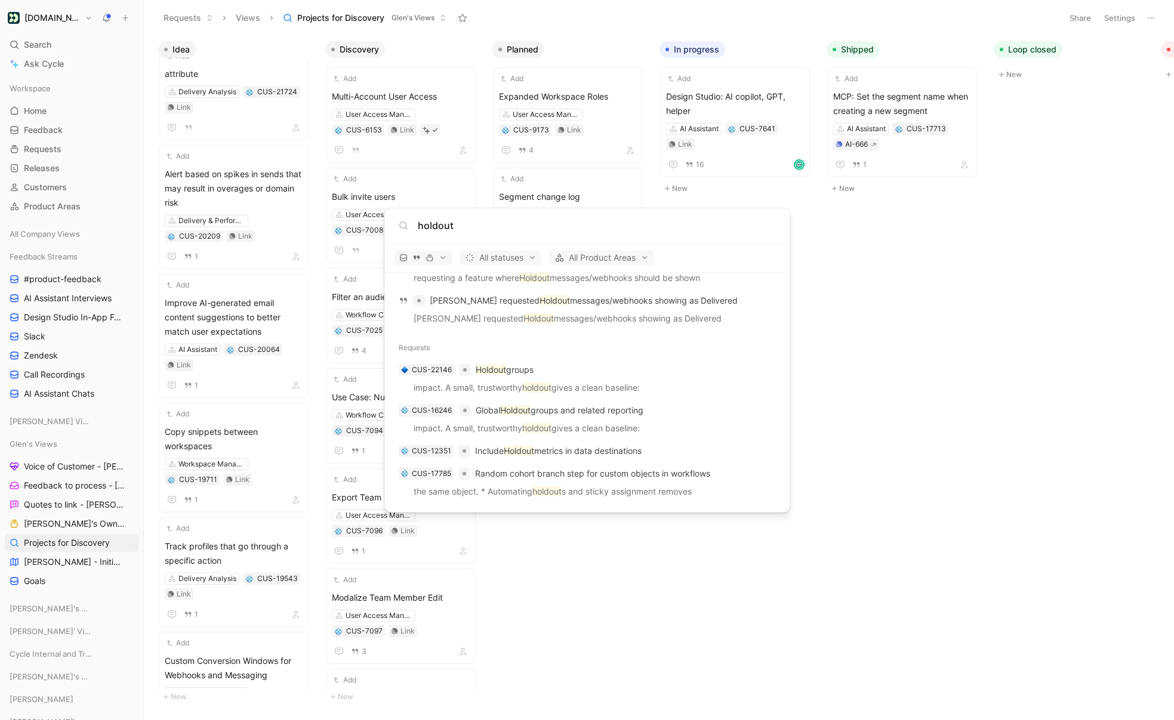
type input "holdout"
click at [443, 258] on span "button" at bounding box center [423, 258] width 48 height 8
click at [501, 298] on div "Quotes" at bounding box center [453, 298] width 113 height 19
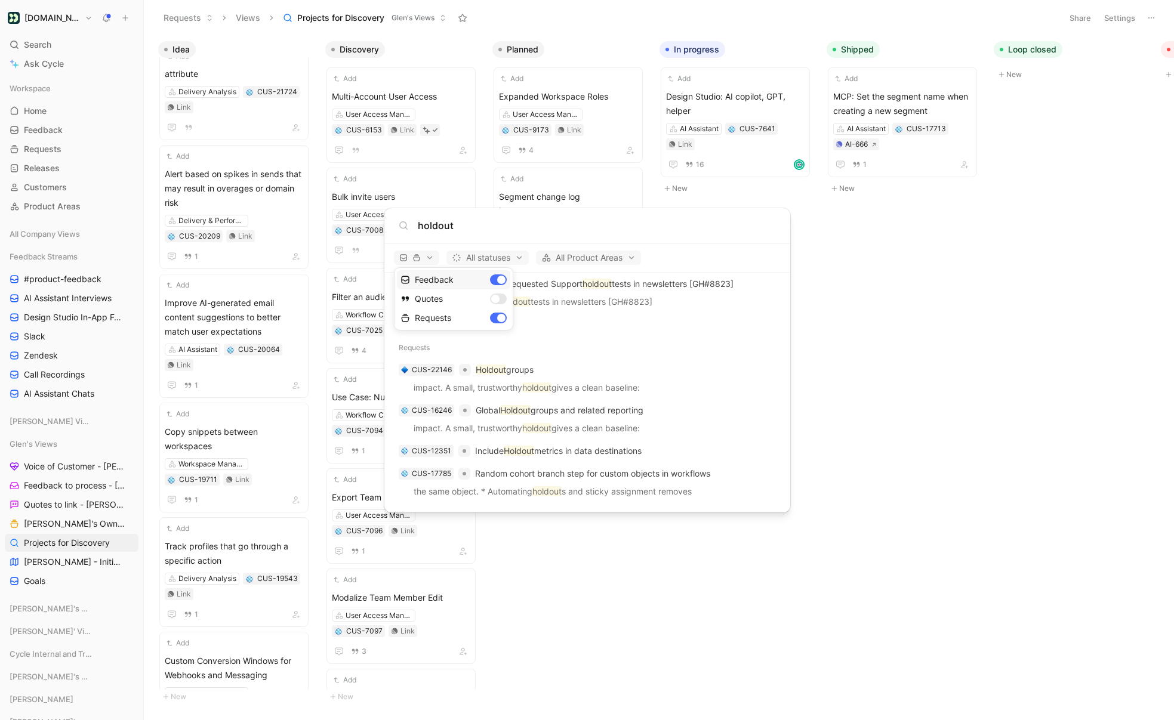
click at [498, 282] on div "Feedback" at bounding box center [453, 279] width 113 height 19
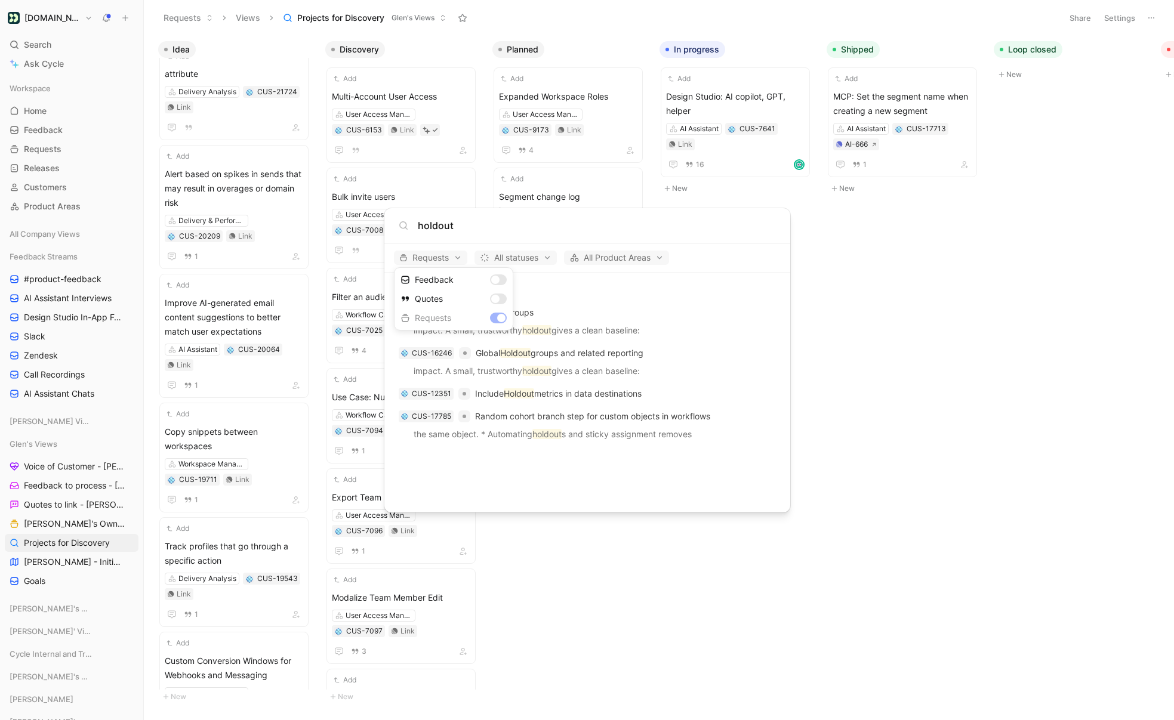
click at [568, 475] on div at bounding box center [587, 360] width 1174 height 720
click at [782, 558] on body "Customer.io Search ⌘ K Ask Cycle Workspace Home G then H Feedback G then F Requ…" at bounding box center [587, 360] width 1174 height 720
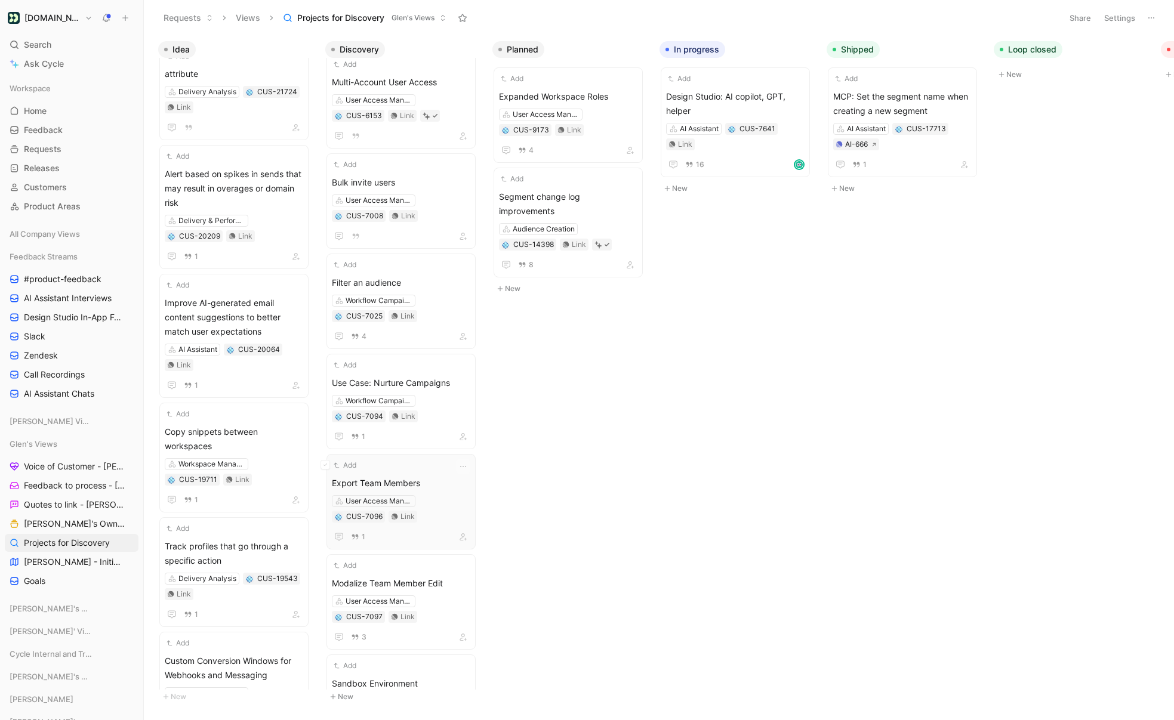
scroll to position [285, 0]
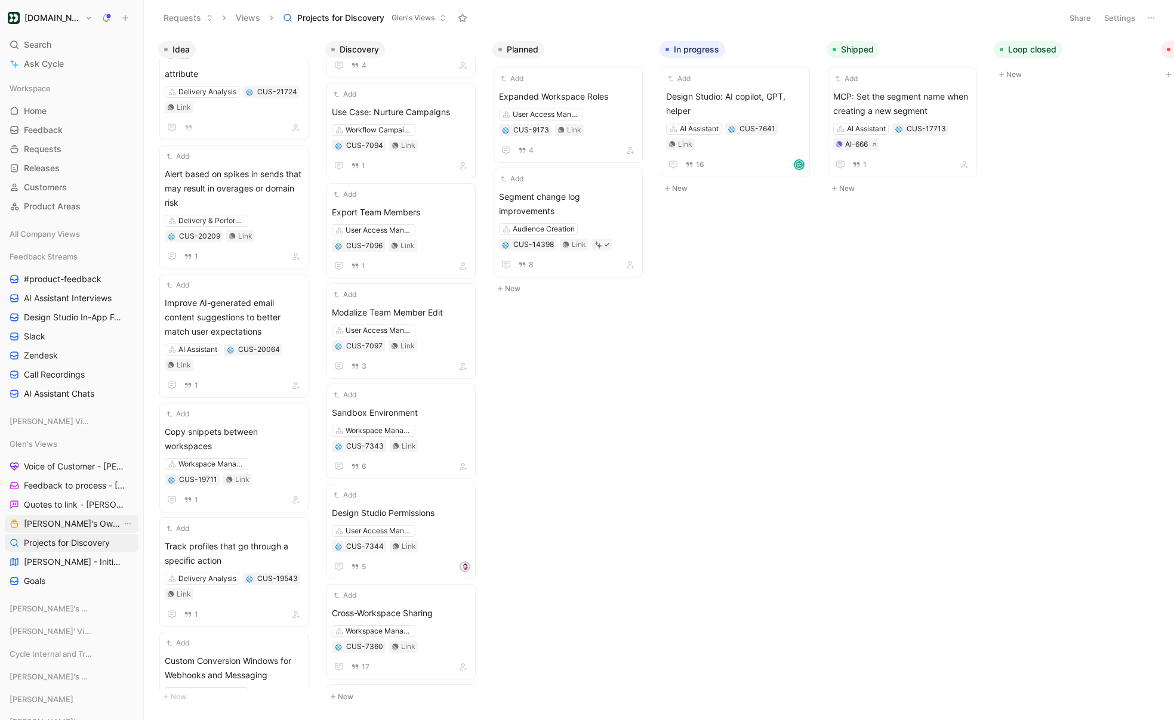
click at [81, 525] on span "[PERSON_NAME]'s Owned Projects" at bounding box center [73, 524] width 98 height 12
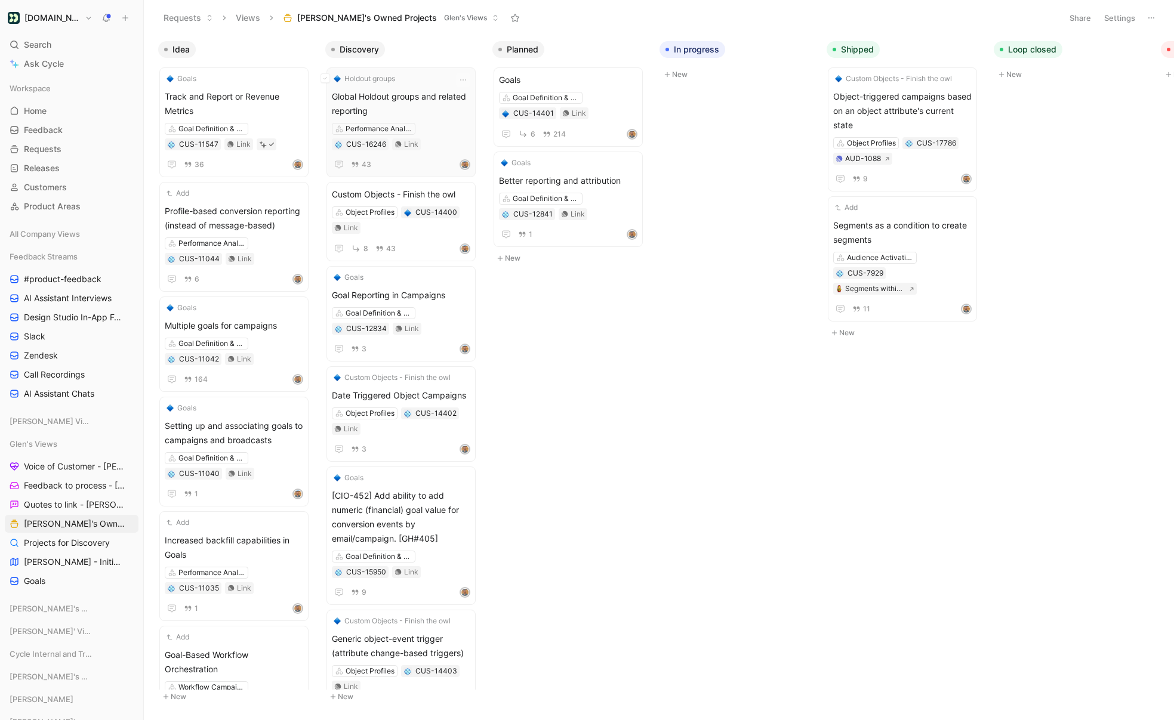
click at [433, 103] on span "Global Holdout groups and related reporting" at bounding box center [401, 104] width 138 height 29
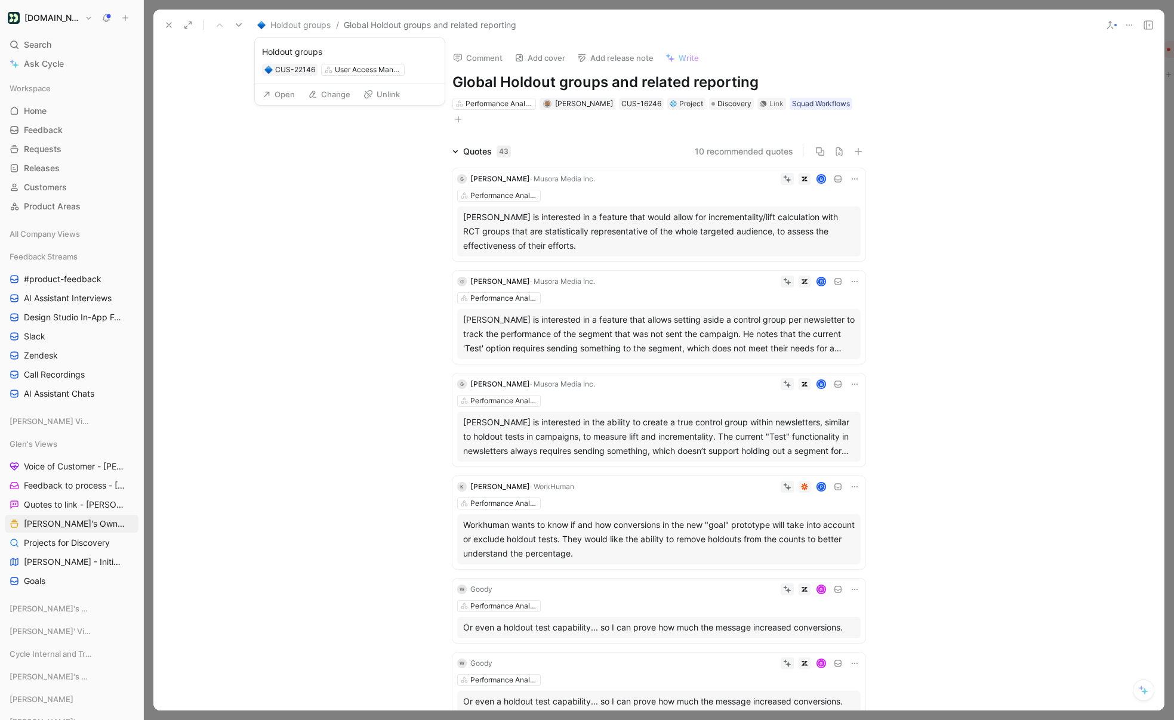
click at [309, 26] on span "Holdout groups" at bounding box center [300, 25] width 60 height 14
click at [295, 21] on span "Holdout groups" at bounding box center [300, 25] width 60 height 14
click at [277, 91] on button "Open" at bounding box center [278, 94] width 43 height 17
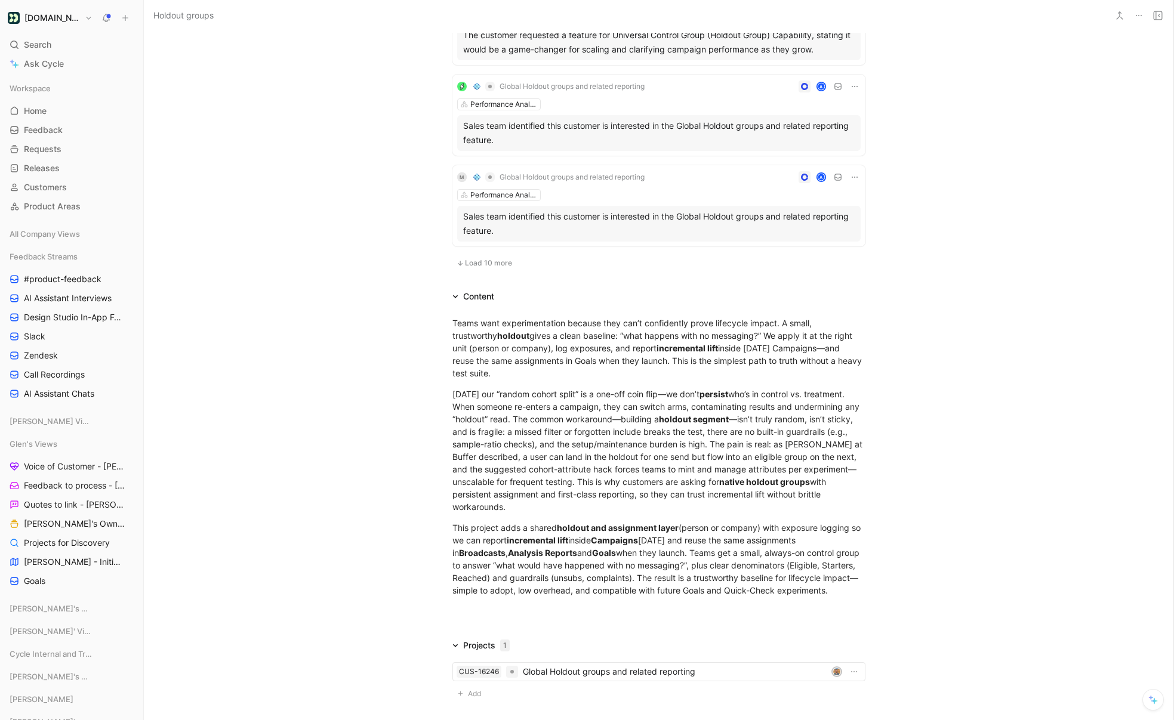
scroll to position [881, 0]
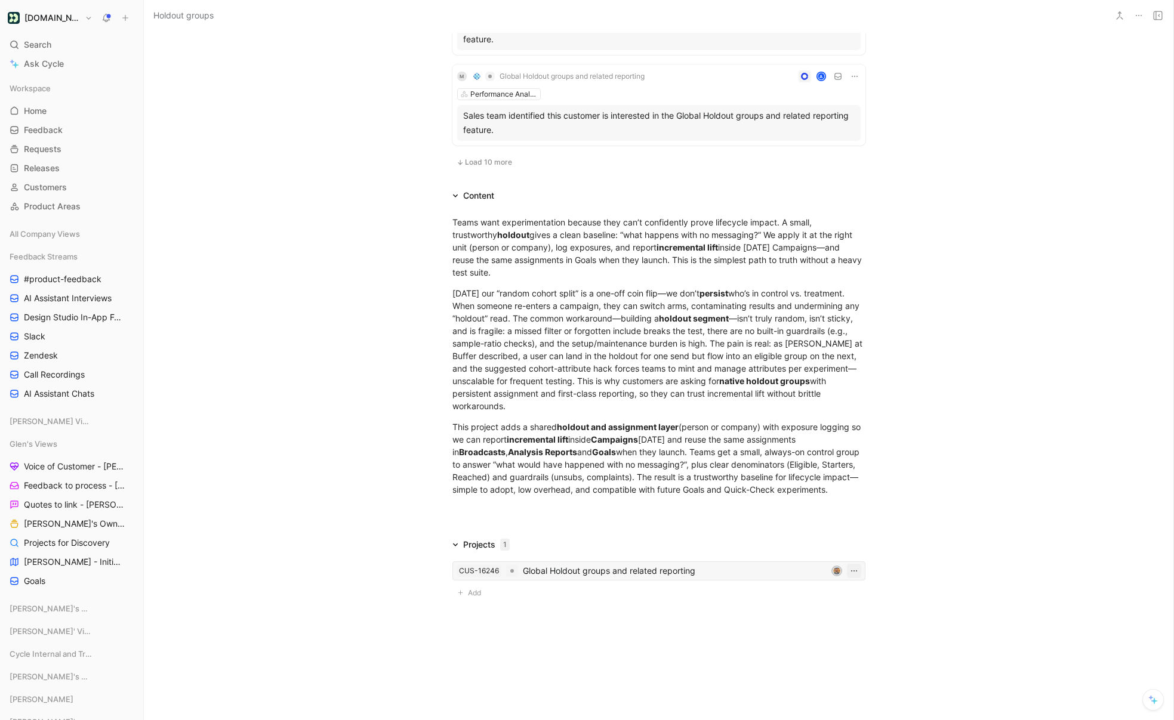
click at [854, 571] on icon "button" at bounding box center [854, 571] width 10 height 10
click at [832, 633] on div "Unlink" at bounding box center [828, 632] width 56 height 14
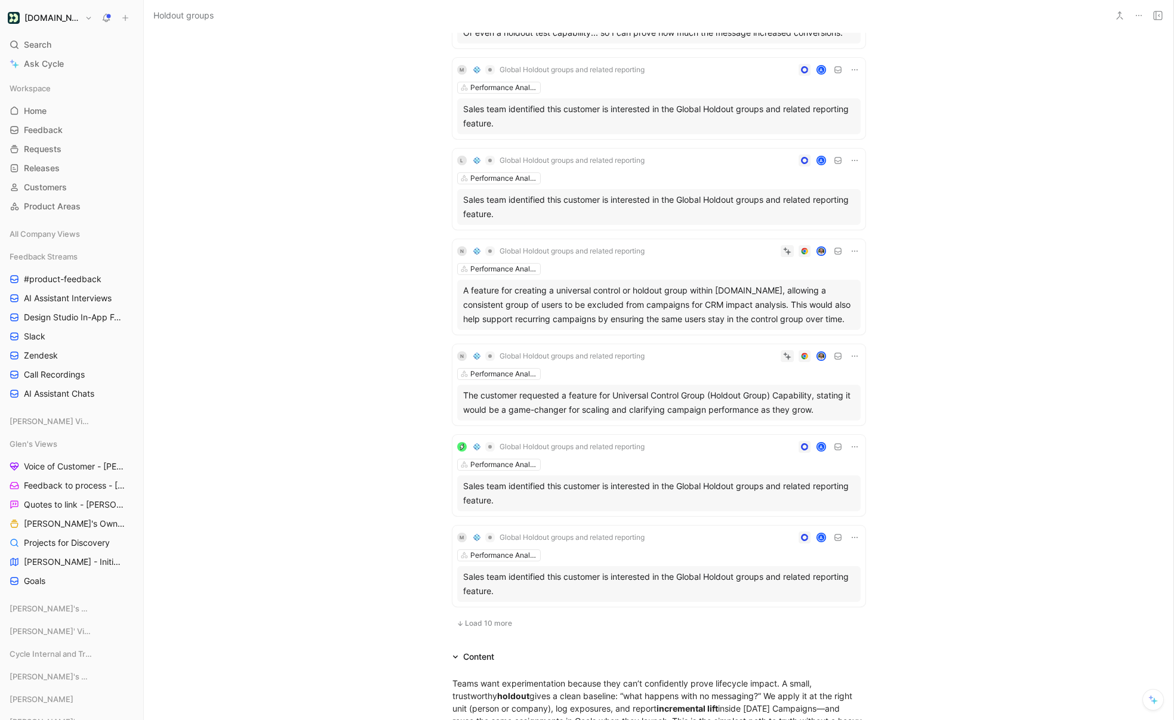
scroll to position [563, 0]
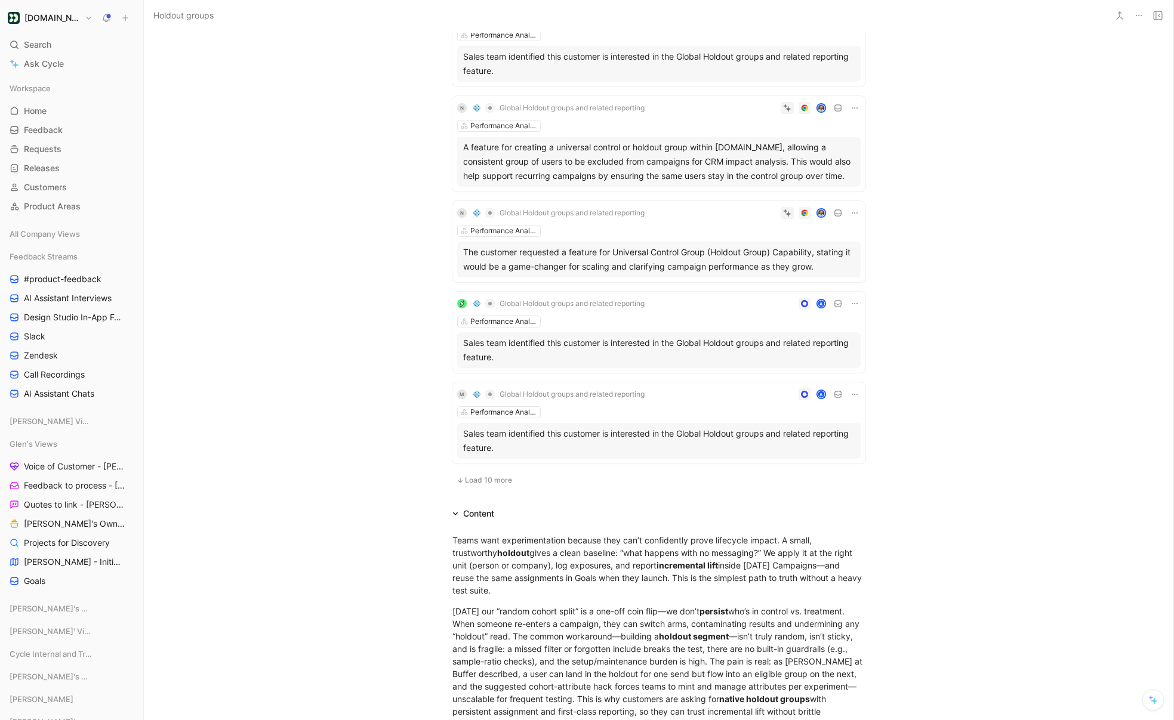
click at [482, 477] on span "Load 10 more" at bounding box center [488, 481] width 47 height 10
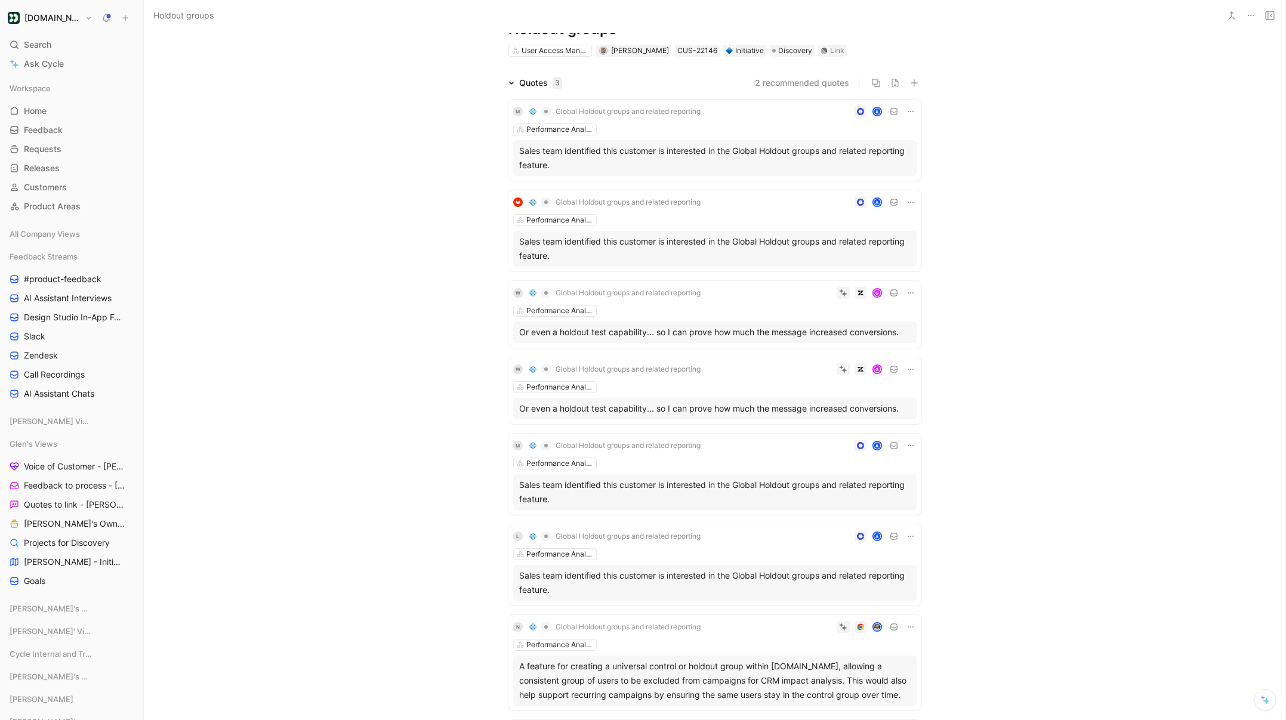
scroll to position [0, 0]
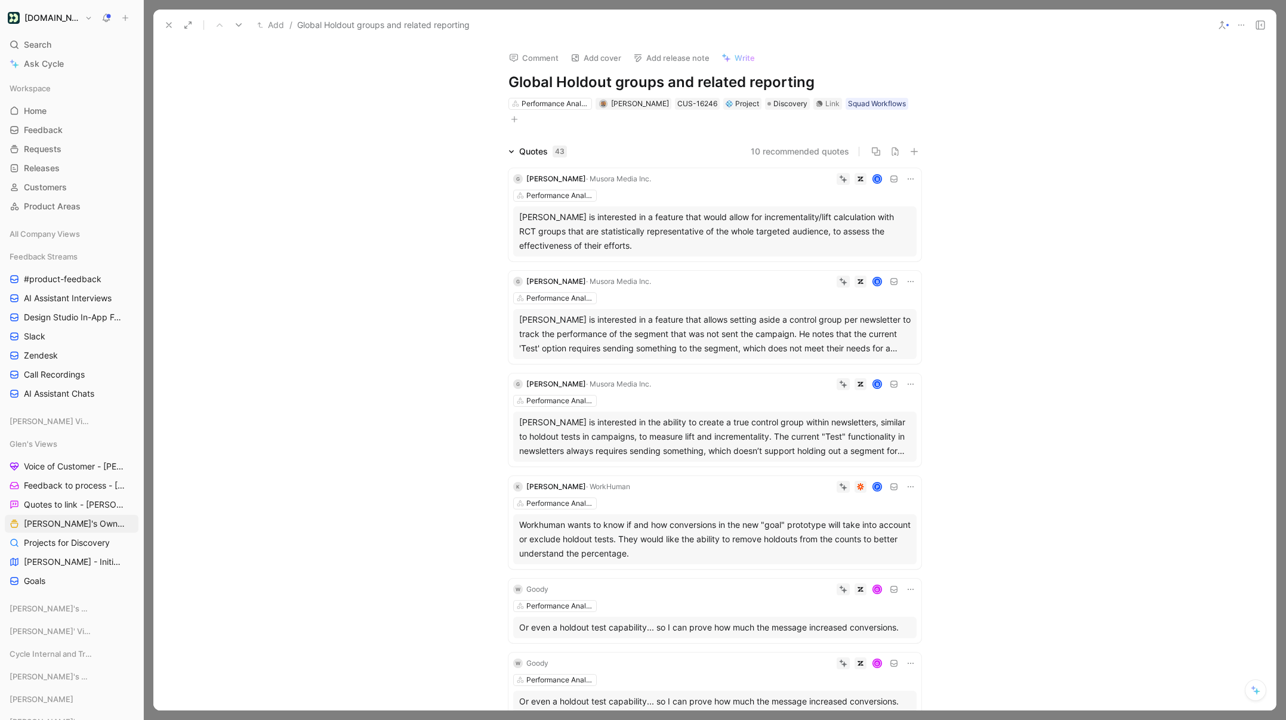
click at [264, 23] on button "Add" at bounding box center [270, 25] width 33 height 14
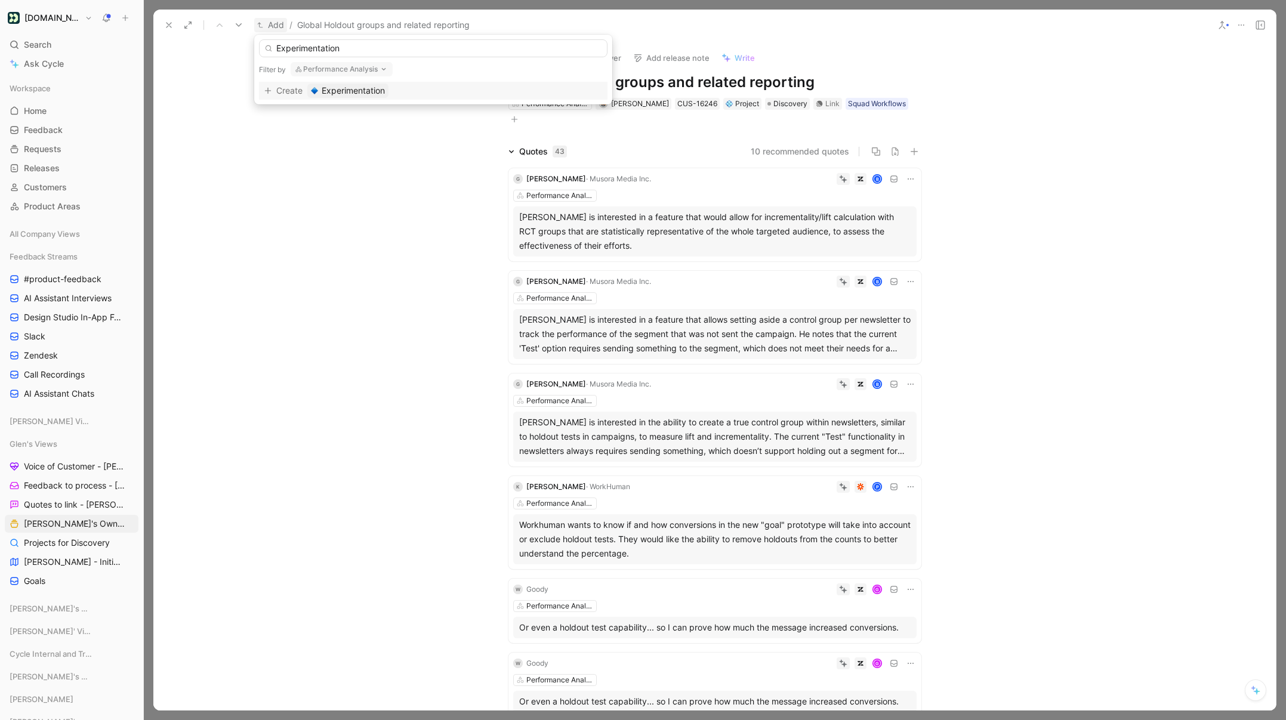
type input "Experimentation"
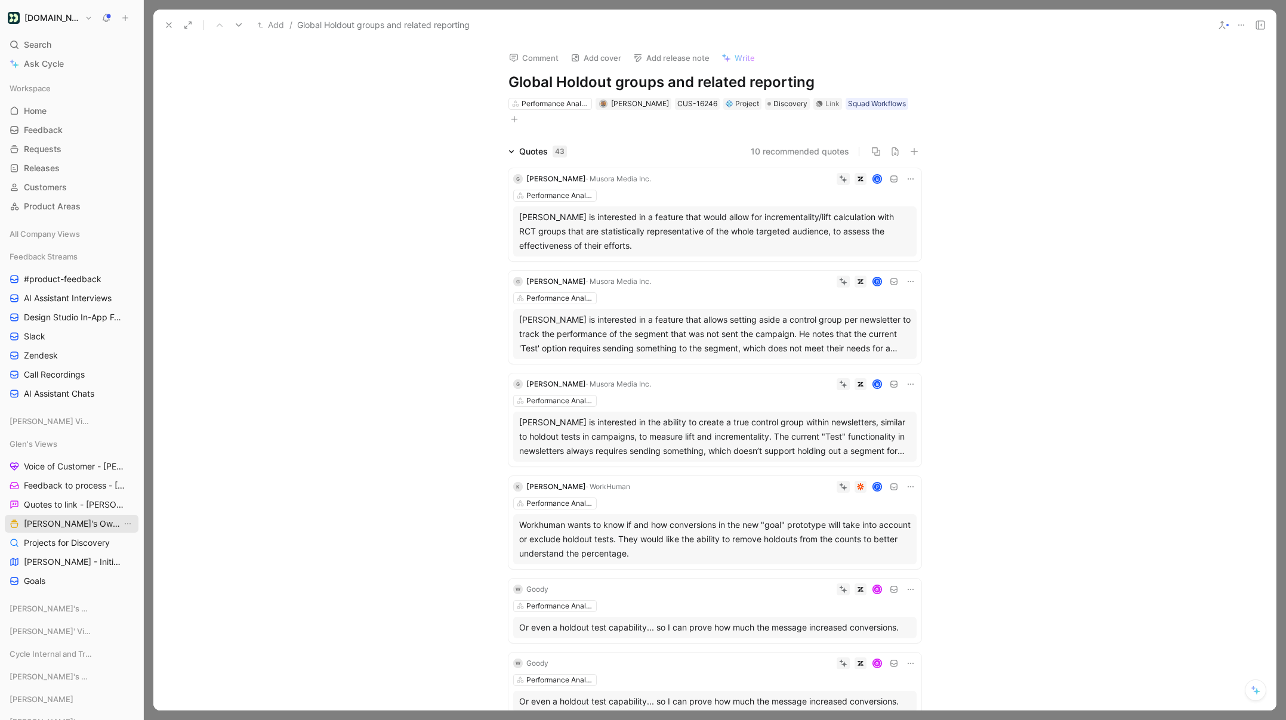
click at [74, 520] on span "[PERSON_NAME]'s Owned Projects" at bounding box center [73, 524] width 98 height 12
click at [267, 24] on button "Add" at bounding box center [270, 25] width 33 height 14
click at [263, 27] on icon at bounding box center [260, 25] width 6 height 6
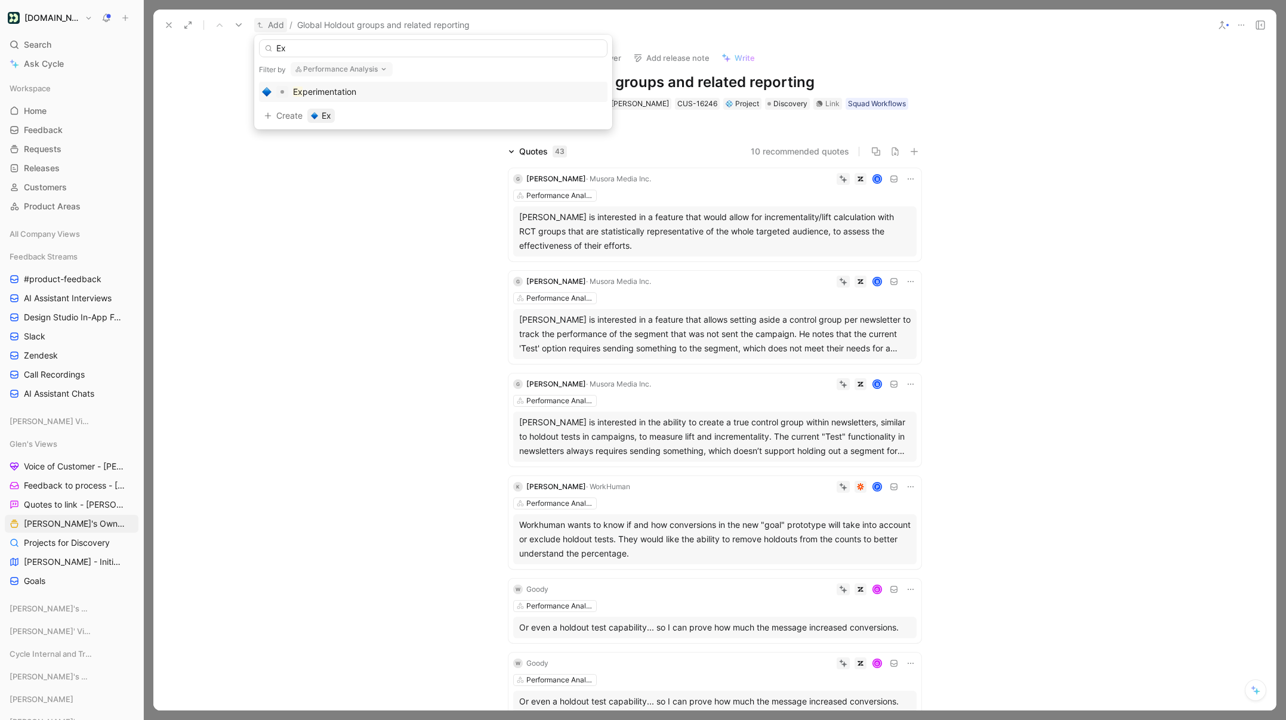
type input "Ex"
click at [331, 92] on span "perimentation" at bounding box center [330, 92] width 54 height 10
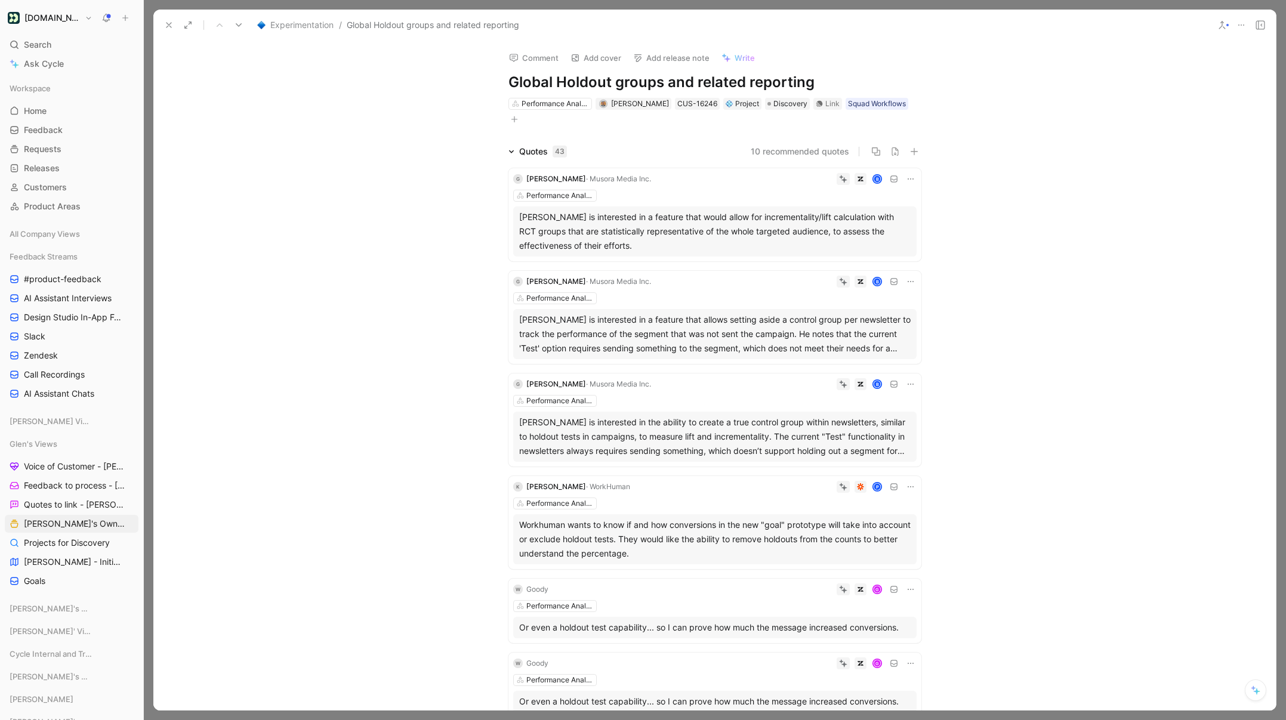
drag, startPoint x: 407, startPoint y: 226, endPoint x: 312, endPoint y: 55, distance: 195.3
click at [407, 224] on div "Quotes 43 10 recommended quotes G Guido Pederiva · Musora Media Inc. B Performa…" at bounding box center [714, 628] width 1122 height 969
click at [171, 26] on icon at bounding box center [169, 25] width 10 height 10
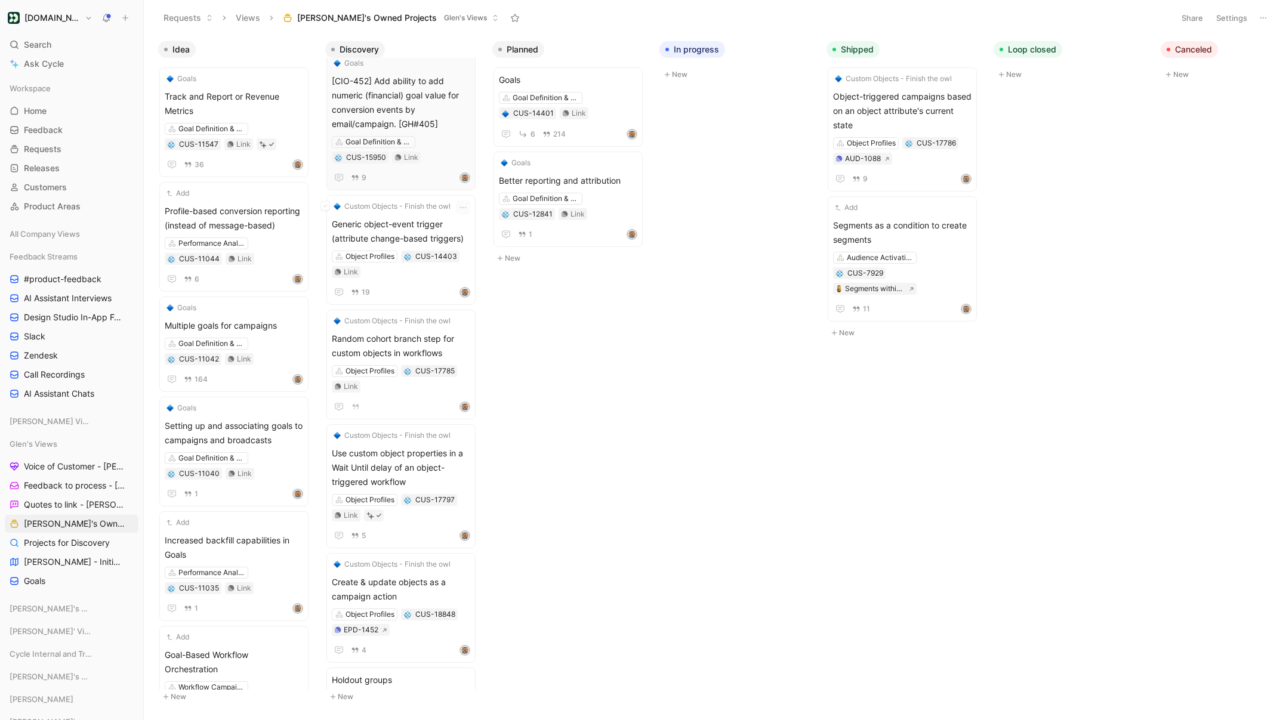
scroll to position [476, 0]
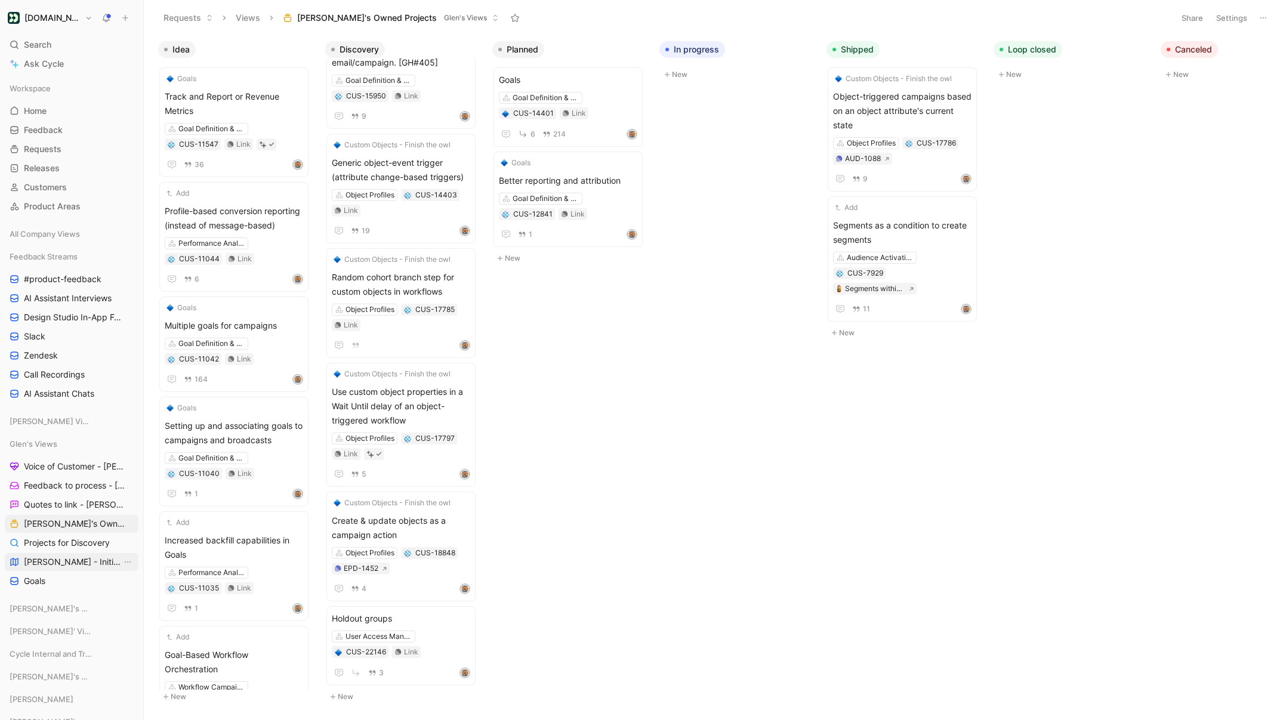
click at [72, 563] on span "[PERSON_NAME] - Initiatives" at bounding box center [73, 562] width 98 height 12
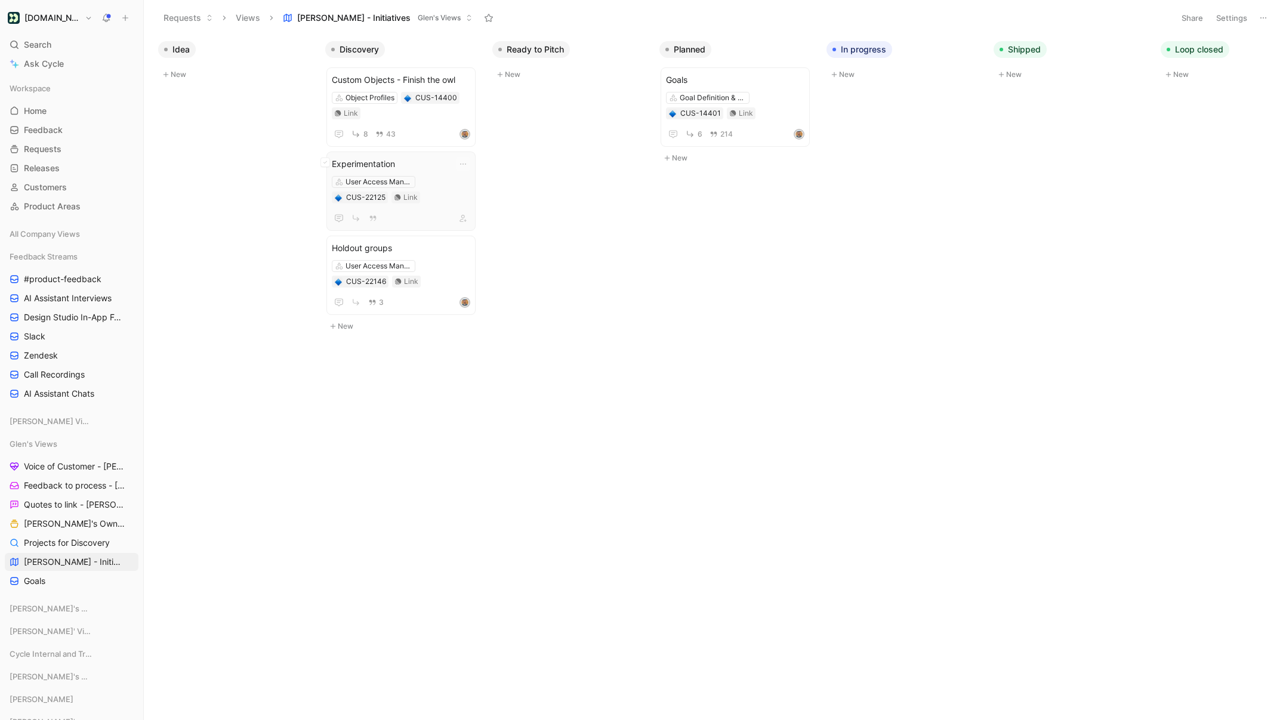
click at [406, 217] on div at bounding box center [401, 218] width 138 height 15
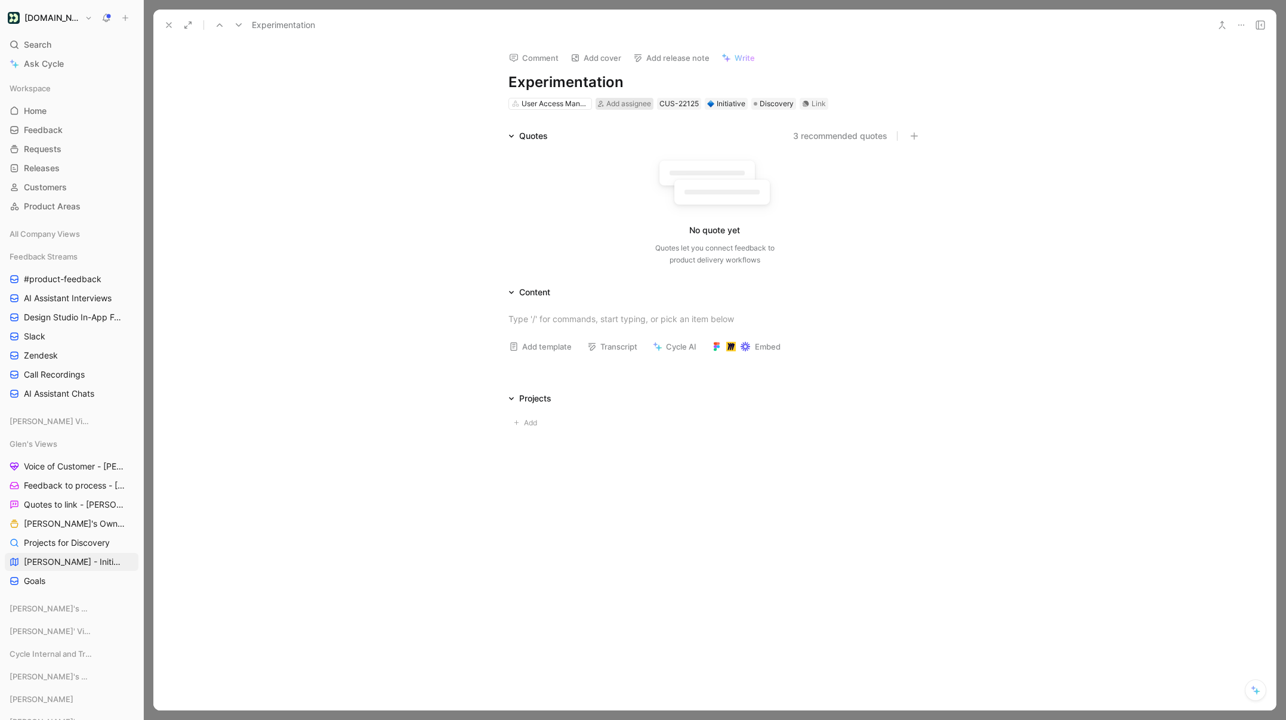
click at [627, 106] on span "Add assignee" at bounding box center [628, 103] width 45 height 9
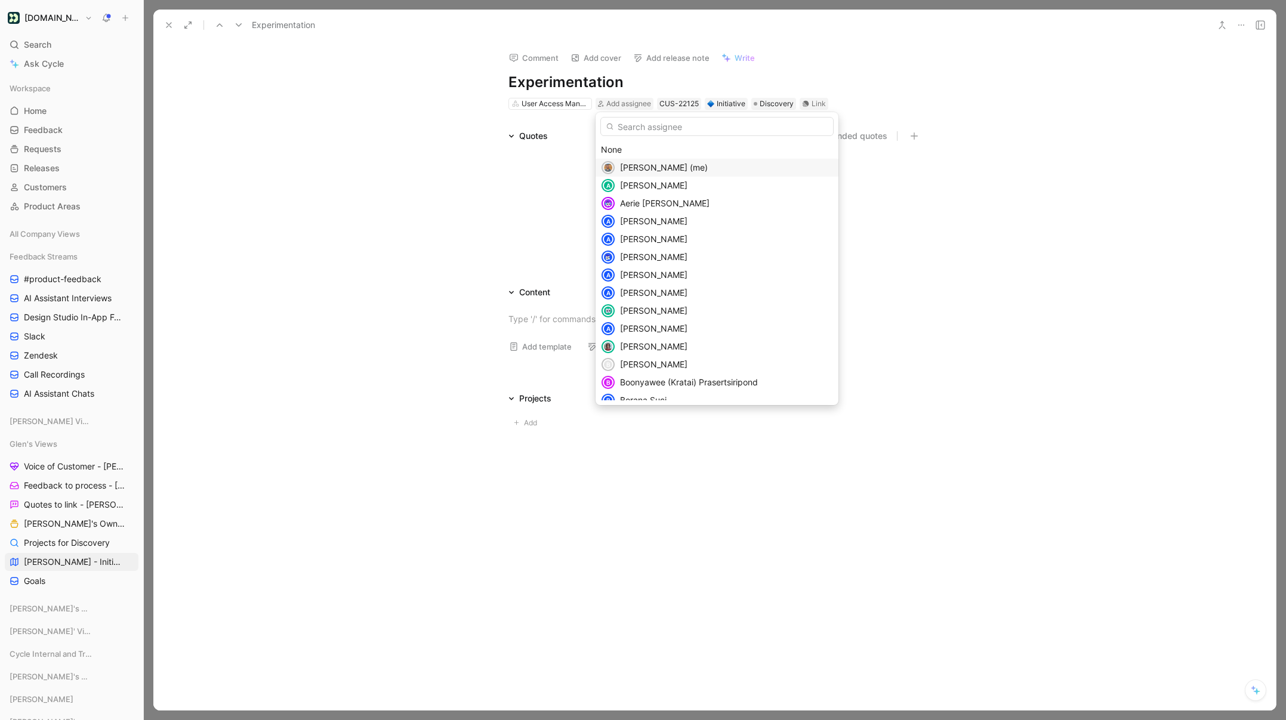
click at [640, 169] on span "[PERSON_NAME] (me)" at bounding box center [664, 167] width 88 height 10
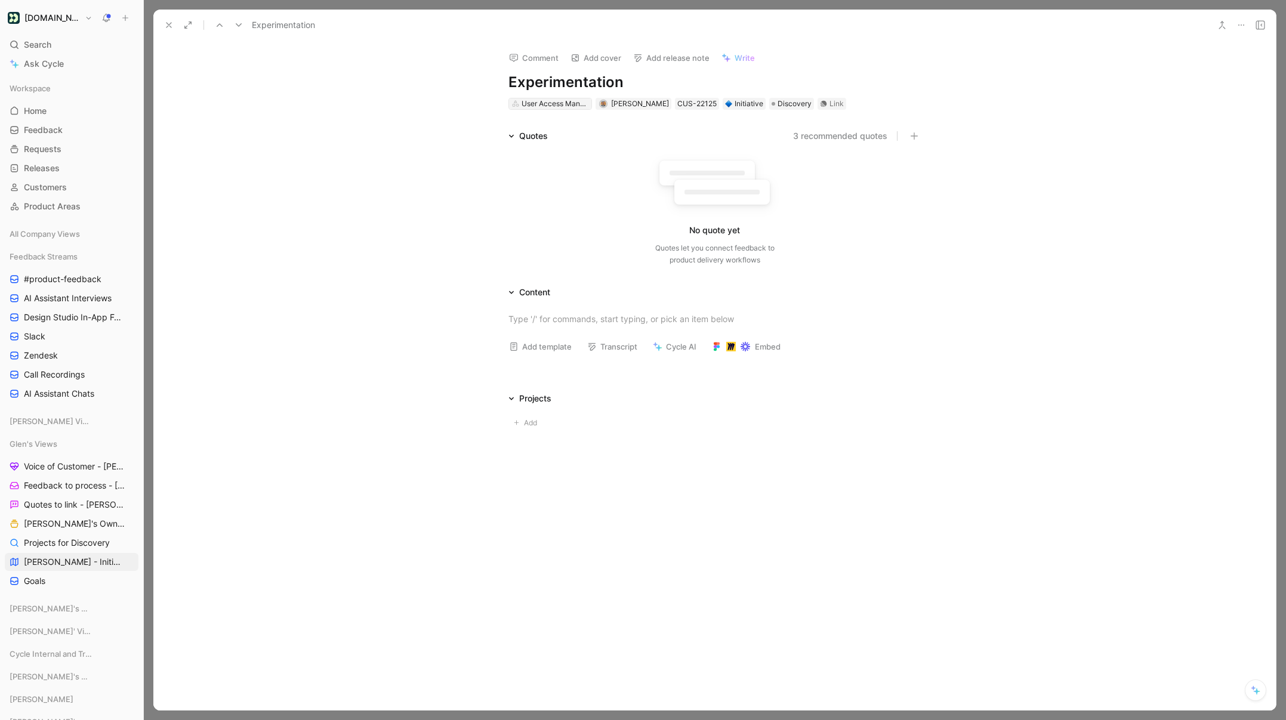
click at [554, 107] on div "User Access Management" at bounding box center [555, 104] width 67 height 12
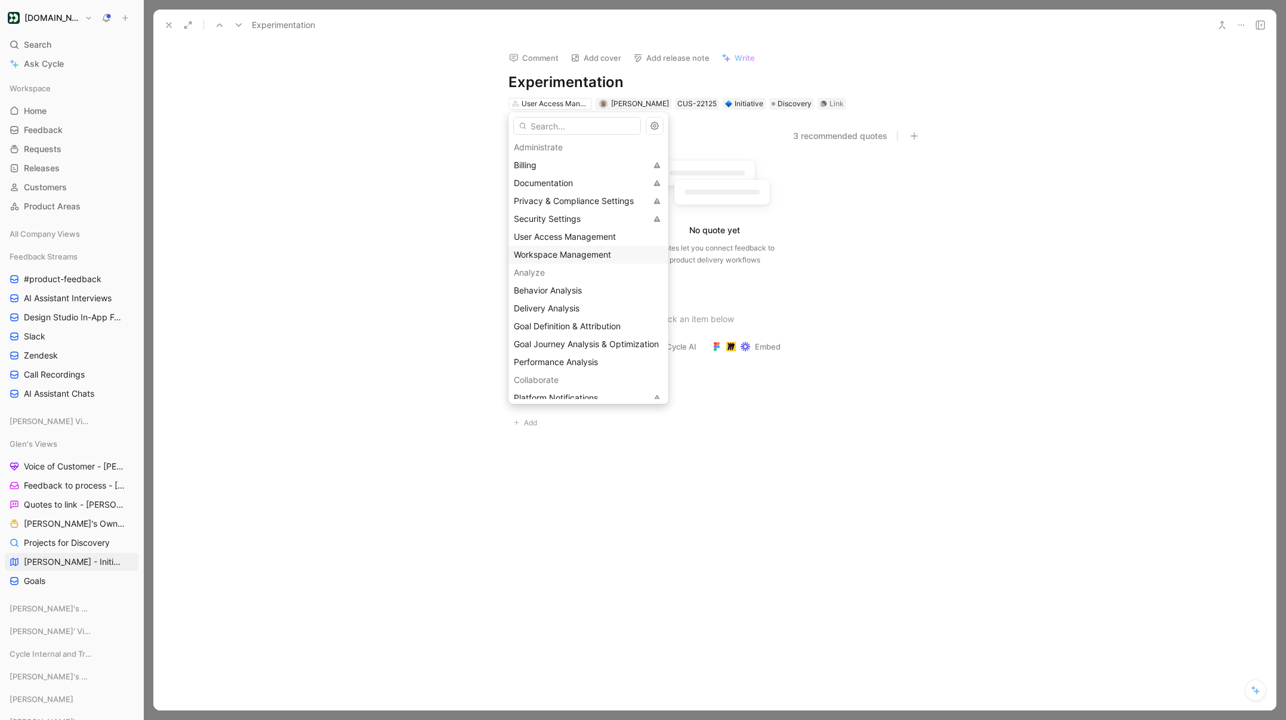
scroll to position [28, 0]
click at [553, 356] on span "Performance Analysis" at bounding box center [556, 353] width 84 height 10
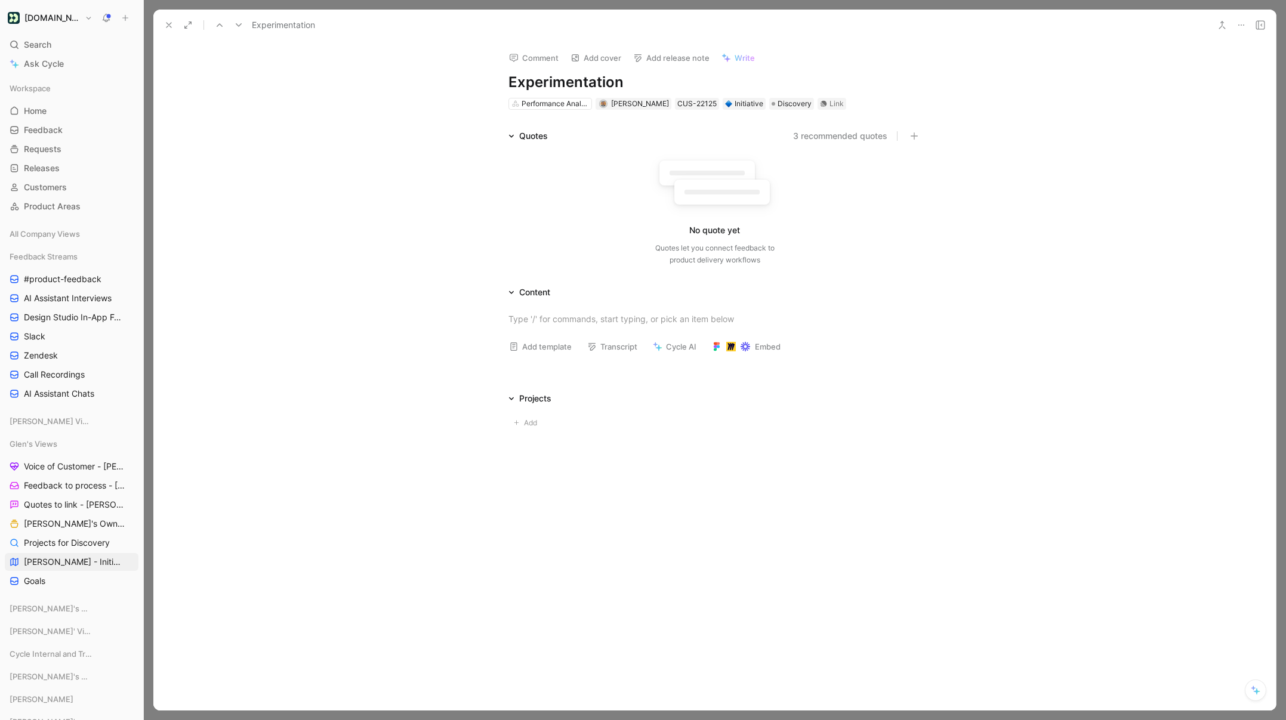
click at [1035, 313] on div at bounding box center [714, 319] width 1122 height 39
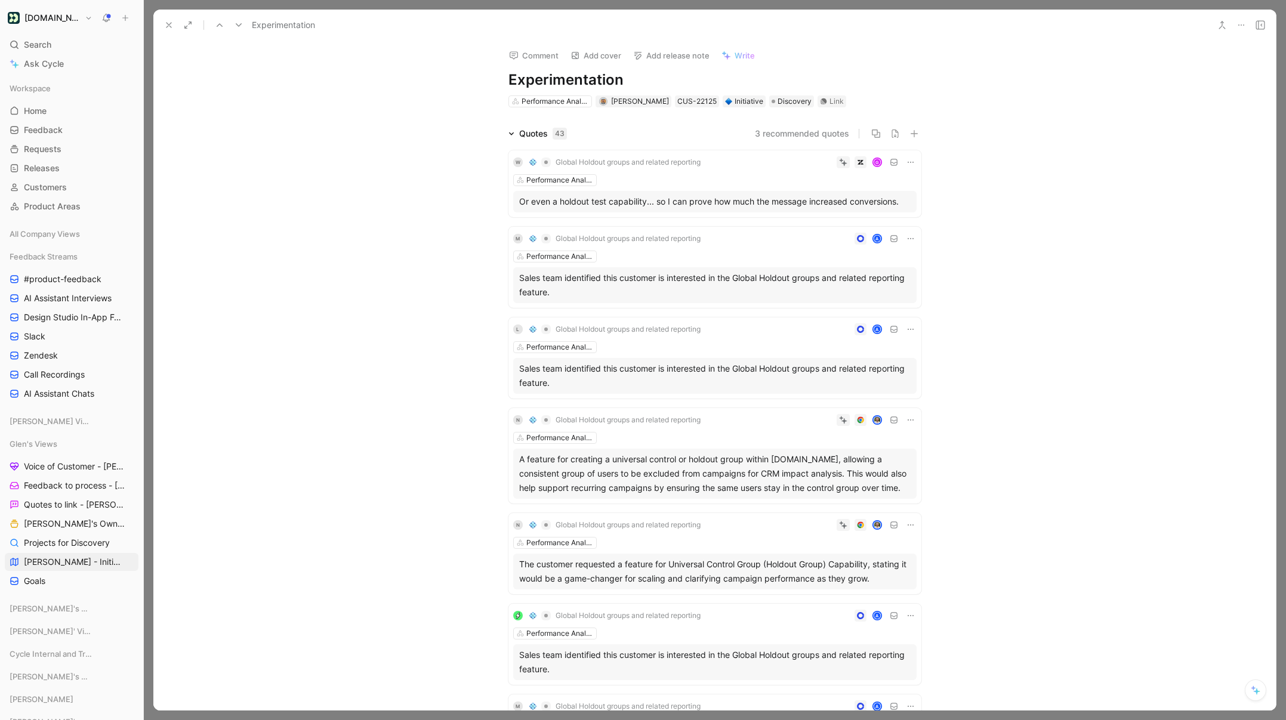
scroll to position [0, 0]
click at [131, 562] on icon "View actions" at bounding box center [128, 562] width 10 height 10
drag, startPoint x: 37, startPoint y: 448, endPoint x: 55, endPoint y: 441, distance: 19.3
click at [125, 444] on icon at bounding box center [127, 443] width 7 height 7
click at [110, 499] on span "Rename" at bounding box center [104, 502] width 32 height 10
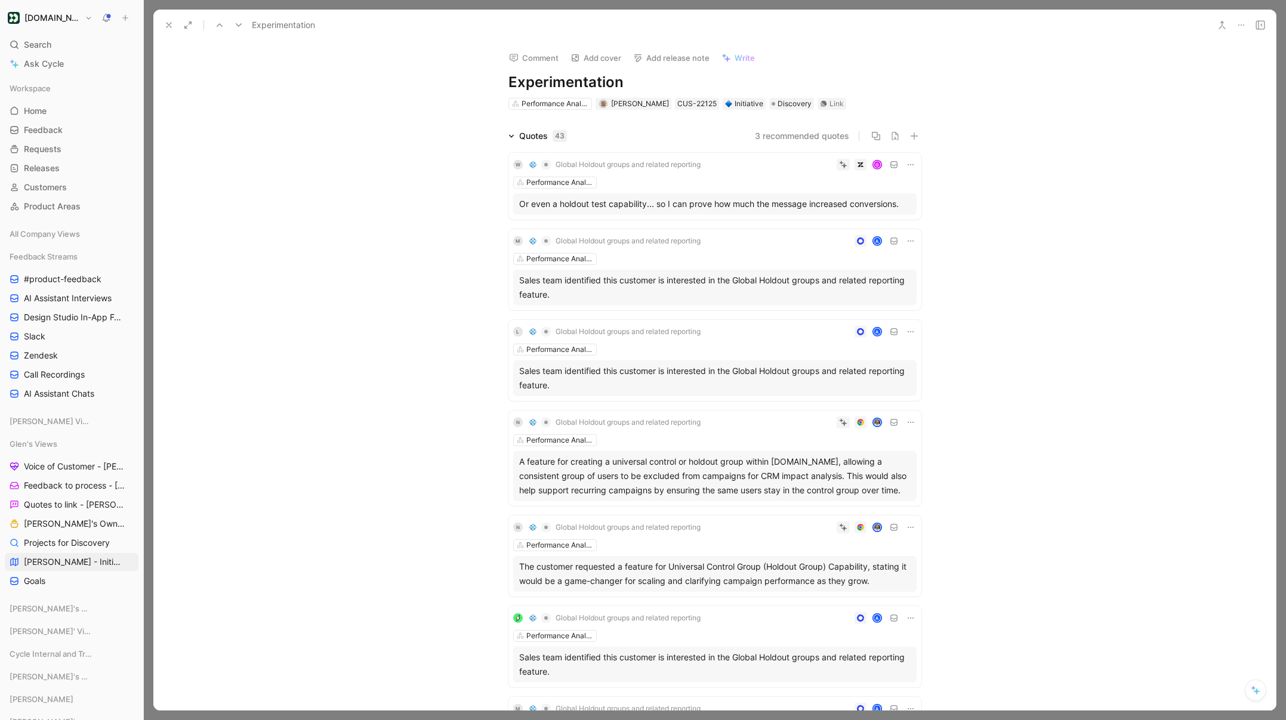
drag, startPoint x: 218, startPoint y: 501, endPoint x: 188, endPoint y: 495, distance: 30.4
click at [215, 501] on div "Quotes 43 3 recommended quotes W Global Holdout groups and related reporting G …" at bounding box center [714, 604] width 1122 height 950
click at [77, 558] on span "[PERSON_NAME] - Initiatives" at bounding box center [73, 562] width 98 height 12
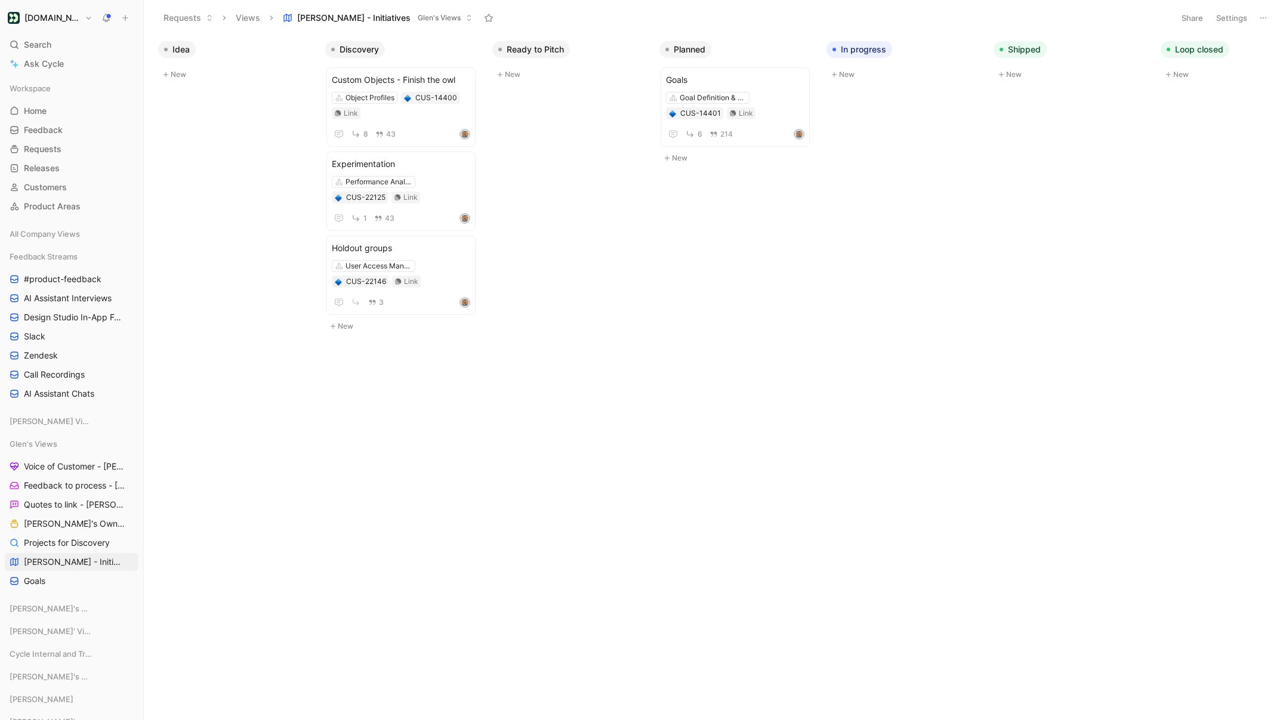
click at [360, 14] on span "[PERSON_NAME] - Initiatives" at bounding box center [353, 18] width 113 height 12
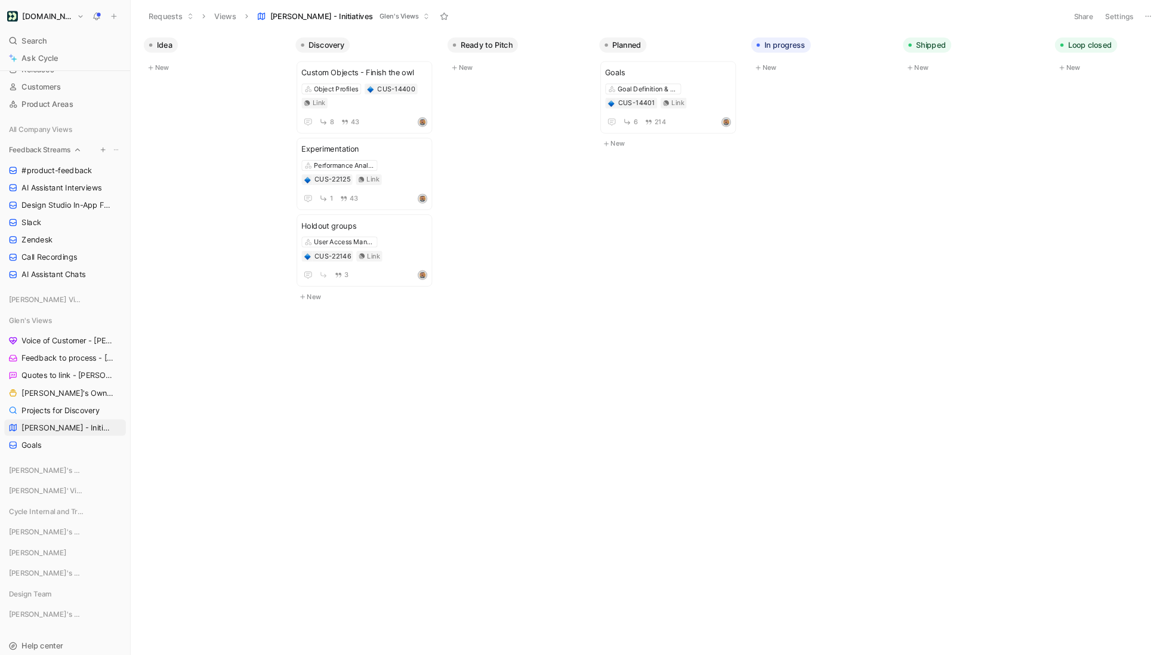
scroll to position [121, 0]
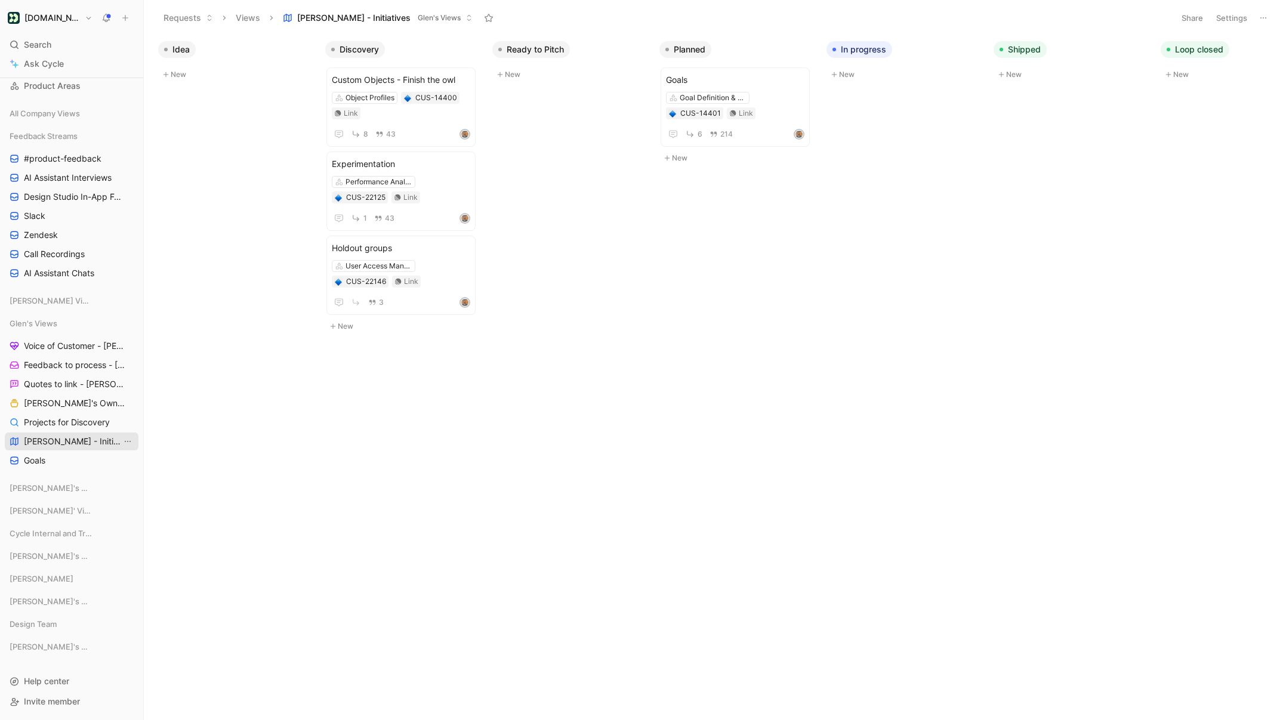
click at [127, 440] on icon "View actions" at bounding box center [128, 442] width 10 height 10
click at [1227, 15] on button "Settings" at bounding box center [1232, 18] width 42 height 17
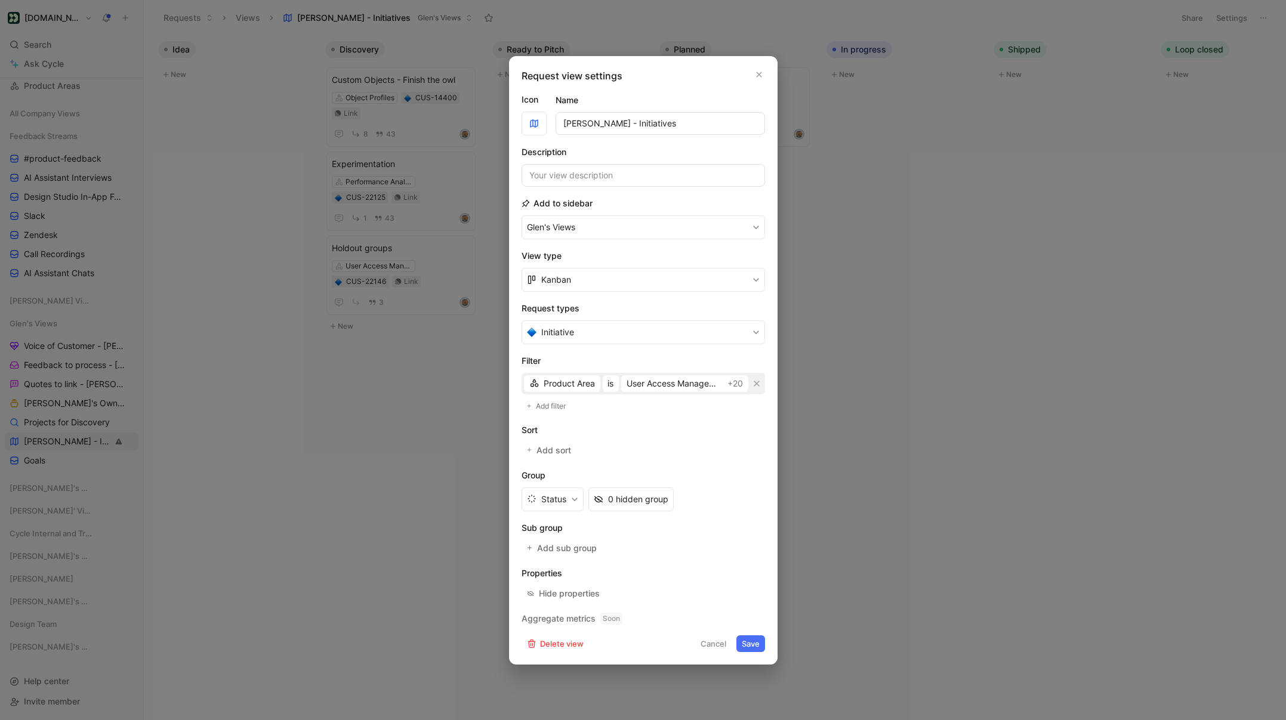
drag, startPoint x: 580, startPoint y: 124, endPoint x: 594, endPoint y: 127, distance: 14.8
click at [581, 124] on input "[PERSON_NAME] - Initiatives" at bounding box center [660, 123] width 209 height 23
type input "[PERSON_NAME] - Initiatives"
click at [741, 641] on button "Save" at bounding box center [750, 644] width 29 height 17
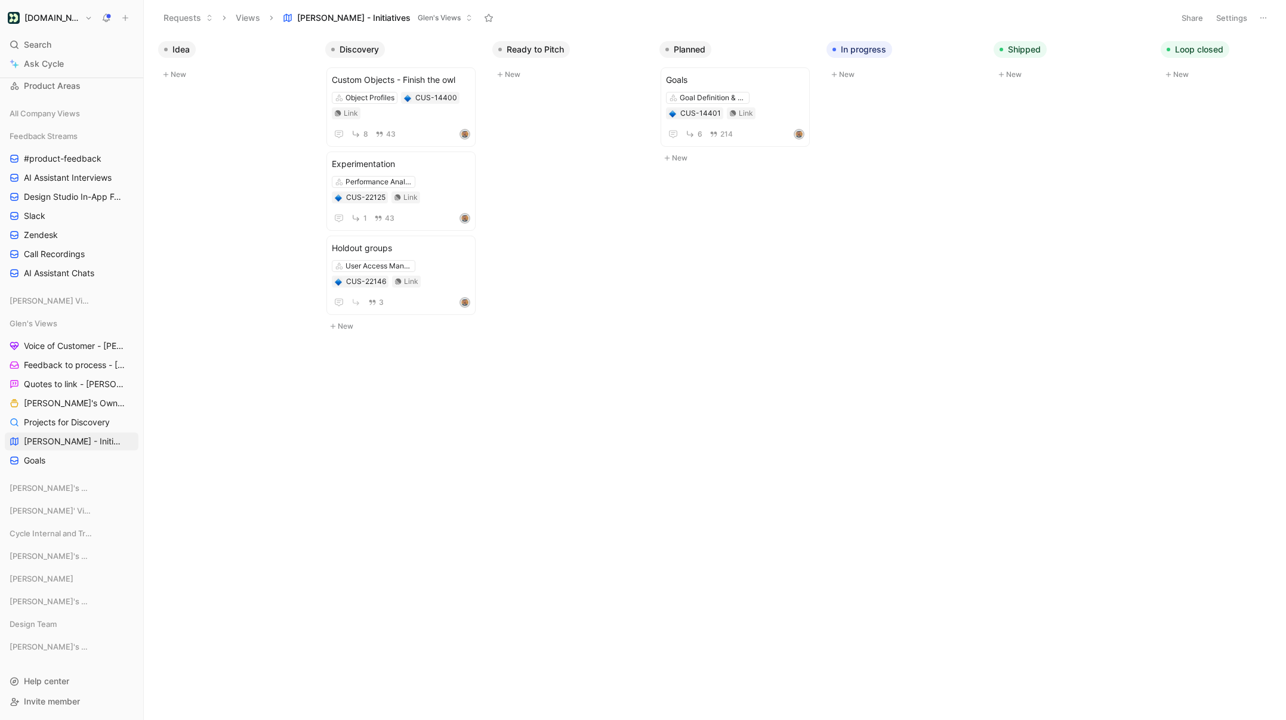
click at [1226, 17] on button "Settings" at bounding box center [1232, 18] width 42 height 17
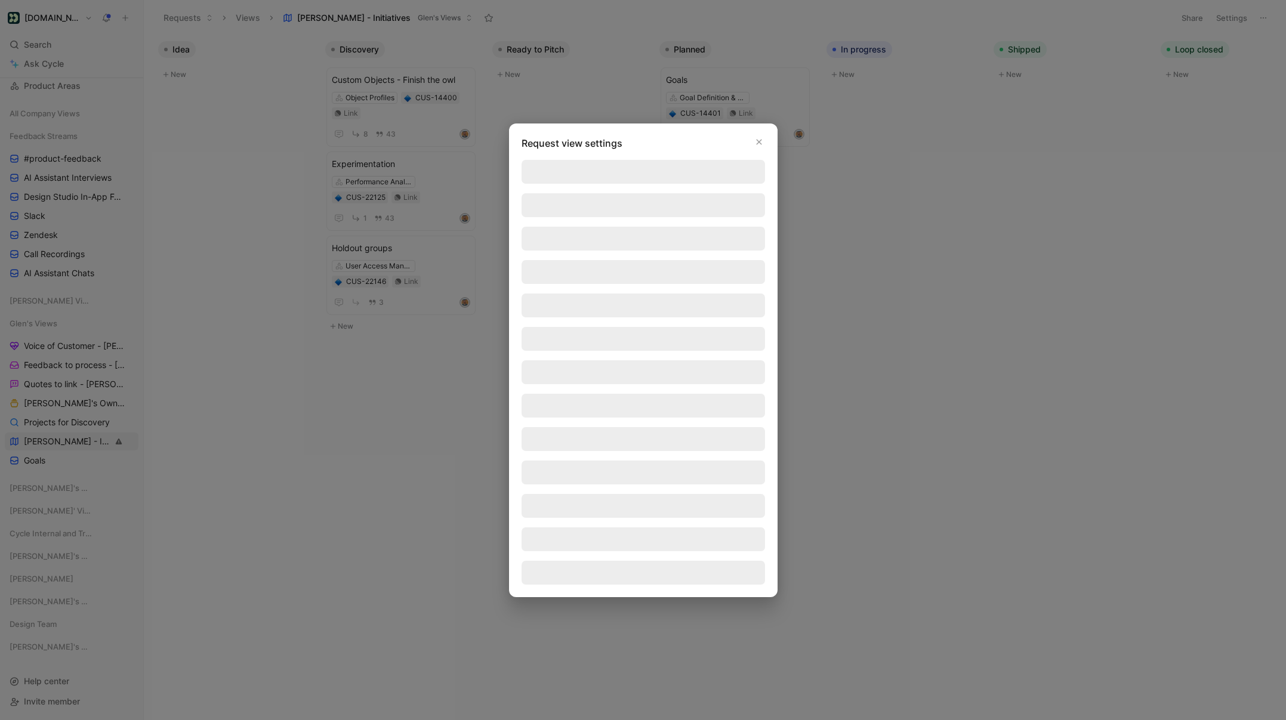
click at [1226, 17] on div at bounding box center [643, 360] width 1286 height 720
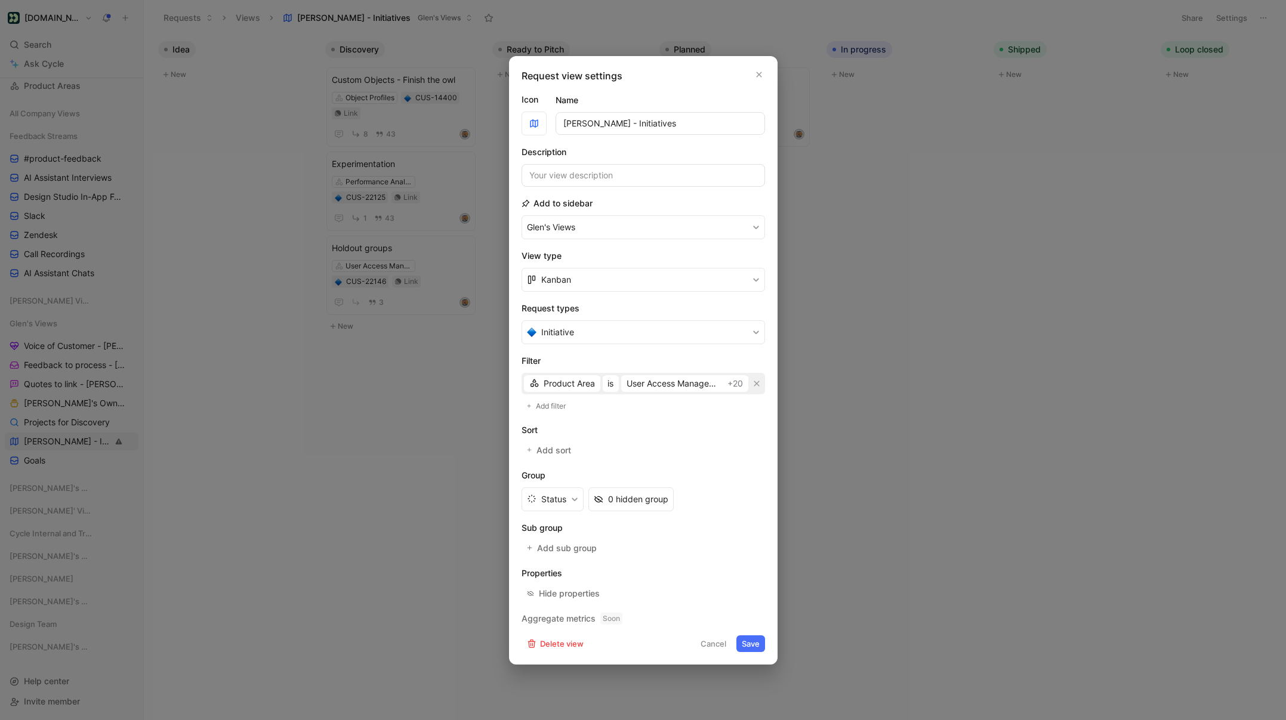
click at [1096, 14] on div at bounding box center [643, 360] width 1286 height 720
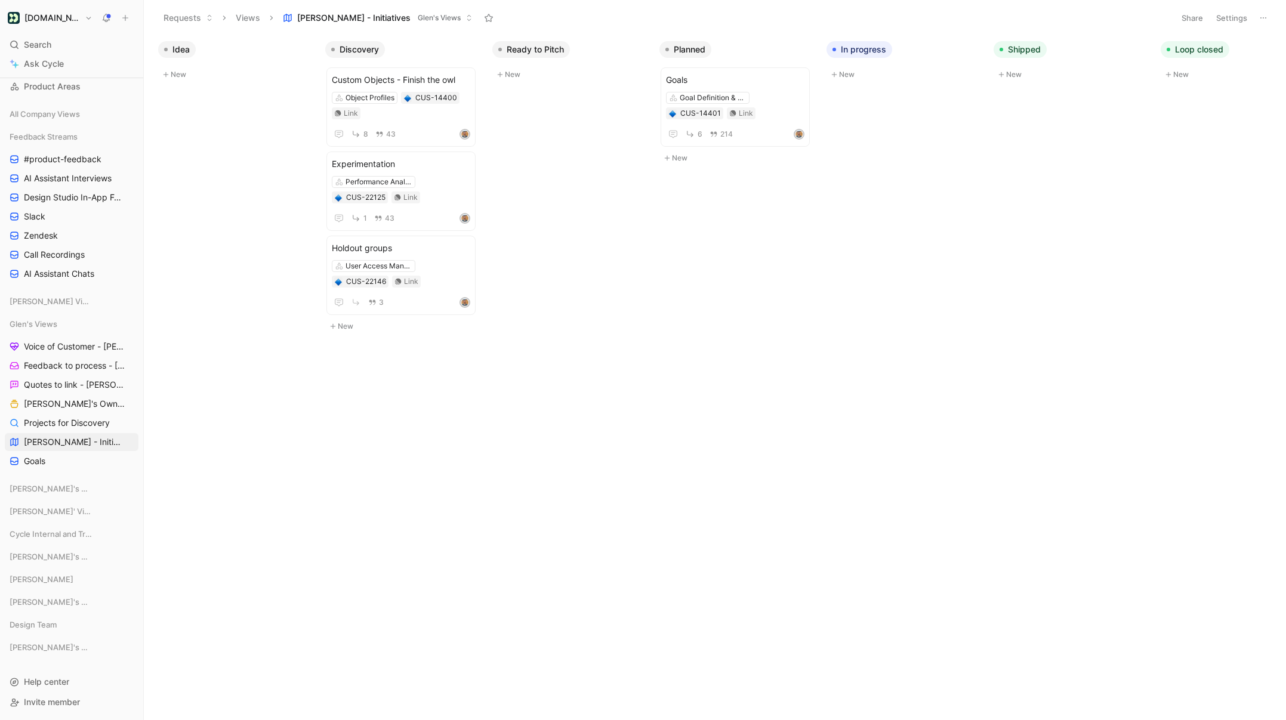
scroll to position [121, 0]
click at [1219, 16] on button "Settings" at bounding box center [1232, 18] width 42 height 17
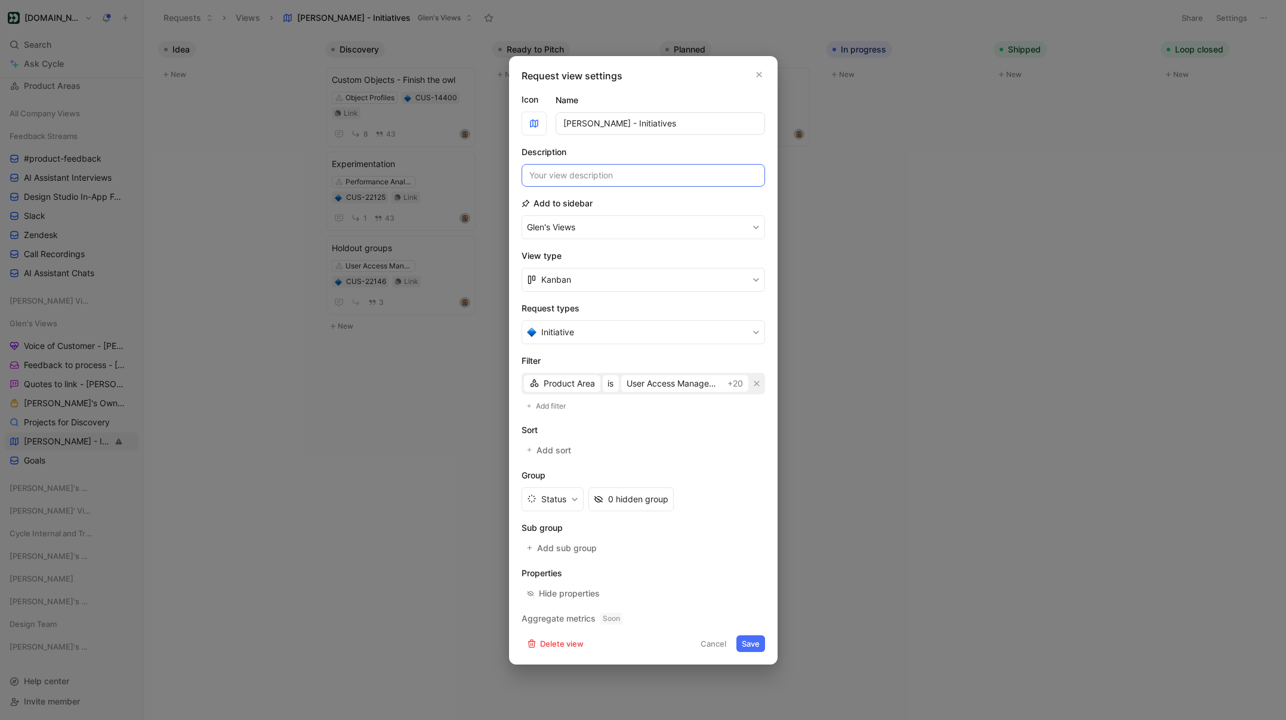
click at [588, 172] on input at bounding box center [643, 175] width 243 height 23
click at [759, 73] on icon "button" at bounding box center [758, 74] width 5 height 5
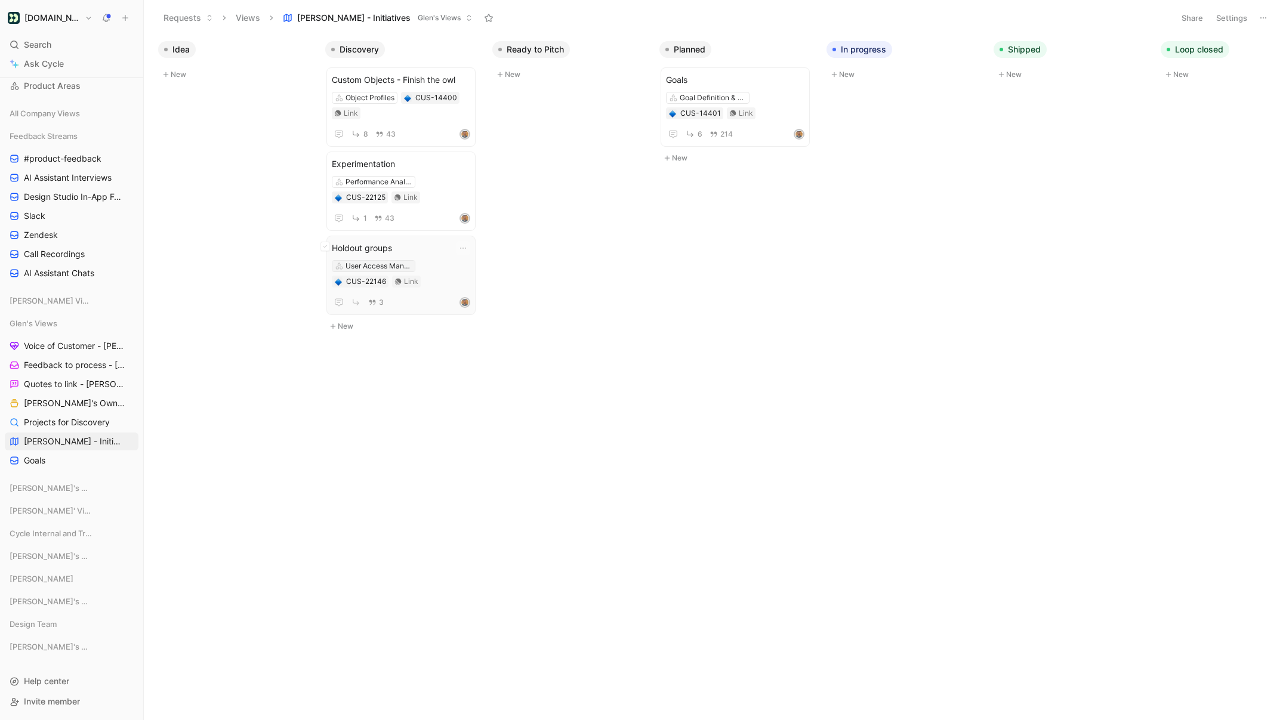
scroll to position [0, 2]
click at [51, 461] on link "Goals" at bounding box center [72, 461] width 134 height 18
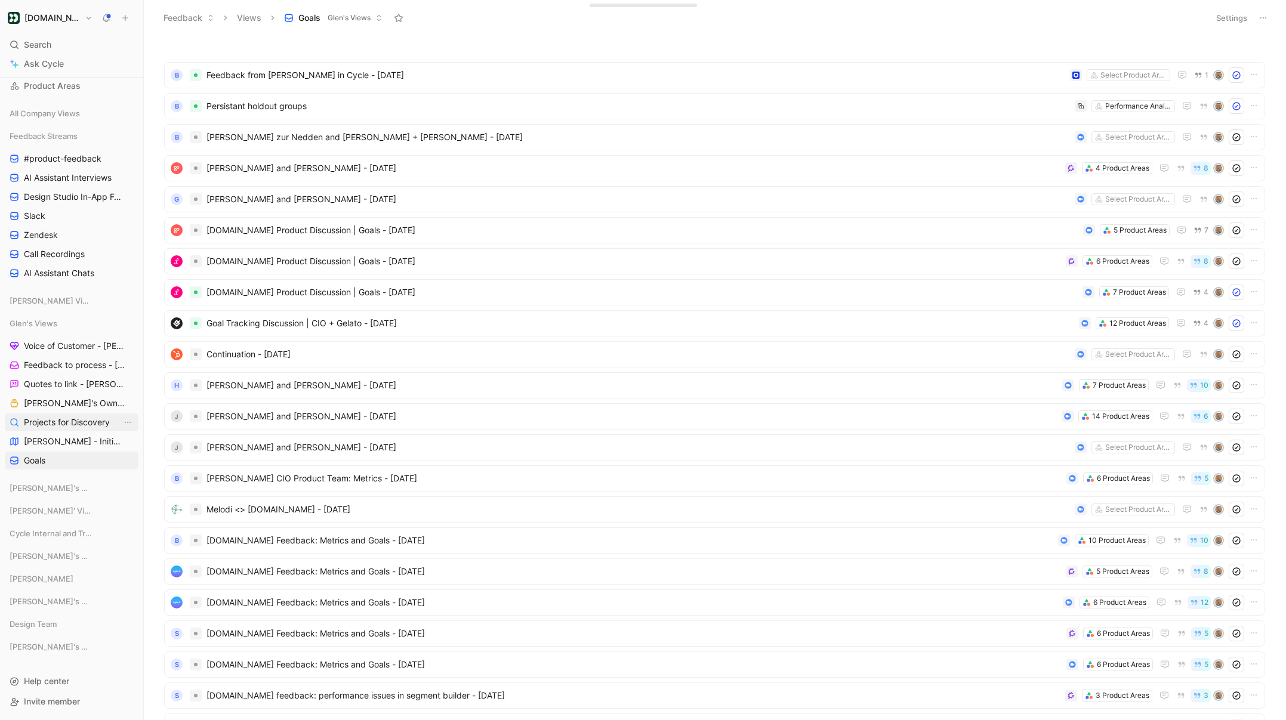
click at [80, 423] on span "Projects for Discovery" at bounding box center [67, 423] width 86 height 12
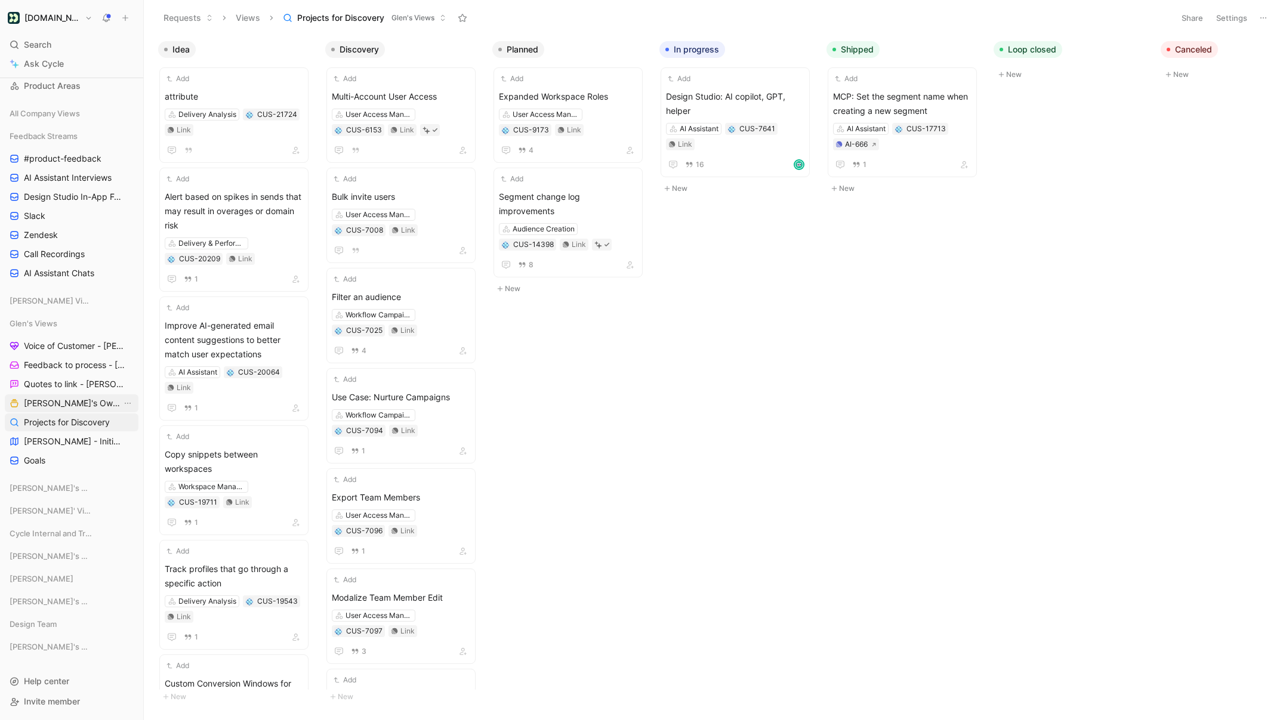
click at [61, 396] on link "[PERSON_NAME]'s Owned Projects" at bounding box center [72, 403] width 134 height 18
